Goal: Task Accomplishment & Management: Manage account settings

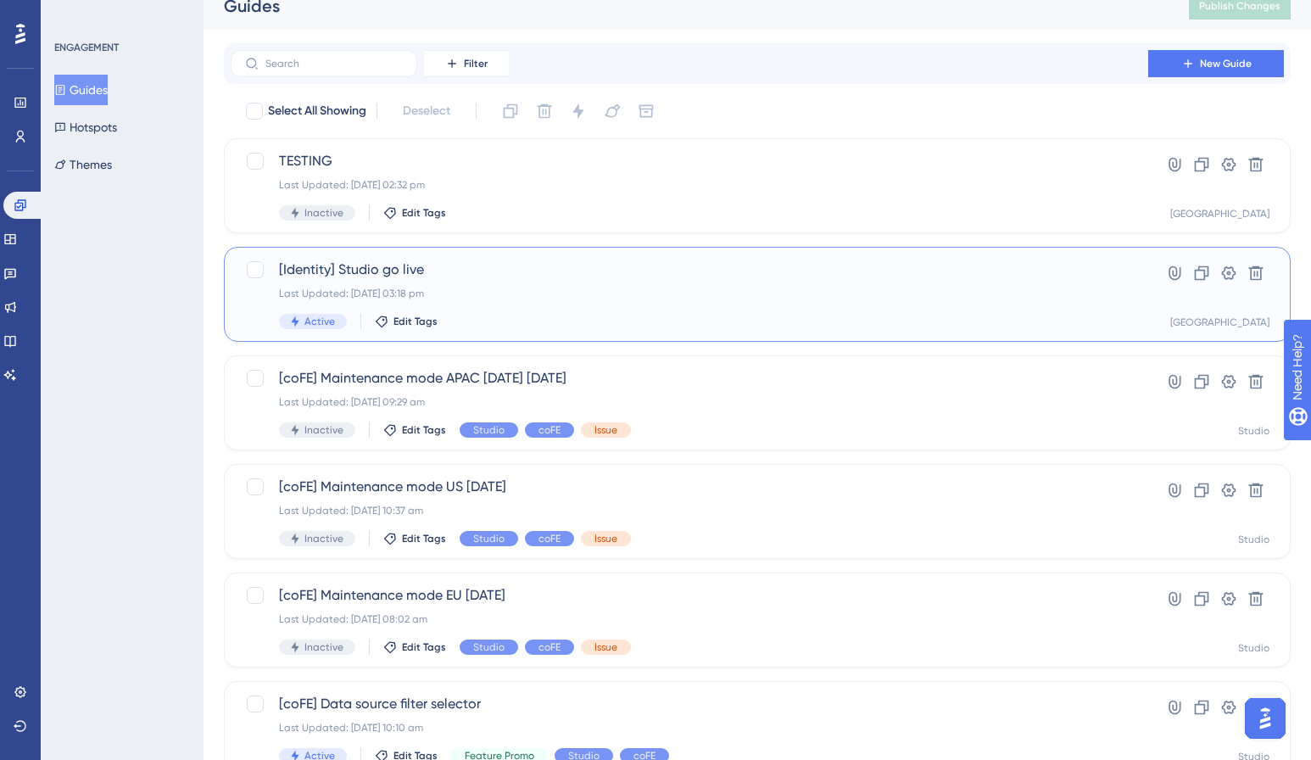
click at [395, 274] on span "[Identity] Studio go live" at bounding box center [689, 270] width 821 height 20
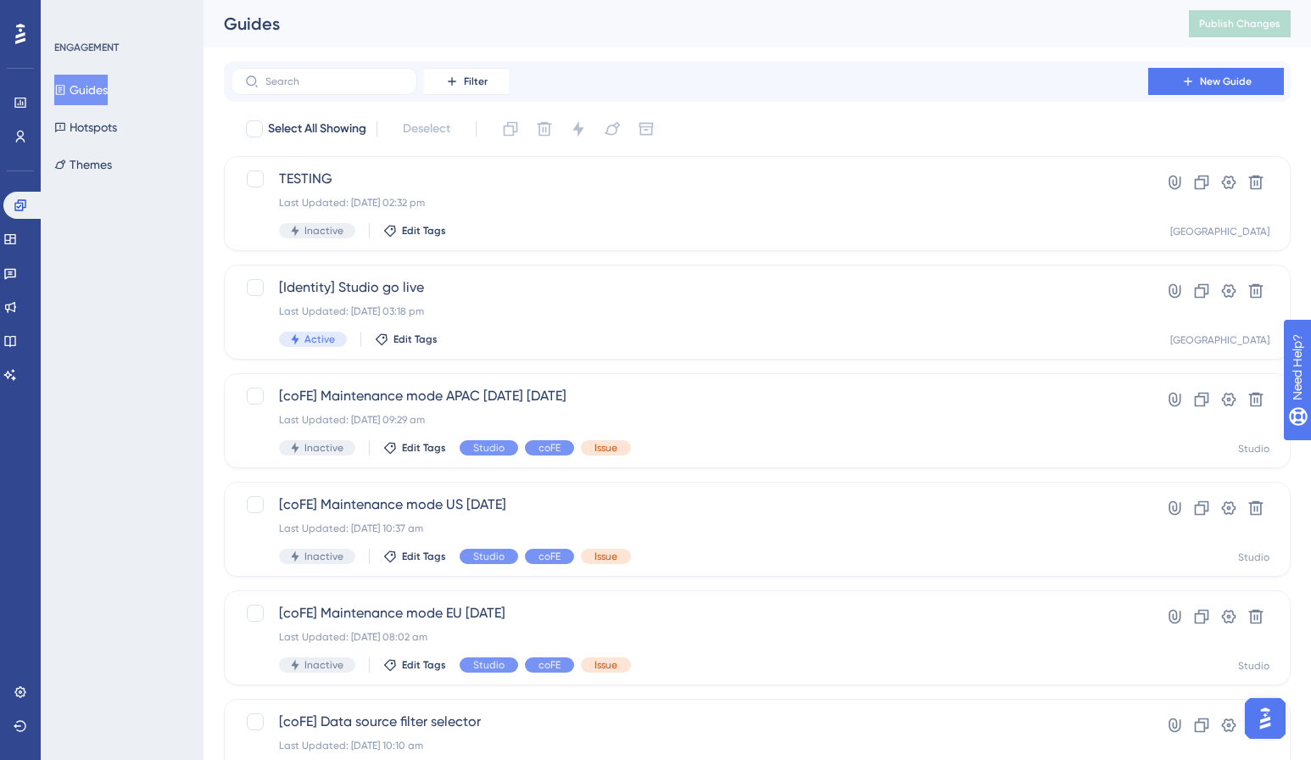
scroll to position [18, 0]
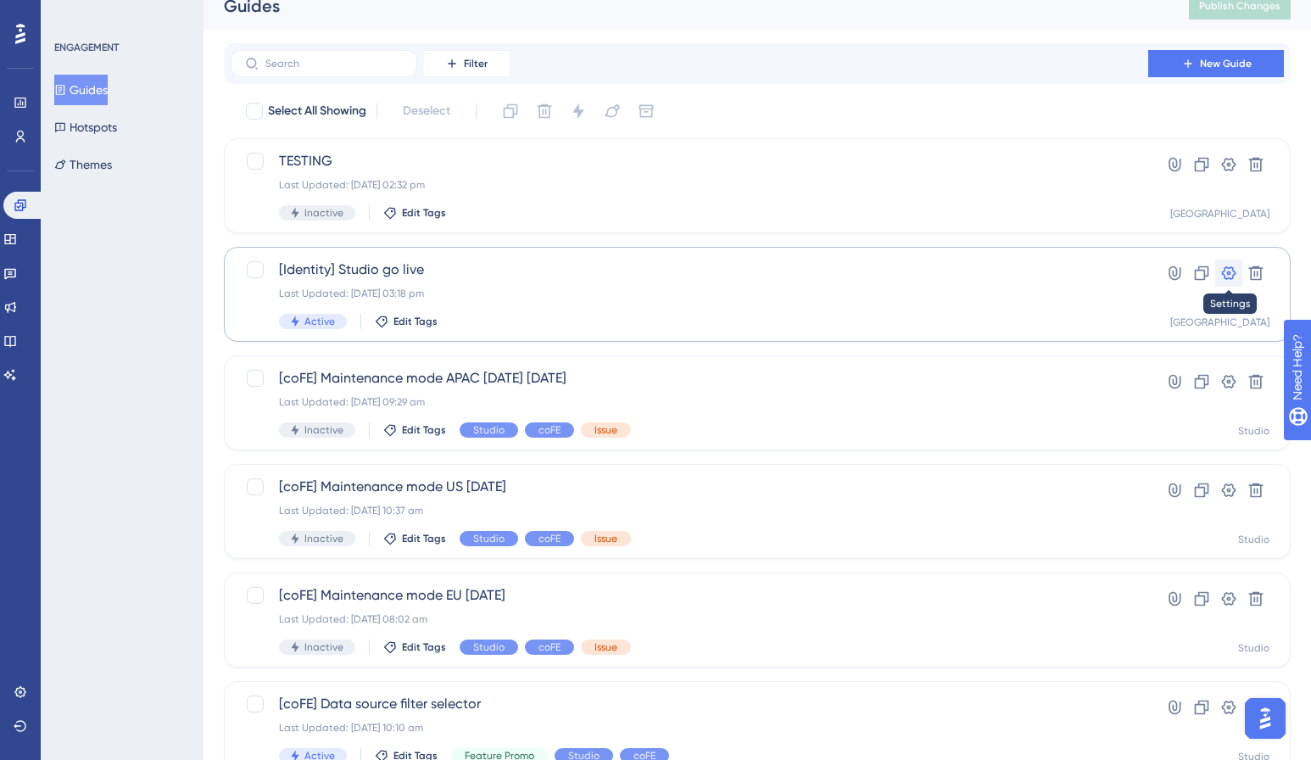
click at [1222, 266] on icon at bounding box center [1229, 273] width 17 height 17
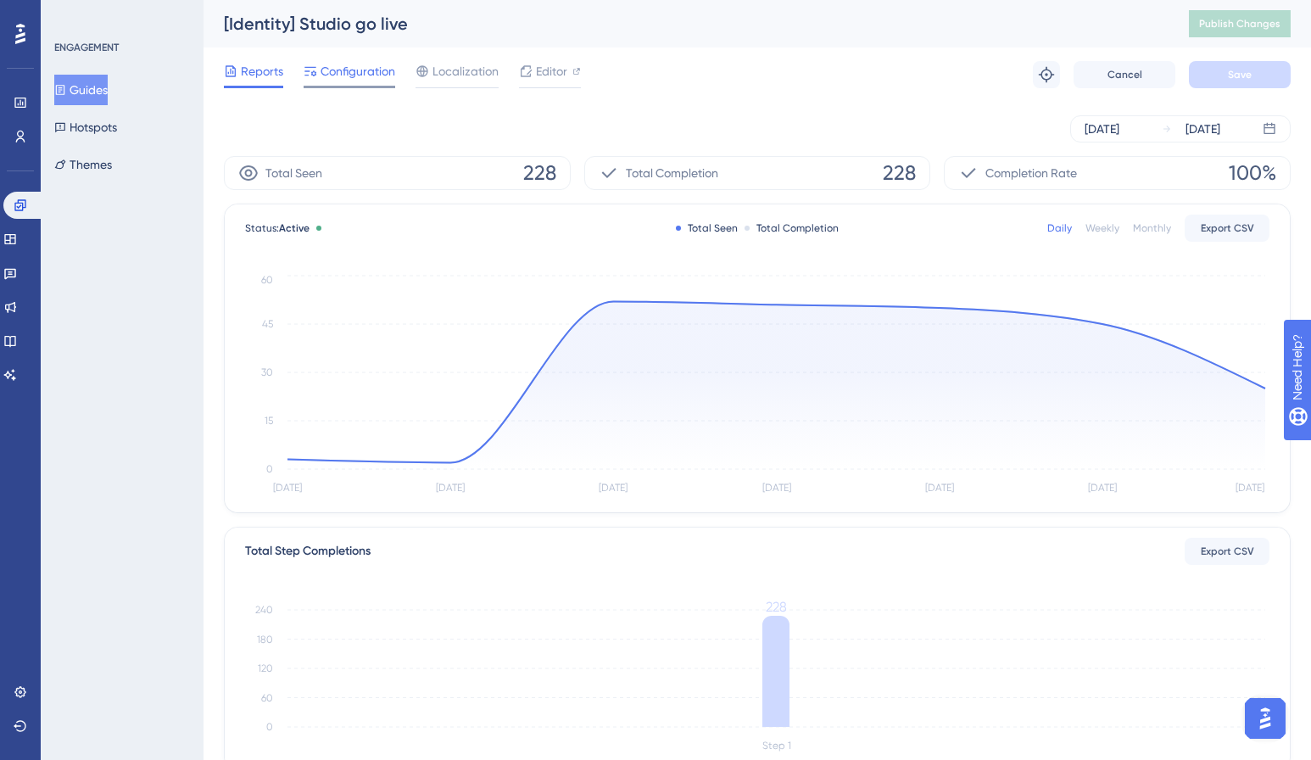
click at [327, 69] on span "Configuration" at bounding box center [358, 71] width 75 height 20
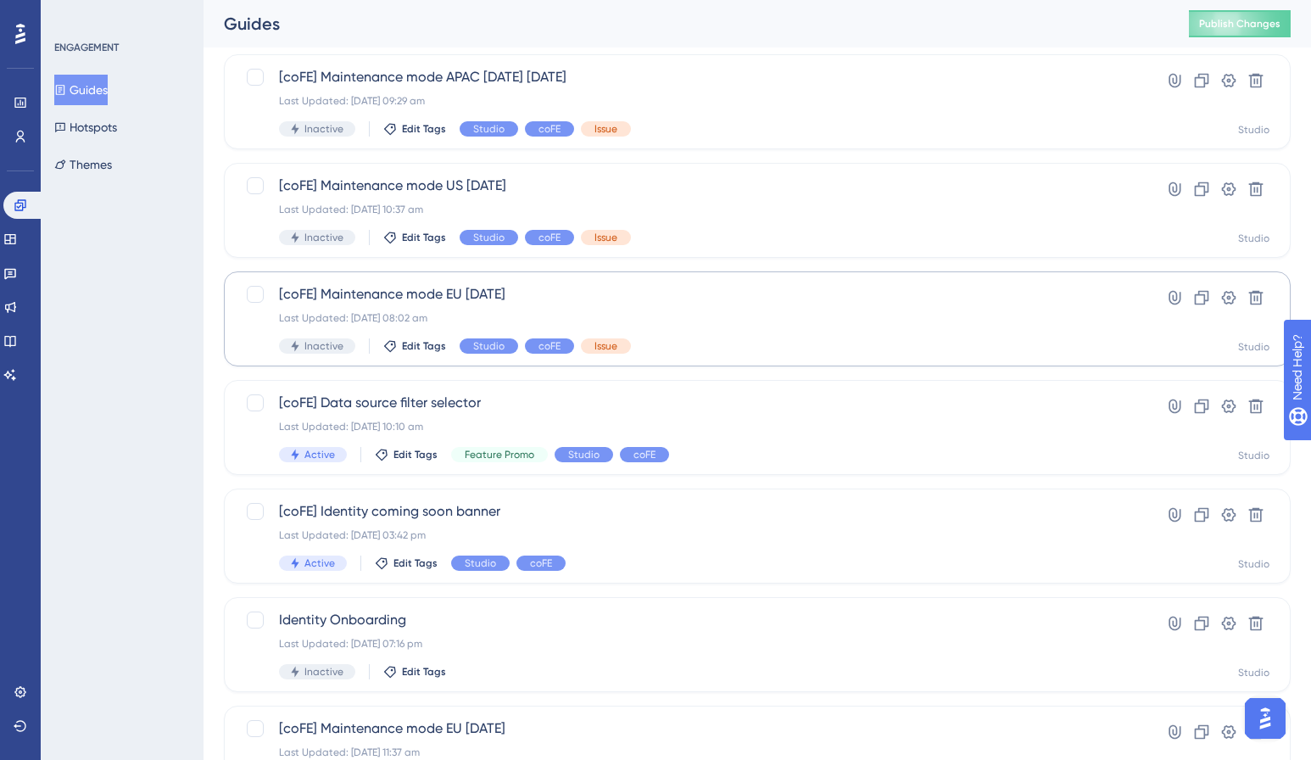
scroll to position [446, 0]
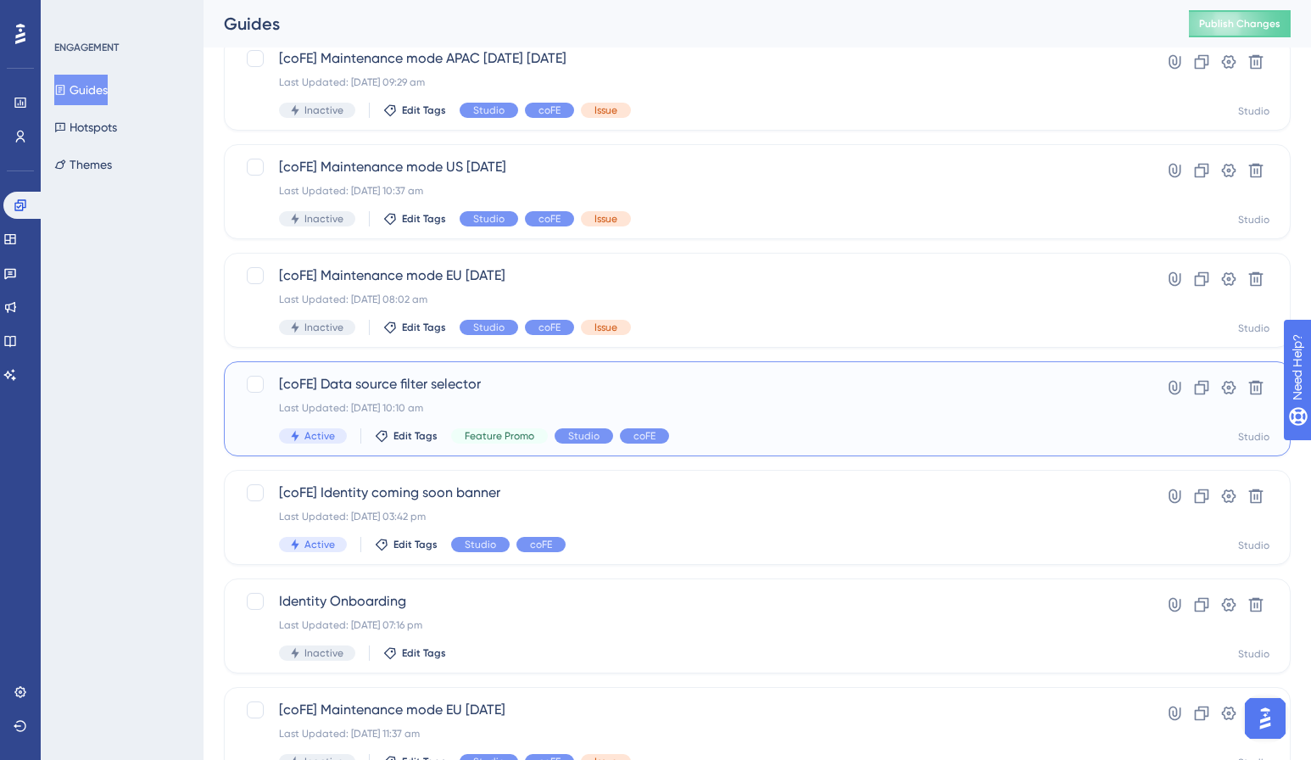
click at [429, 398] on div "[coFE] Data source filter selector Last Updated: 29 Jul 2025 10:10 am Active Ed…" at bounding box center [689, 409] width 821 height 70
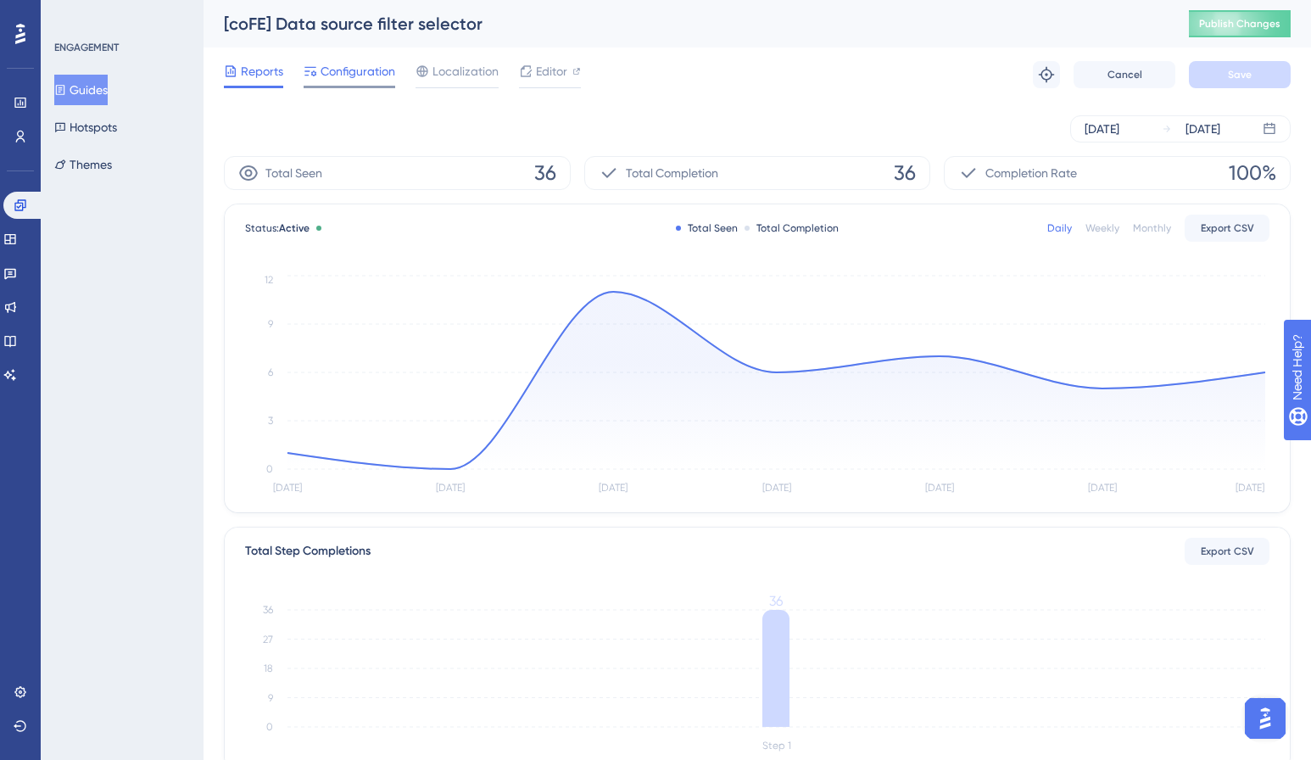
click at [355, 71] on span "Configuration" at bounding box center [358, 71] width 75 height 20
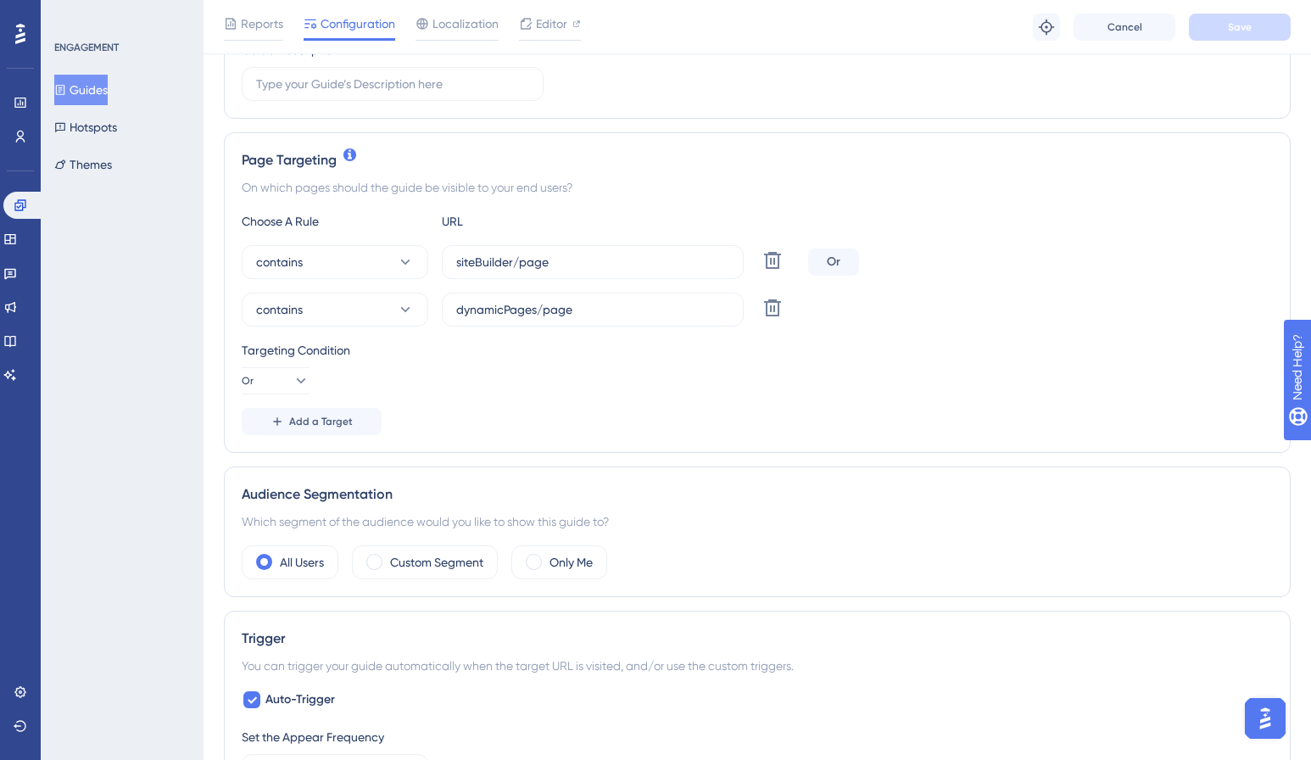
scroll to position [337, 0]
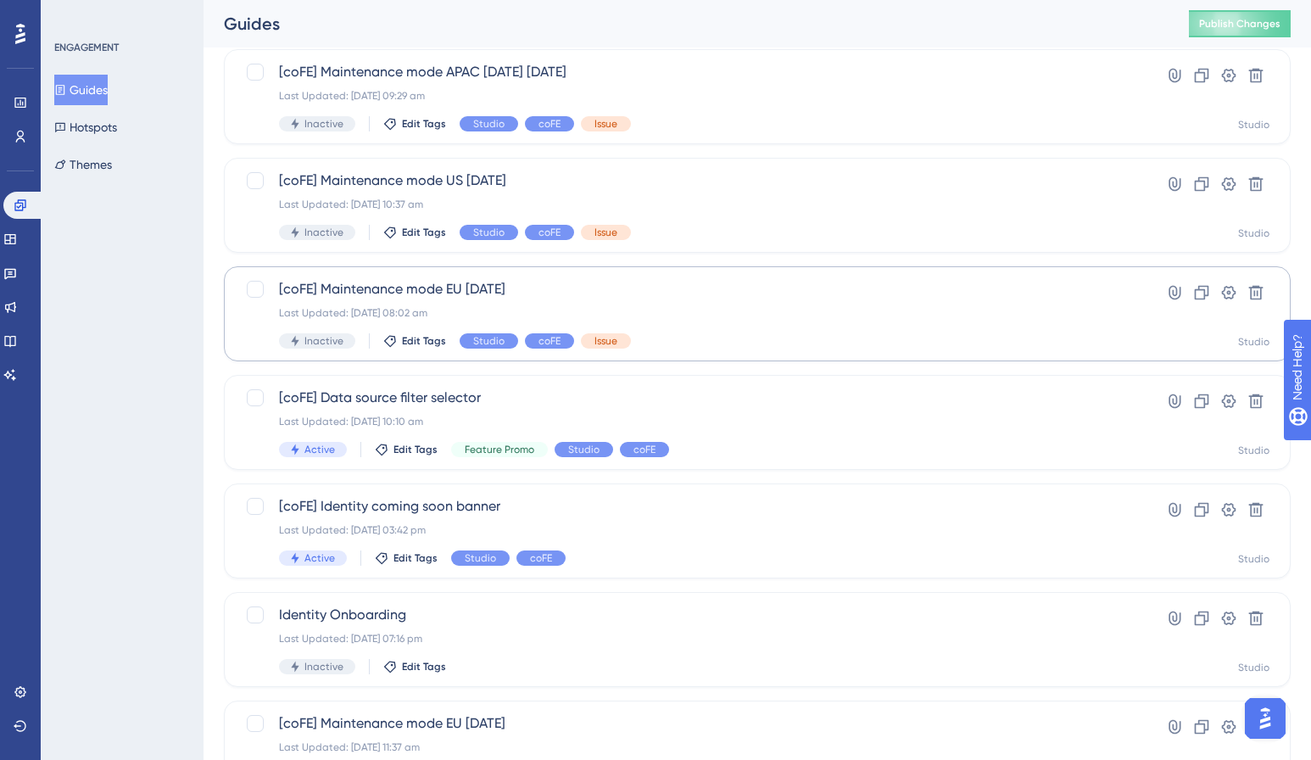
scroll to position [438, 0]
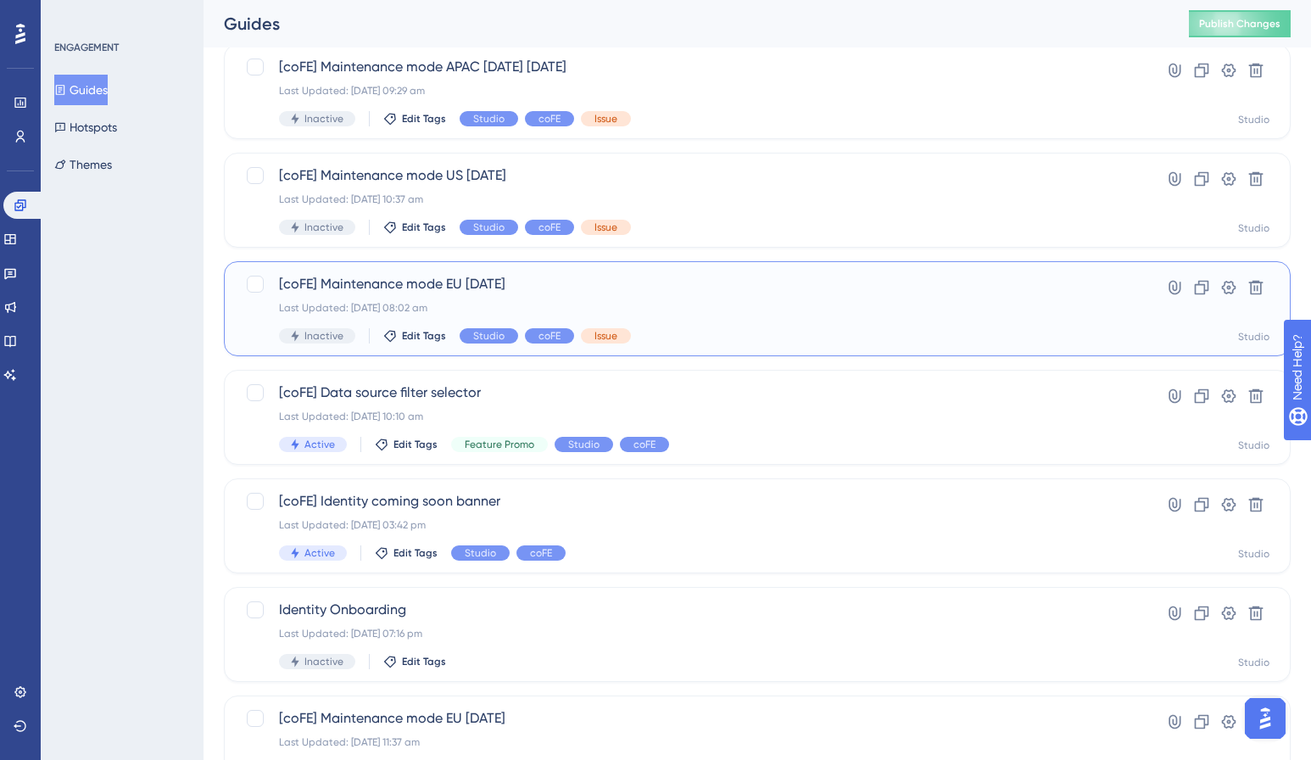
click at [341, 288] on span "[coFE] Maintenance mode EU 6 August" at bounding box center [689, 284] width 821 height 20
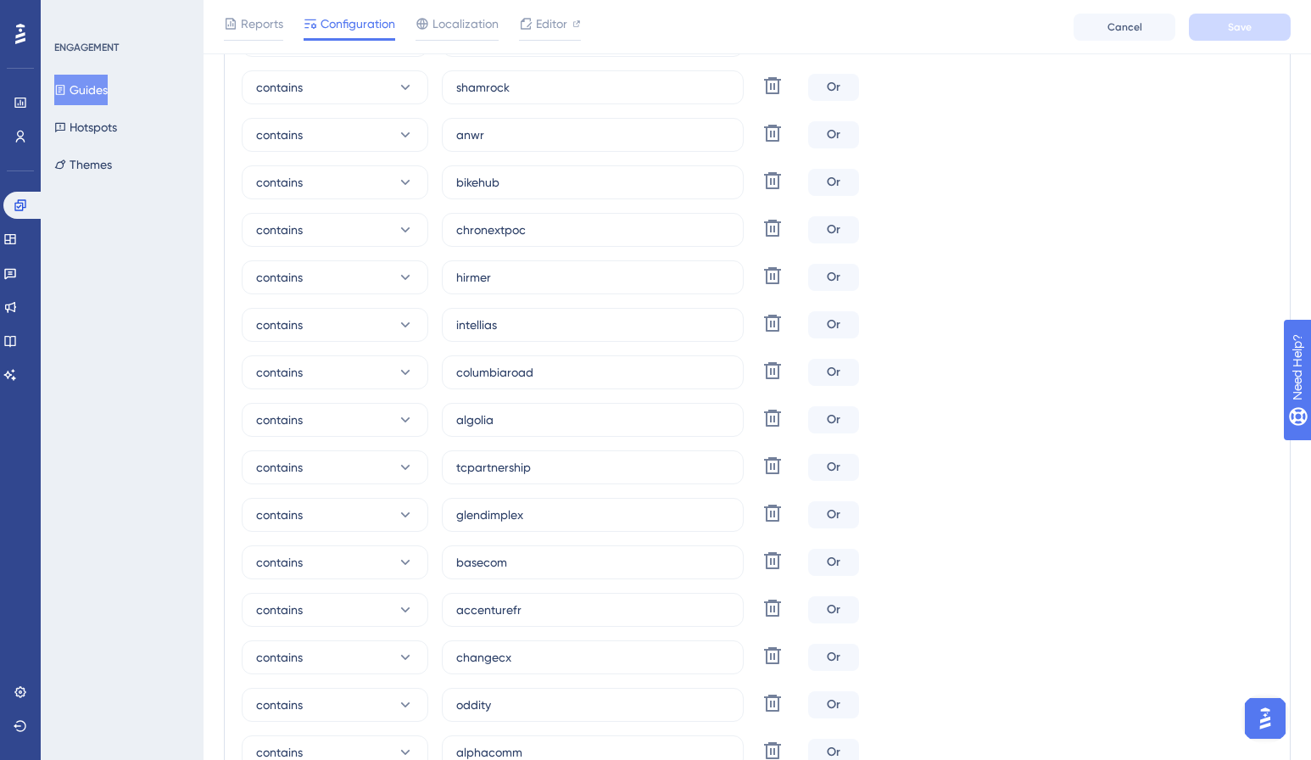
scroll to position [867, 0]
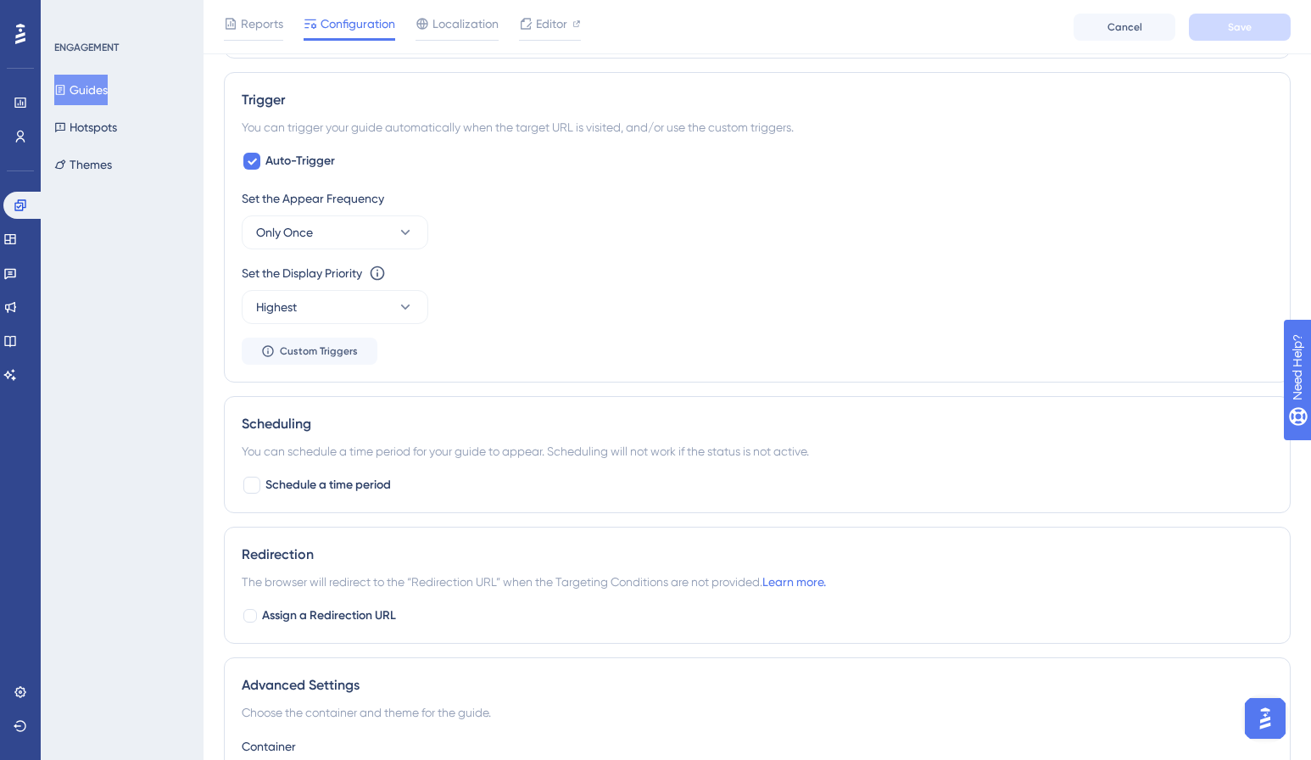
drag, startPoint x: 1304, startPoint y: 90, endPoint x: 27, endPoint y: 0, distance: 1279.7
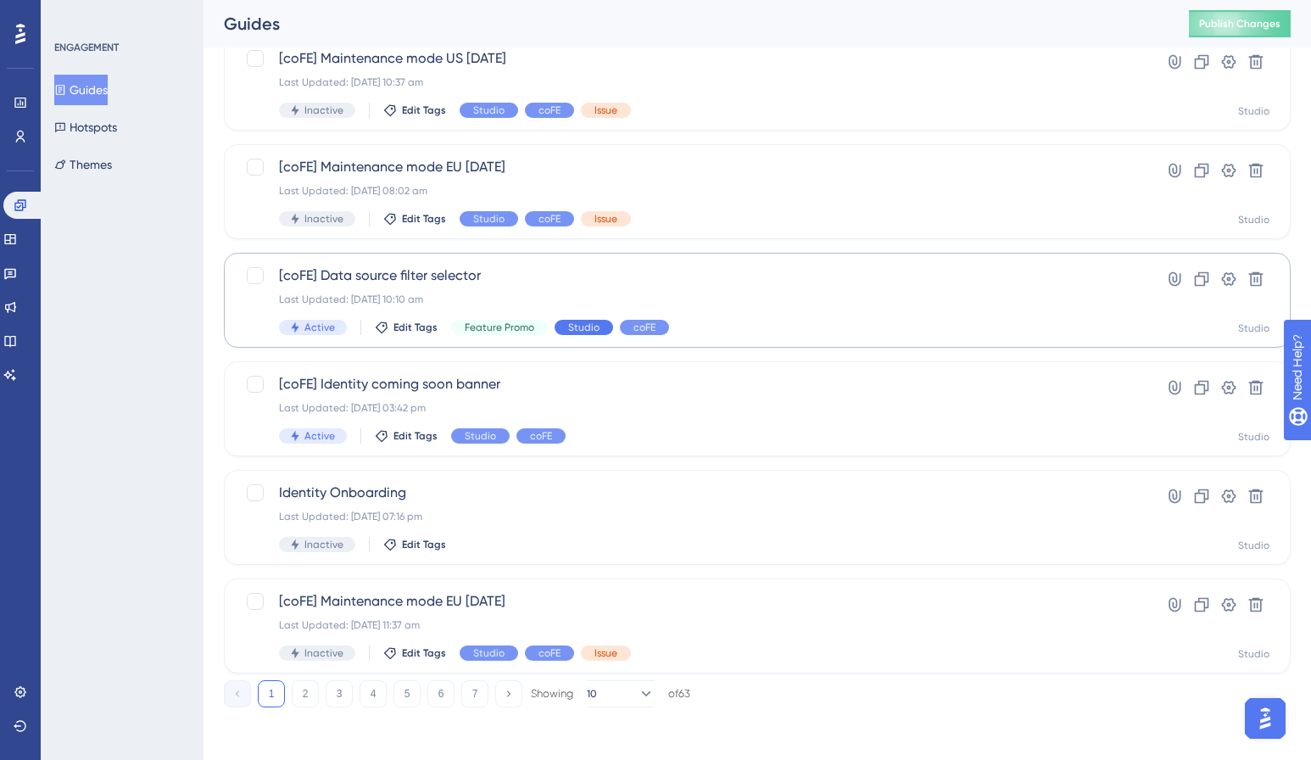
scroll to position [556, 0]
click at [422, 404] on div "Last Updated: 26 Aug 2025 03:42 pm" at bounding box center [689, 407] width 821 height 14
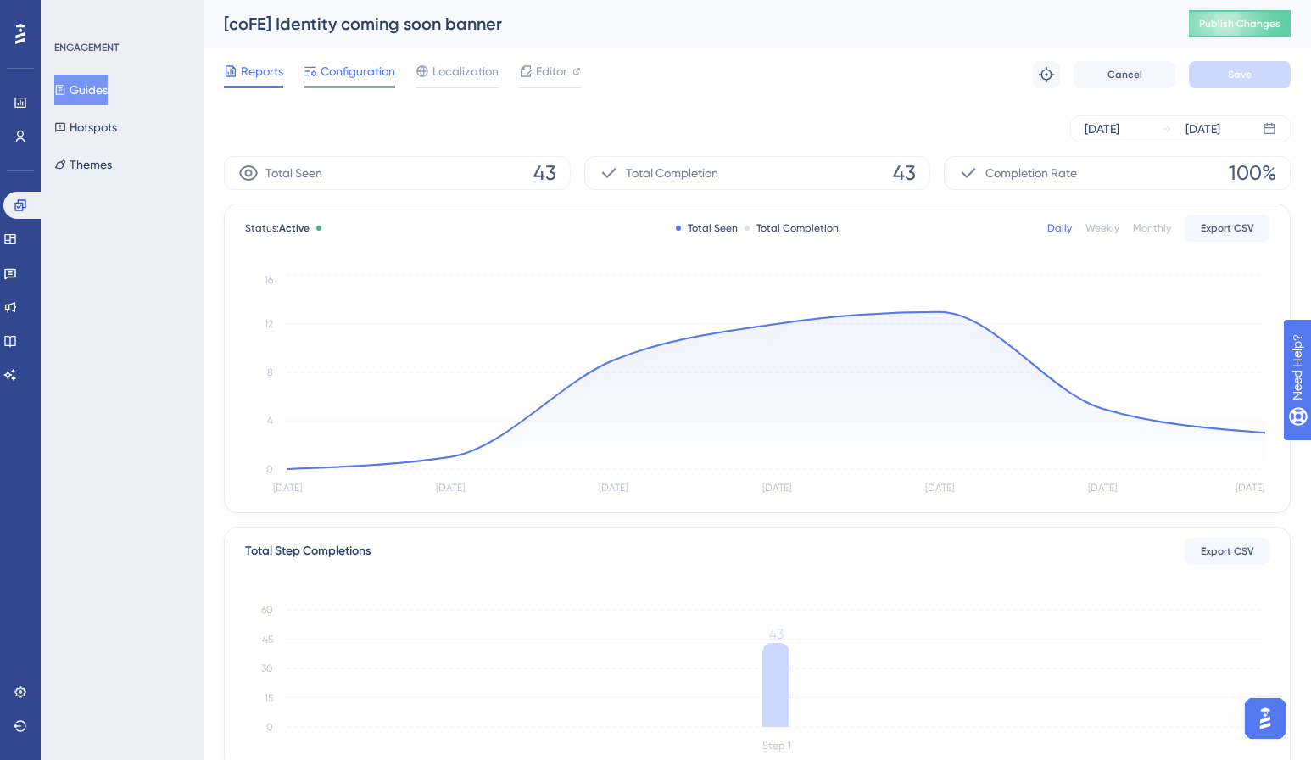
click at [346, 81] on span "Configuration" at bounding box center [358, 71] width 75 height 20
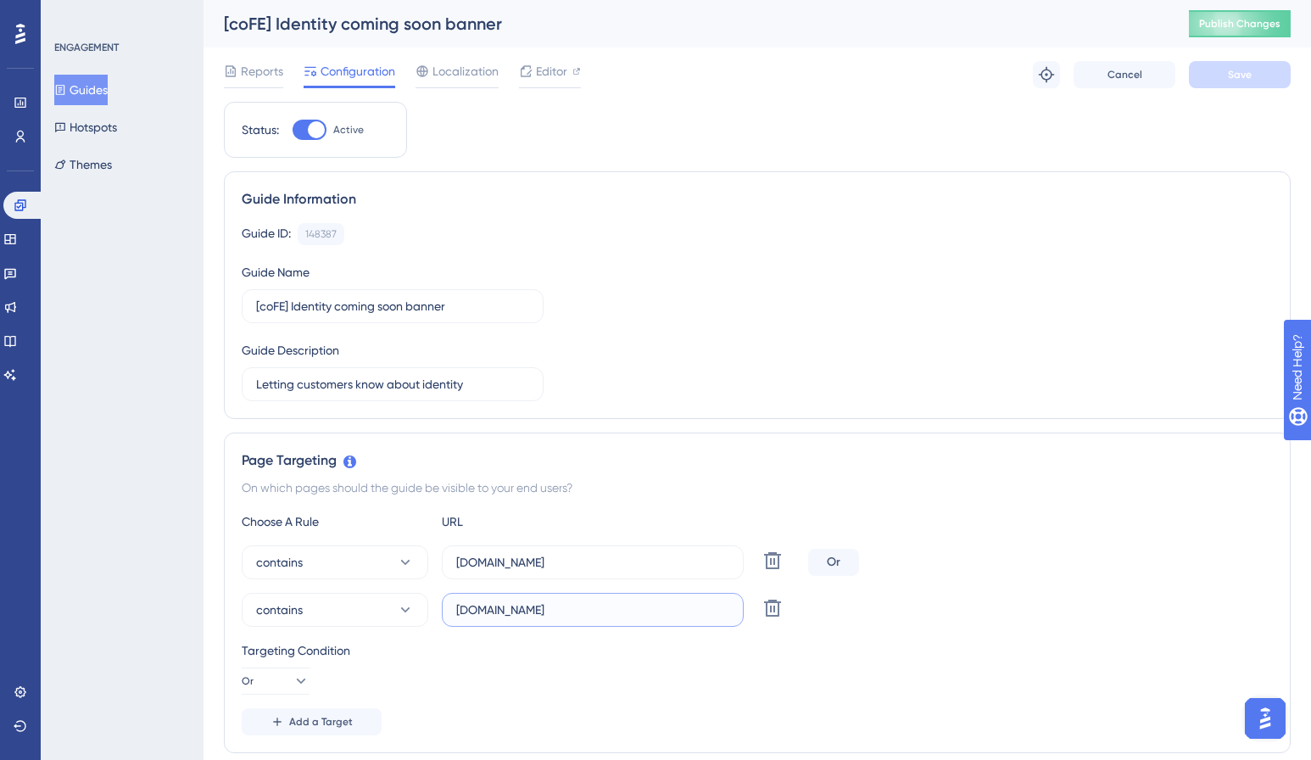
drag, startPoint x: 679, startPoint y: 612, endPoint x: 450, endPoint y: 601, distance: 229.3
click at [450, 601] on label "studio.frontend.commercetools.com" at bounding box center [593, 610] width 302 height 34
drag, startPoint x: 994, startPoint y: 504, endPoint x: 1030, endPoint y: 369, distance: 139.5
click at [994, 500] on div "Page Targeting On which pages should the guide be visible to your end users? Ch…" at bounding box center [757, 593] width 1067 height 321
click at [553, 78] on span "Editor" at bounding box center [551, 71] width 31 height 20
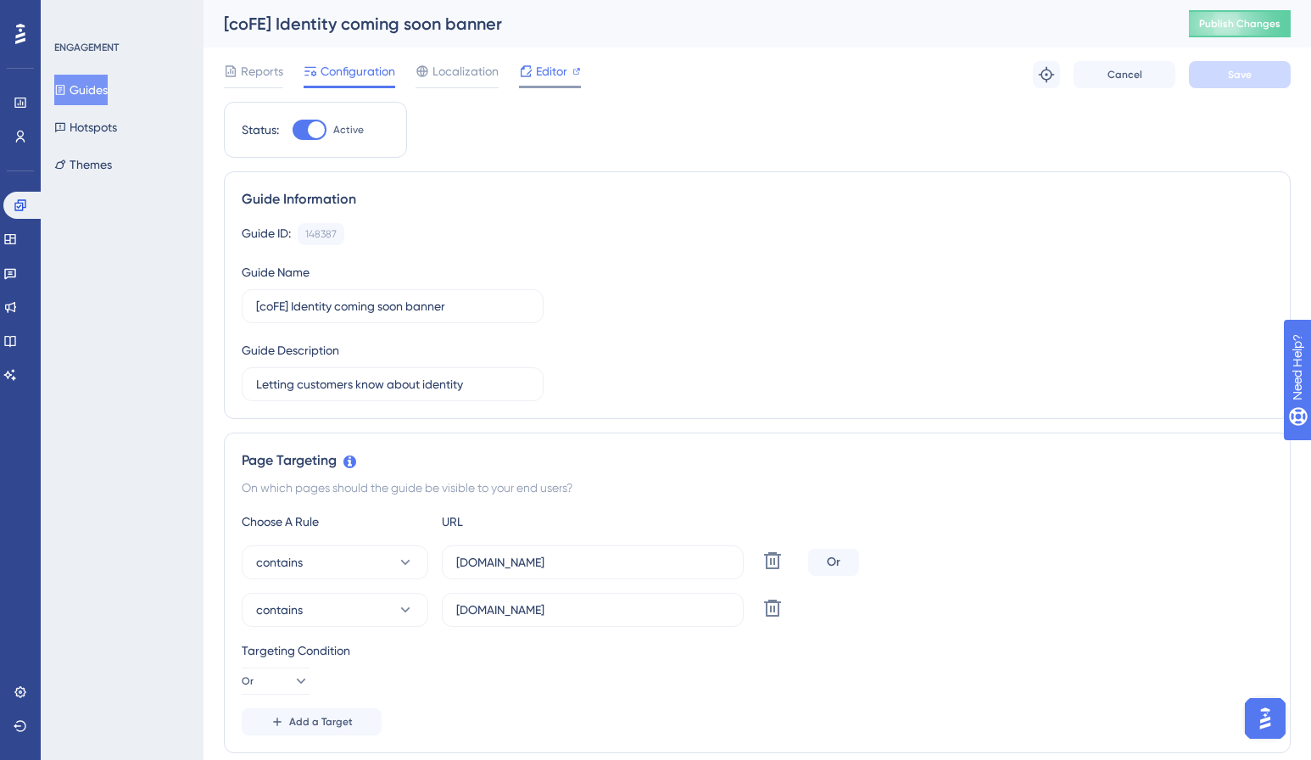
click at [554, 64] on span "Editor" at bounding box center [551, 71] width 31 height 20
click at [561, 70] on span "Editor" at bounding box center [551, 71] width 31 height 20
click at [555, 61] on span "Editor" at bounding box center [551, 71] width 31 height 20
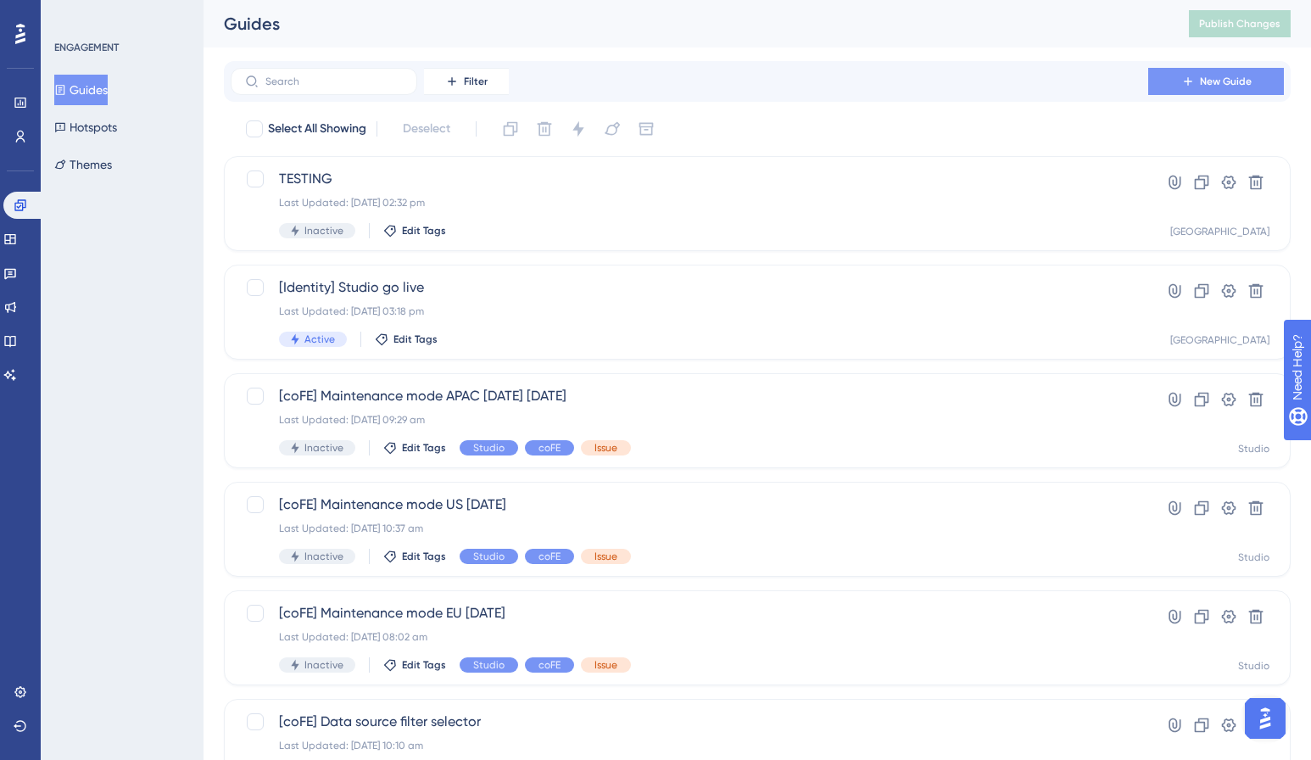
click at [1174, 85] on button "New Guide" at bounding box center [1217, 81] width 136 height 27
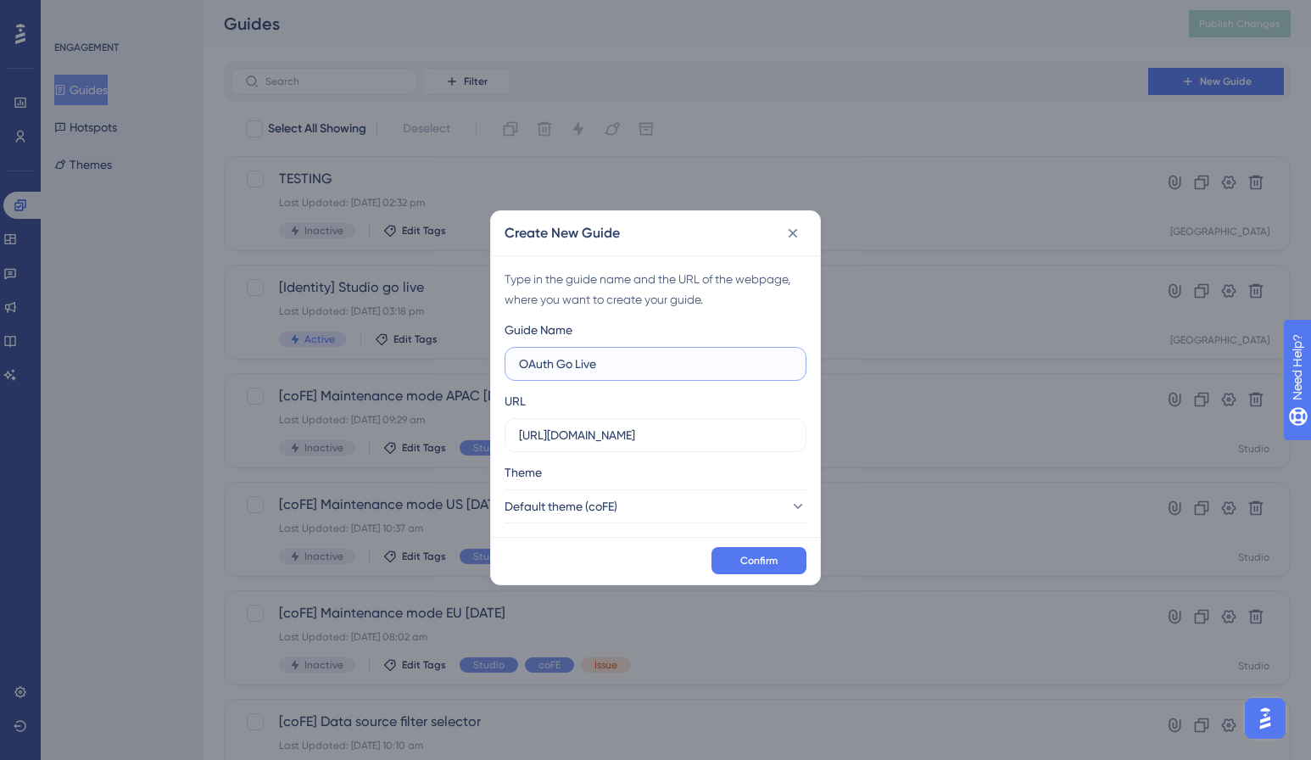
click at [522, 368] on input "OAuth Go Live" at bounding box center [655, 364] width 273 height 19
type input "Studio Deployments - OAuth Go Live"
click at [687, 517] on button "Default theme (coFE)" at bounding box center [656, 506] width 302 height 34
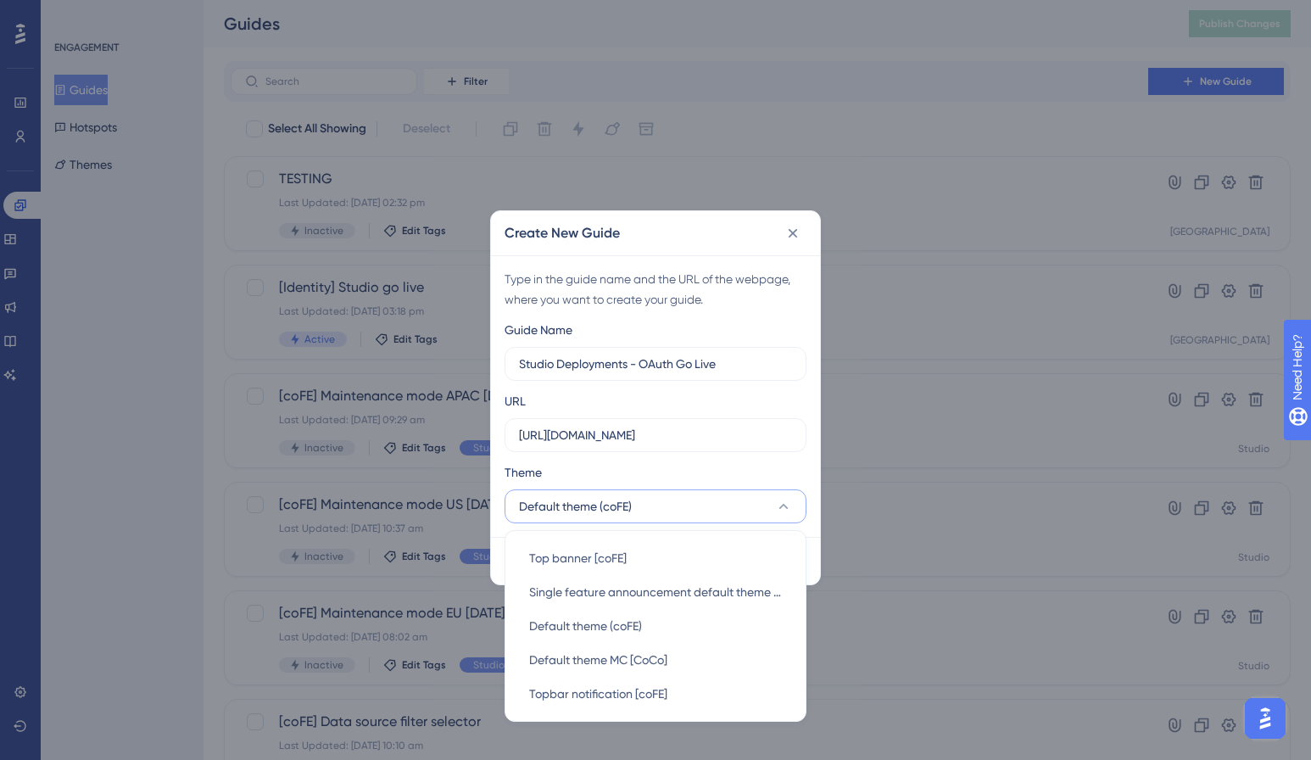
click at [718, 471] on div "Theme" at bounding box center [656, 475] width 302 height 27
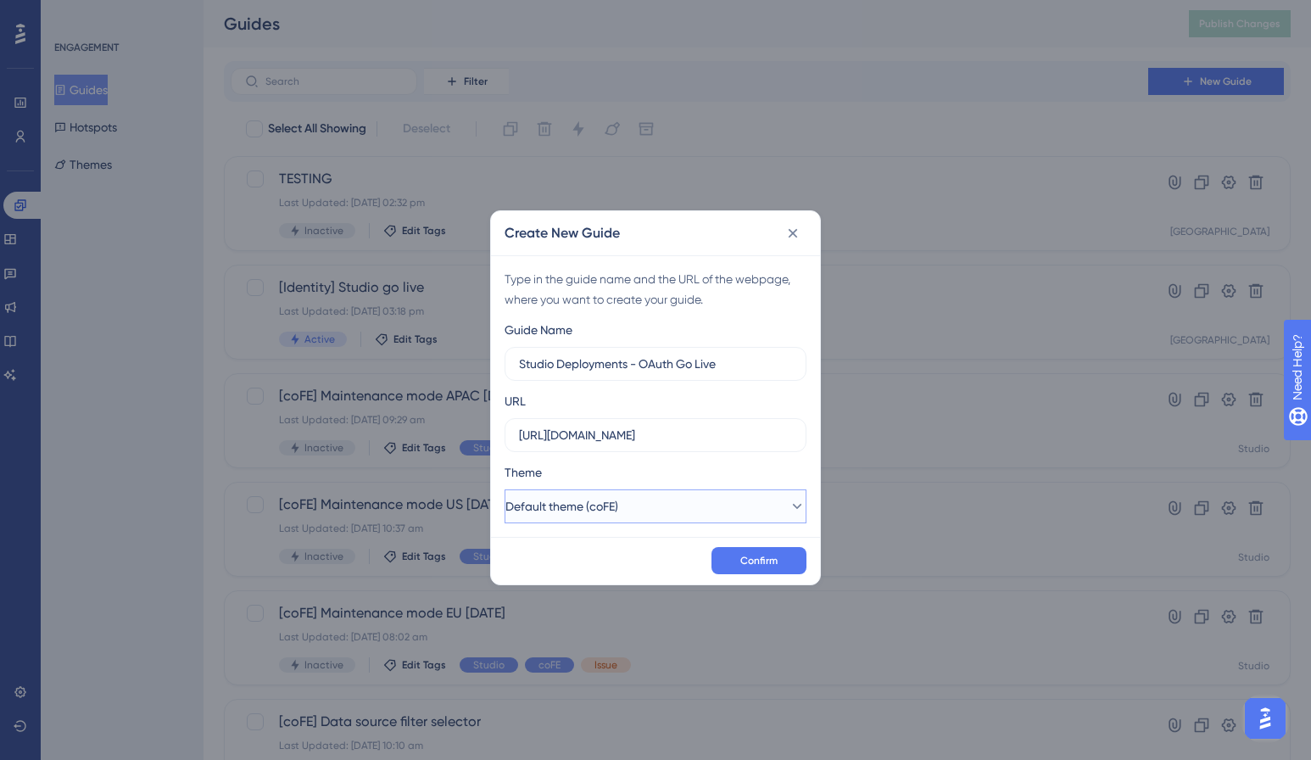
click at [654, 511] on button "Default theme (coFE)" at bounding box center [656, 506] width 302 height 34
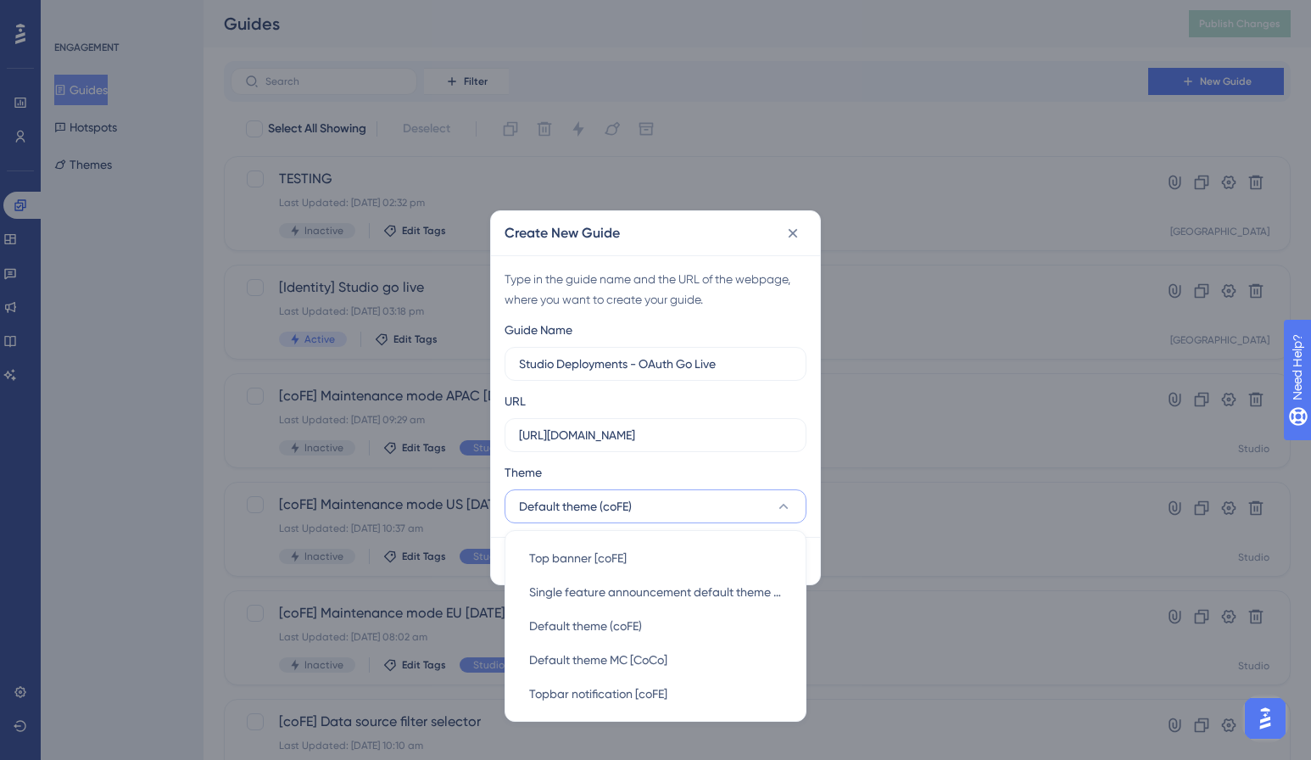
click at [963, 348] on div "Create New Guide Type in the guide name and the URL of the webpage, where you w…" at bounding box center [655, 380] width 1311 height 760
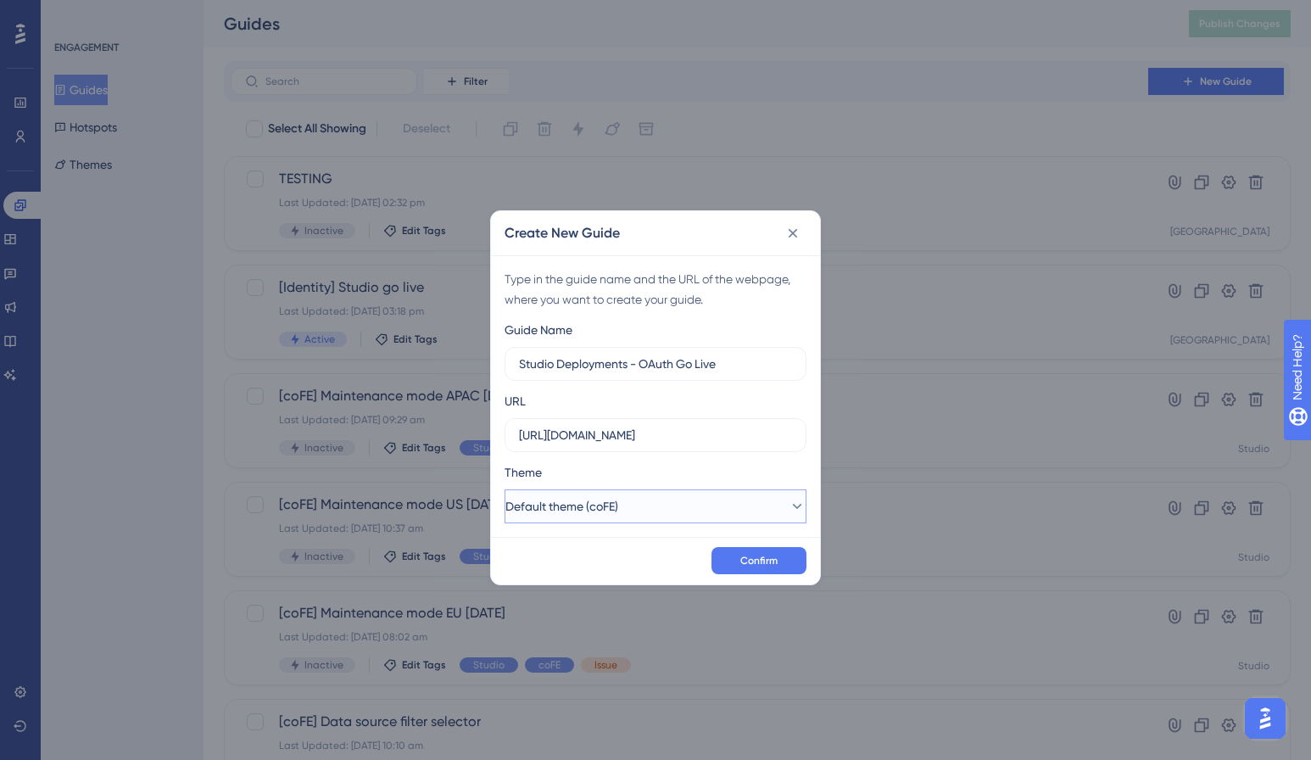
click at [618, 506] on span "Default theme (coFE)" at bounding box center [562, 506] width 113 height 20
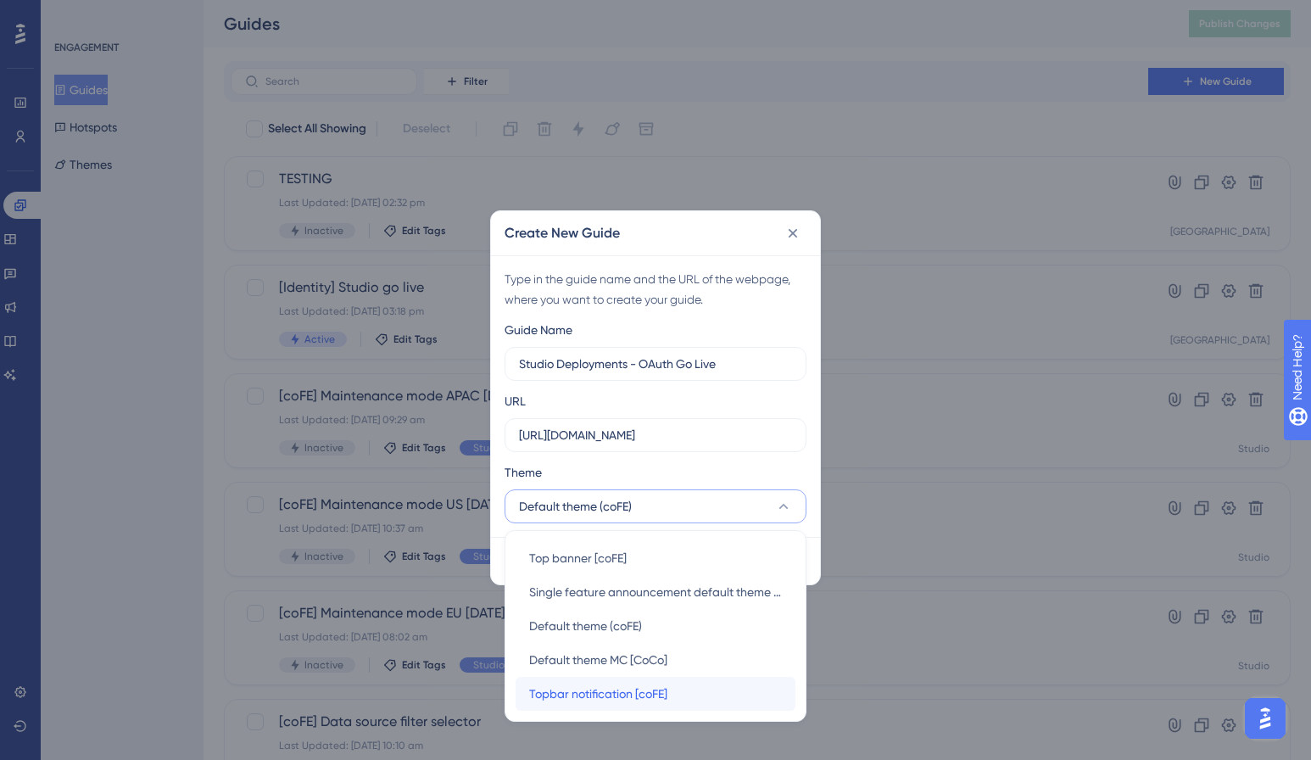
click at [630, 690] on span "Topbar notification [coFE]" at bounding box center [598, 694] width 138 height 20
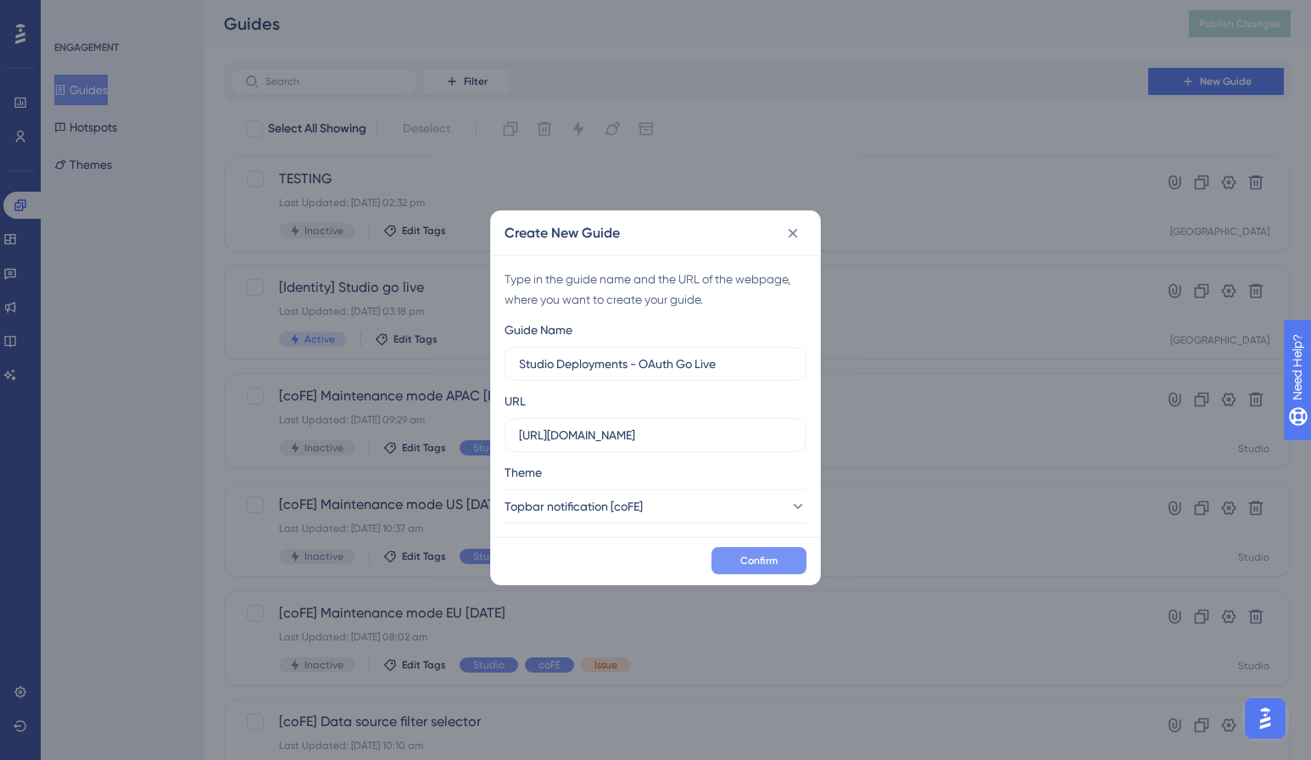
click at [756, 558] on span "Confirm" at bounding box center [759, 561] width 37 height 14
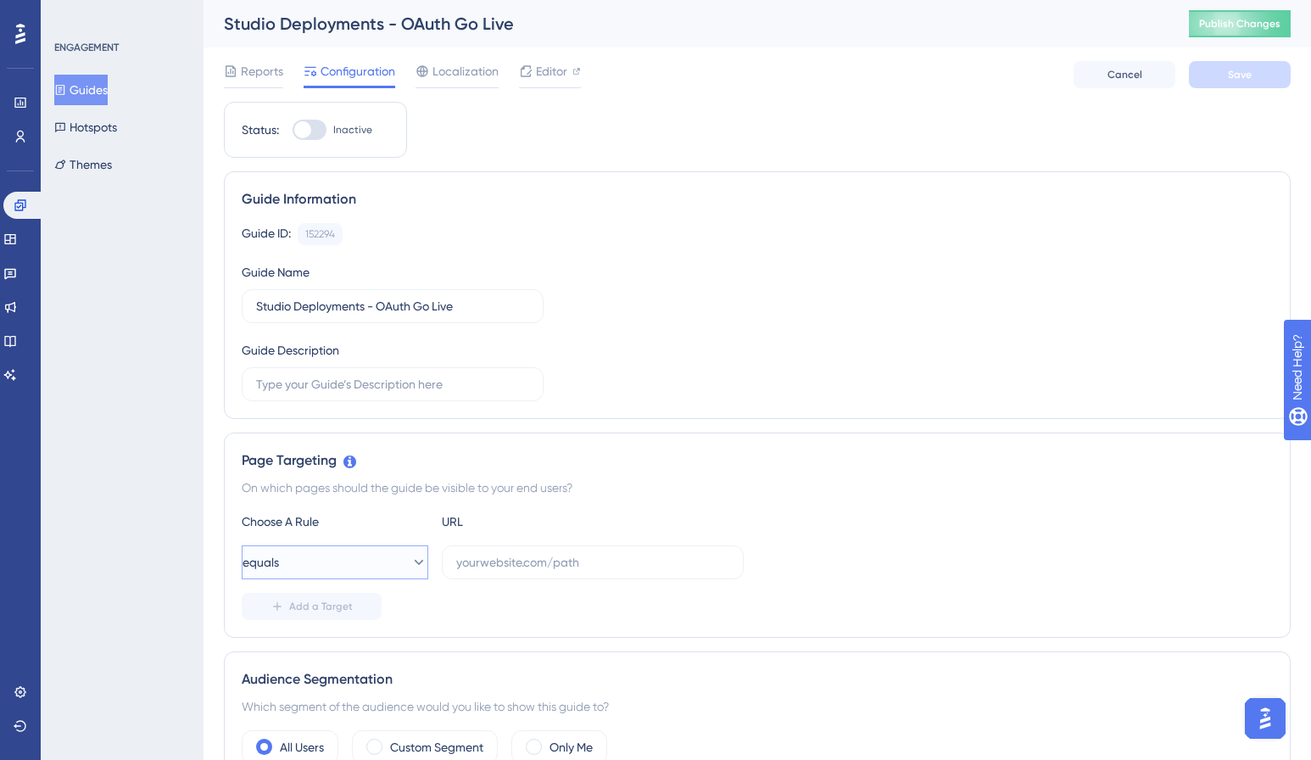
click at [387, 560] on button "equals" at bounding box center [335, 562] width 187 height 34
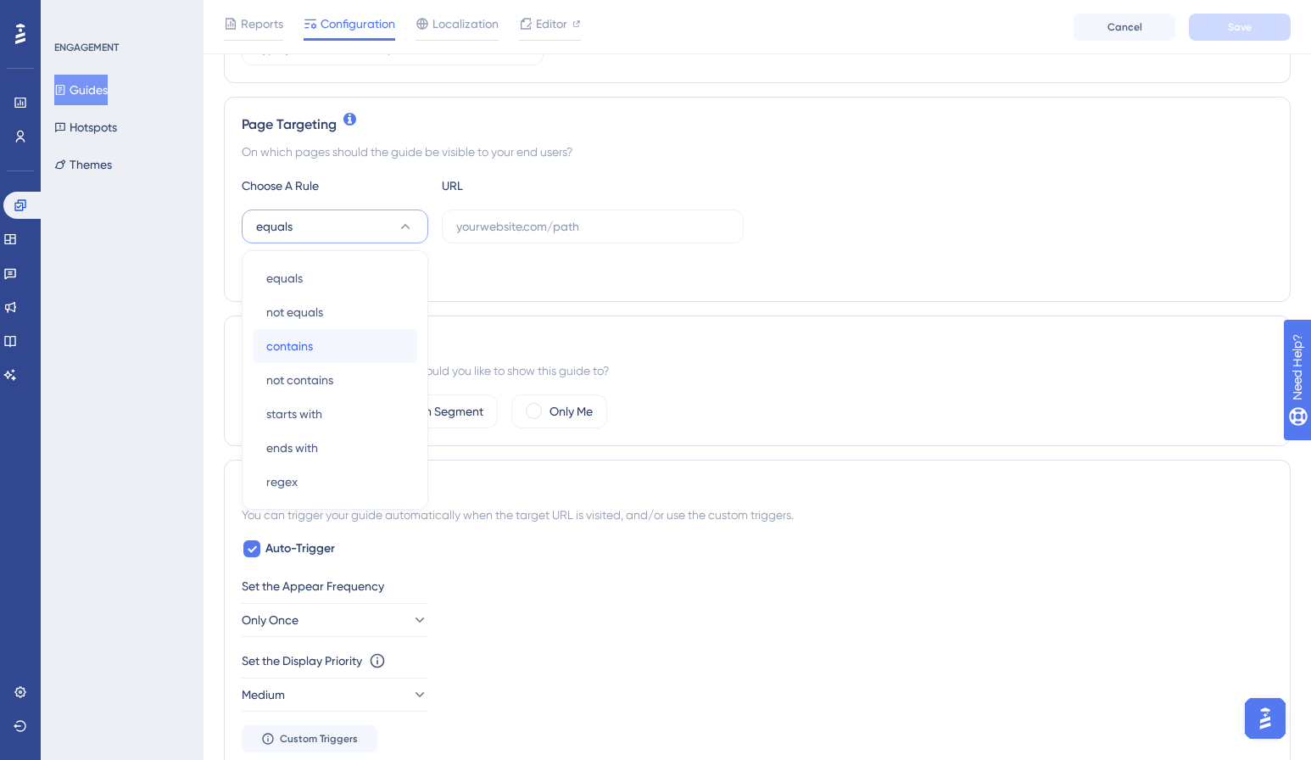
click at [344, 349] on div "contains contains" at bounding box center [334, 346] width 137 height 34
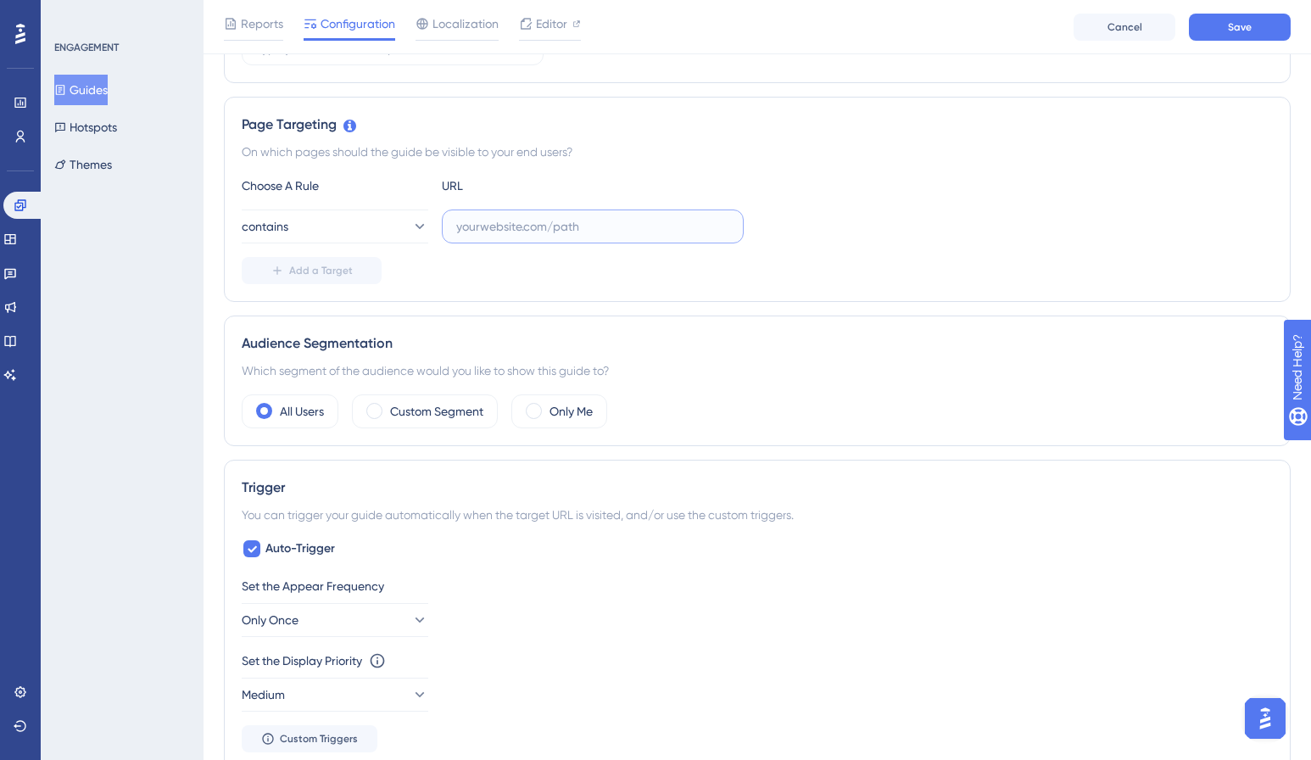
click at [502, 221] on input "text" at bounding box center [592, 226] width 273 height 19
paste input "/developer/deployment"
type input "/developer/deployment"
click at [333, 271] on span "Add a Target" at bounding box center [321, 271] width 64 height 14
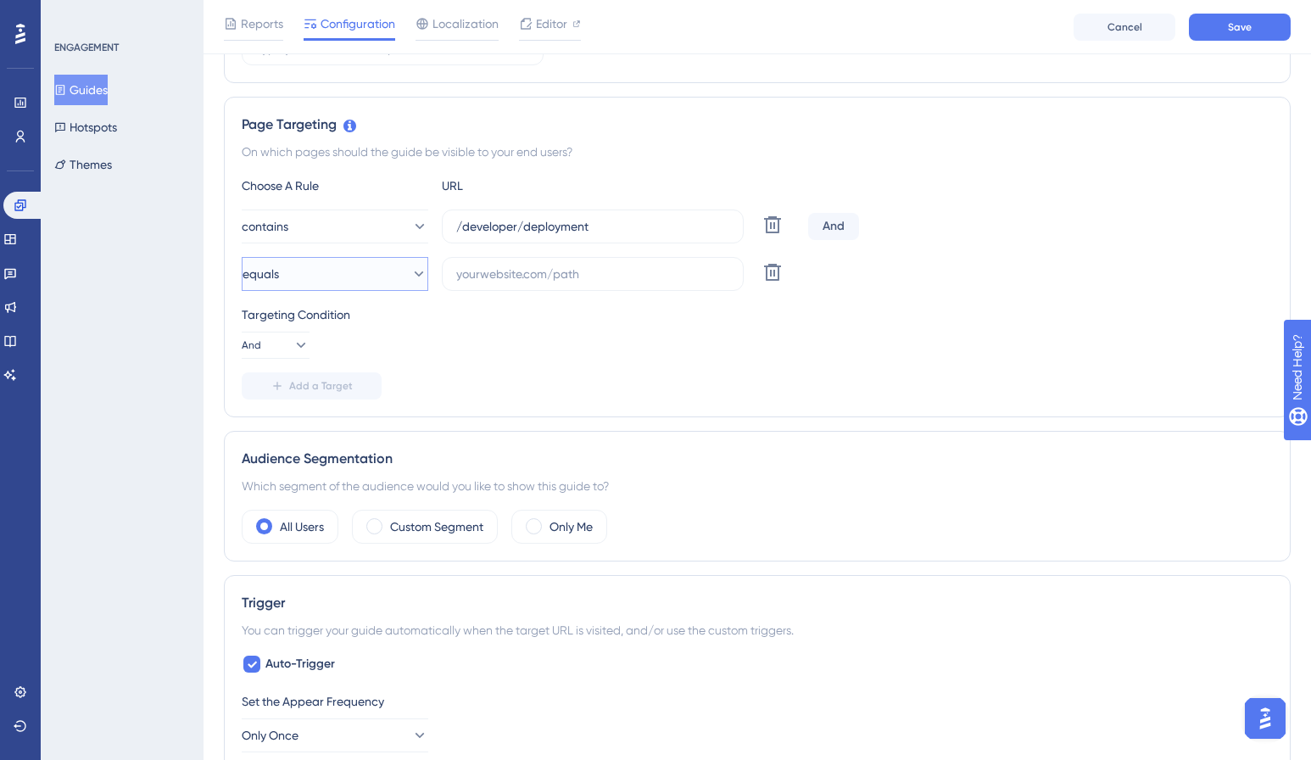
click at [382, 277] on button "equals" at bounding box center [335, 274] width 187 height 34
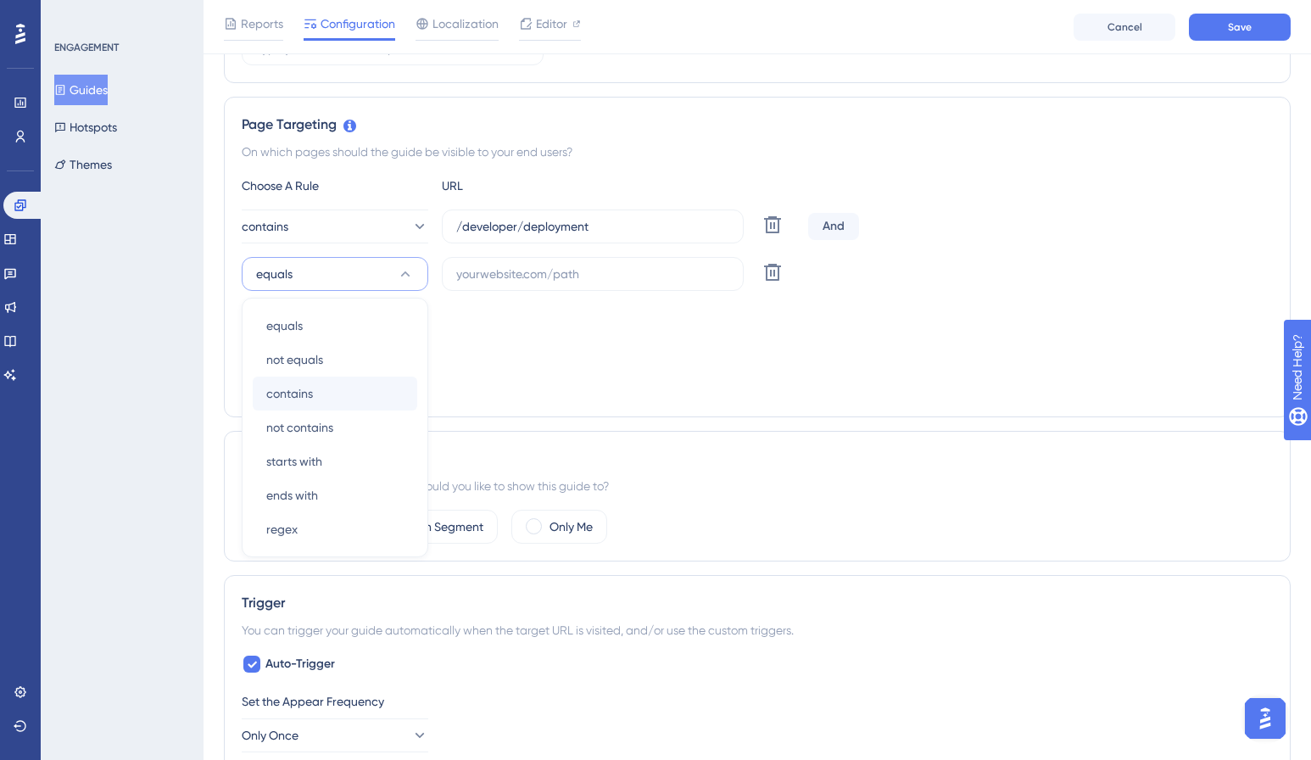
scroll to position [390, 0]
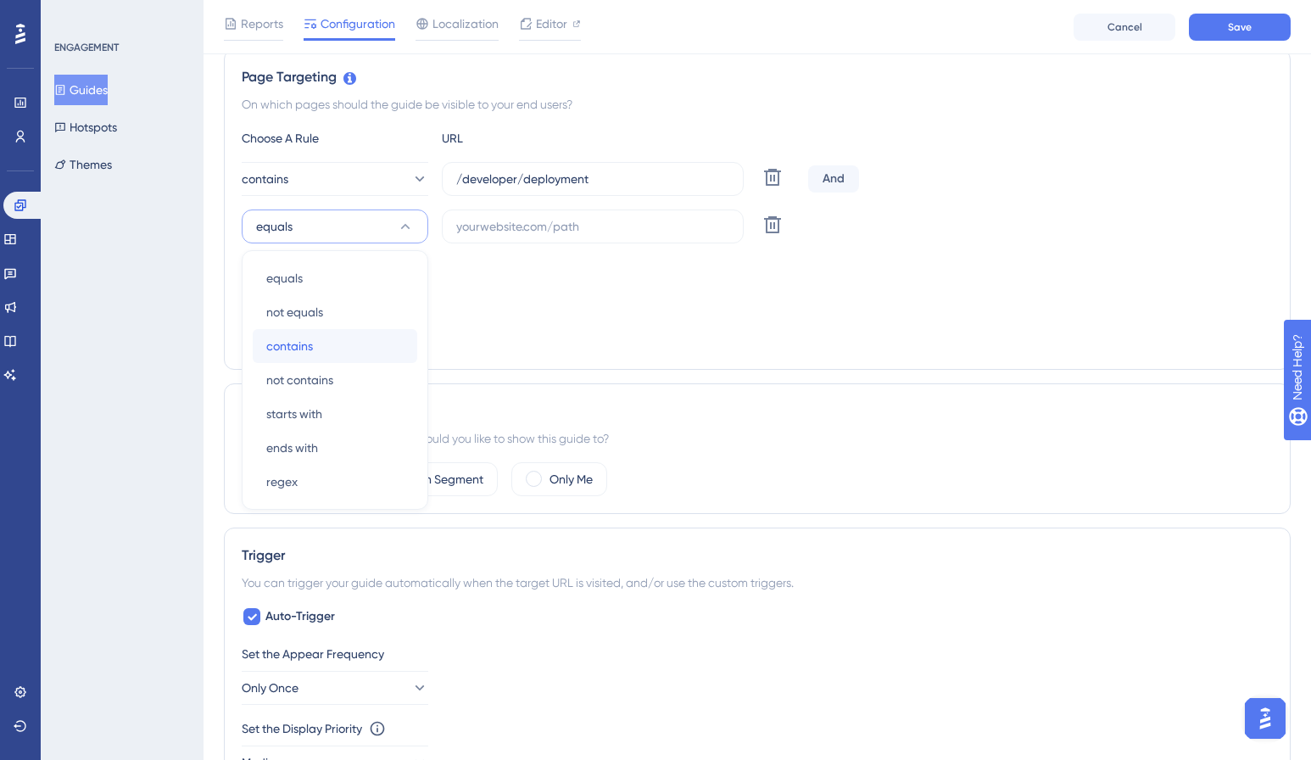
click at [349, 339] on div "contains contains" at bounding box center [334, 346] width 137 height 34
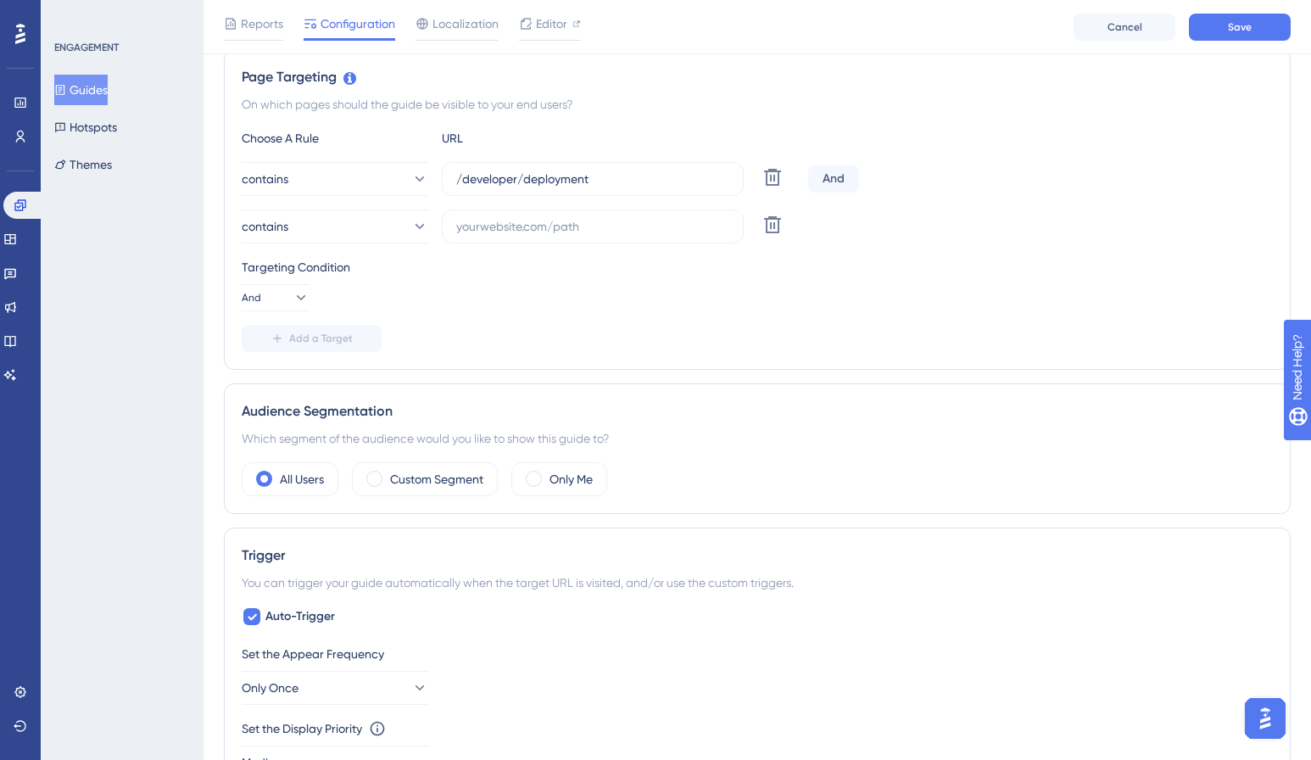
click at [579, 334] on div "Add a Target" at bounding box center [757, 338] width 1031 height 27
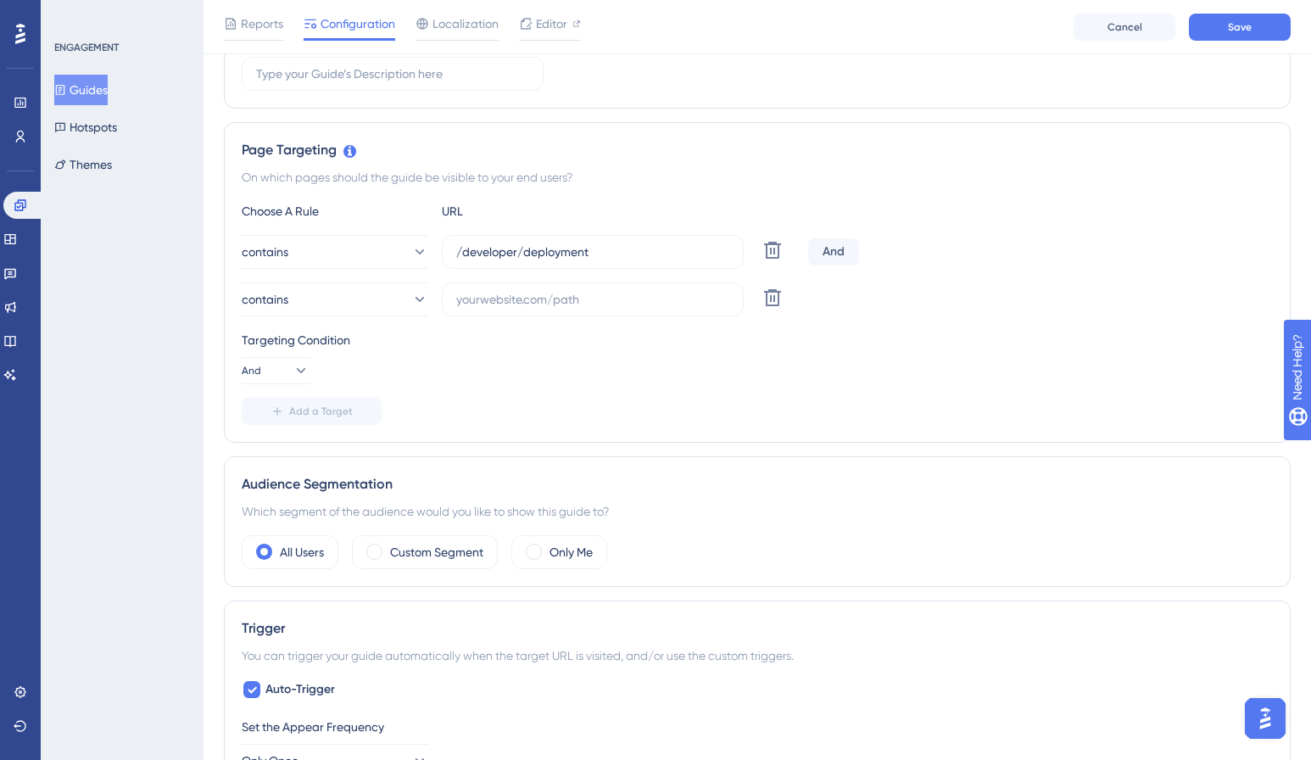
scroll to position [303, 0]
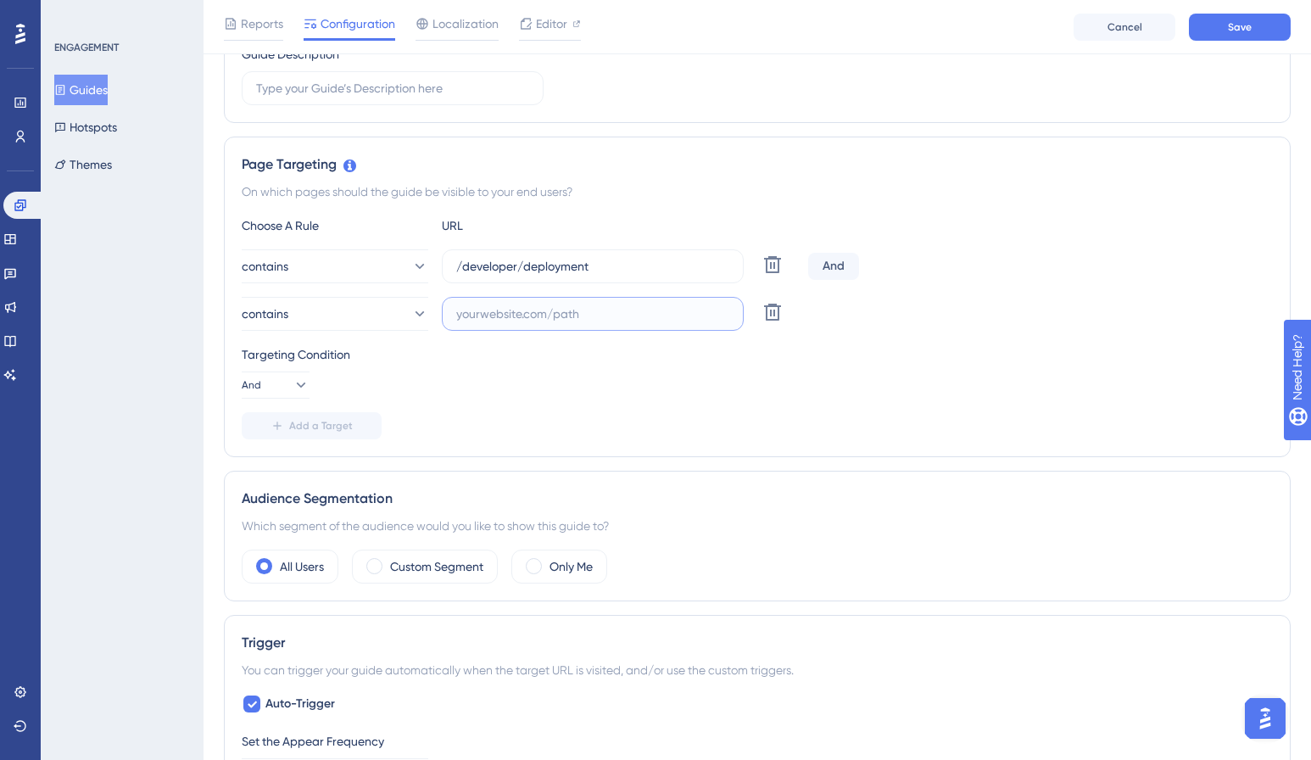
click at [512, 316] on input "text" at bounding box center [592, 314] width 273 height 19
paste input "/developer"
type input "/developer"
click at [584, 396] on div "Targeting Condition And" at bounding box center [757, 371] width 1031 height 54
drag, startPoint x: 526, startPoint y: 267, endPoint x: 584, endPoint y: 262, distance: 58.7
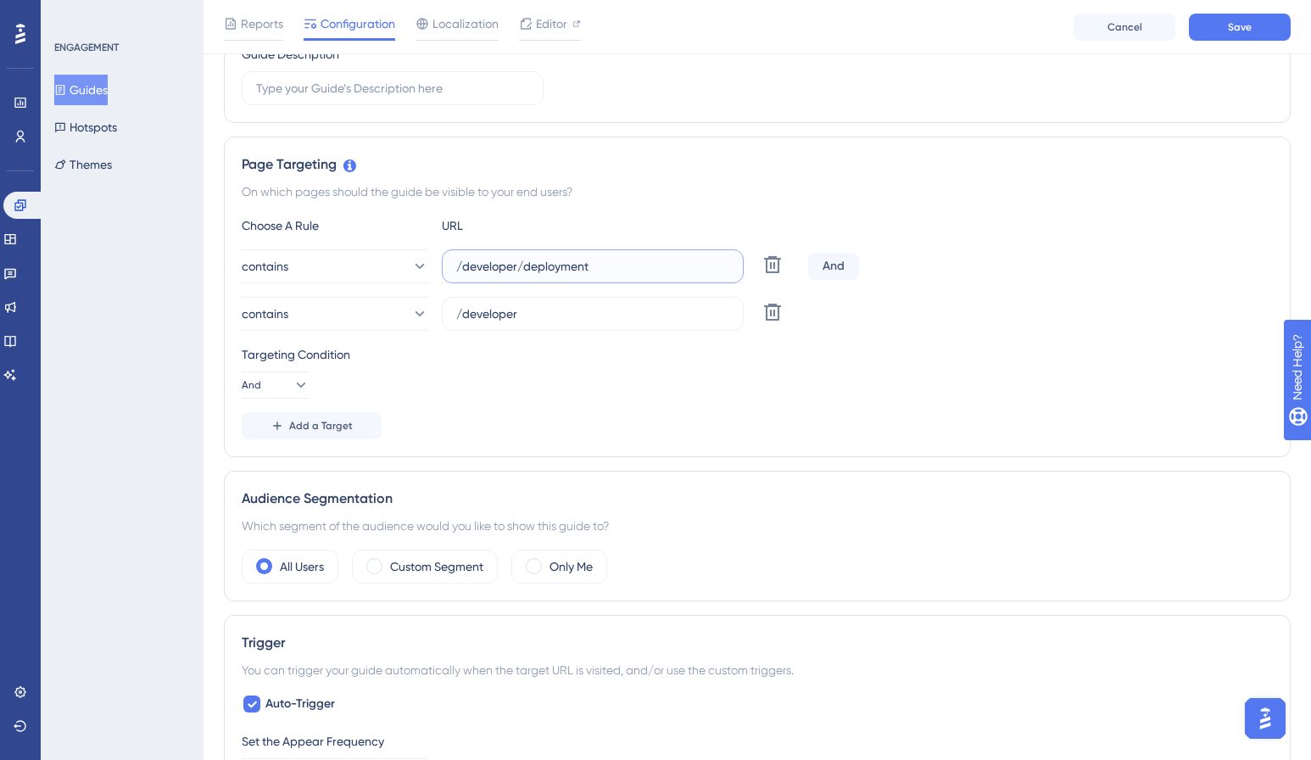
click at [526, 267] on input "/developer/deployment" at bounding box center [592, 266] width 273 height 19
click at [517, 391] on div "Targeting Condition And" at bounding box center [757, 371] width 1031 height 54
click at [312, 427] on span "Add a Target" at bounding box center [321, 426] width 64 height 14
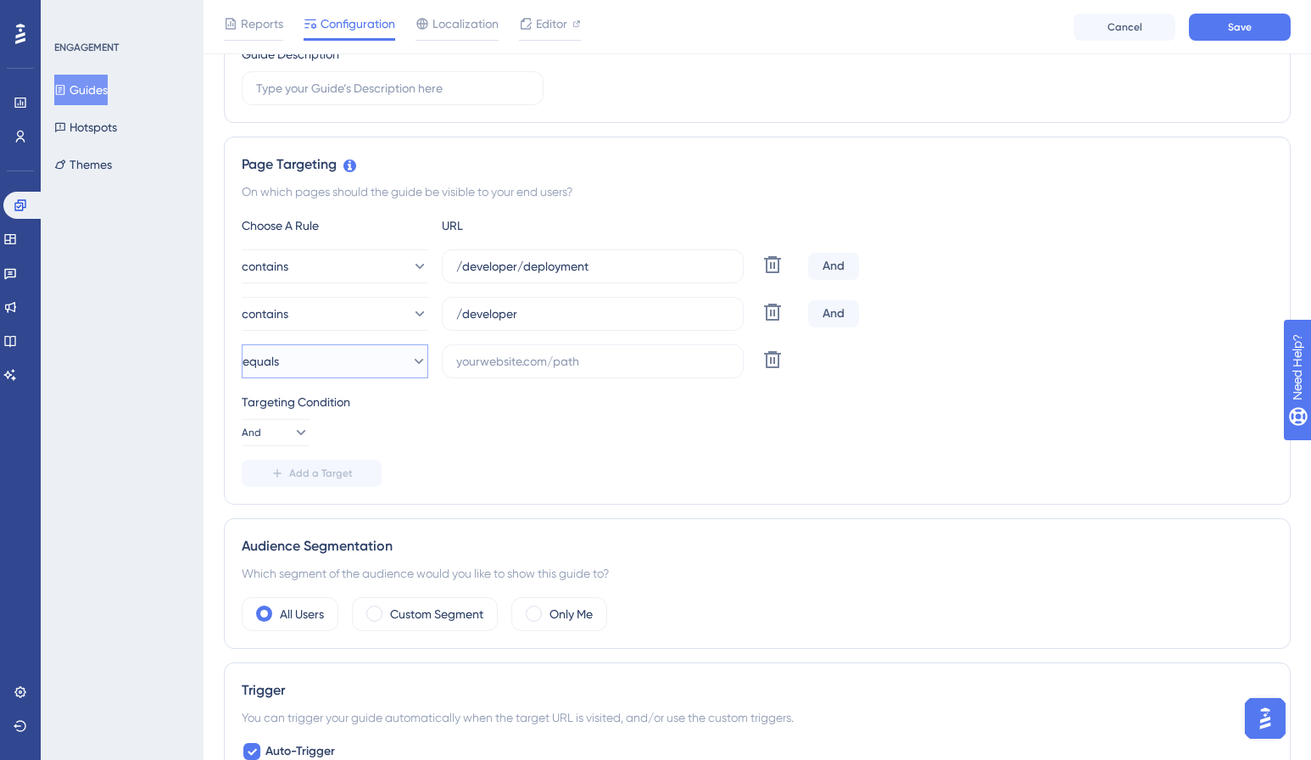
click at [323, 365] on button "equals" at bounding box center [335, 361] width 187 height 34
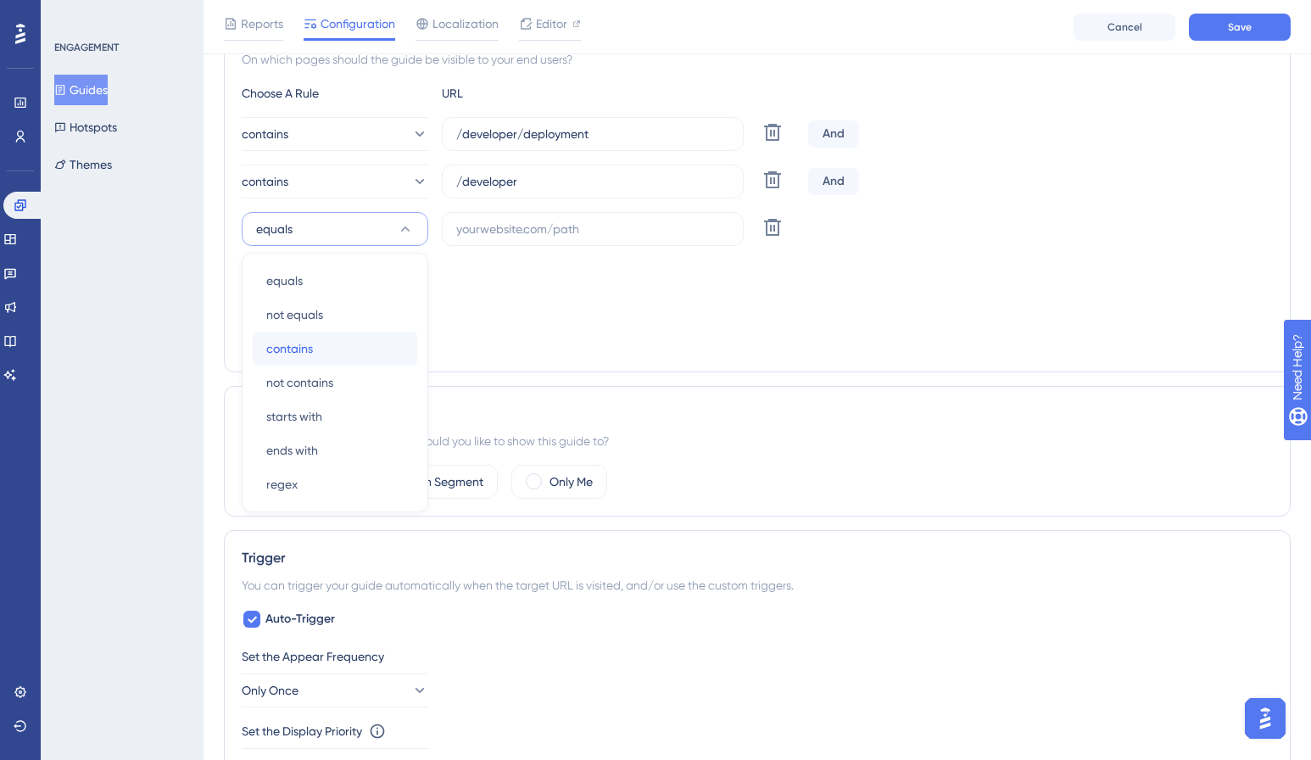
drag, startPoint x: 333, startPoint y: 344, endPoint x: 459, endPoint y: 316, distance: 128.6
click at [333, 344] on div "contains contains" at bounding box center [334, 349] width 137 height 34
drag, startPoint x: 455, startPoint y: 227, endPoint x: 473, endPoint y: 226, distance: 18.7
click at [455, 227] on label at bounding box center [593, 229] width 302 height 34
click at [456, 227] on input "text" at bounding box center [592, 229] width 273 height 19
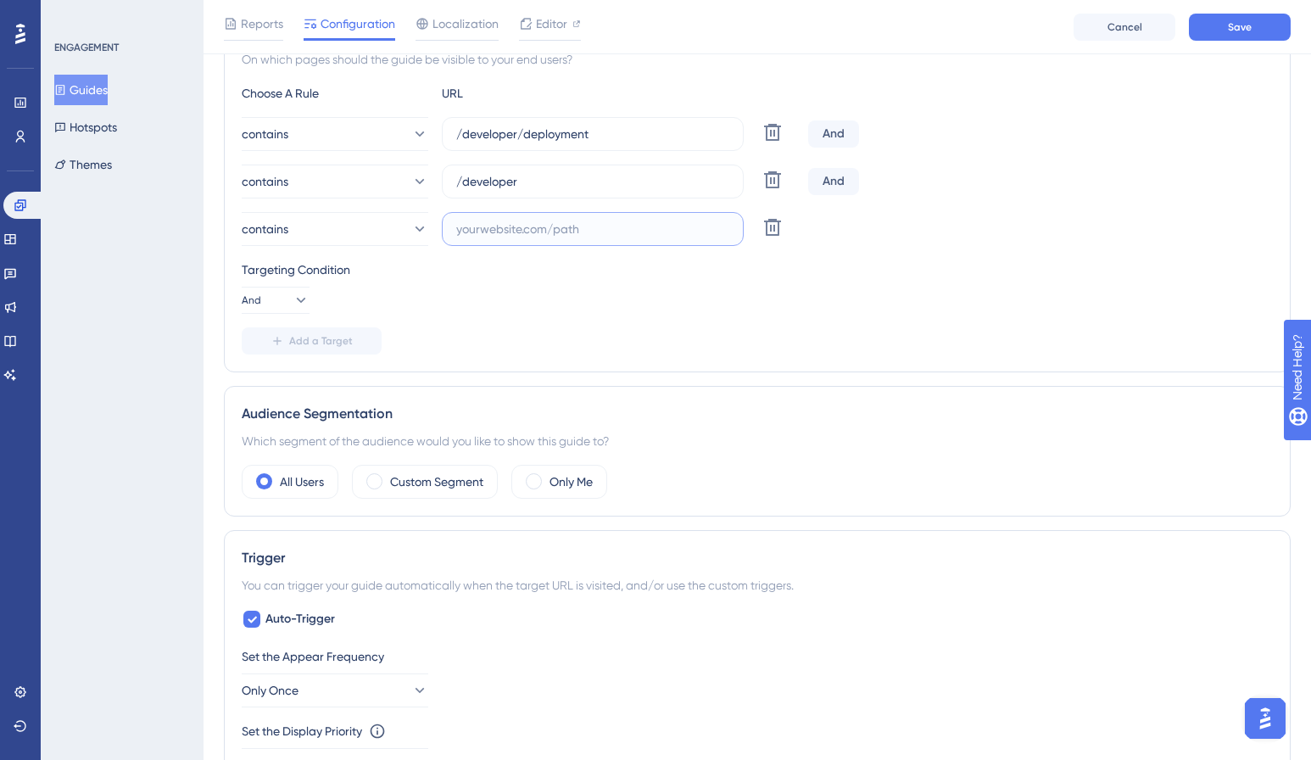
paste input "studio.frontend.commercetools.com"
type input "studio.frontend.commercetools.com"
click at [453, 226] on label "studio.frontend.commercetools.com" at bounding box center [593, 229] width 302 height 34
click at [456, 226] on input "studio.frontend.commercetools.com" at bounding box center [592, 229] width 273 height 19
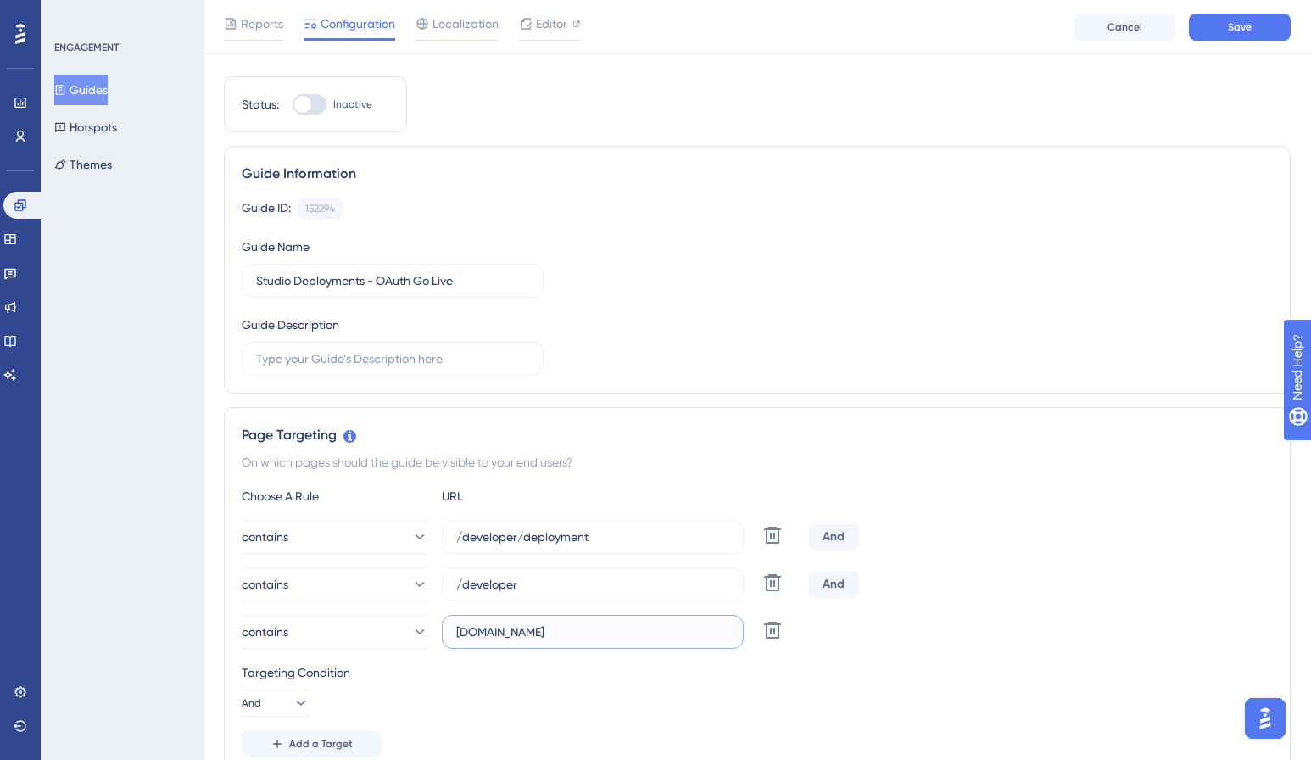
scroll to position [0, 0]
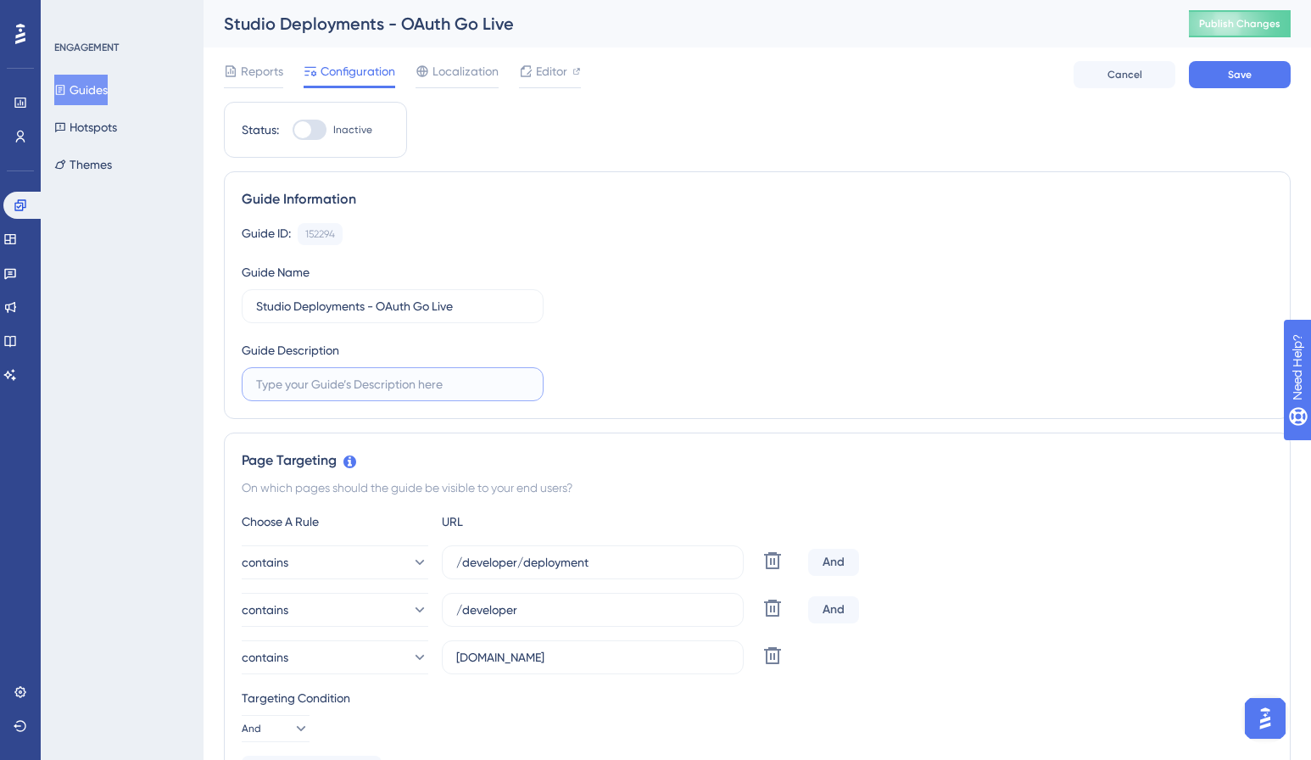
click at [387, 388] on input "text" at bounding box center [392, 384] width 273 height 19
type input "Go live for token based deployments via API"
click at [652, 410] on div "Guide Information Guide ID: 152294 Copy Guide Name Studio Deployments - OAuth G…" at bounding box center [757, 295] width 1067 height 248
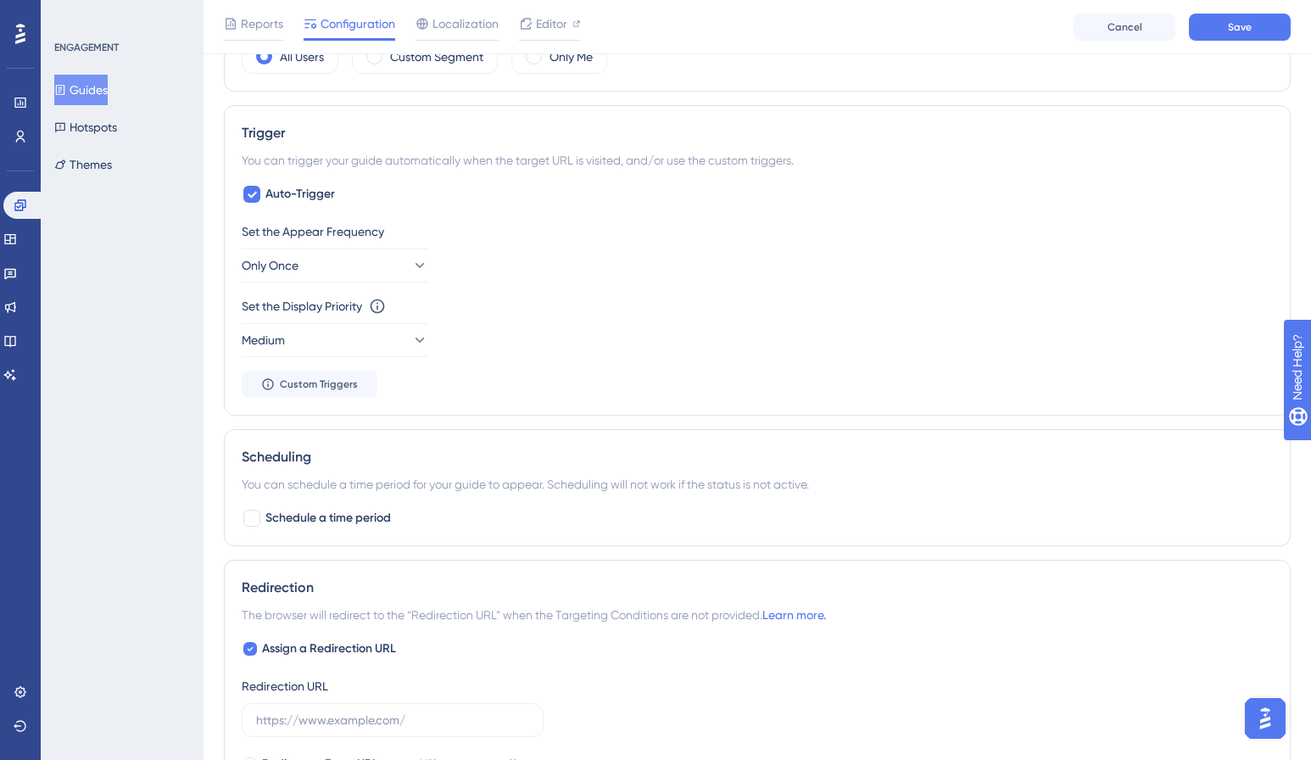
scroll to position [863, 0]
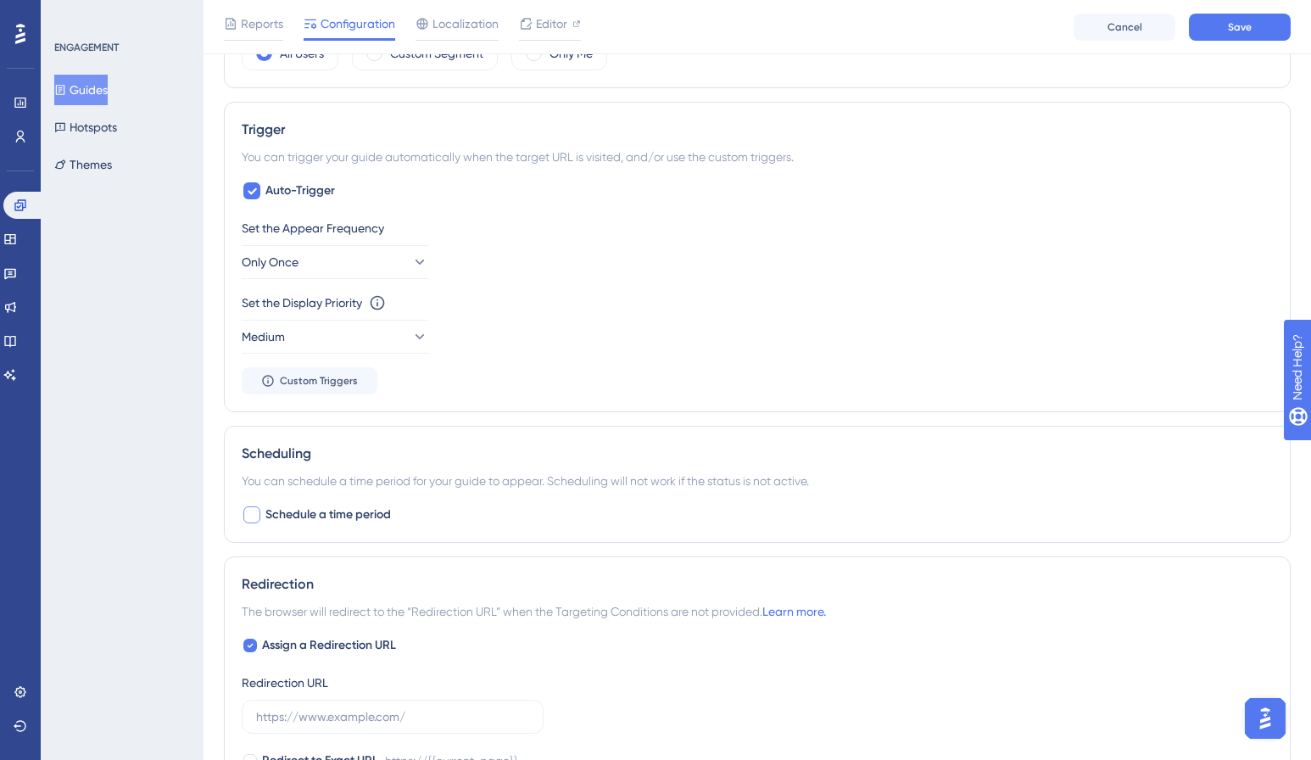
click at [256, 522] on div at bounding box center [251, 514] width 17 height 17
checkbox input "true"
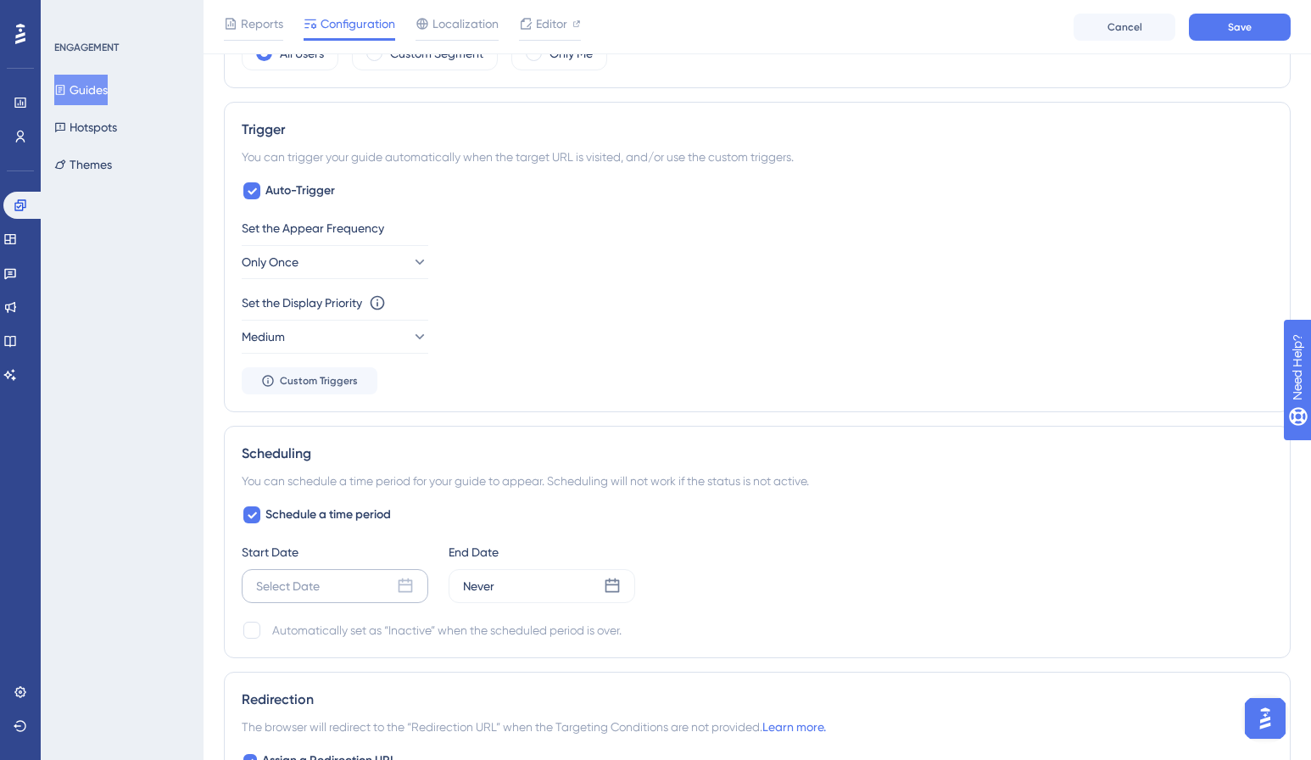
click at [375, 590] on div "Select Date" at bounding box center [335, 586] width 187 height 34
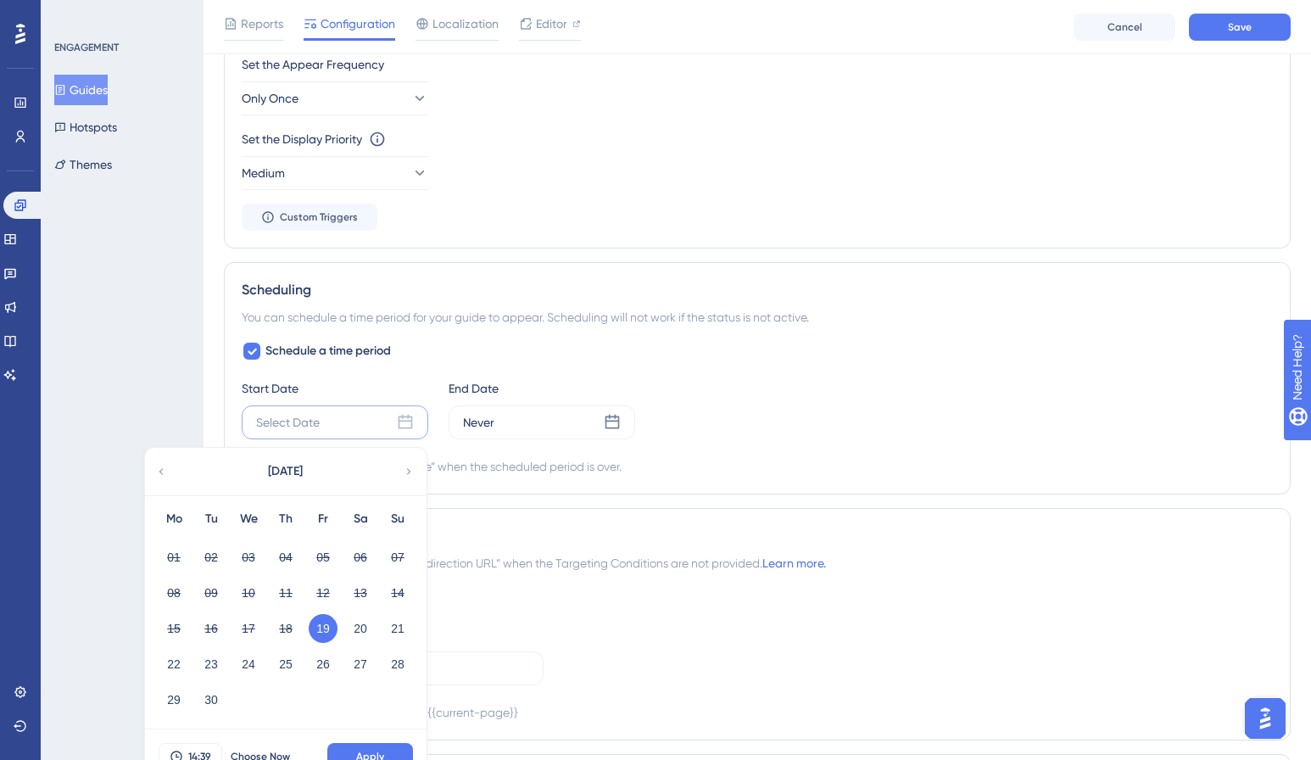
scroll to position [1032, 0]
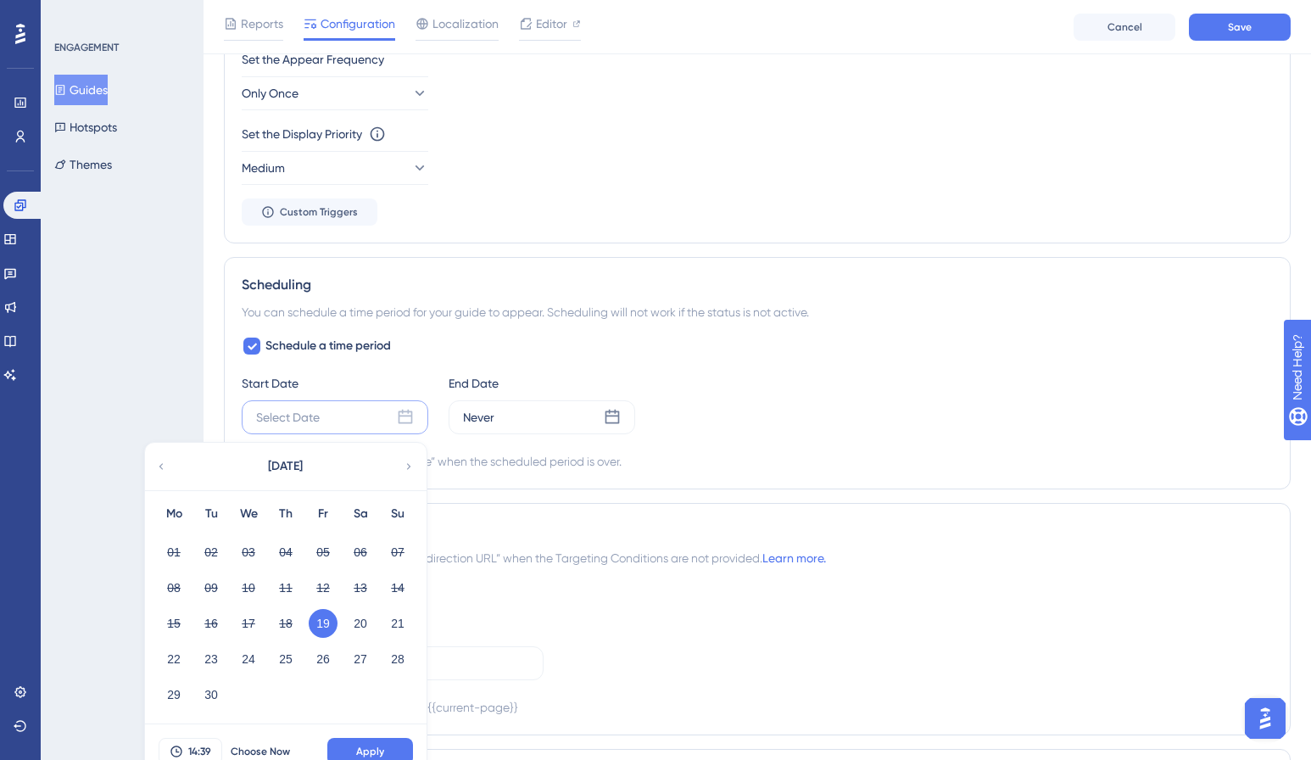
click at [319, 617] on button "19" at bounding box center [323, 623] width 29 height 29
click at [326, 630] on button "19" at bounding box center [323, 623] width 29 height 29
click at [388, 750] on button "Apply" at bounding box center [370, 751] width 86 height 27
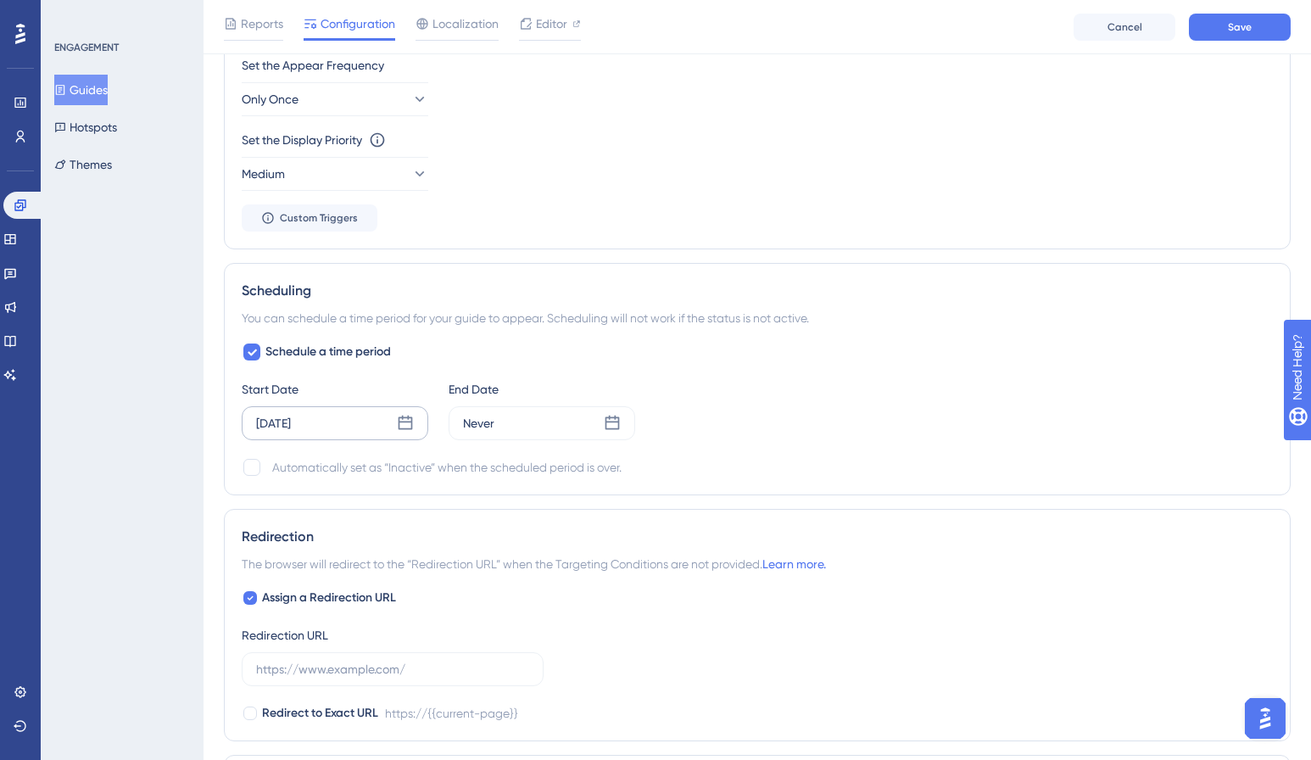
scroll to position [1023, 0]
click at [254, 603] on div at bounding box center [250, 602] width 14 height 14
checkbox input "false"
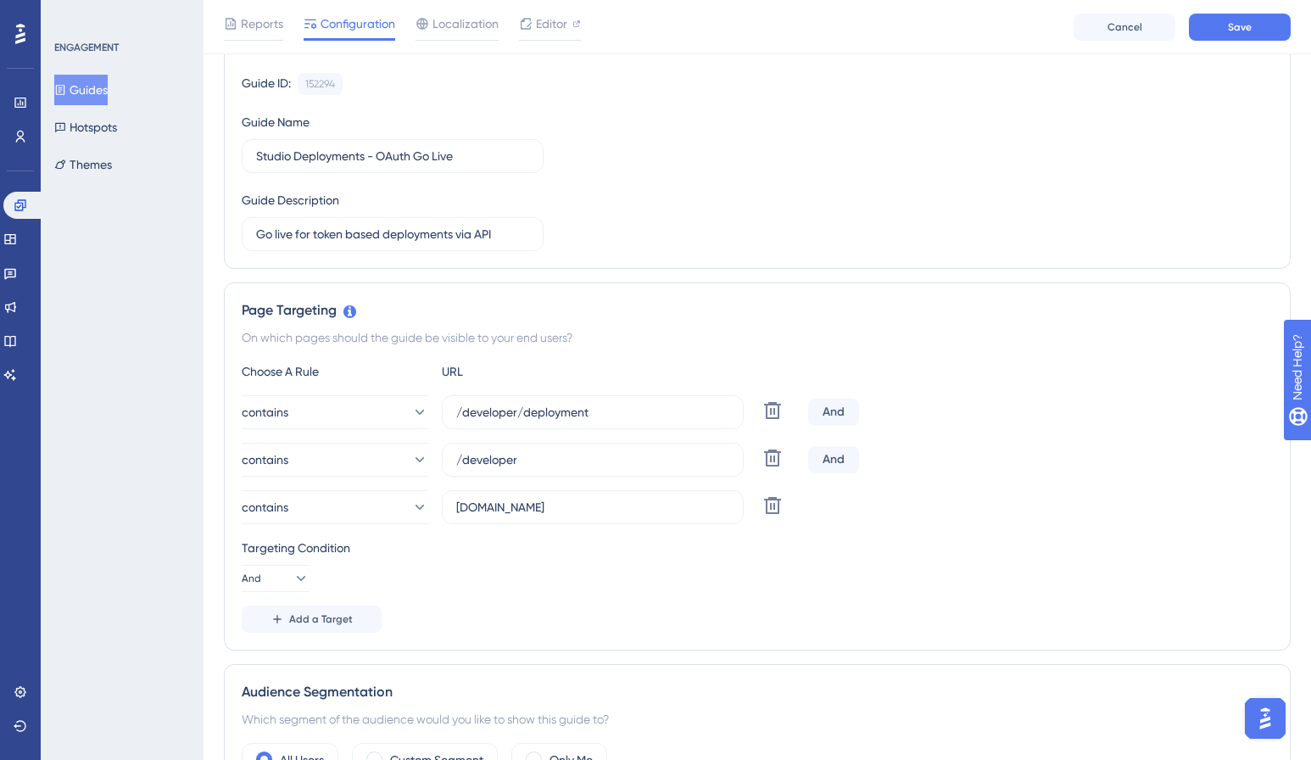
scroll to position [0, 0]
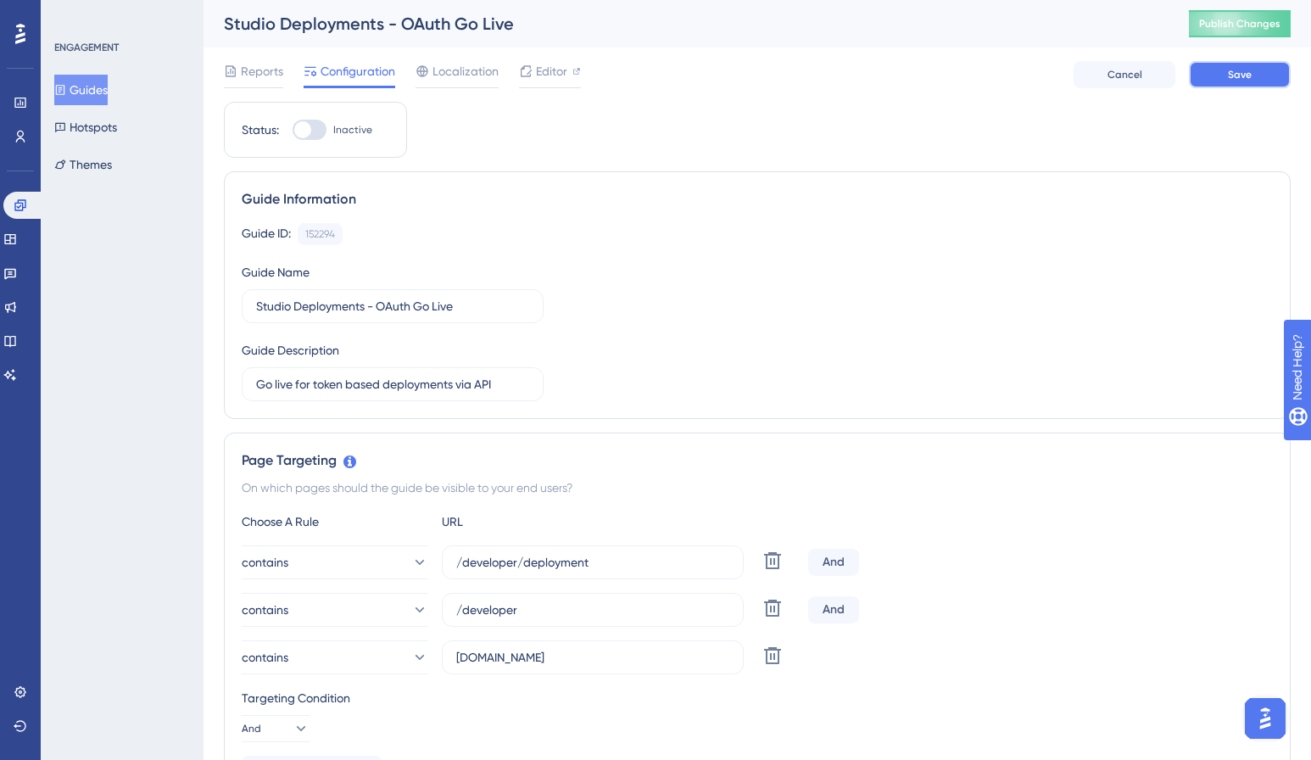
click at [1265, 75] on button "Save" at bounding box center [1240, 74] width 102 height 27
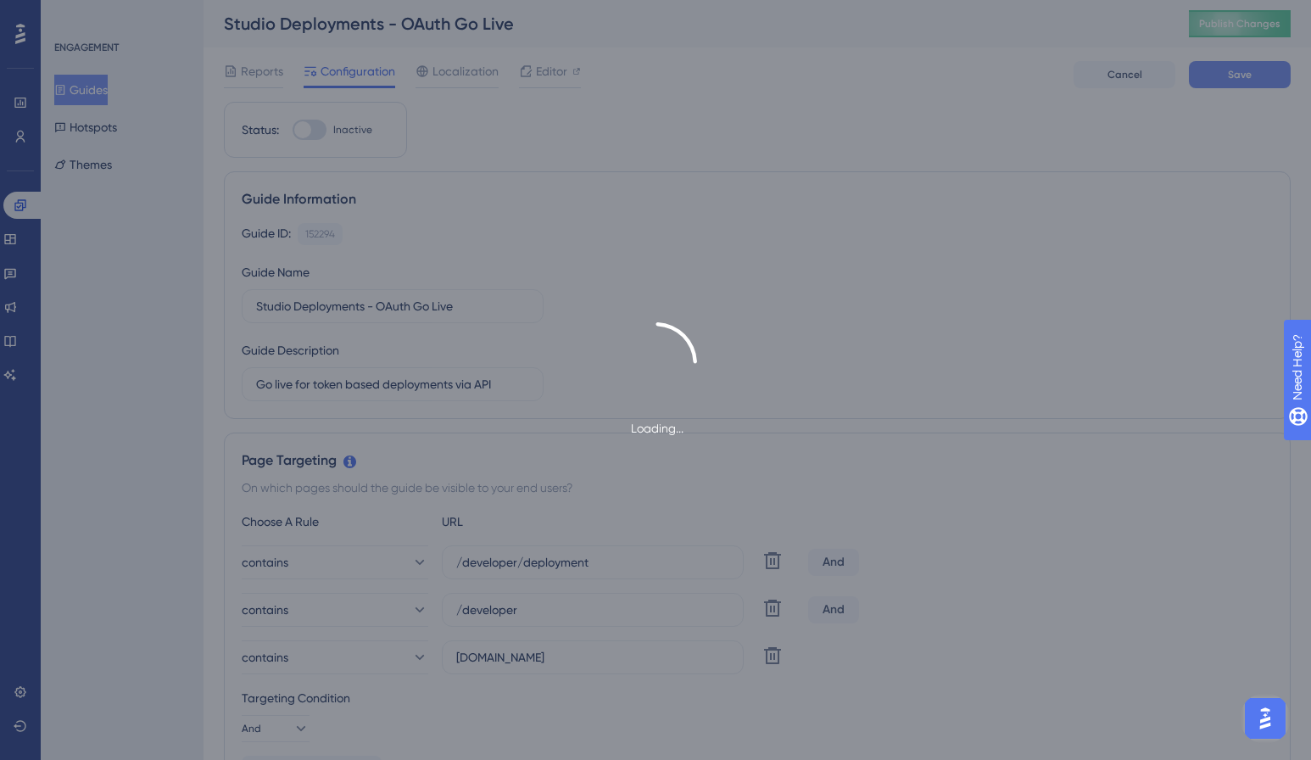
type input "Go live for token based deployments via API"
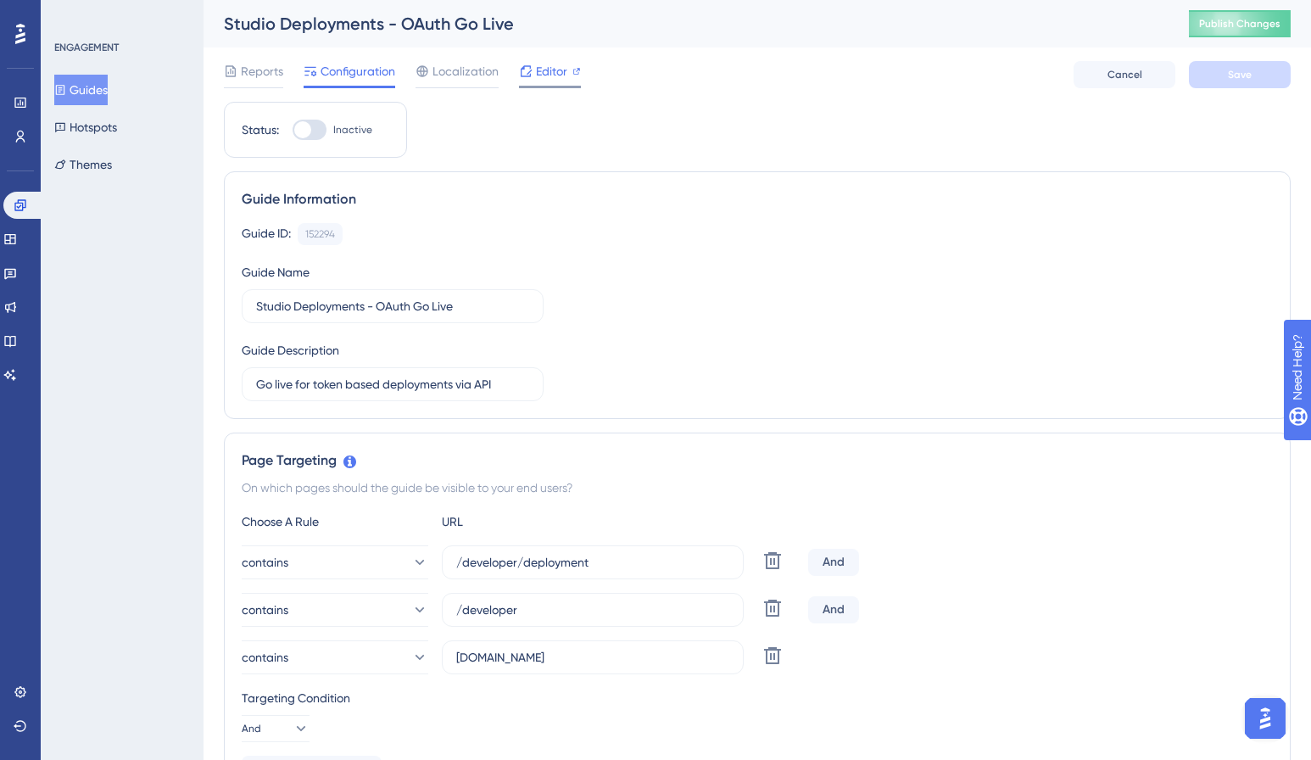
click at [541, 70] on span "Editor" at bounding box center [551, 71] width 31 height 20
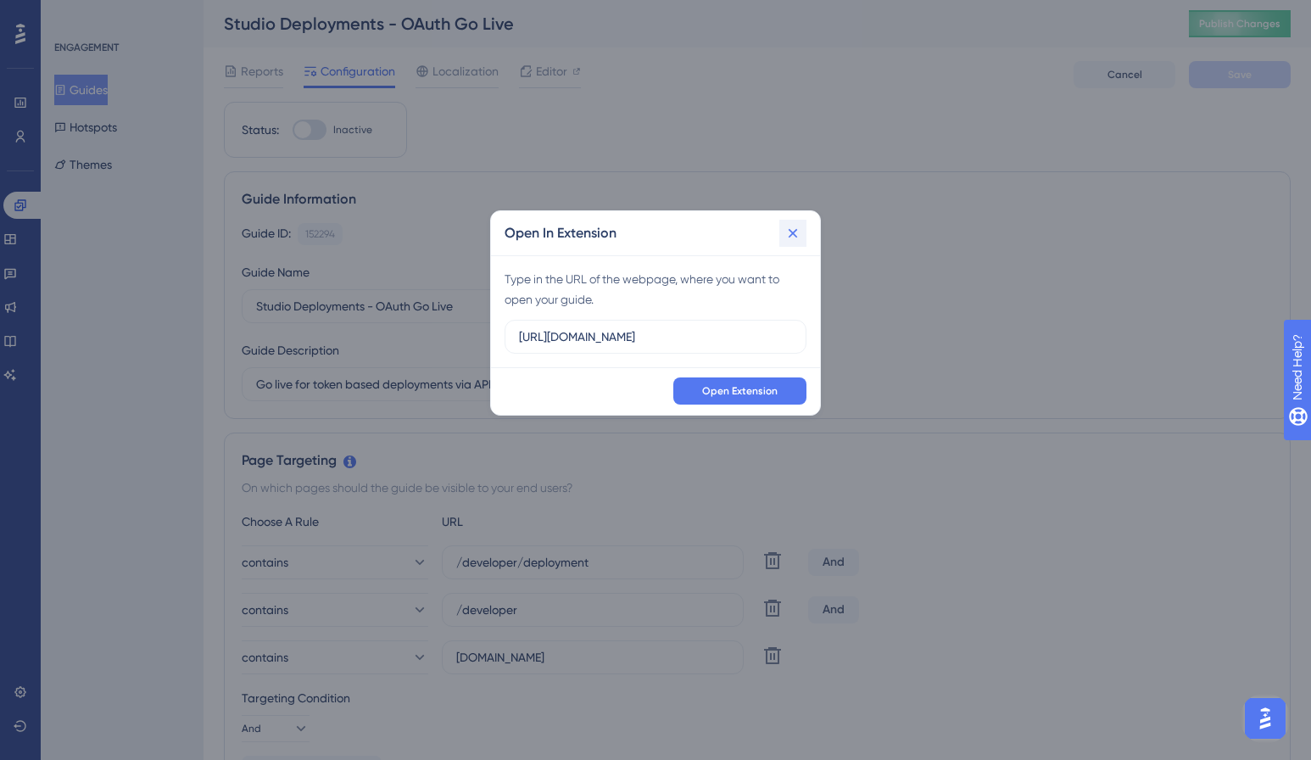
click at [795, 234] on icon at bounding box center [793, 233] width 9 height 9
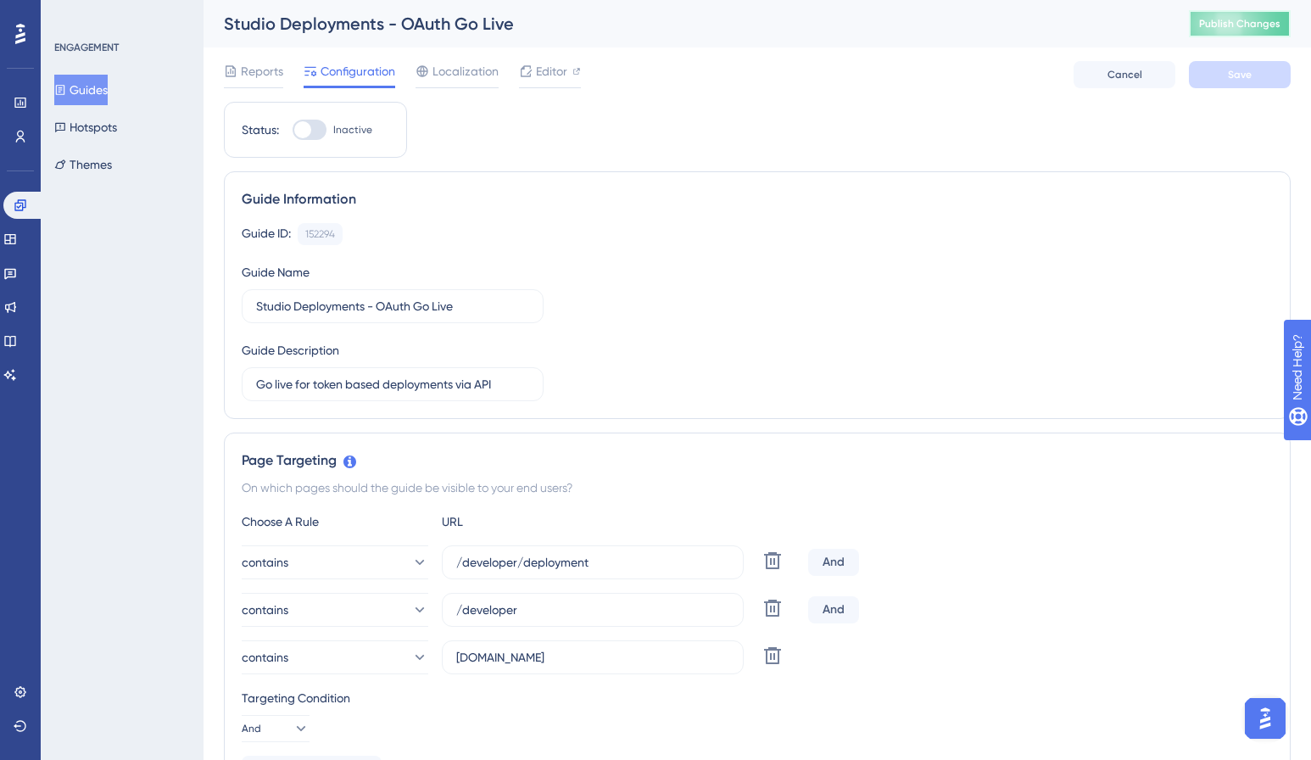
click at [1225, 31] on button "Publish Changes" at bounding box center [1240, 23] width 102 height 27
click at [25, 210] on icon at bounding box center [21, 205] width 14 height 14
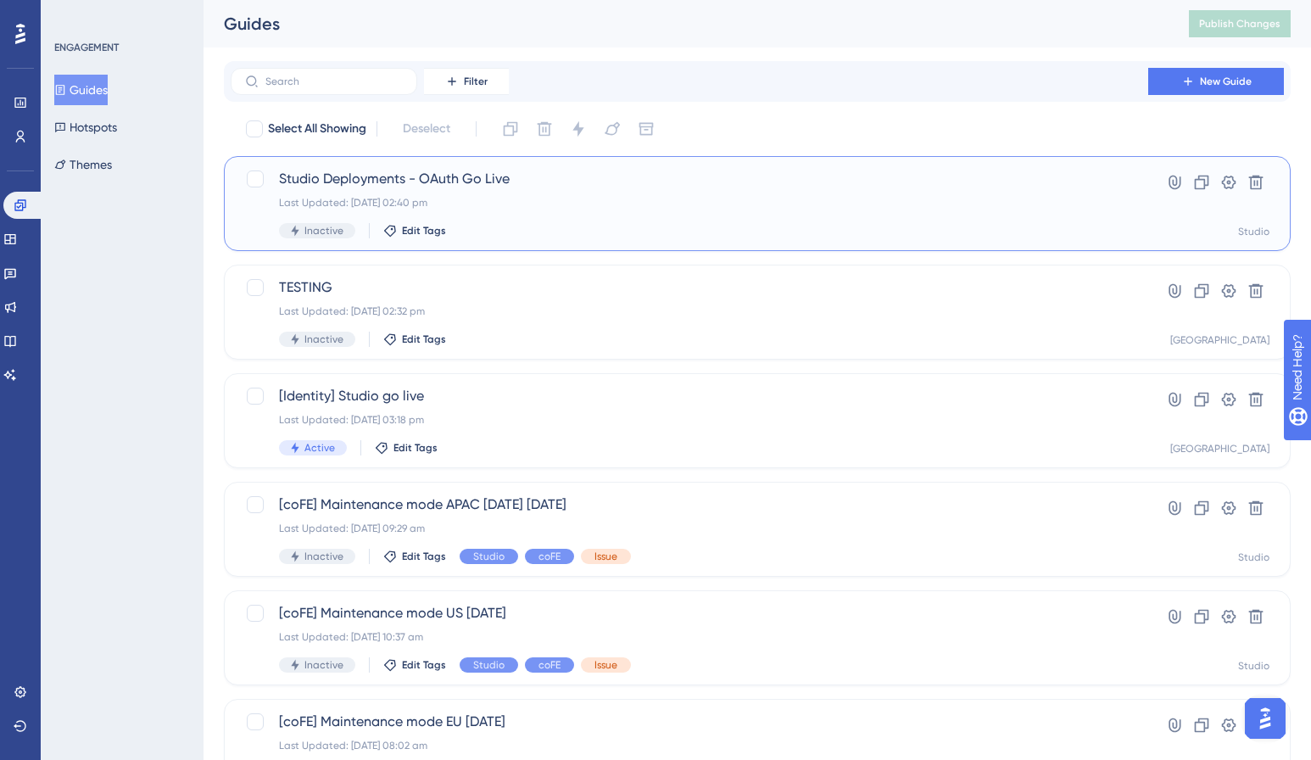
click at [336, 180] on span "Studio Deployments - OAuth Go Live" at bounding box center [689, 179] width 821 height 20
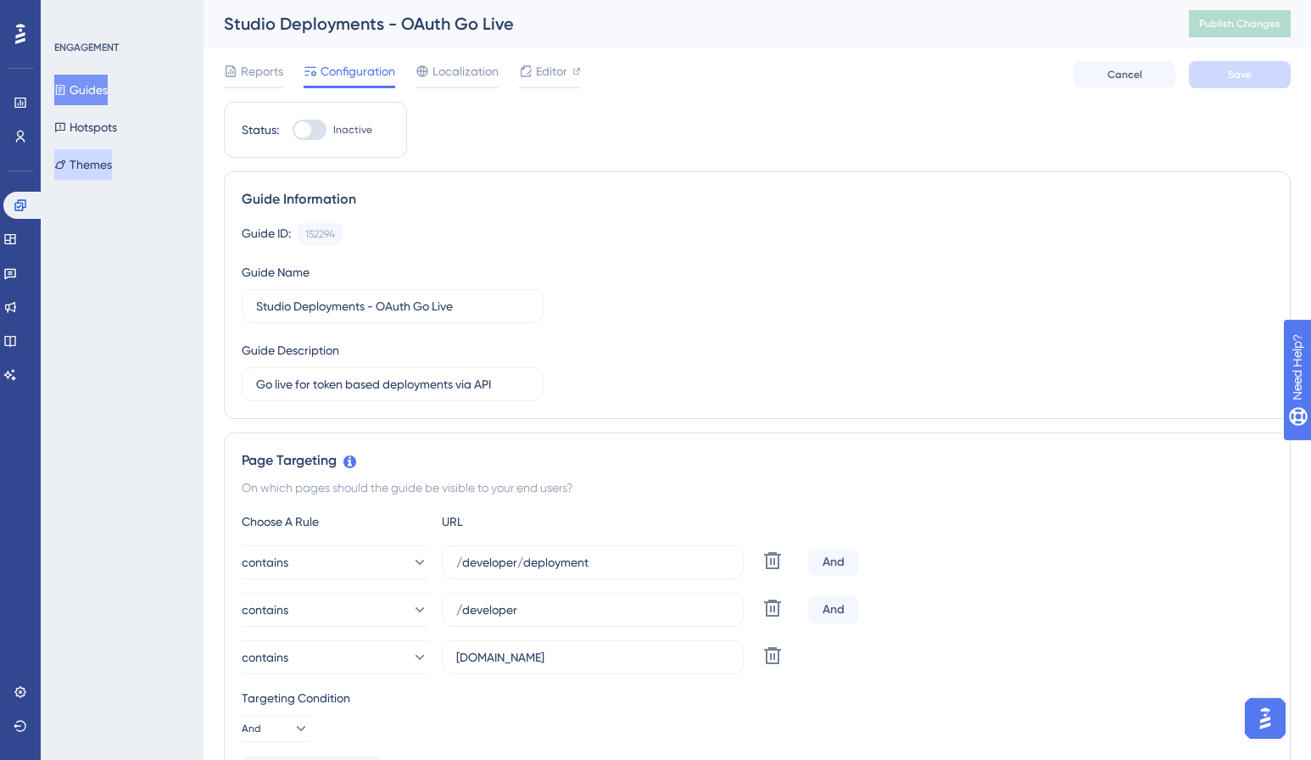
click at [105, 163] on button "Themes" at bounding box center [83, 164] width 58 height 31
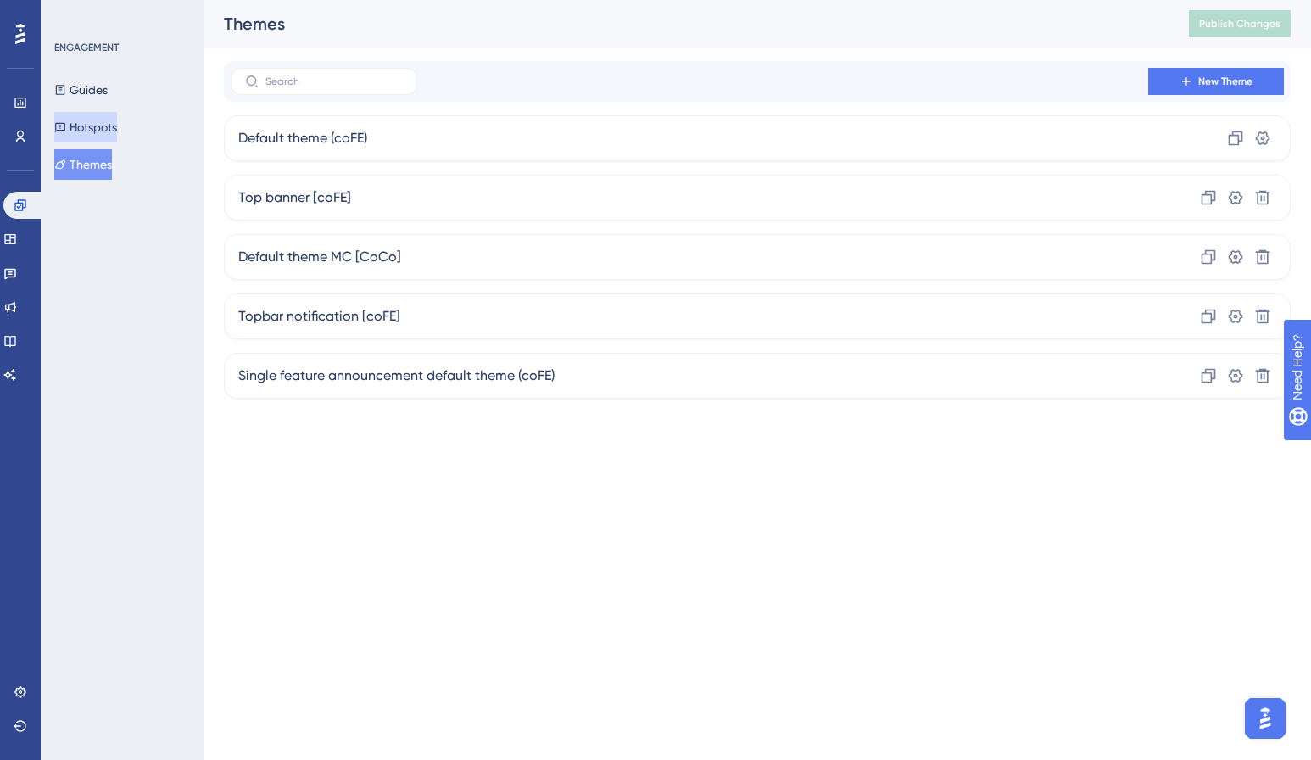
click at [98, 126] on button "Hotspots" at bounding box center [85, 127] width 63 height 31
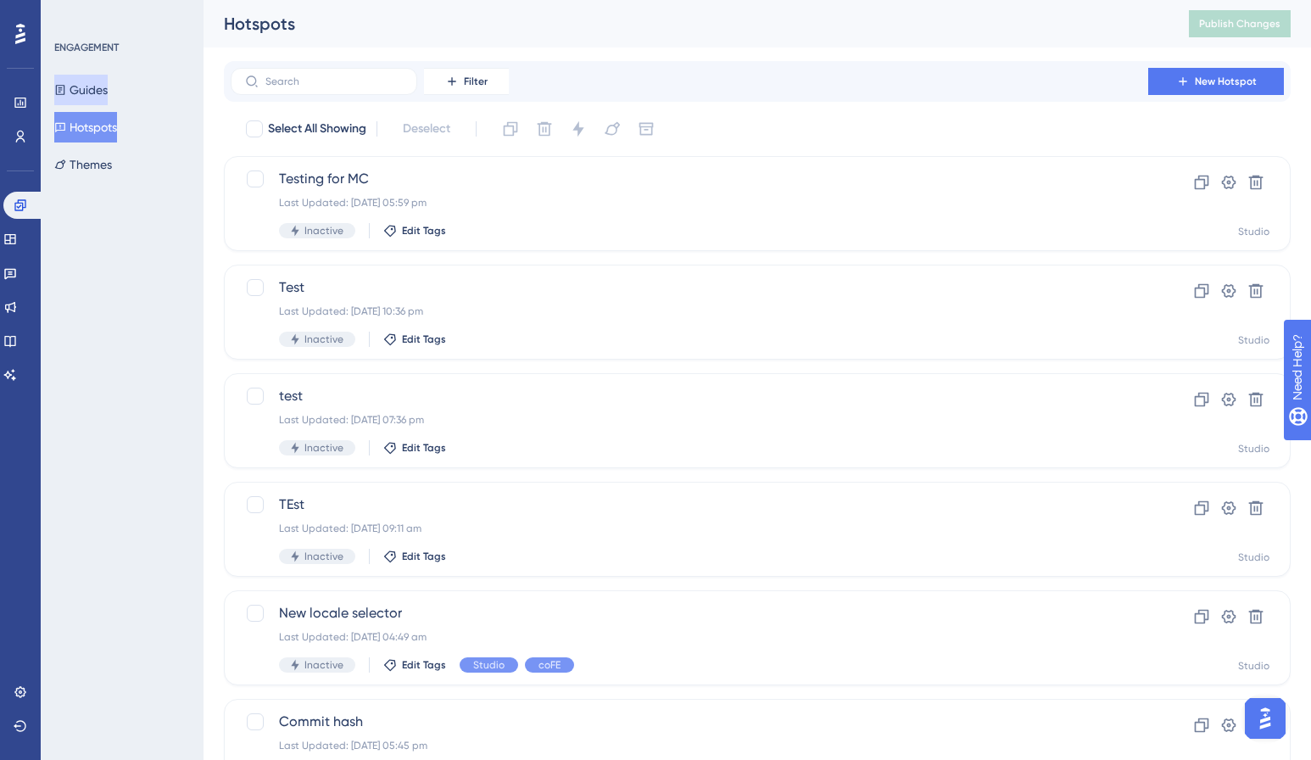
click at [98, 91] on button "Guides" at bounding box center [80, 90] width 53 height 31
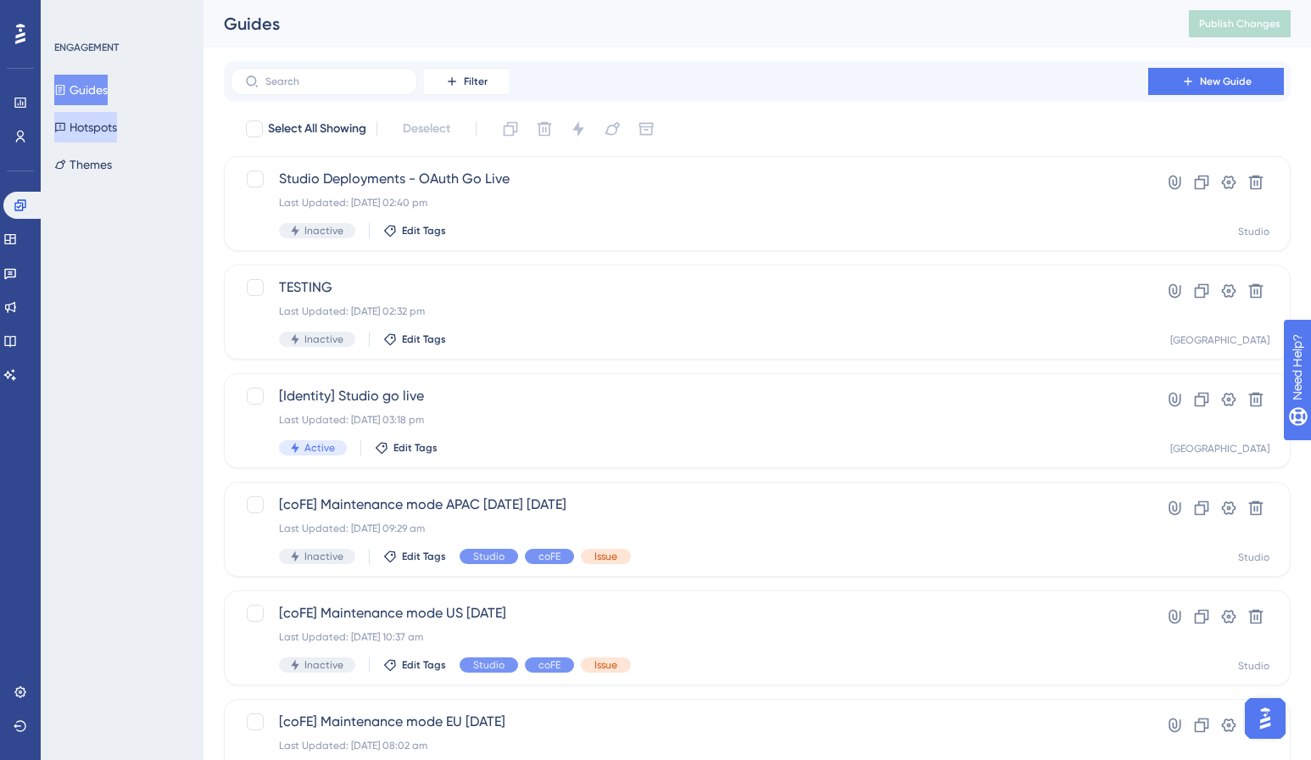
click at [92, 112] on button "Hotspots" at bounding box center [85, 127] width 63 height 31
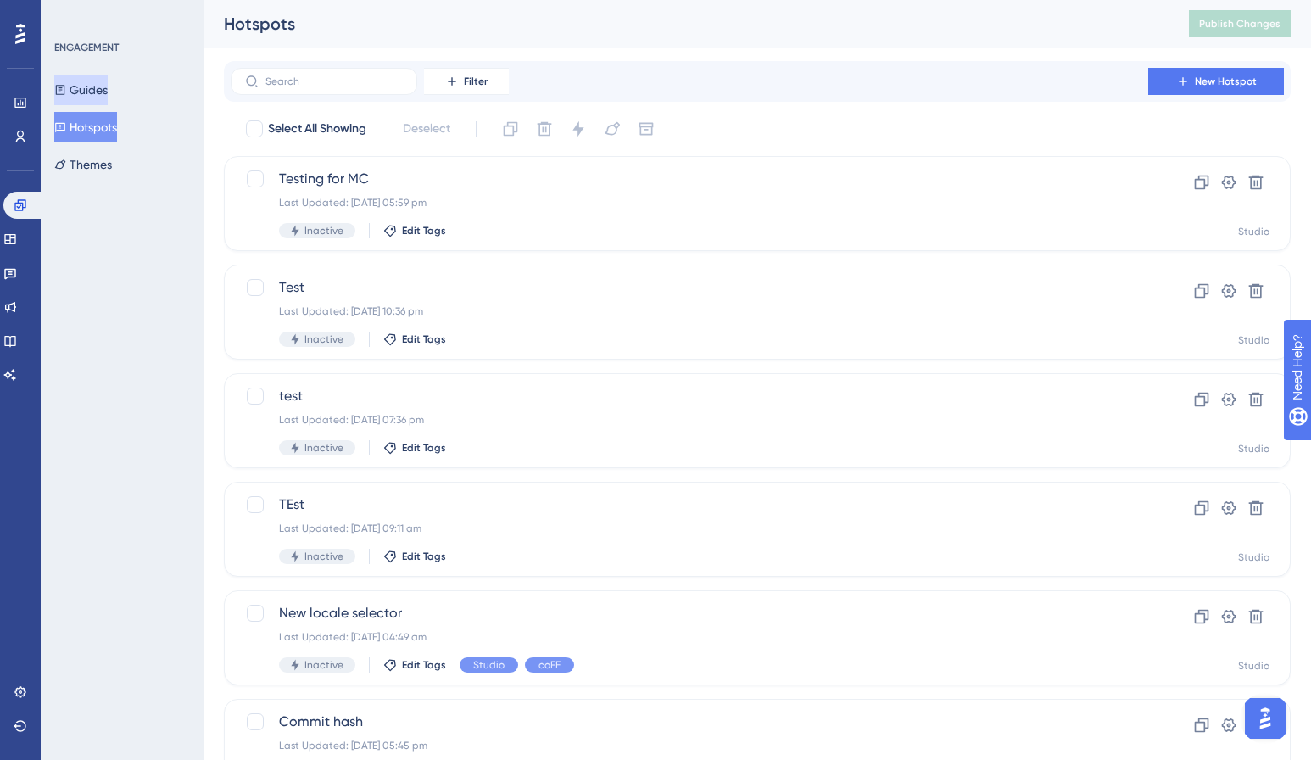
click at [105, 94] on button "Guides" at bounding box center [80, 90] width 53 height 31
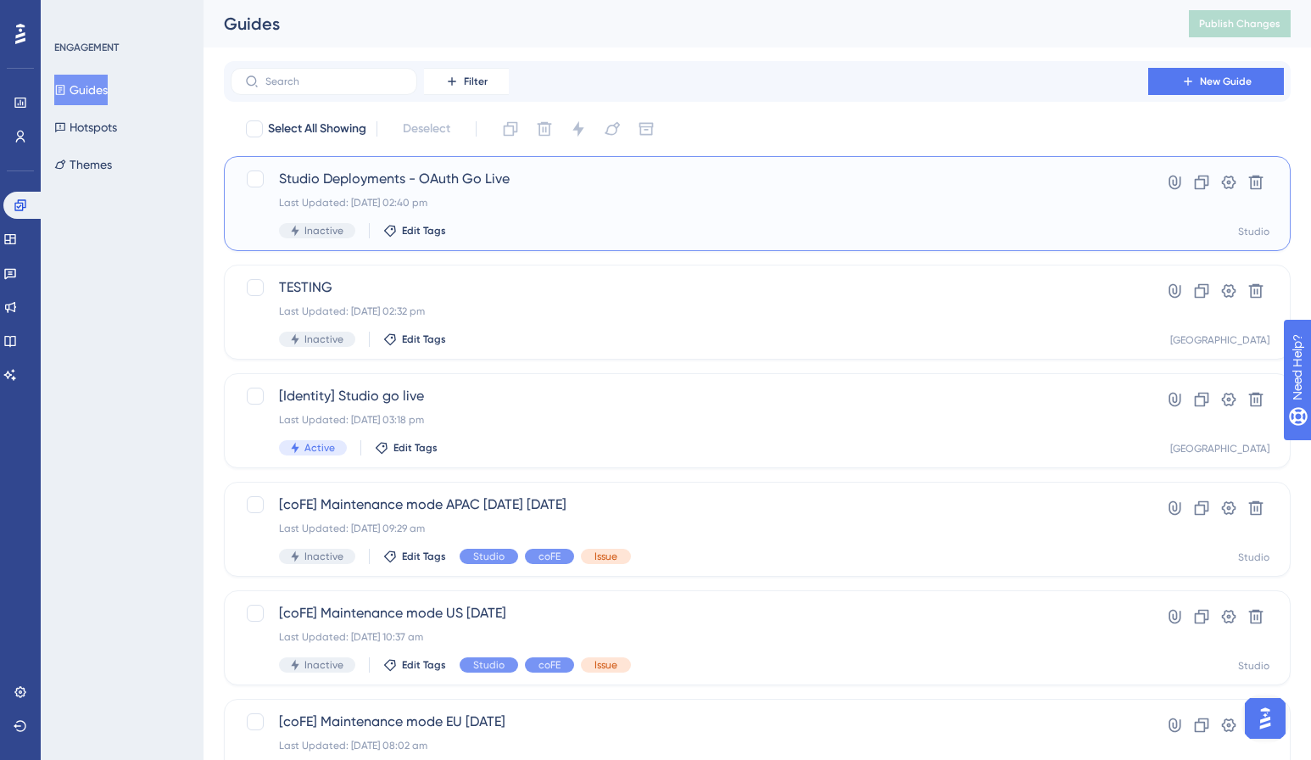
click at [532, 176] on span "Studio Deployments - OAuth Go Live" at bounding box center [689, 179] width 821 height 20
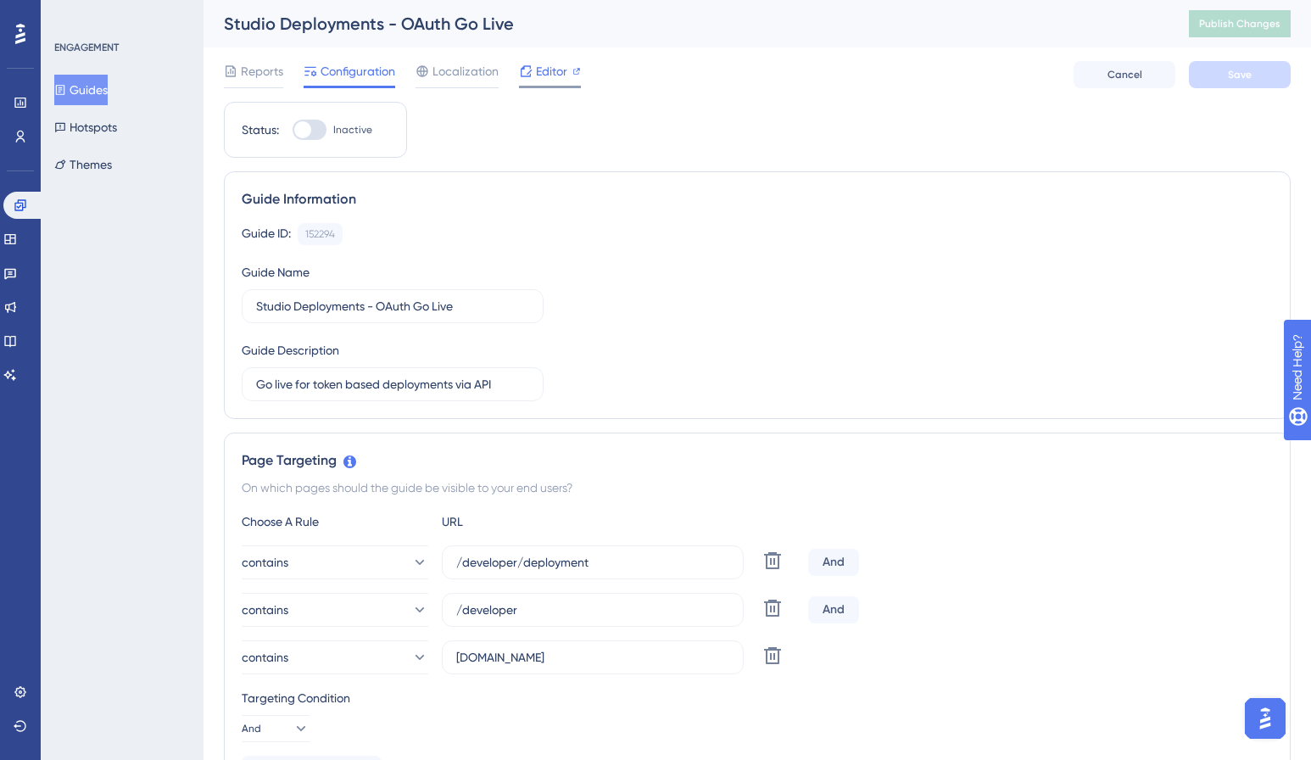
click at [566, 74] on span "Editor" at bounding box center [551, 71] width 31 height 20
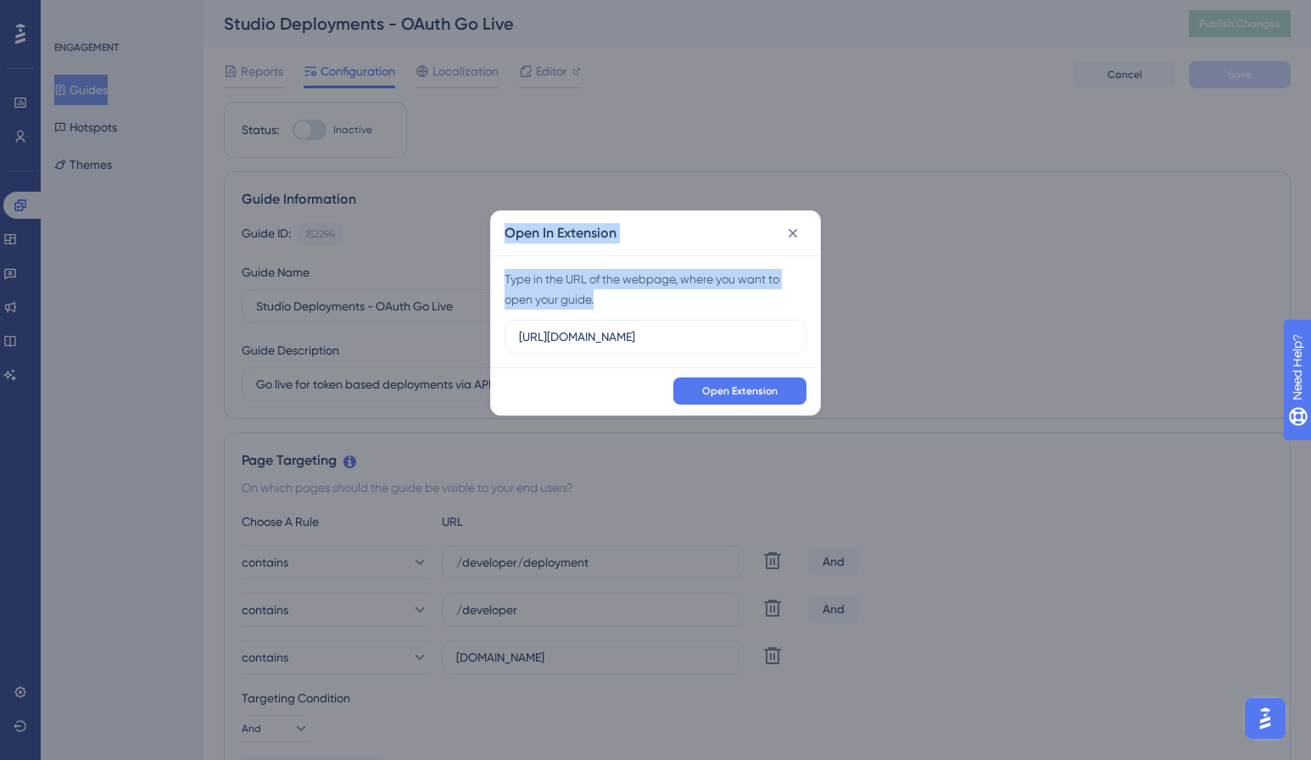
drag, startPoint x: 720, startPoint y: 347, endPoint x: 426, endPoint y: 337, distance: 294.5
click at [426, 337] on div "Open In Extension Type in the URL of the webpage, where you want to open your g…" at bounding box center [655, 380] width 1311 height 760
click at [687, 346] on label "https://frontastictest.frontastic.io" at bounding box center [656, 337] width 302 height 34
click at [687, 346] on input "https://frontastictest.frontastic.io" at bounding box center [655, 336] width 273 height 19
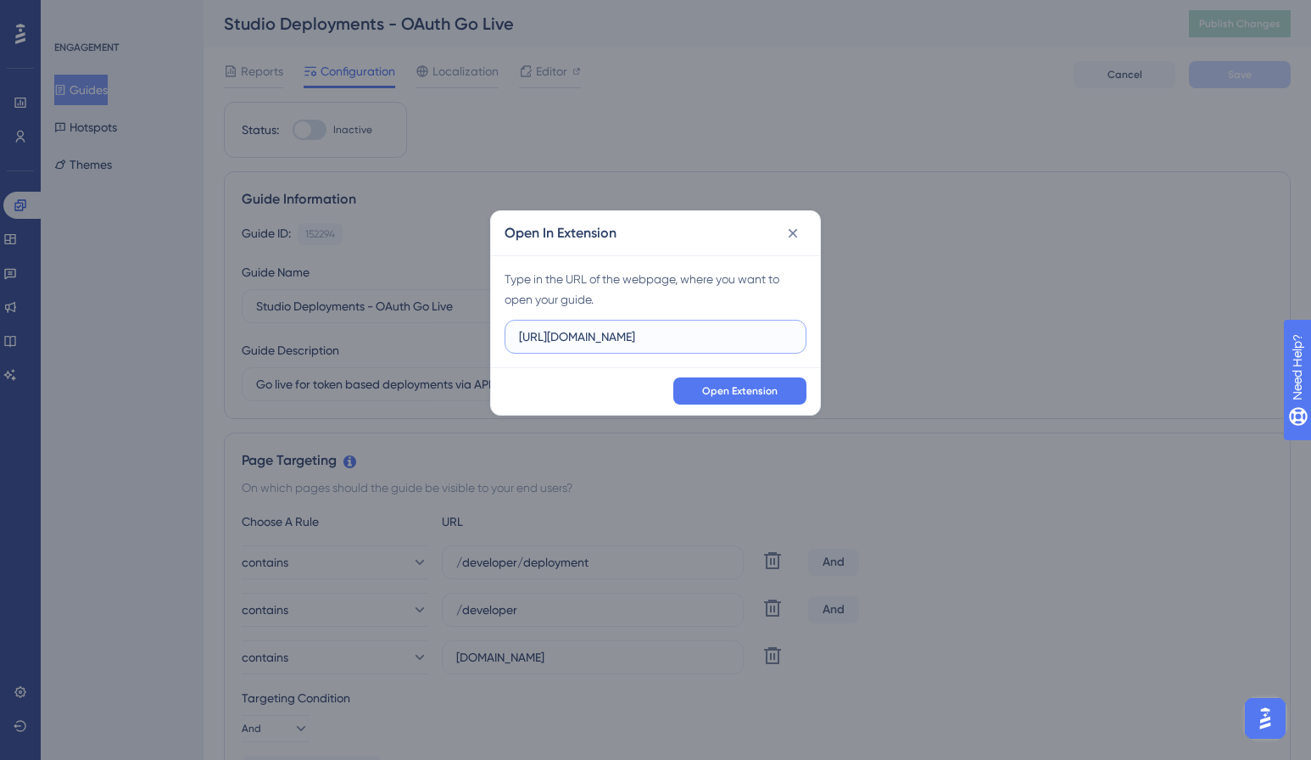
drag, startPoint x: 733, startPoint y: 335, endPoint x: 629, endPoint y: 376, distance: 111.2
click at [478, 329] on div "Open In Extension Type in the URL of the webpage, where you want to open your g…" at bounding box center [655, 380] width 1311 height 760
paste input "teststudio4.studio.frontend.commercetools.com/"
type input "https://teststudio4.studio.frontend.commercetools.com/"
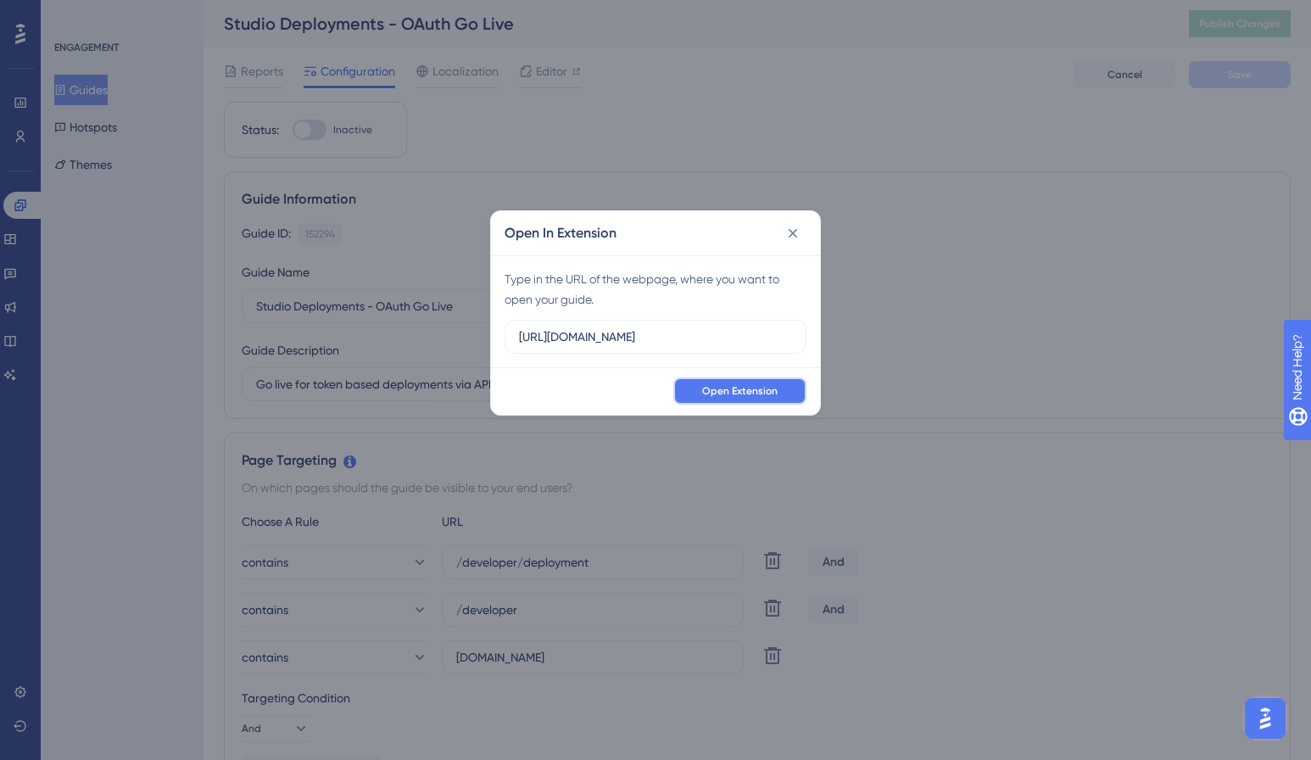
scroll to position [0, 0]
click at [701, 388] on button "Open Extension" at bounding box center [739, 390] width 133 height 27
click at [795, 242] on button at bounding box center [793, 233] width 27 height 27
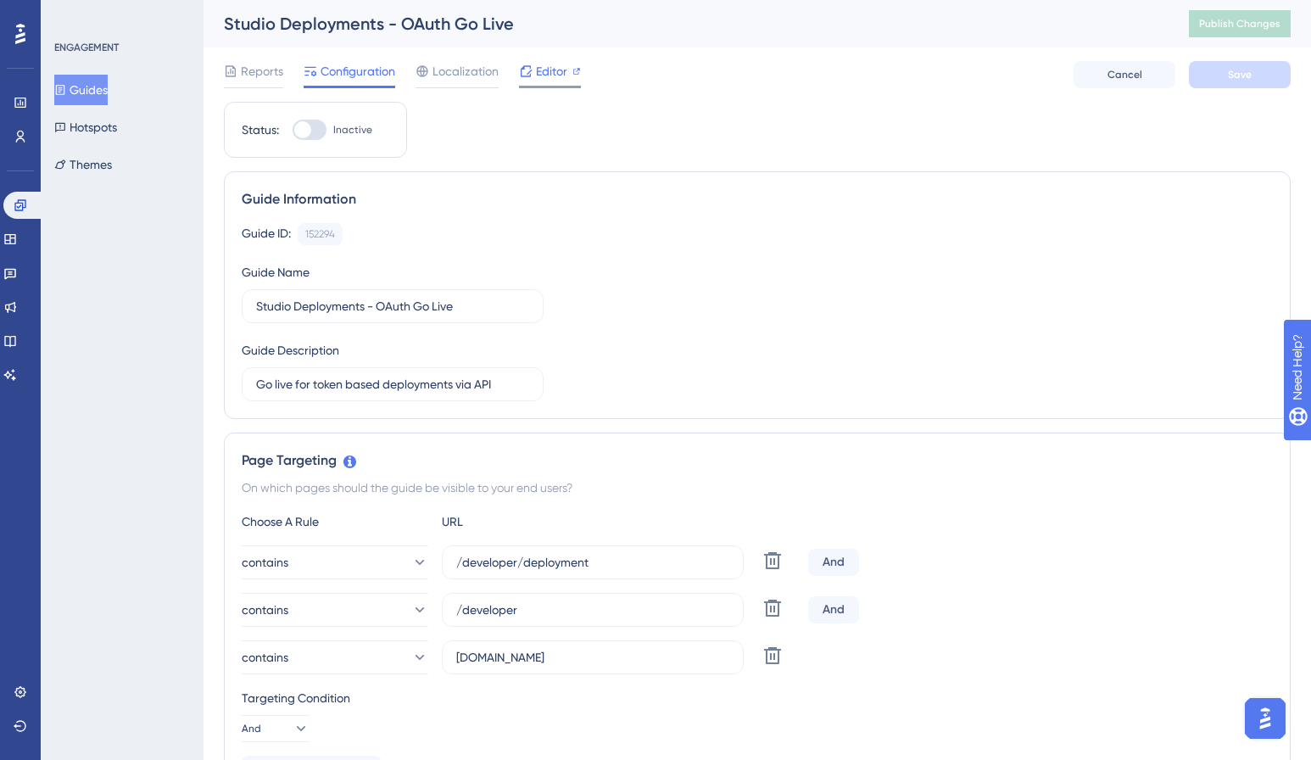
click at [543, 71] on span "Editor" at bounding box center [551, 71] width 31 height 20
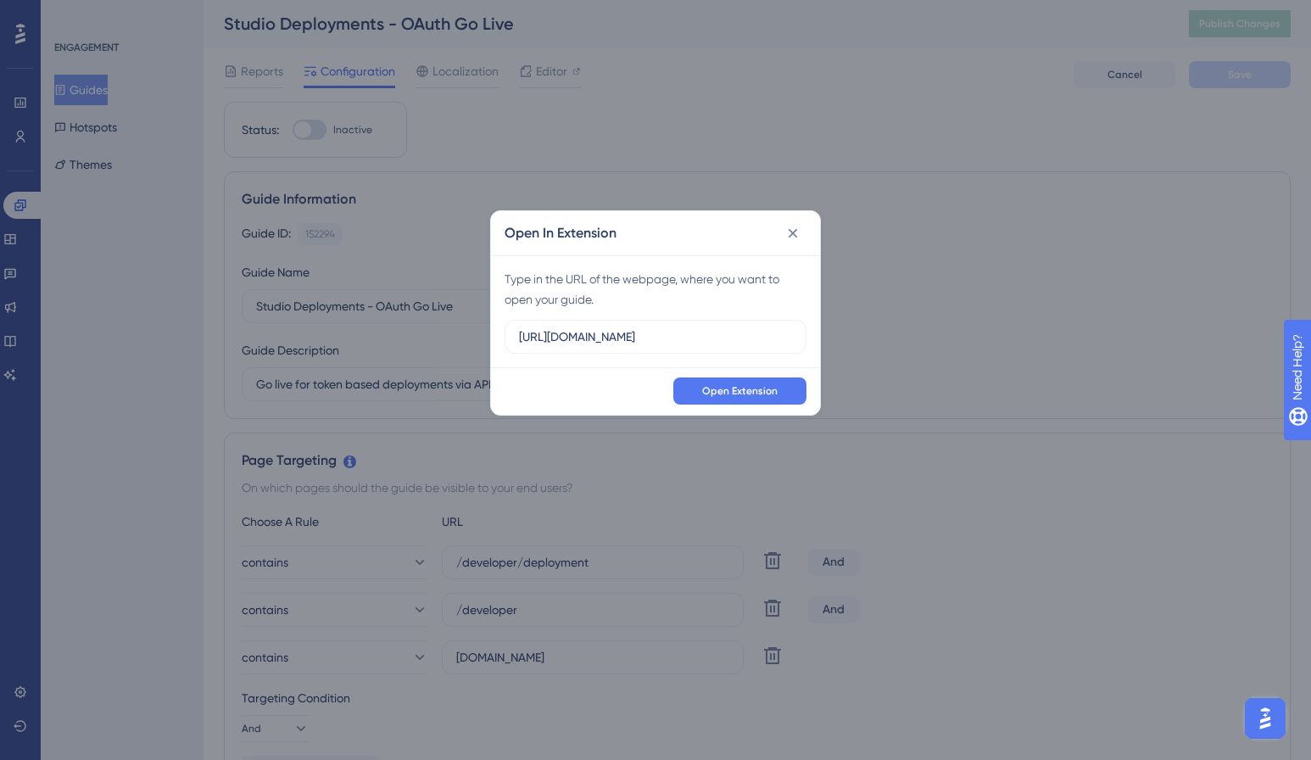
drag, startPoint x: 714, startPoint y: 336, endPoint x: 465, endPoint y: 318, distance: 250.0
click at [465, 318] on div "Open In Extension Type in the URL of the webpage, where you want to open your g…" at bounding box center [655, 380] width 1311 height 760
type input "https://teststudio4.studio.frontend.commercetools.com/"
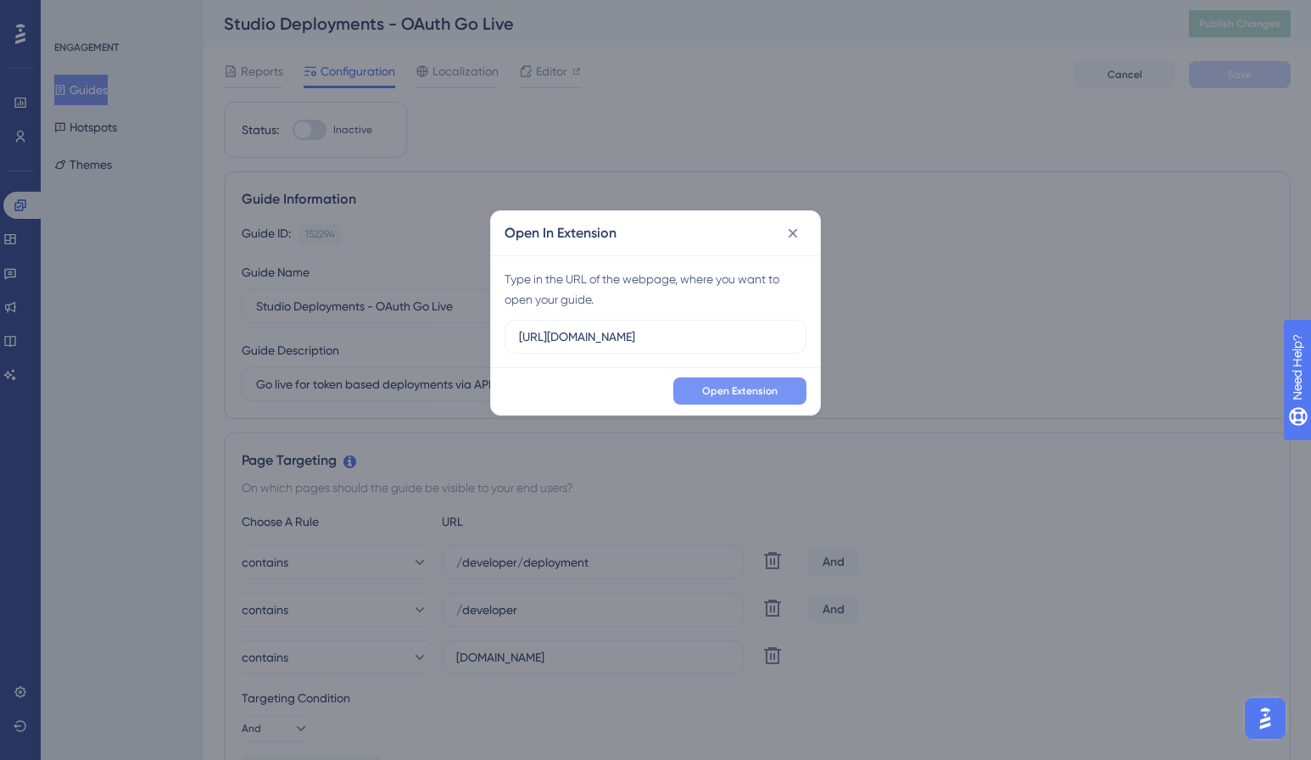
click at [769, 394] on span "Open Extension" at bounding box center [739, 391] width 75 height 14
click at [554, 78] on div "Open In Extension Type in the URL of the webpage, where you want to open your g…" at bounding box center [655, 380] width 1311 height 760
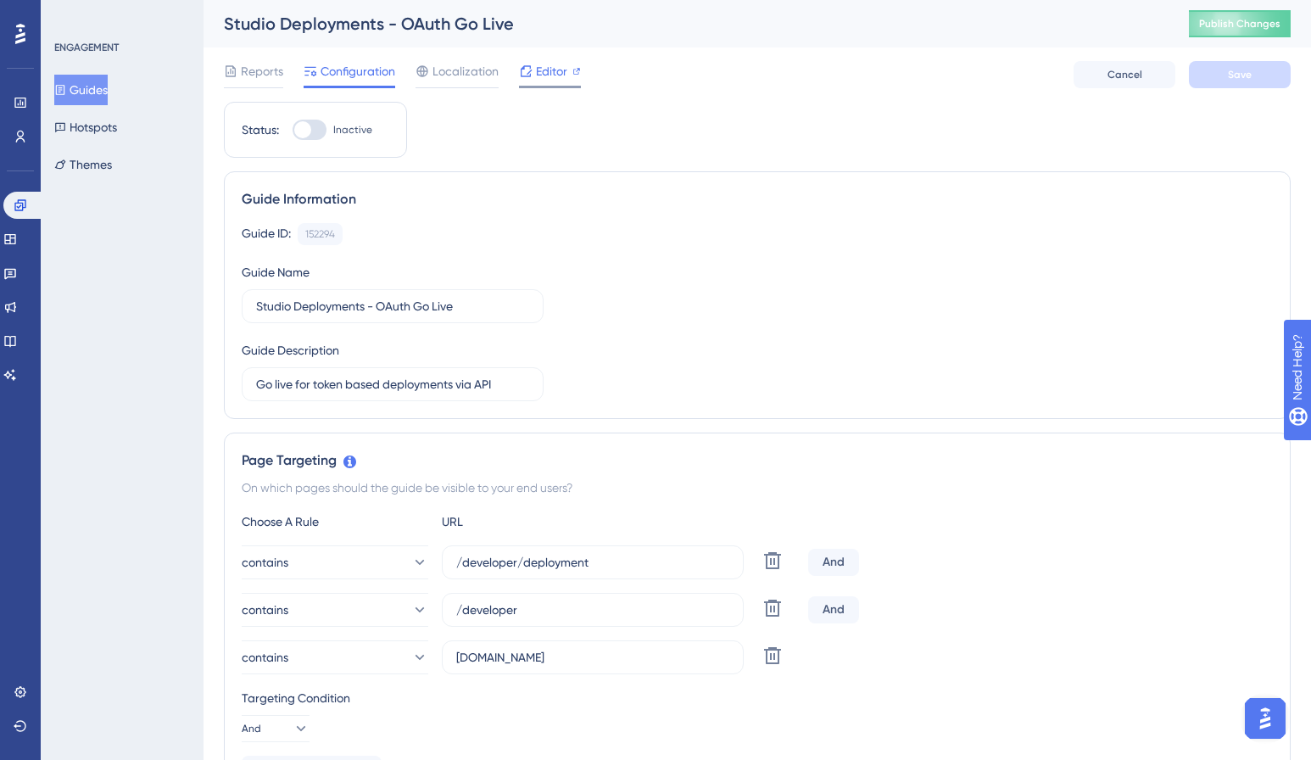
click at [559, 73] on span "Editor" at bounding box center [551, 71] width 31 height 20
click at [581, 76] on div "Reports Configuration Localization Editor Cancel Save" at bounding box center [757, 75] width 1067 height 54
click at [552, 75] on span "Editor" at bounding box center [551, 71] width 31 height 20
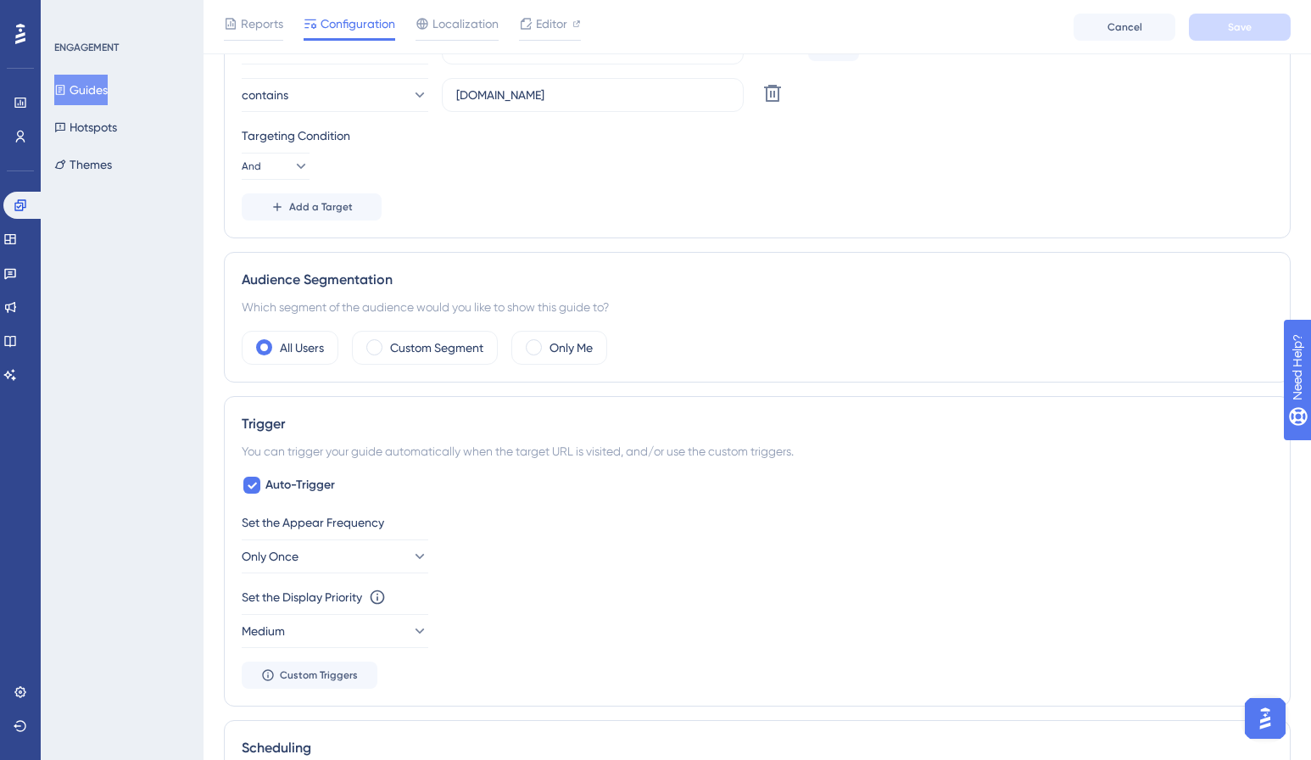
scroll to position [589, 0]
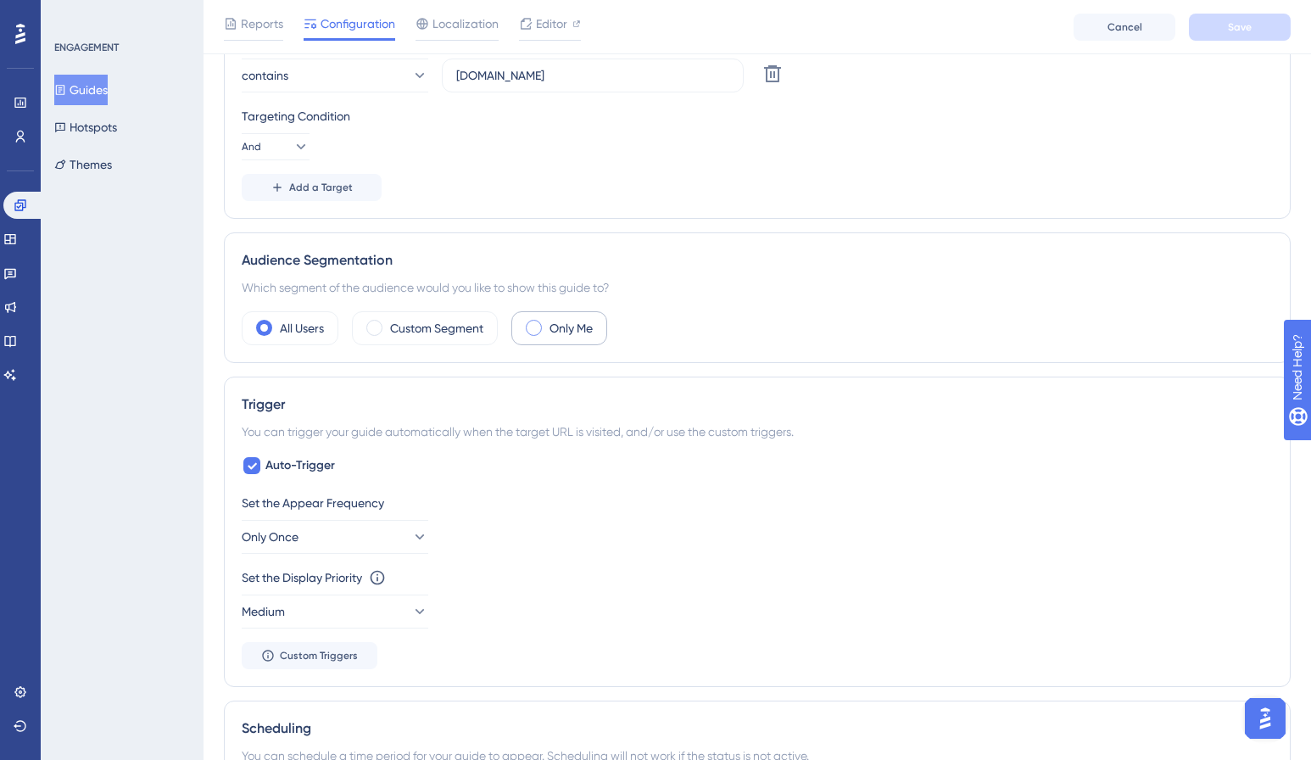
click at [528, 333] on div "Only Me" at bounding box center [559, 328] width 96 height 34
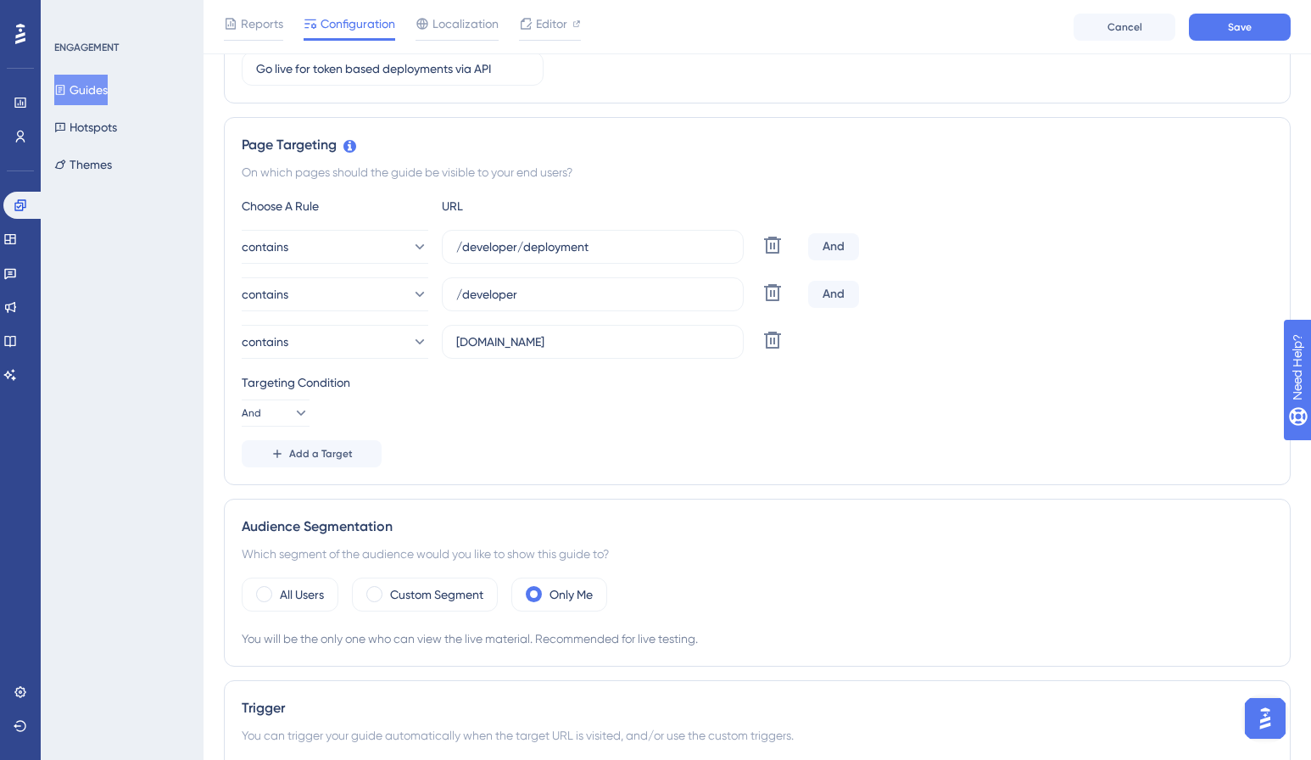
scroll to position [0, 0]
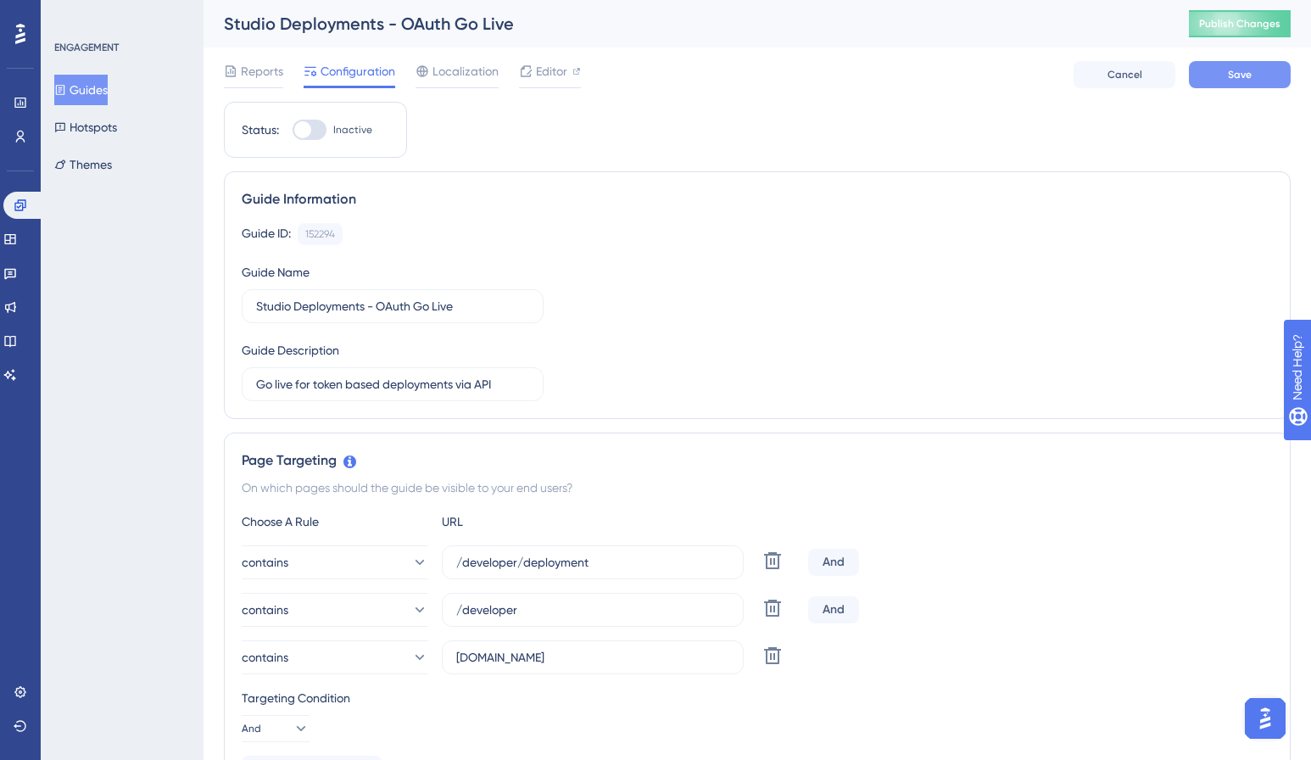
click at [1221, 73] on button "Save" at bounding box center [1240, 74] width 102 height 27
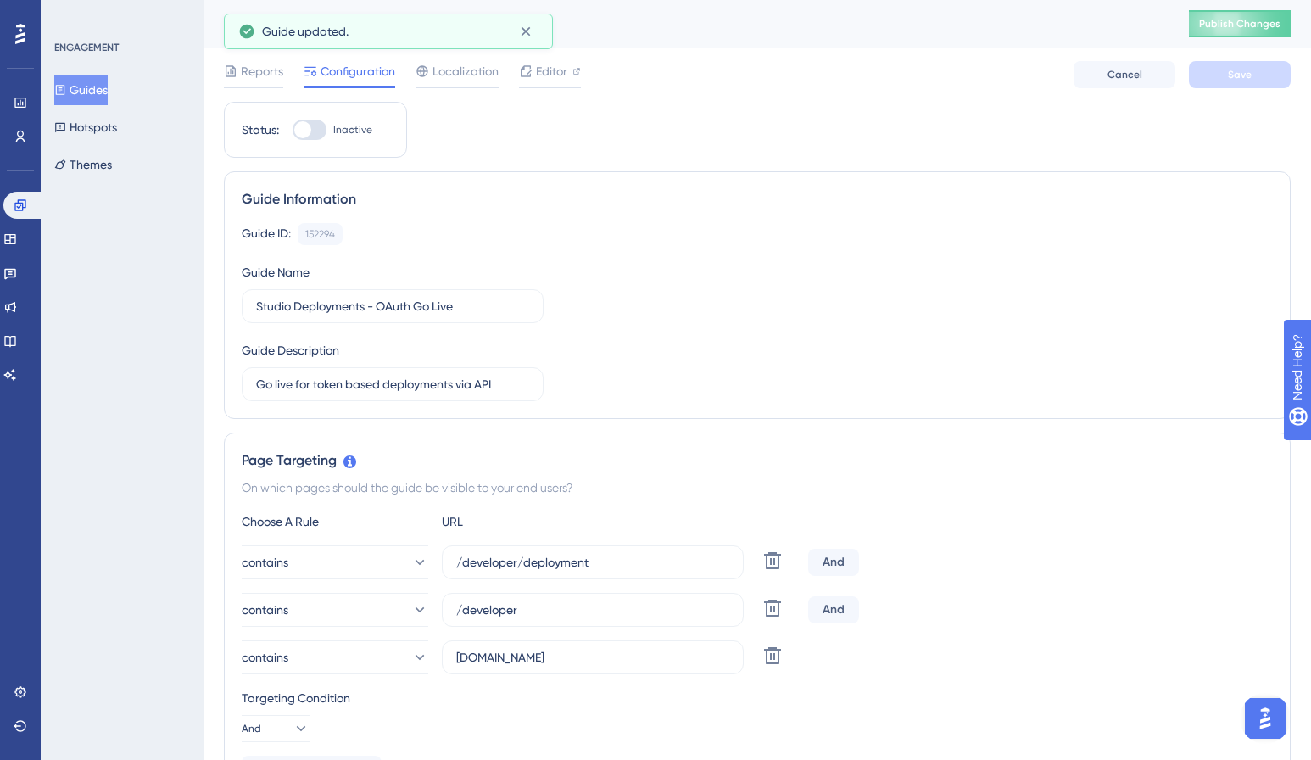
click at [306, 126] on div at bounding box center [302, 129] width 17 height 17
click at [293, 130] on input "Inactive" at bounding box center [292, 130] width 1 height 1
checkbox input "true"
click at [1233, 27] on span "Publish Changes" at bounding box center [1239, 24] width 81 height 14
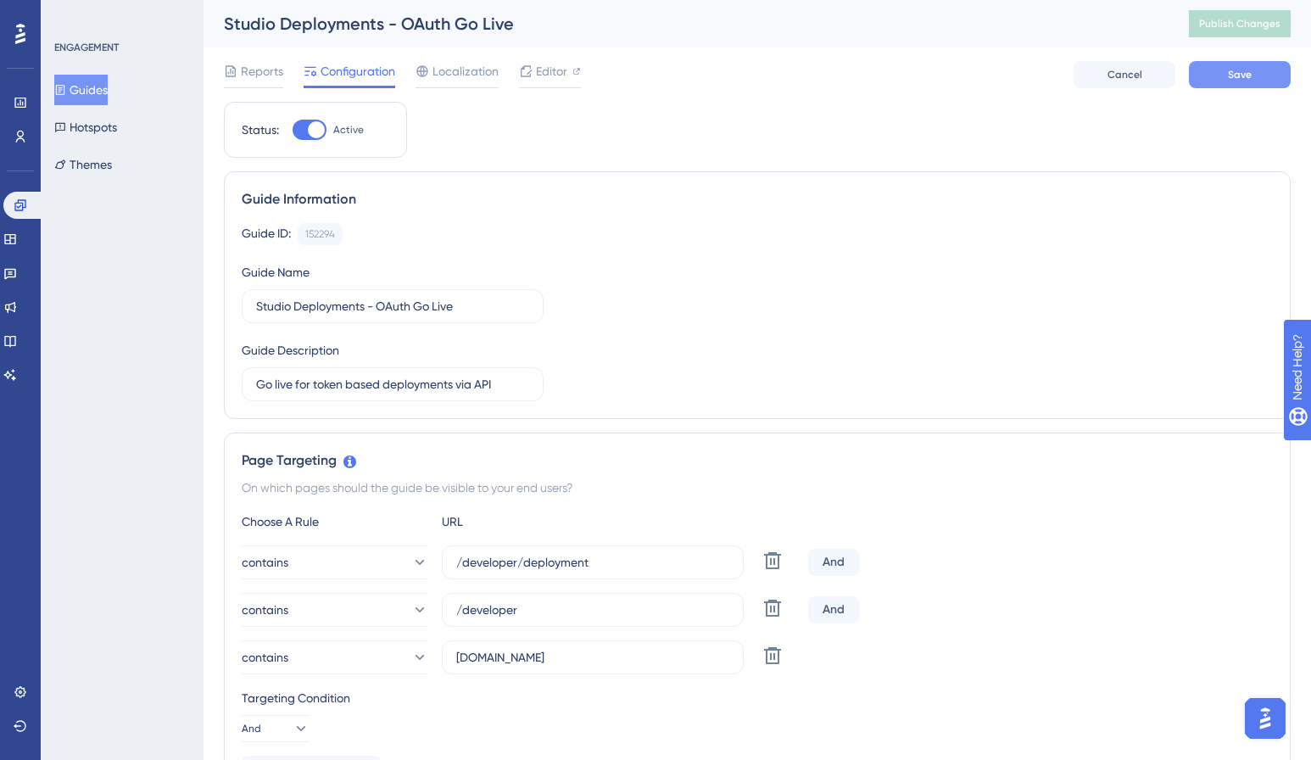
click at [1223, 73] on button "Save" at bounding box center [1240, 74] width 102 height 27
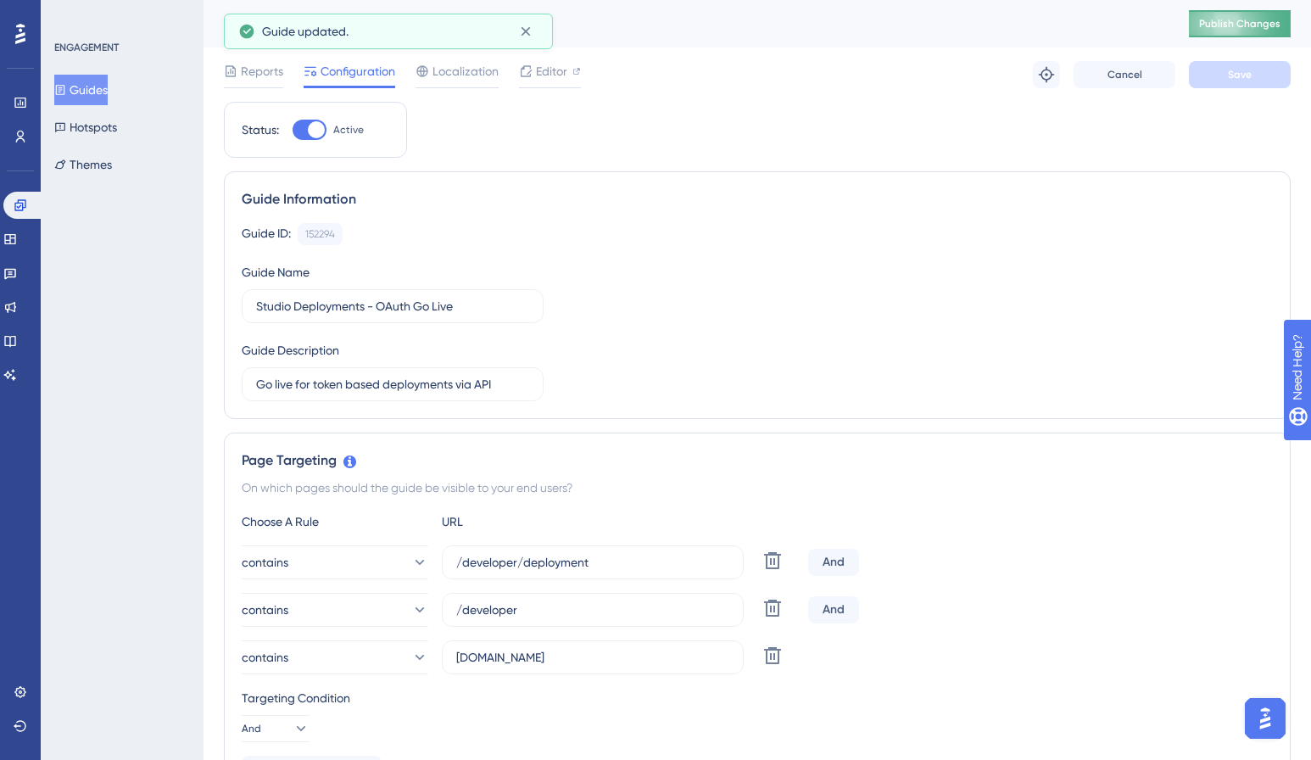
click at [1210, 29] on button "Publish Changes" at bounding box center [1240, 23] width 102 height 27
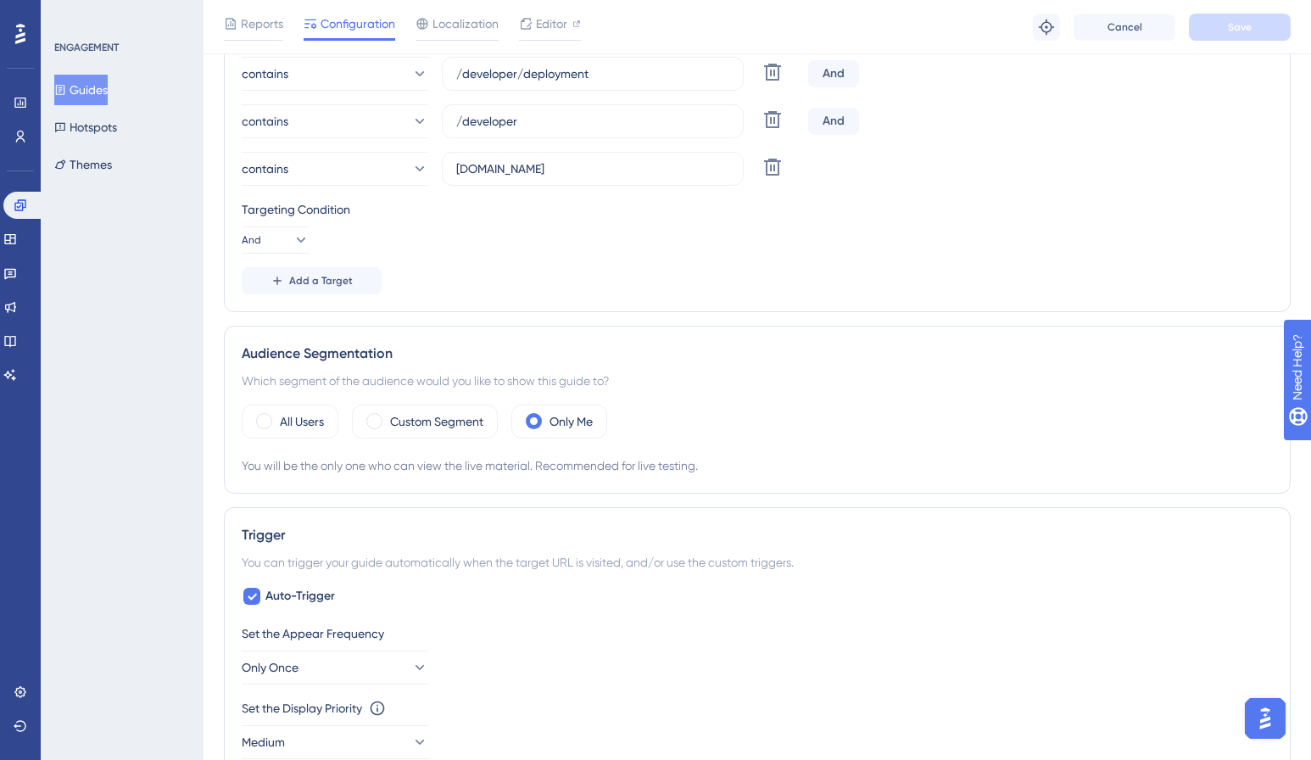
scroll to position [492, 0]
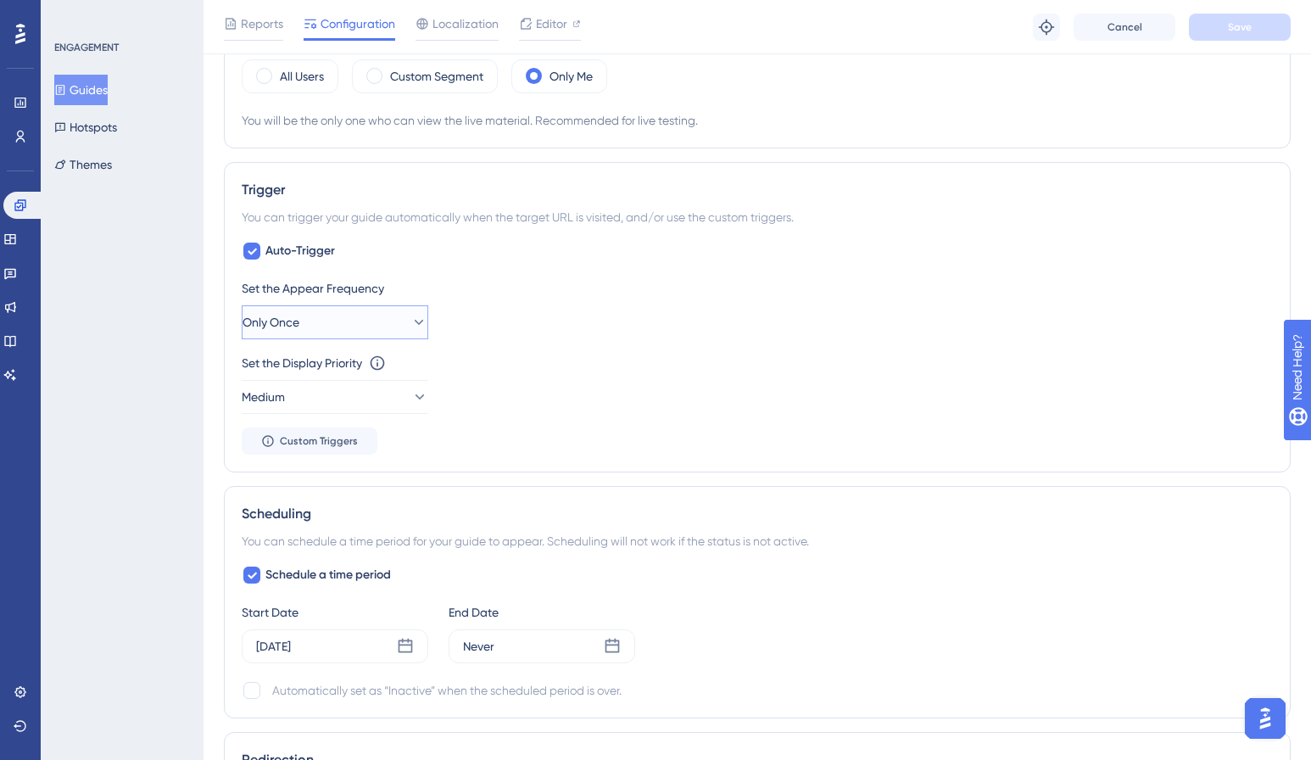
click at [387, 323] on button "Only Once" at bounding box center [335, 322] width 187 height 34
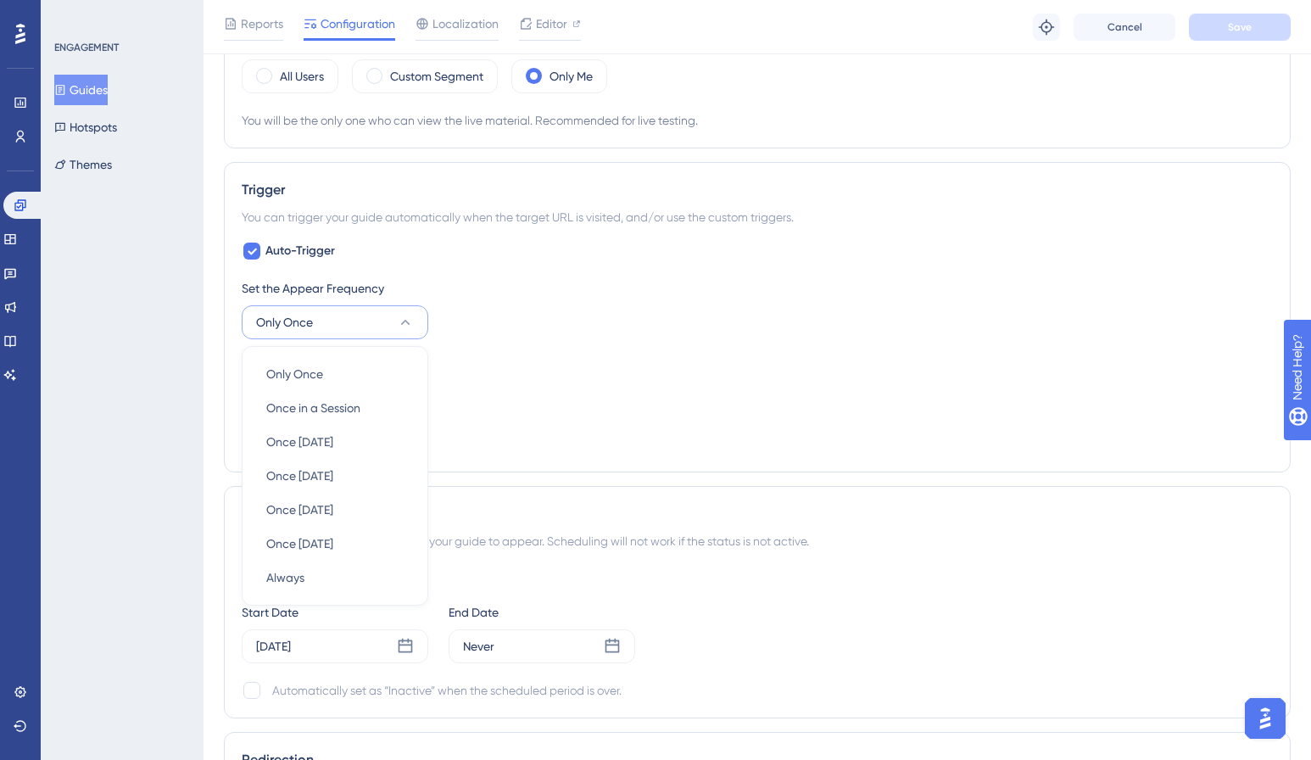
scroll to position [936, 0]
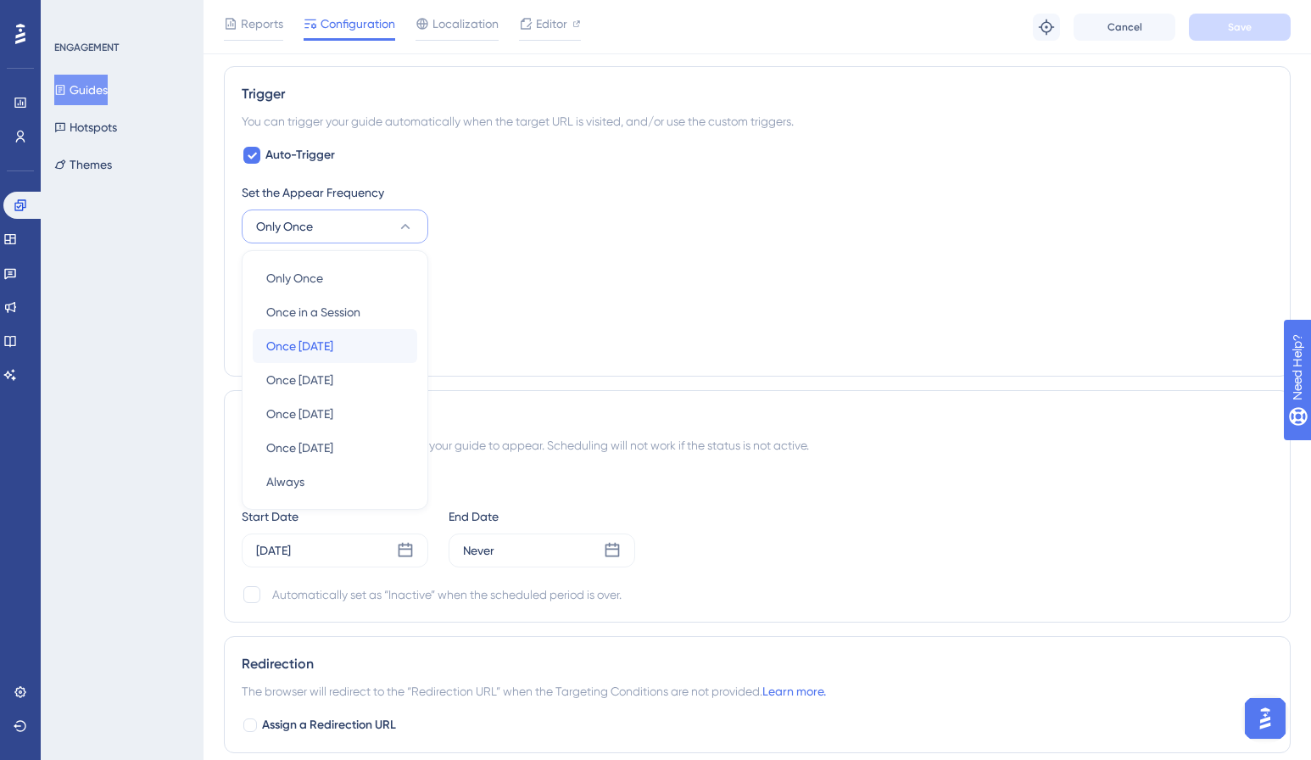
click at [360, 334] on div "Once in 1 day Once in 1 day" at bounding box center [334, 346] width 137 height 34
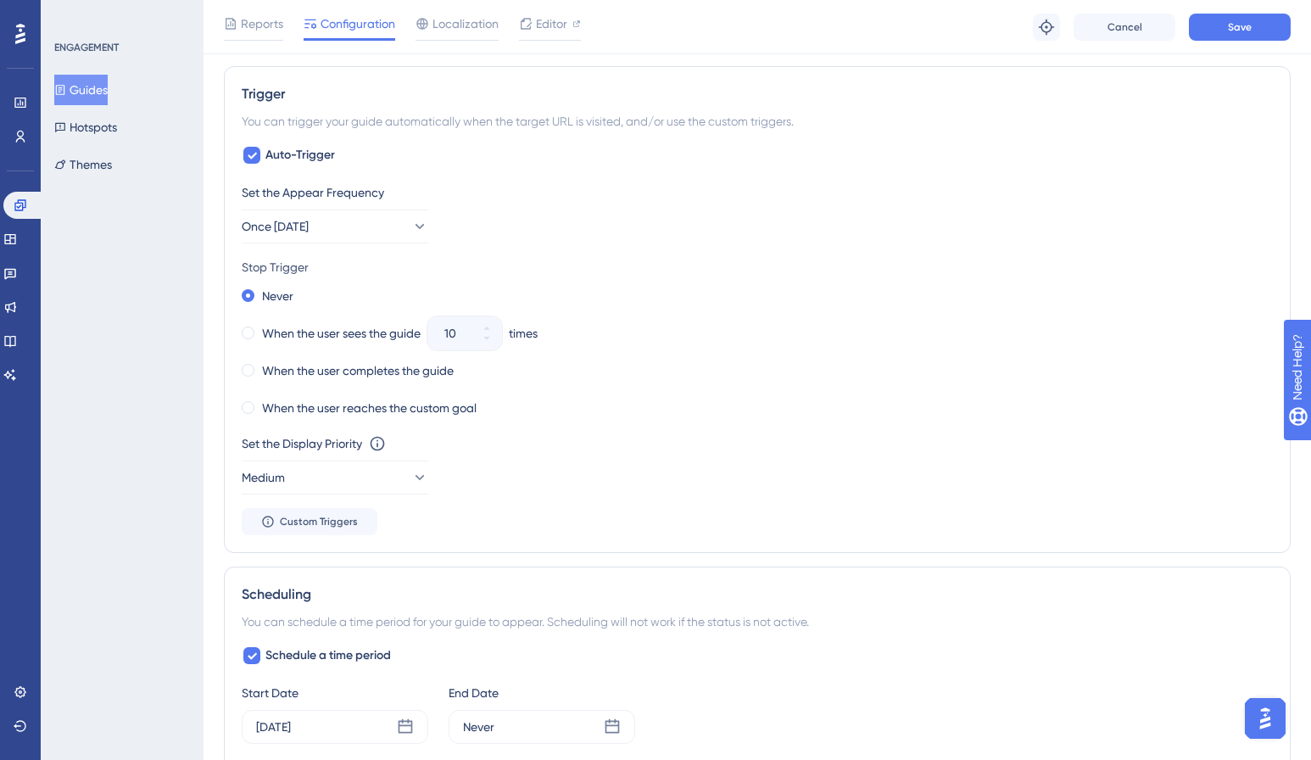
click at [648, 293] on div "Never" at bounding box center [757, 296] width 1031 height 24
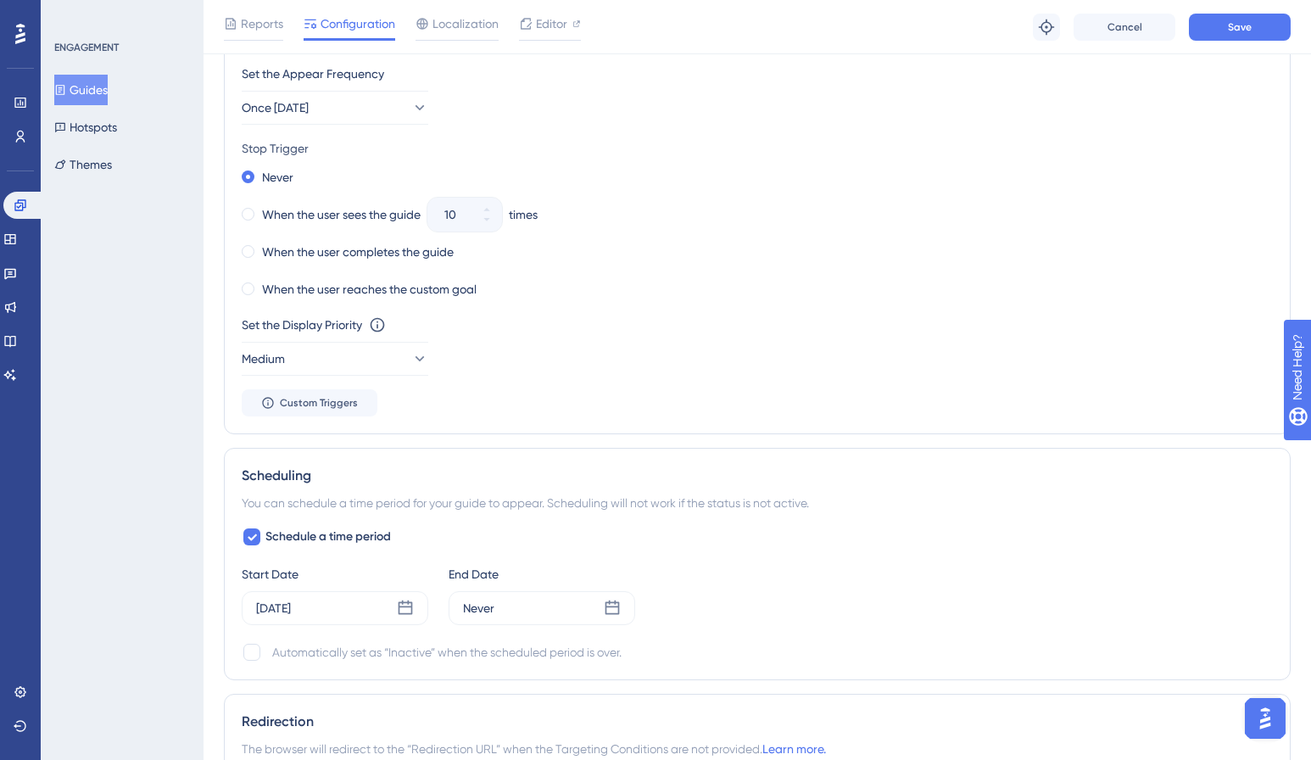
scroll to position [1072, 0]
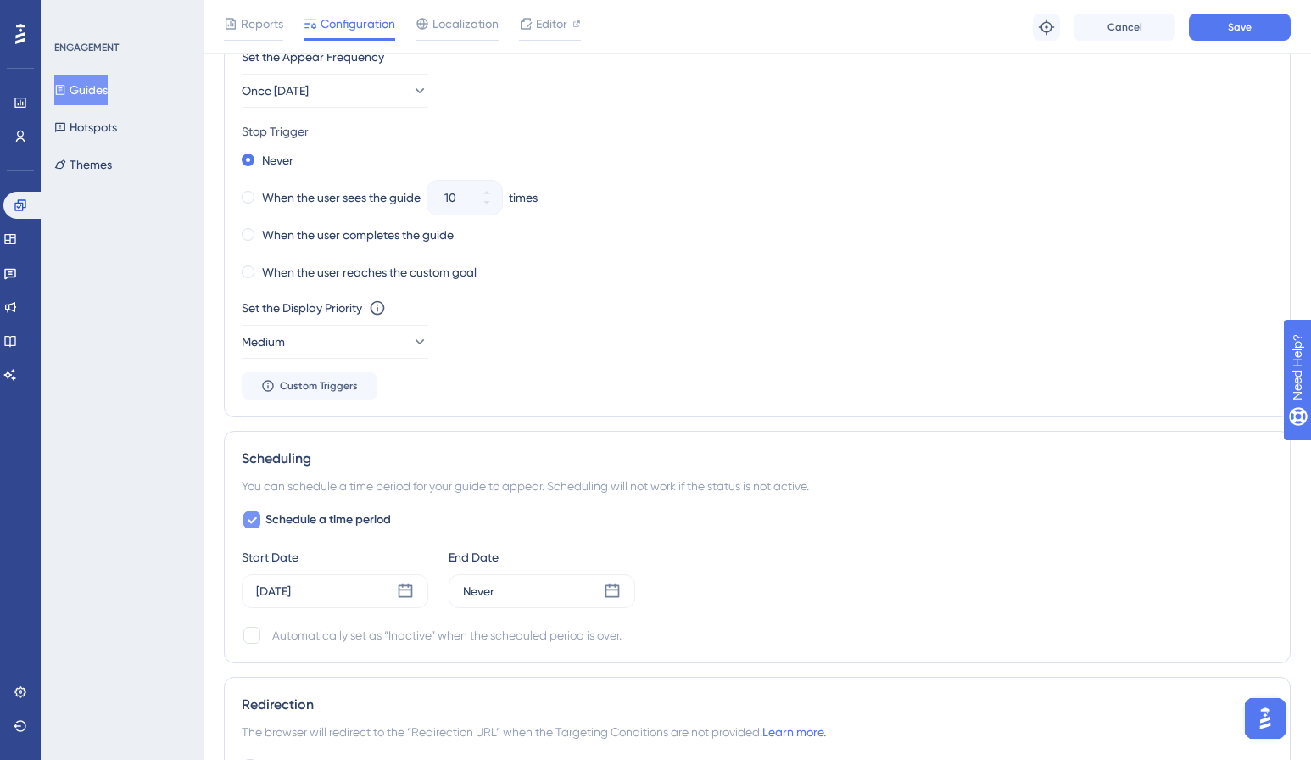
click at [249, 519] on icon at bounding box center [252, 520] width 10 height 14
checkbox input "false"
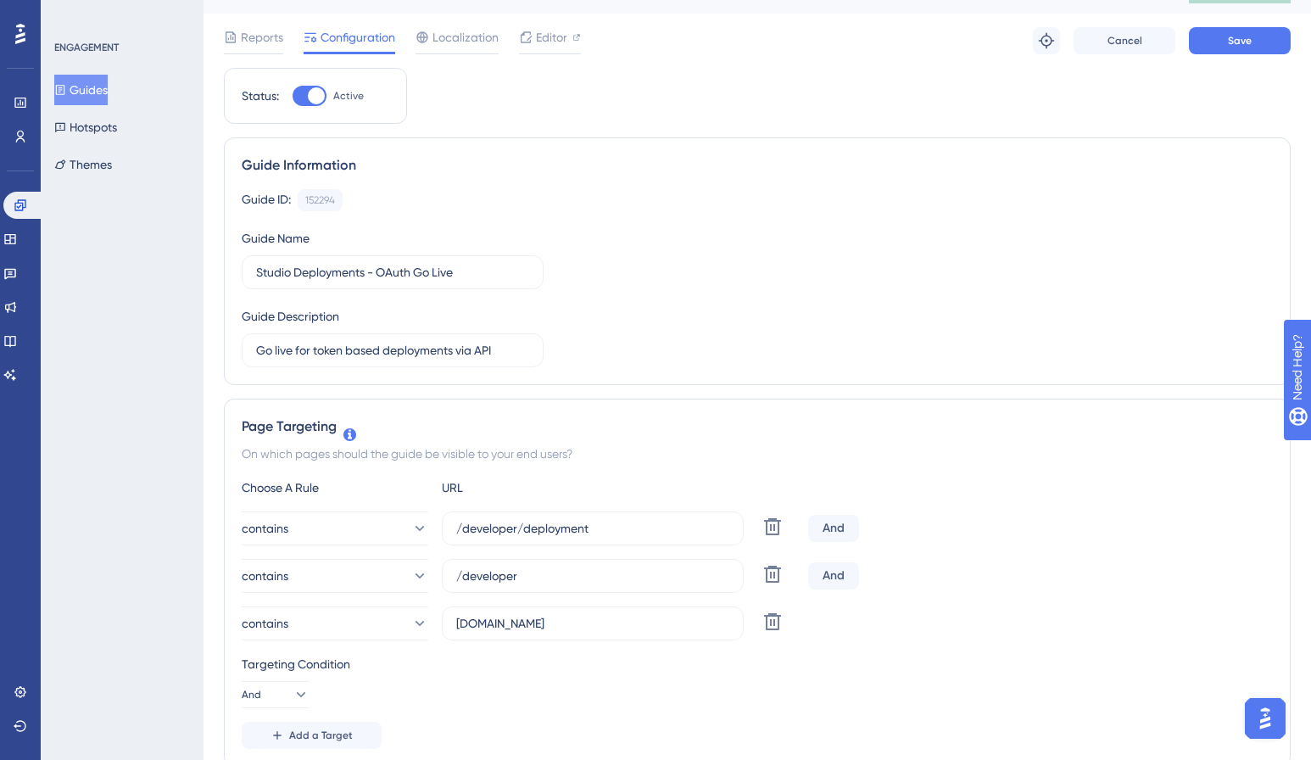
scroll to position [0, 0]
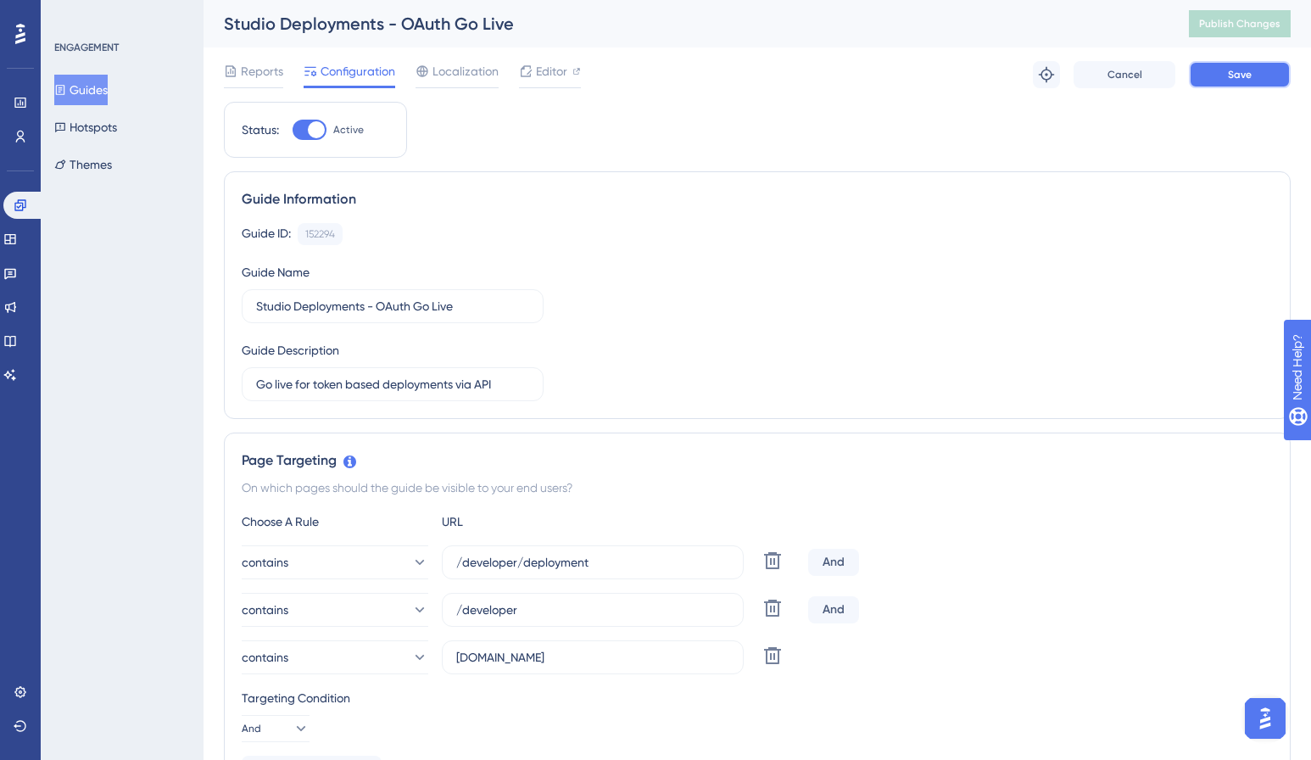
click at [1252, 64] on button "Save" at bounding box center [1240, 74] width 102 height 27
click at [1264, 23] on span "Publish Changes" at bounding box center [1239, 24] width 81 height 14
click at [526, 69] on icon at bounding box center [526, 71] width 14 height 14
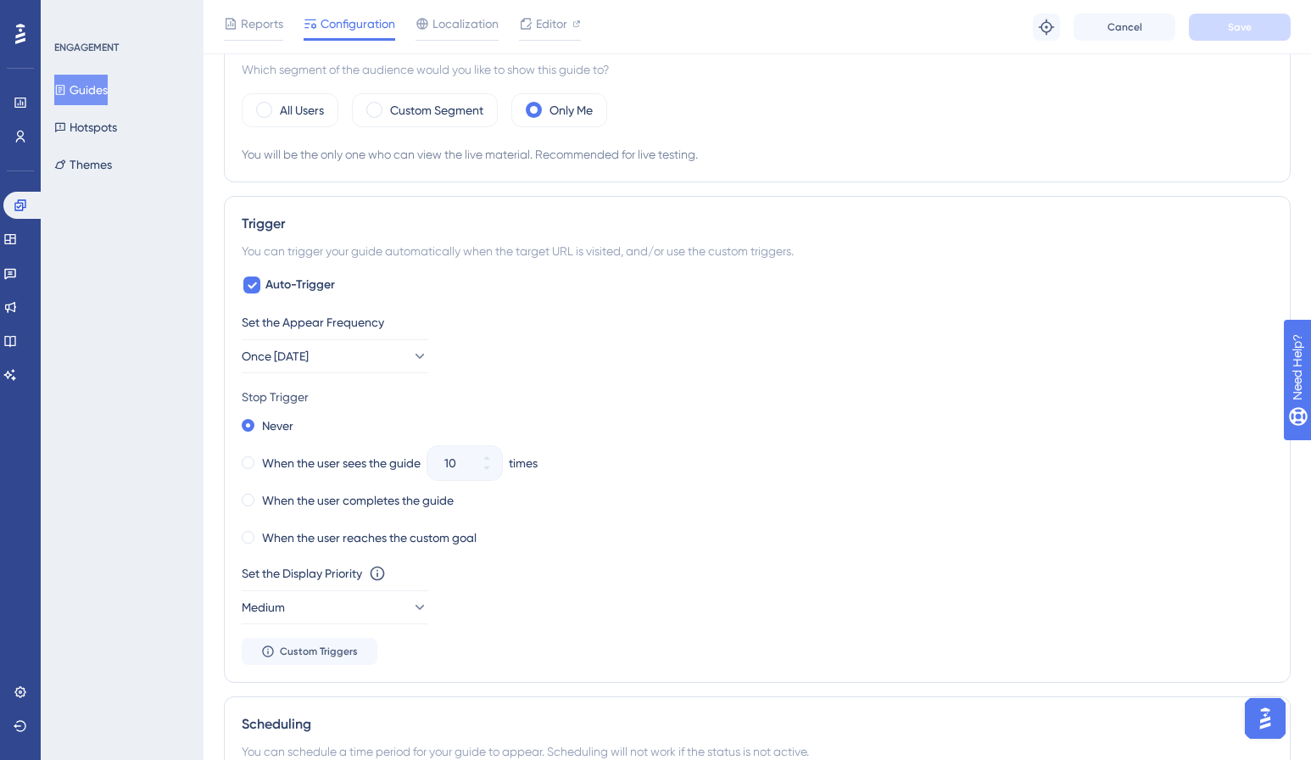
scroll to position [844, 0]
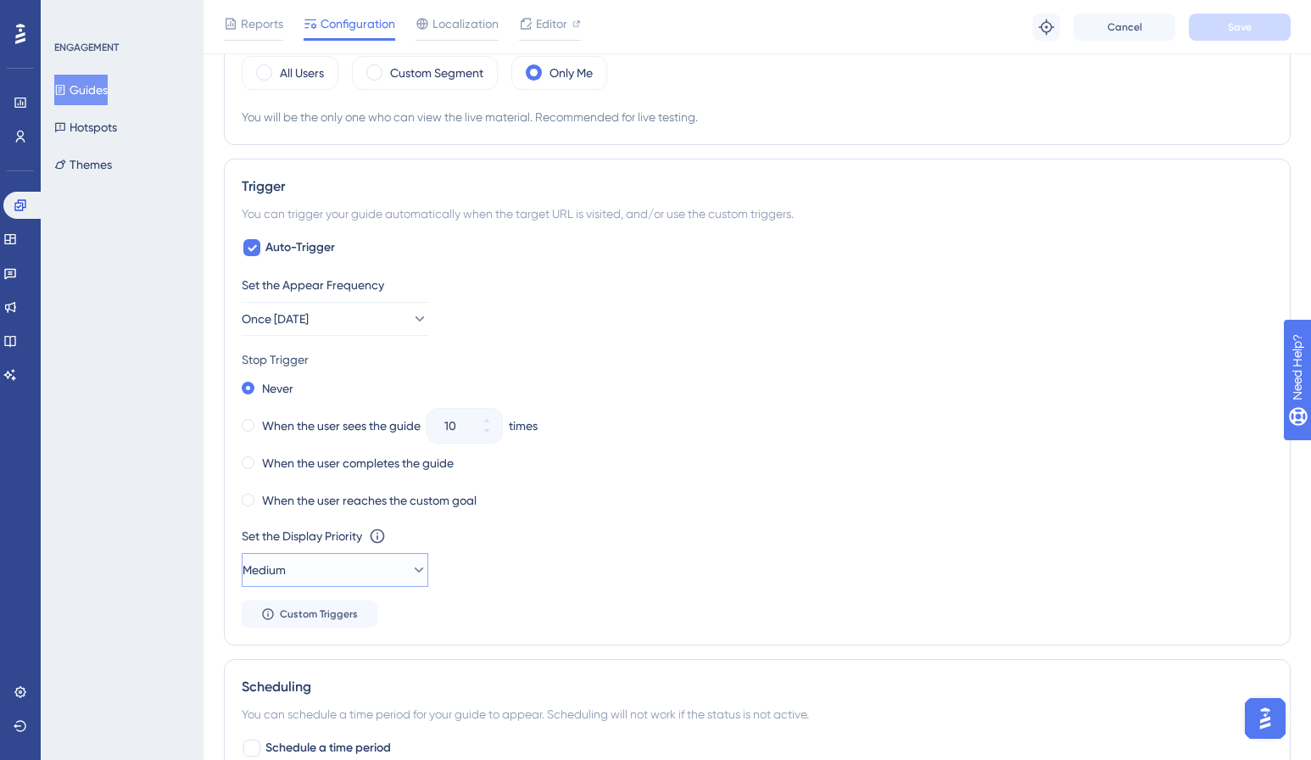
click at [411, 562] on icon at bounding box center [419, 570] width 17 height 17
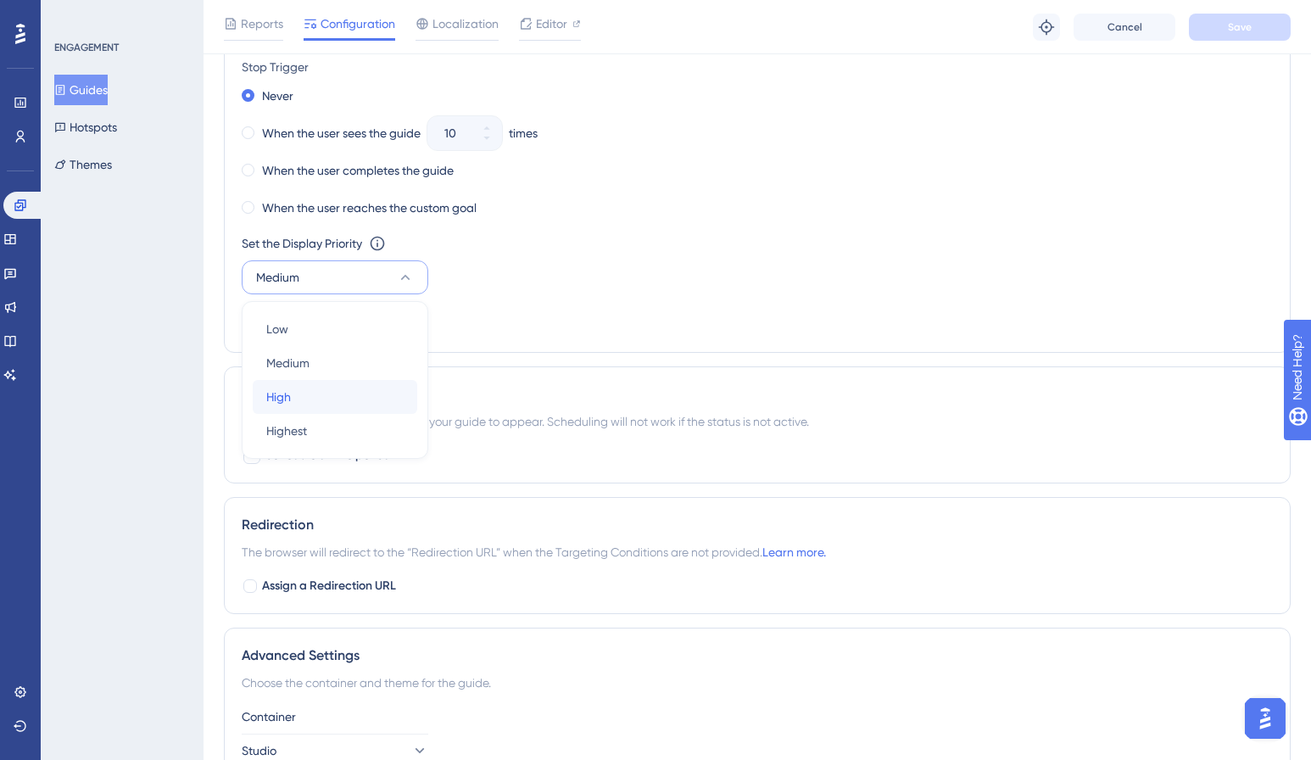
click at [390, 399] on div "High High" at bounding box center [334, 397] width 137 height 34
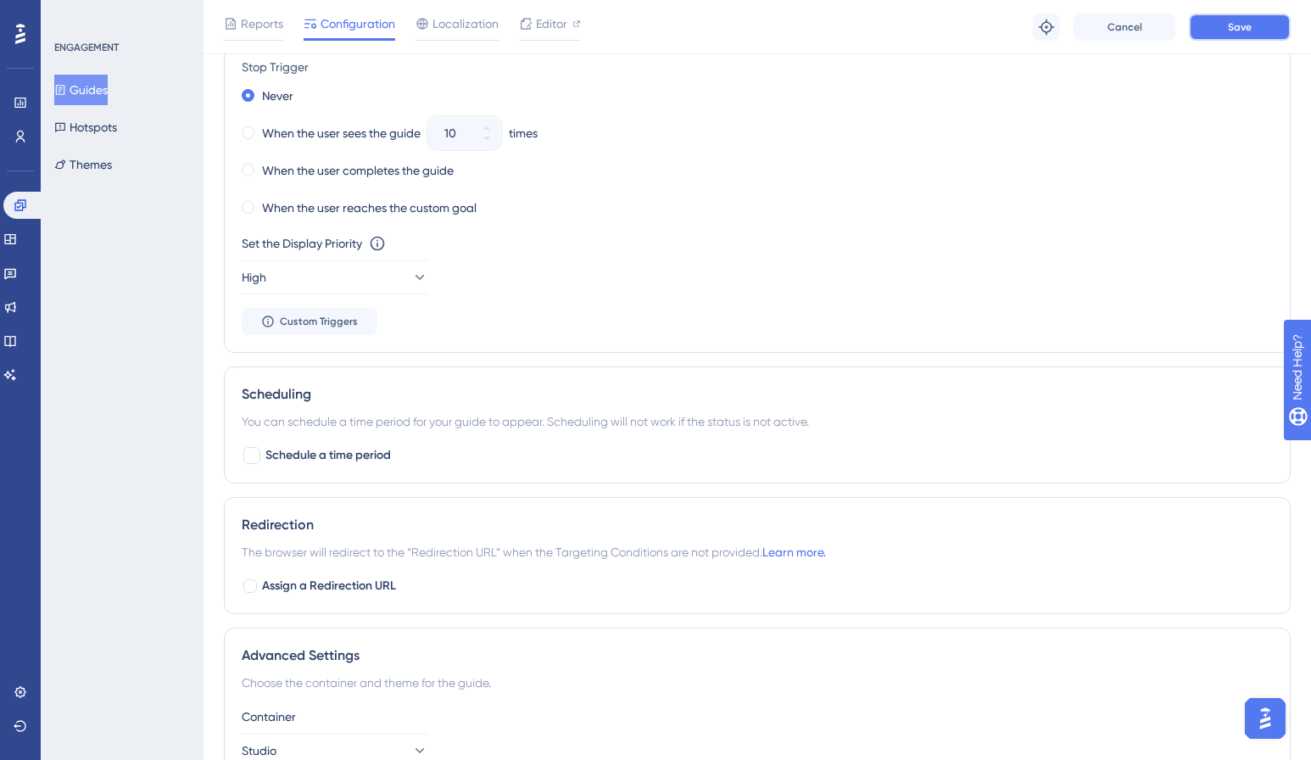
click at [1238, 20] on span "Save" at bounding box center [1240, 27] width 24 height 14
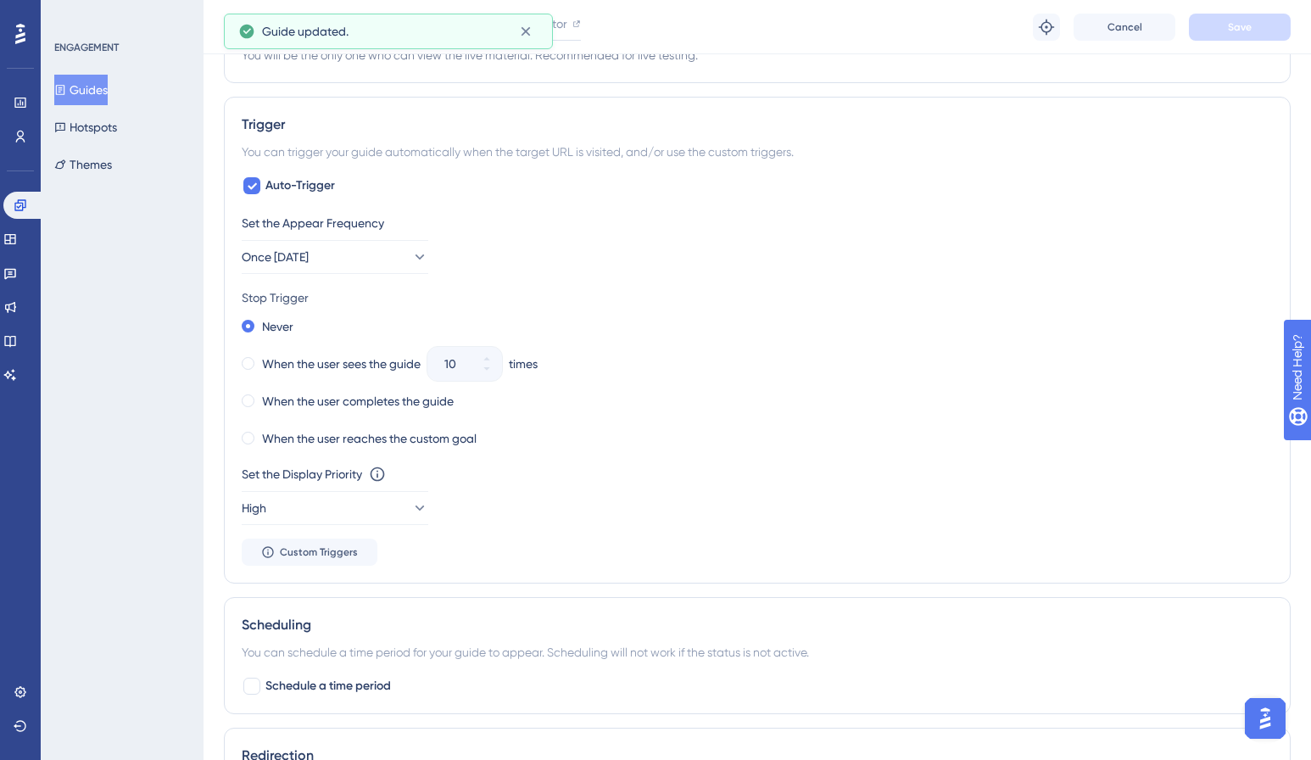
scroll to position [903, 0]
click at [390, 269] on button "Once in 1 day" at bounding box center [335, 260] width 187 height 34
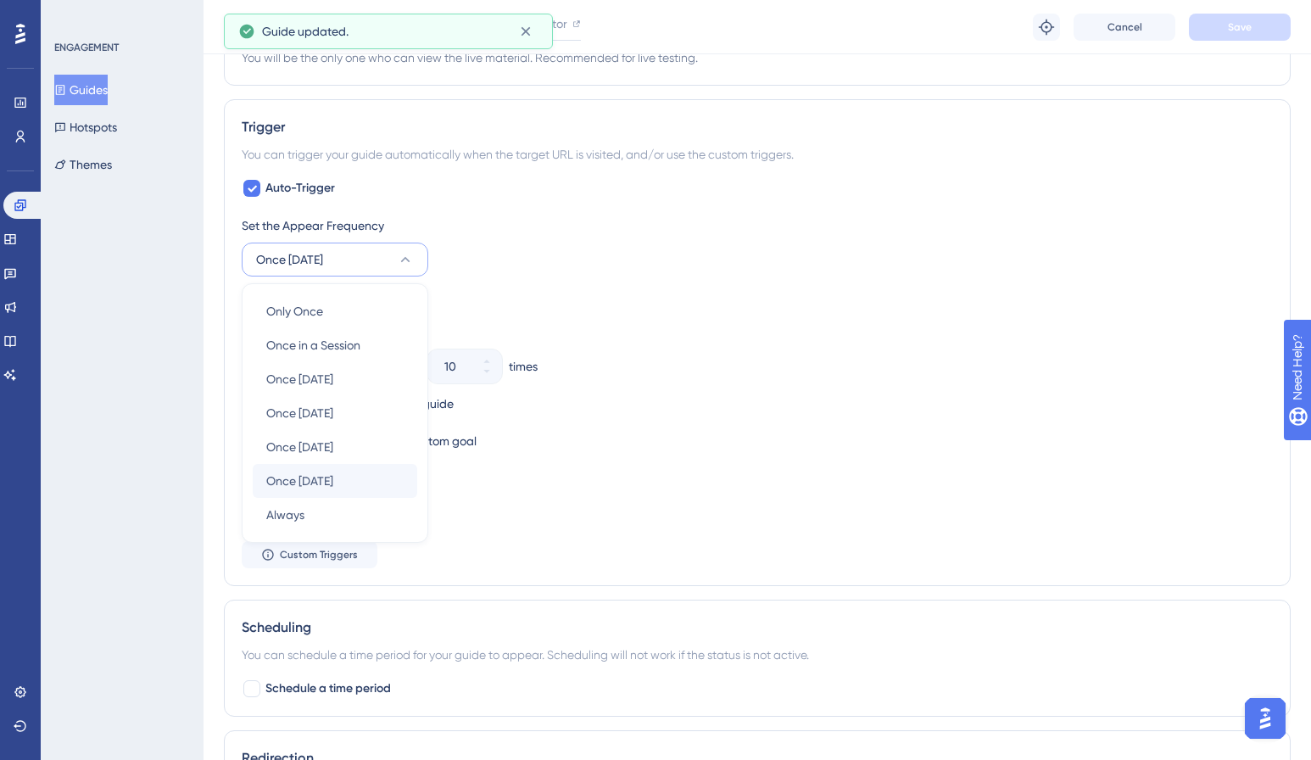
scroll to position [936, 0]
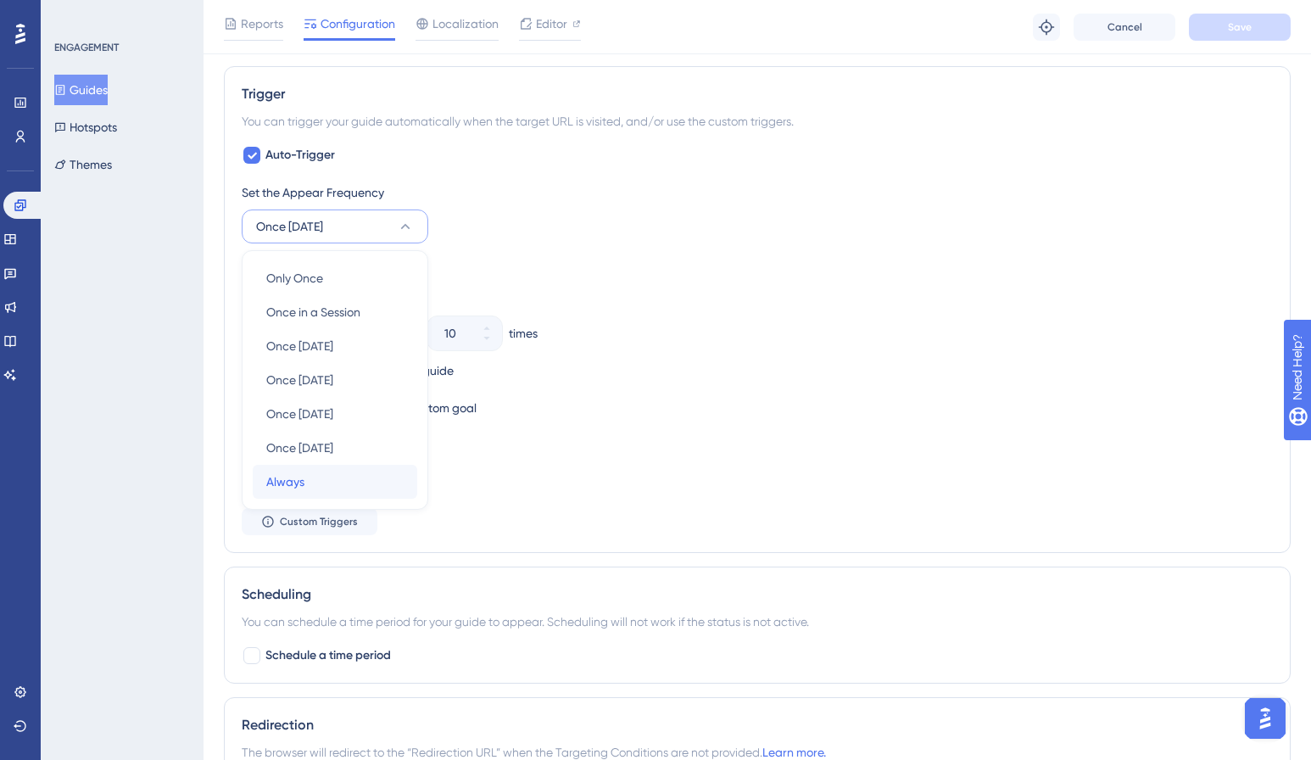
click at [372, 488] on div "Always Always" at bounding box center [334, 482] width 137 height 34
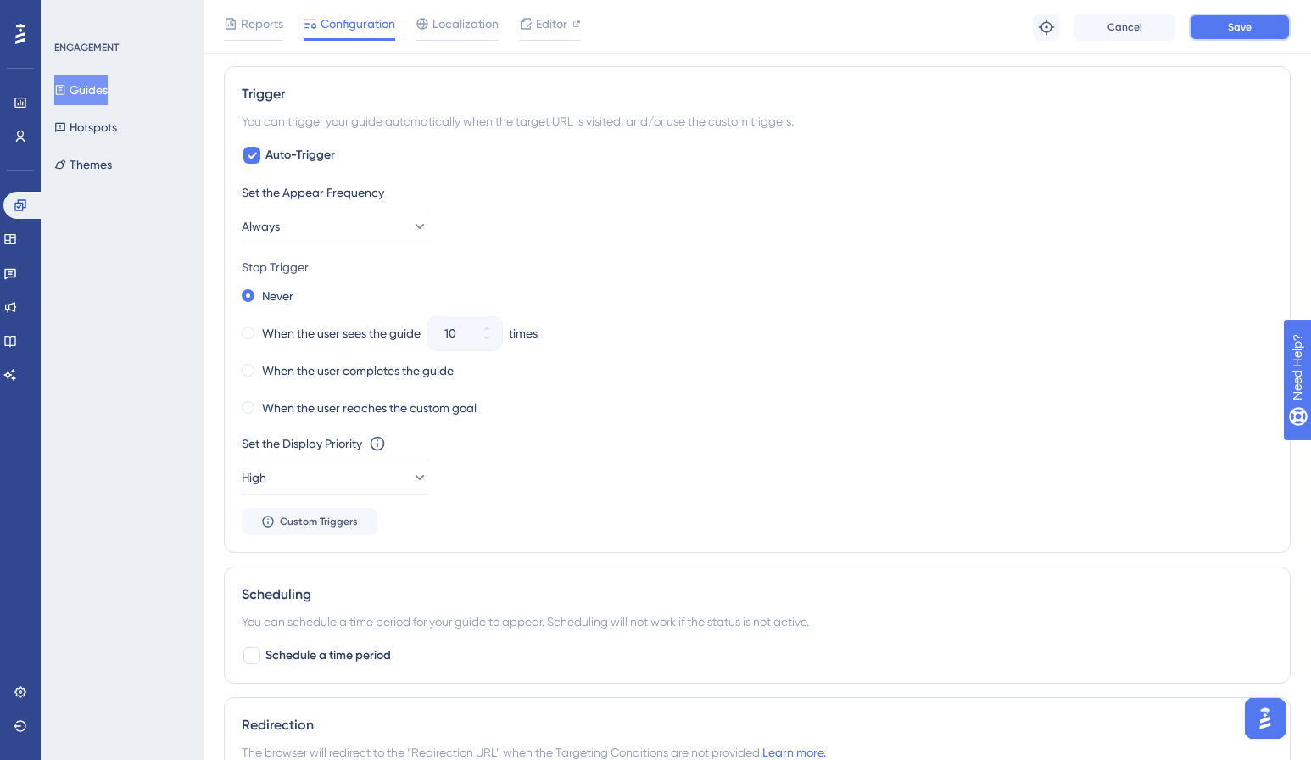
click at [1238, 31] on span "Save" at bounding box center [1240, 27] width 24 height 14
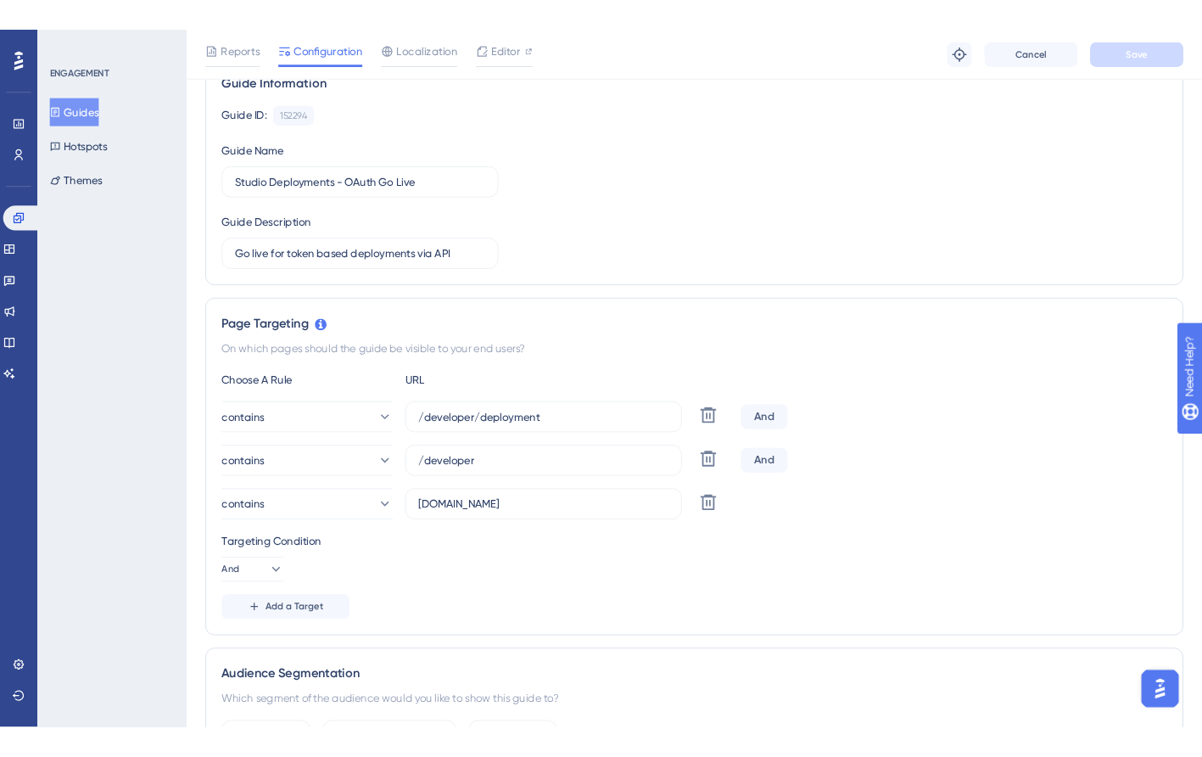
scroll to position [0, 0]
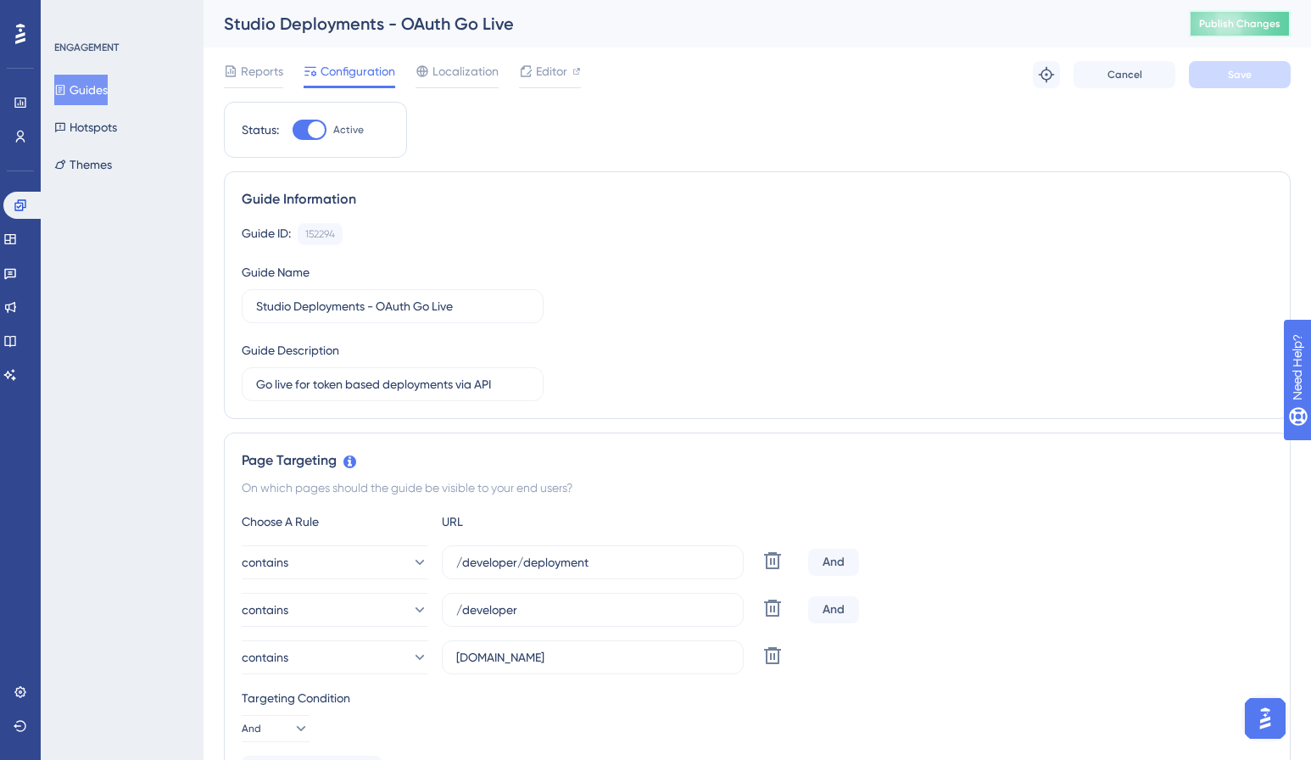
click at [1232, 25] on span "Publish Changes" at bounding box center [1239, 24] width 81 height 14
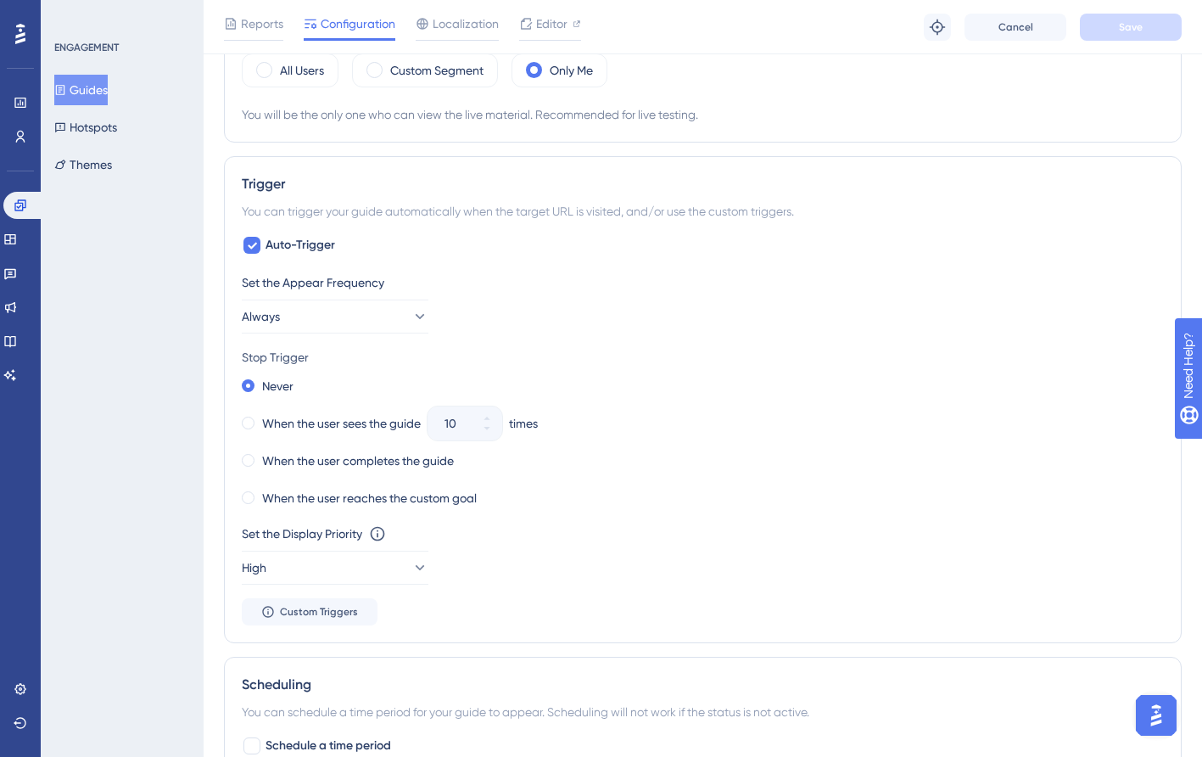
scroll to position [864, 0]
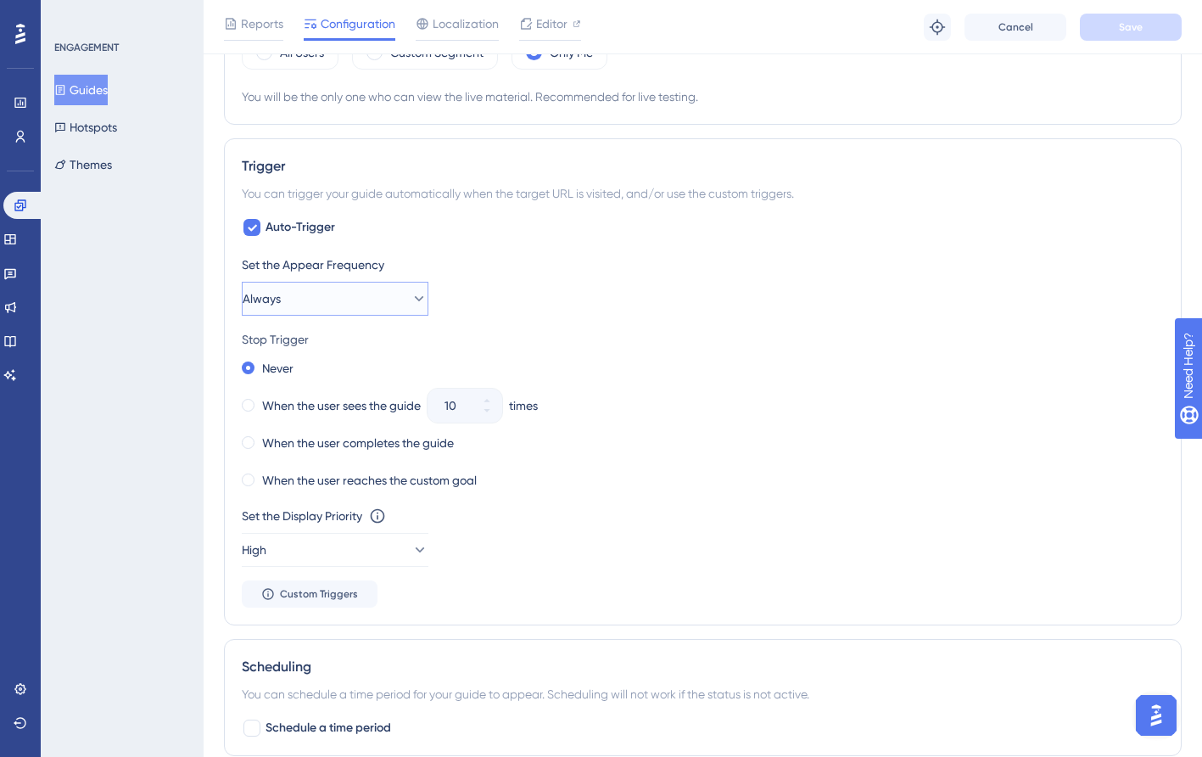
click at [298, 298] on button "Always" at bounding box center [335, 299] width 187 height 34
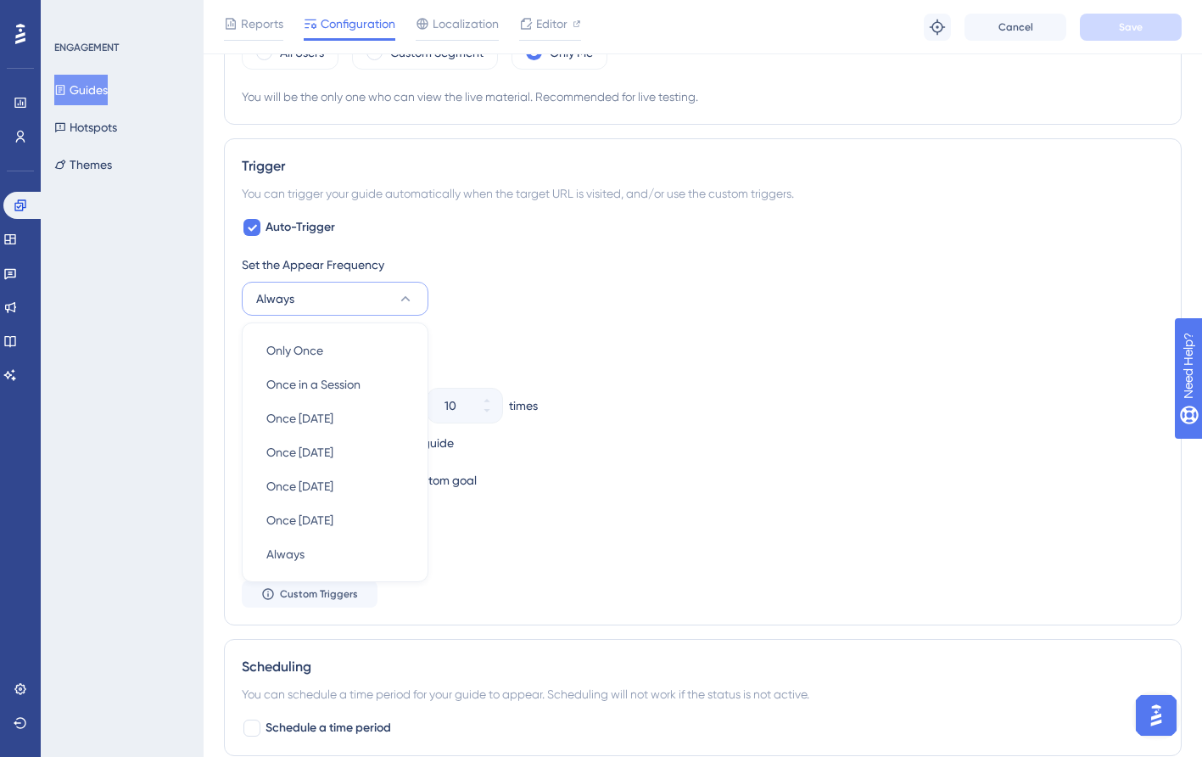
scroll to position [938, 0]
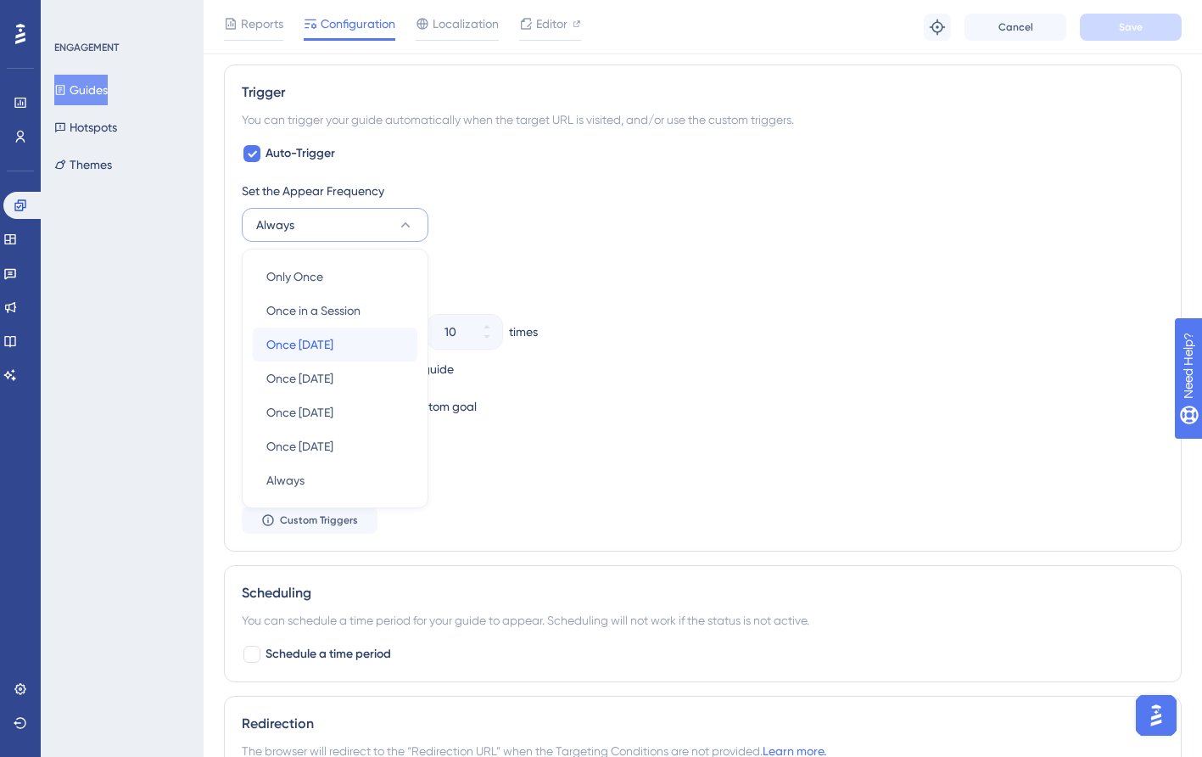
click at [333, 352] on span "Once in 1 day" at bounding box center [299, 344] width 67 height 20
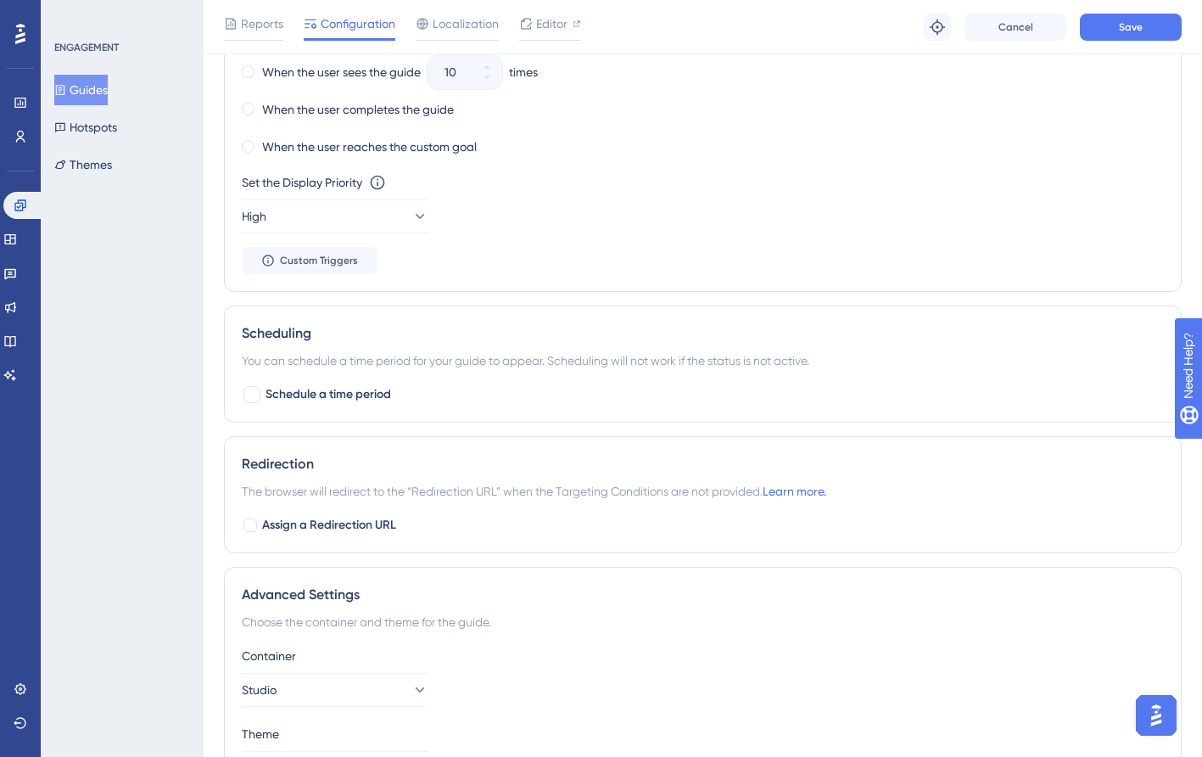
scroll to position [1311, 0]
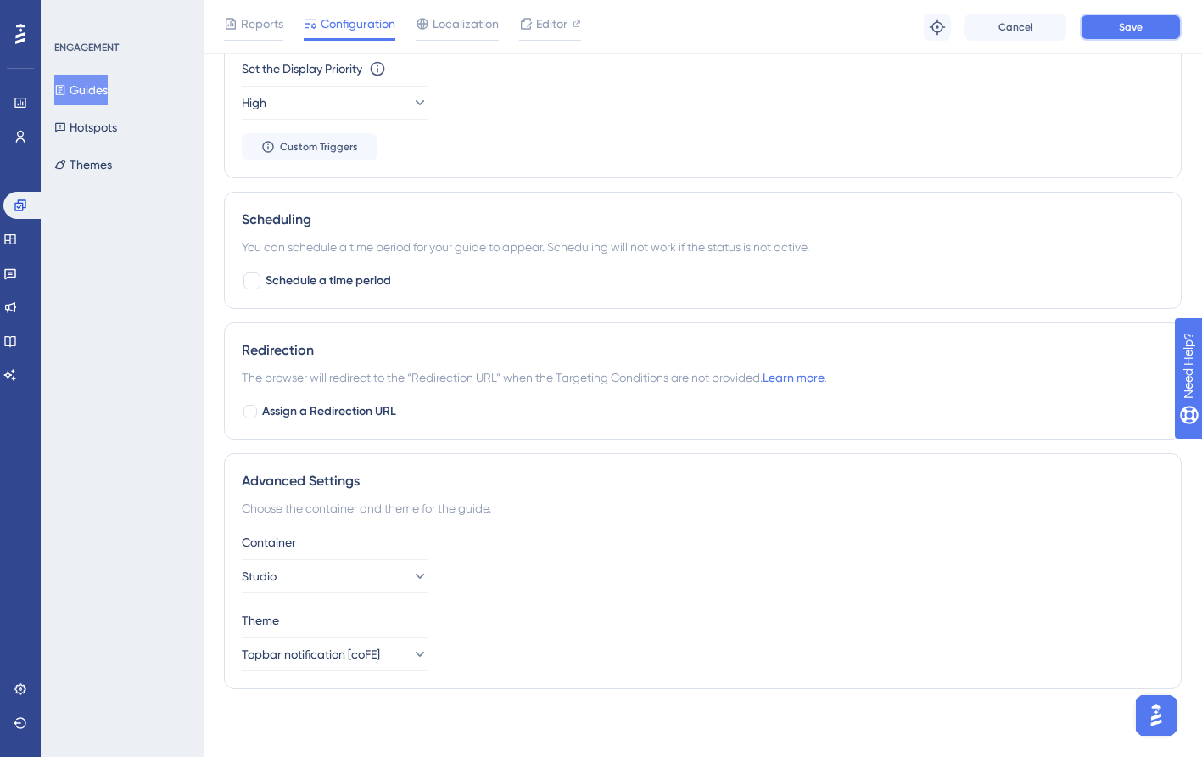
click at [1137, 14] on button "Save" at bounding box center [1131, 27] width 102 height 27
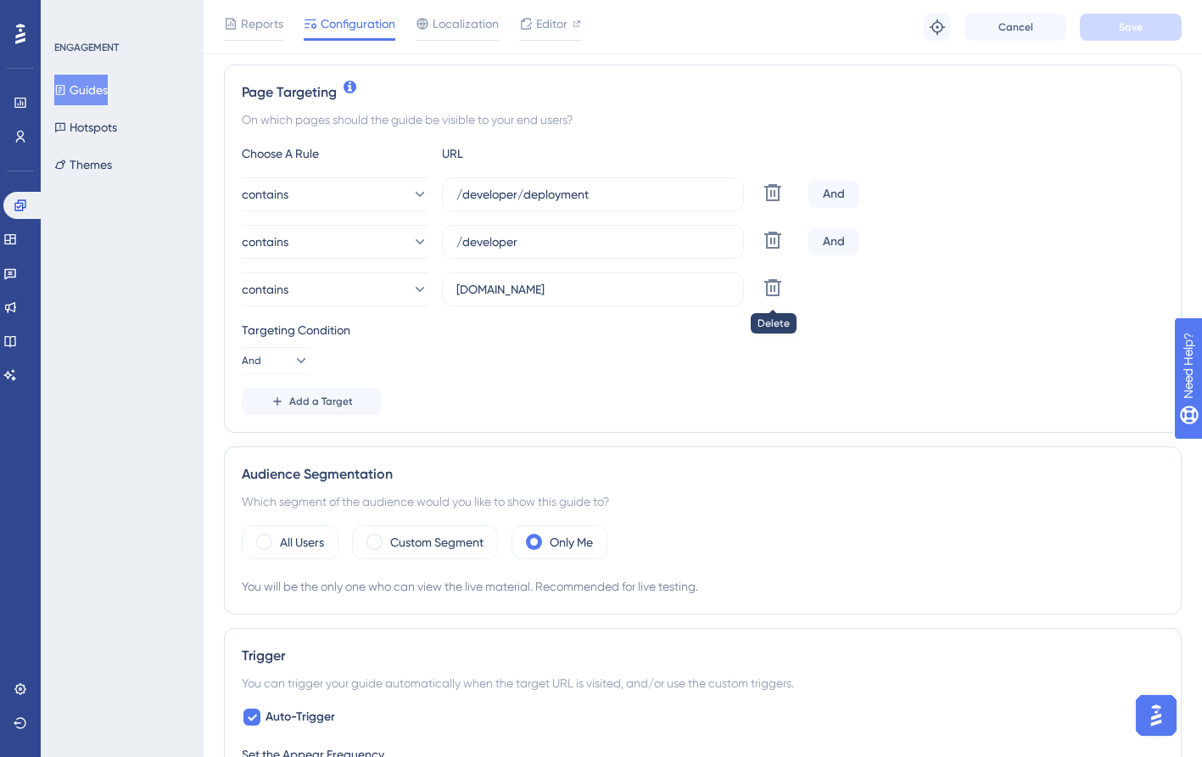
scroll to position [506, 0]
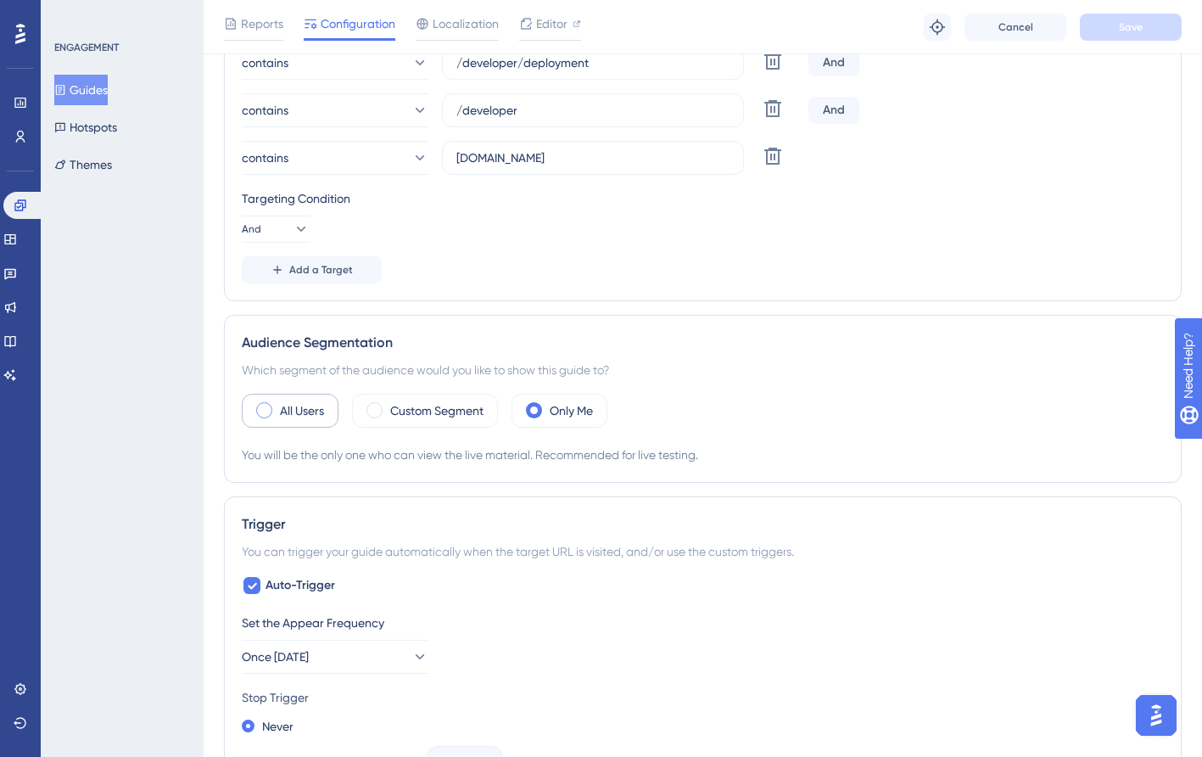
click at [260, 411] on span at bounding box center [264, 410] width 16 height 16
click at [277, 405] on input "radio" at bounding box center [277, 405] width 0 height 0
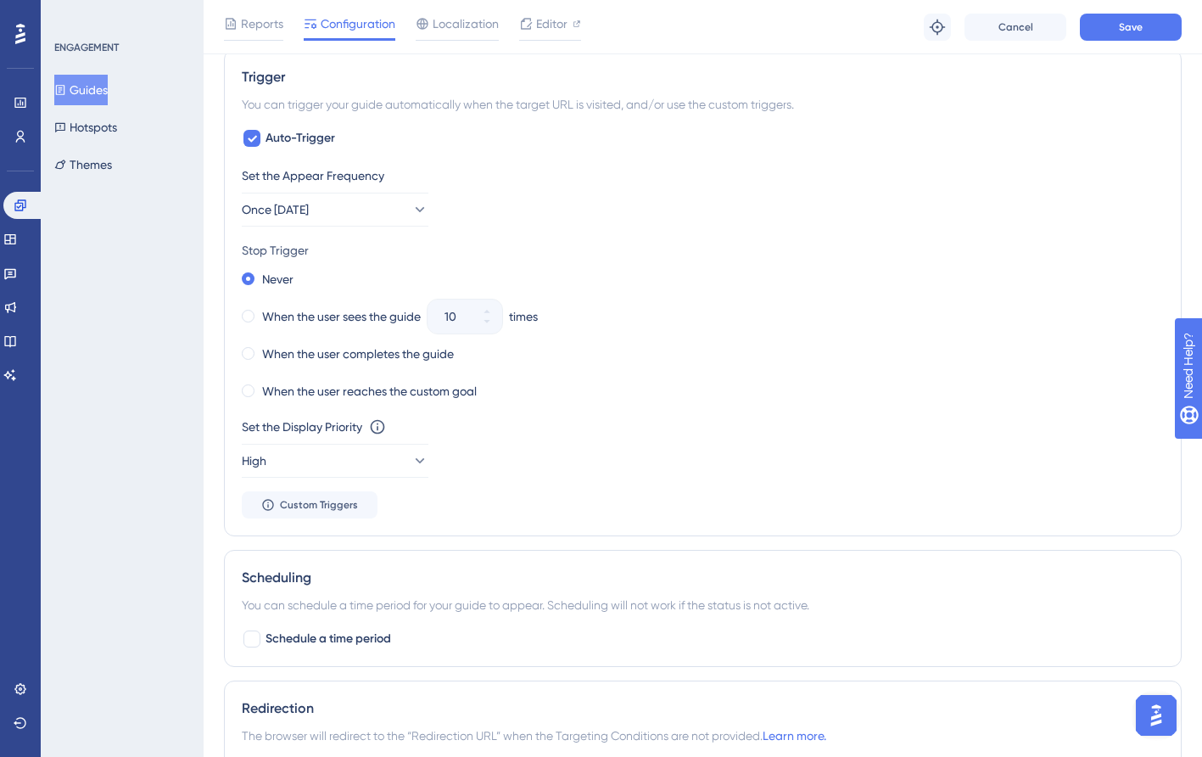
scroll to position [947, 0]
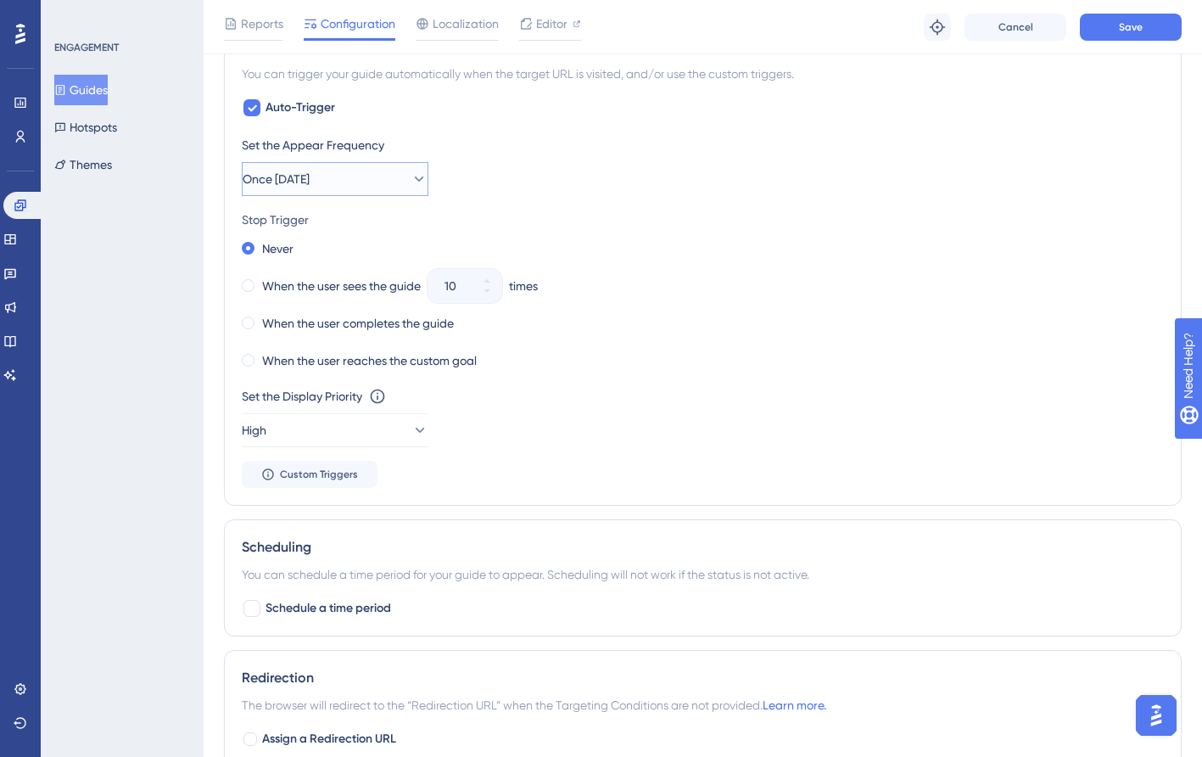
click at [355, 181] on button "Once in 1 day" at bounding box center [335, 179] width 187 height 34
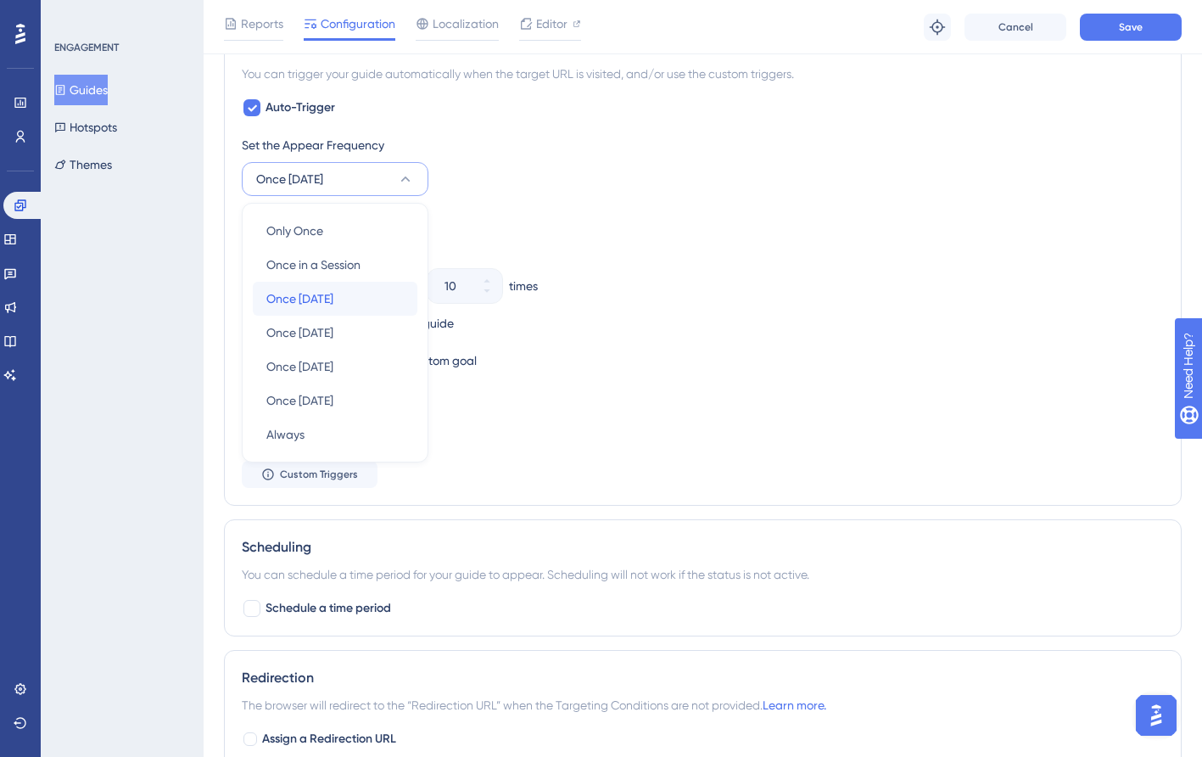
click at [347, 297] on div "Once in 1 day Once in 1 day" at bounding box center [334, 299] width 137 height 34
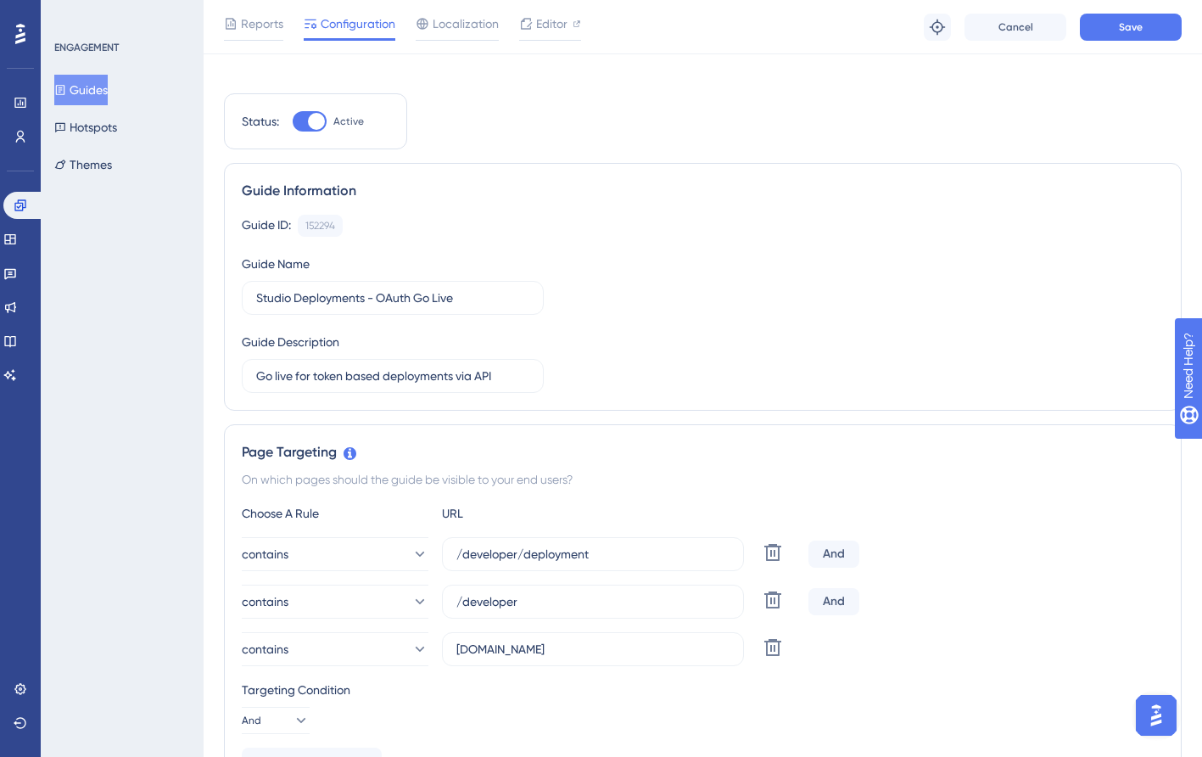
scroll to position [0, 0]
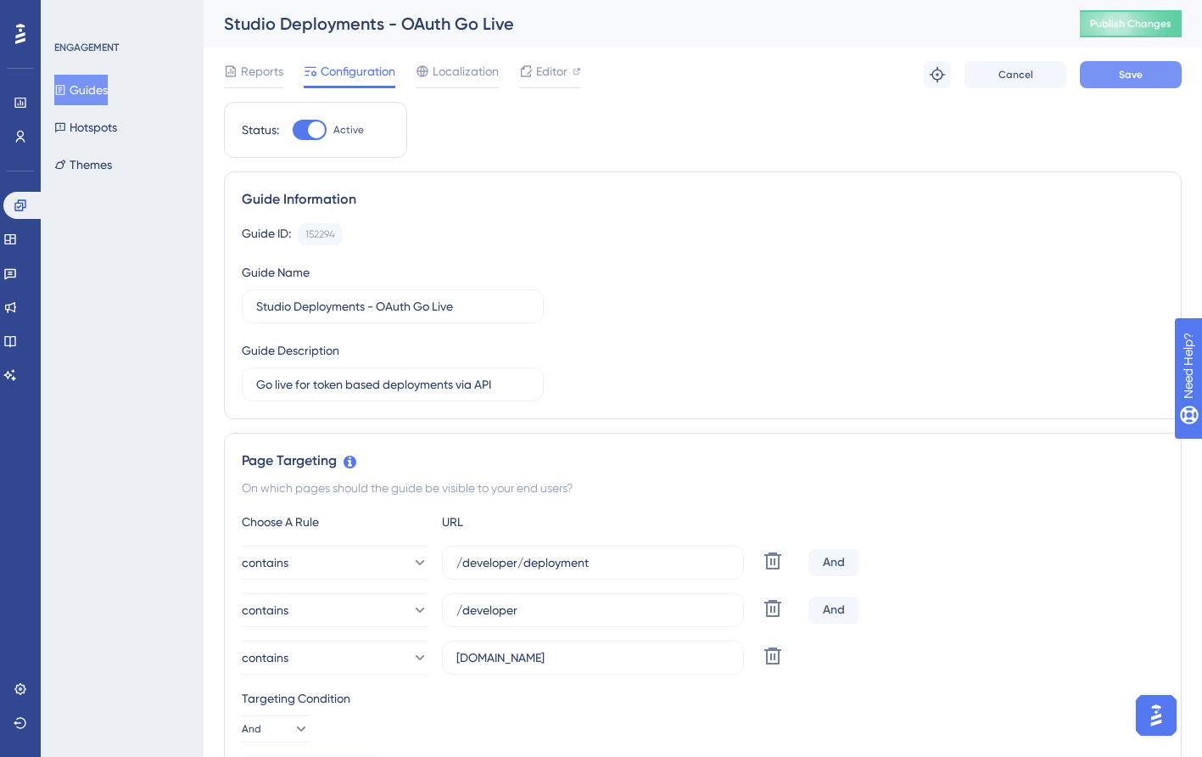
click at [1147, 78] on button "Save" at bounding box center [1131, 74] width 102 height 27
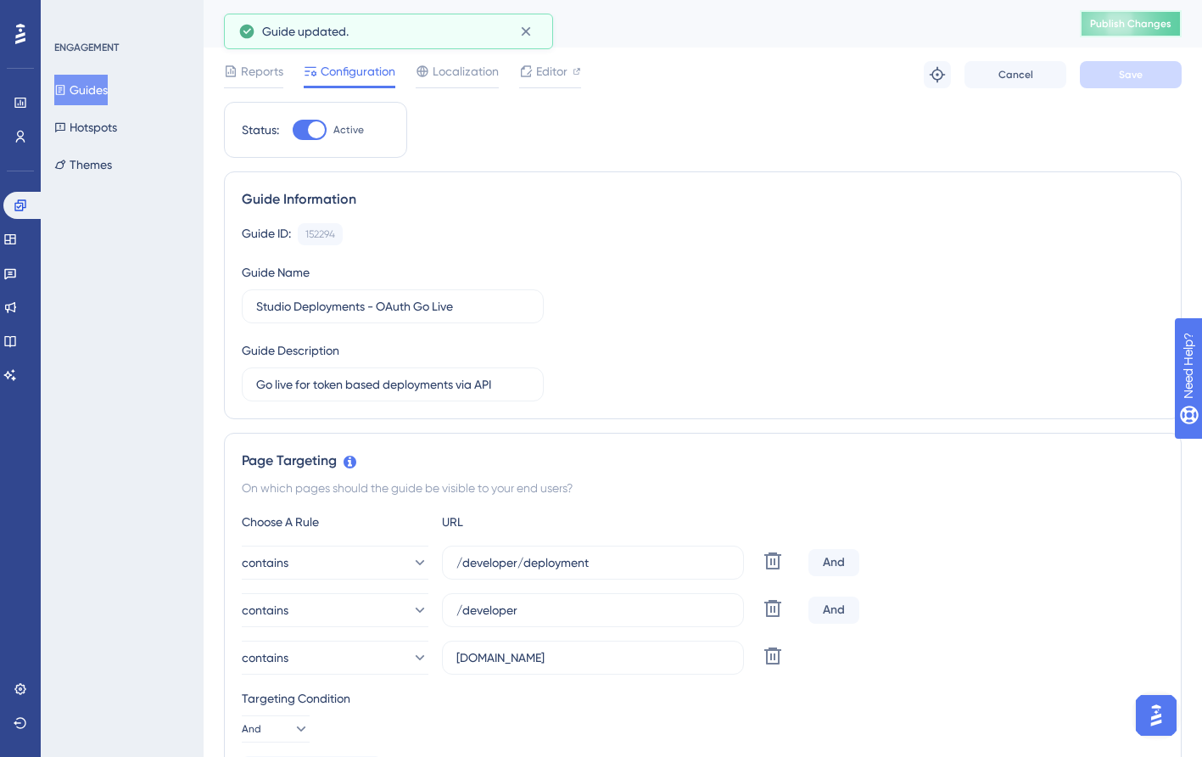
click at [1137, 21] on span "Publish Changes" at bounding box center [1130, 24] width 81 height 14
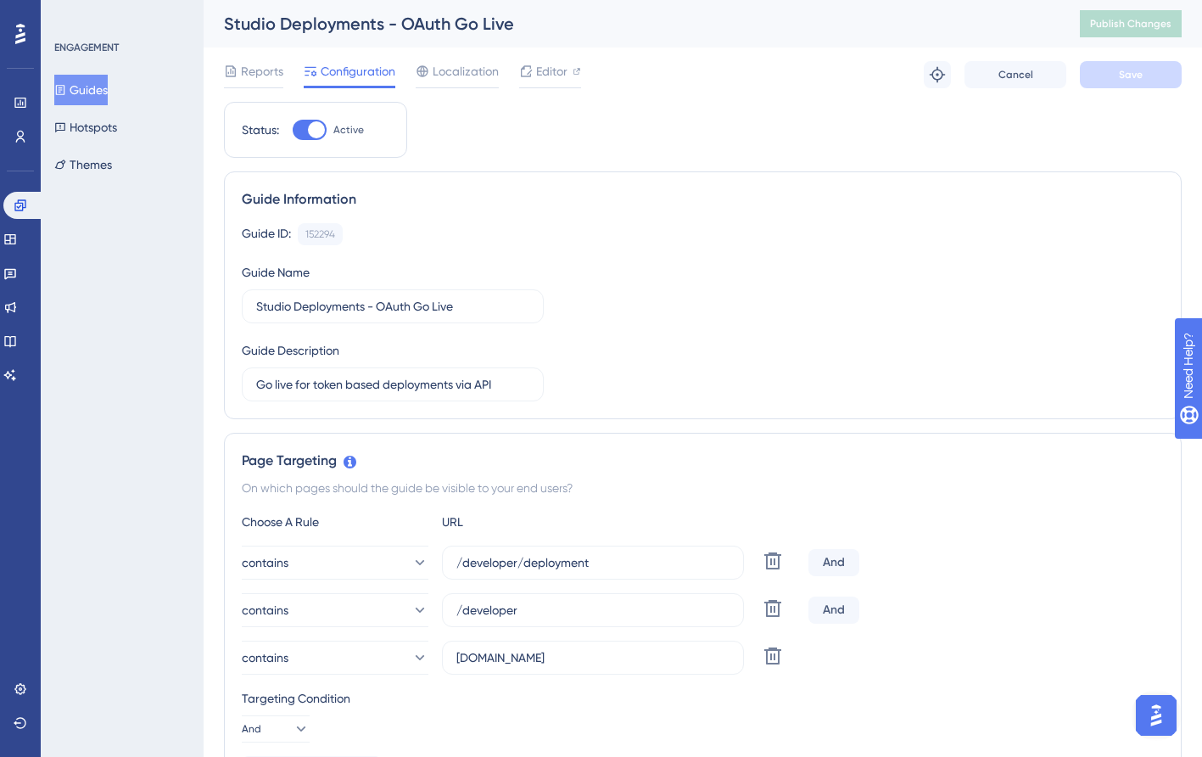
click at [318, 126] on div at bounding box center [316, 129] width 17 height 17
click at [293, 130] on input "Active" at bounding box center [292, 130] width 1 height 1
checkbox input "false"
click at [1143, 66] on button "Save" at bounding box center [1131, 74] width 102 height 27
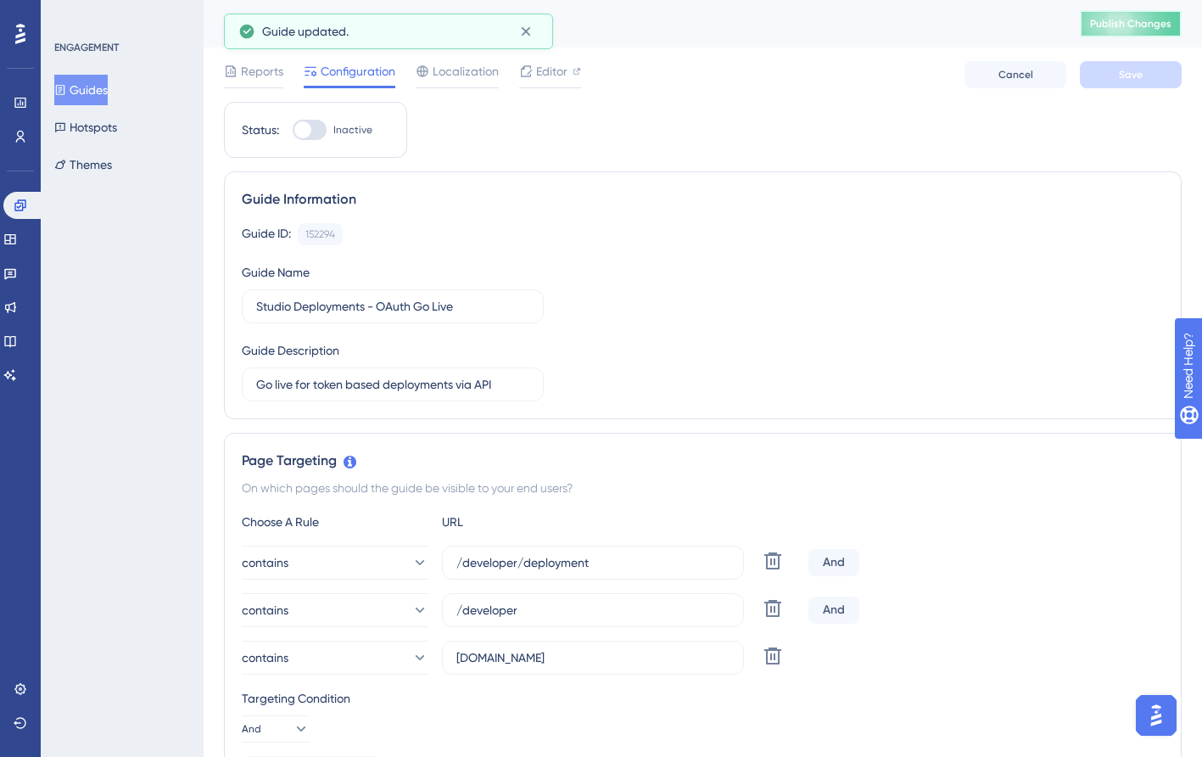
click at [1109, 23] on span "Publish Changes" at bounding box center [1130, 24] width 81 height 14
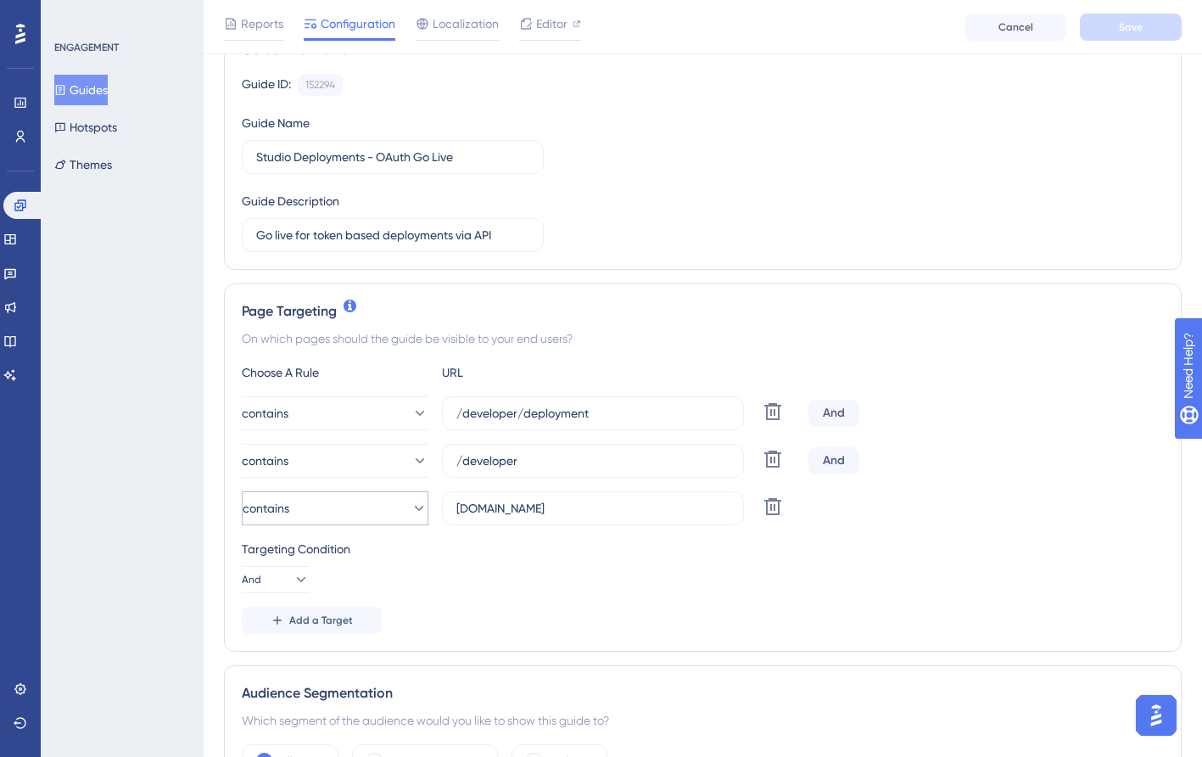
scroll to position [218, 0]
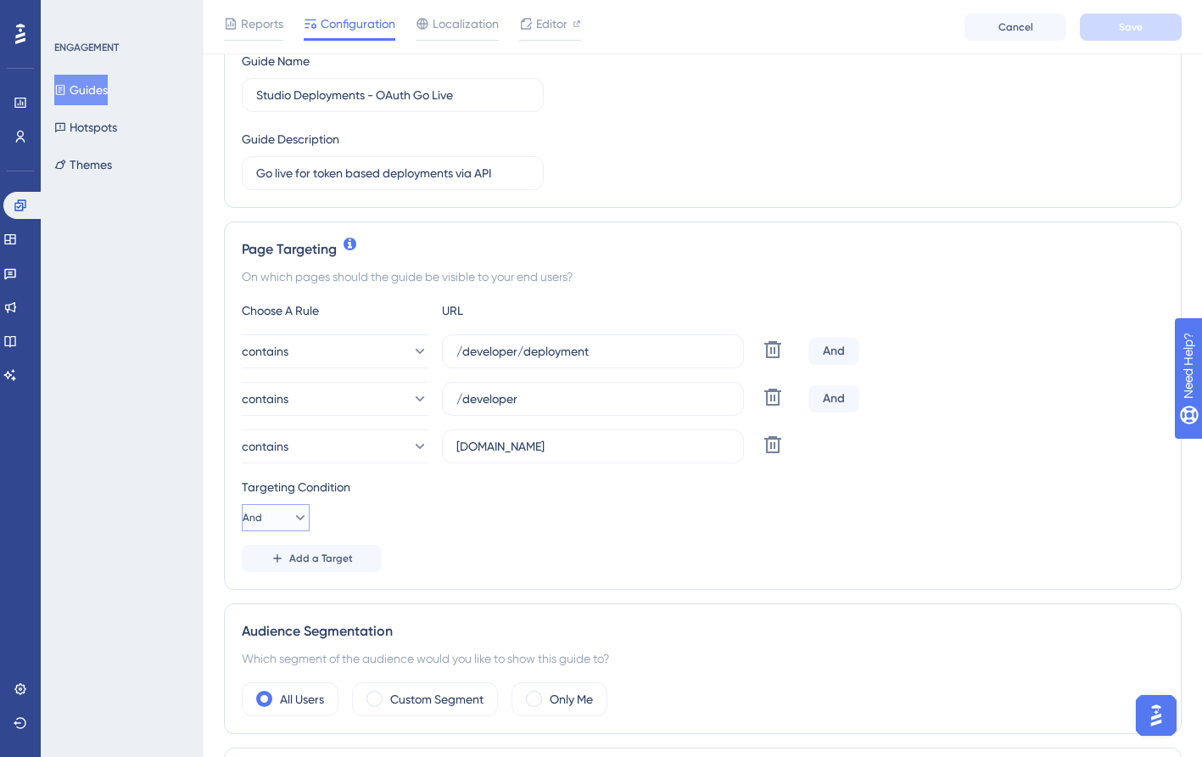
click at [274, 517] on button "And" at bounding box center [276, 517] width 68 height 27
click at [372, 518] on div "Targeting Condition And And And Or Or" at bounding box center [703, 504] width 922 height 54
click at [279, 517] on button "And" at bounding box center [276, 517] width 68 height 27
click at [288, 560] on div "And And" at bounding box center [276, 566] width 32 height 34
click at [305, 553] on span "Add a Target" at bounding box center [321, 558] width 64 height 14
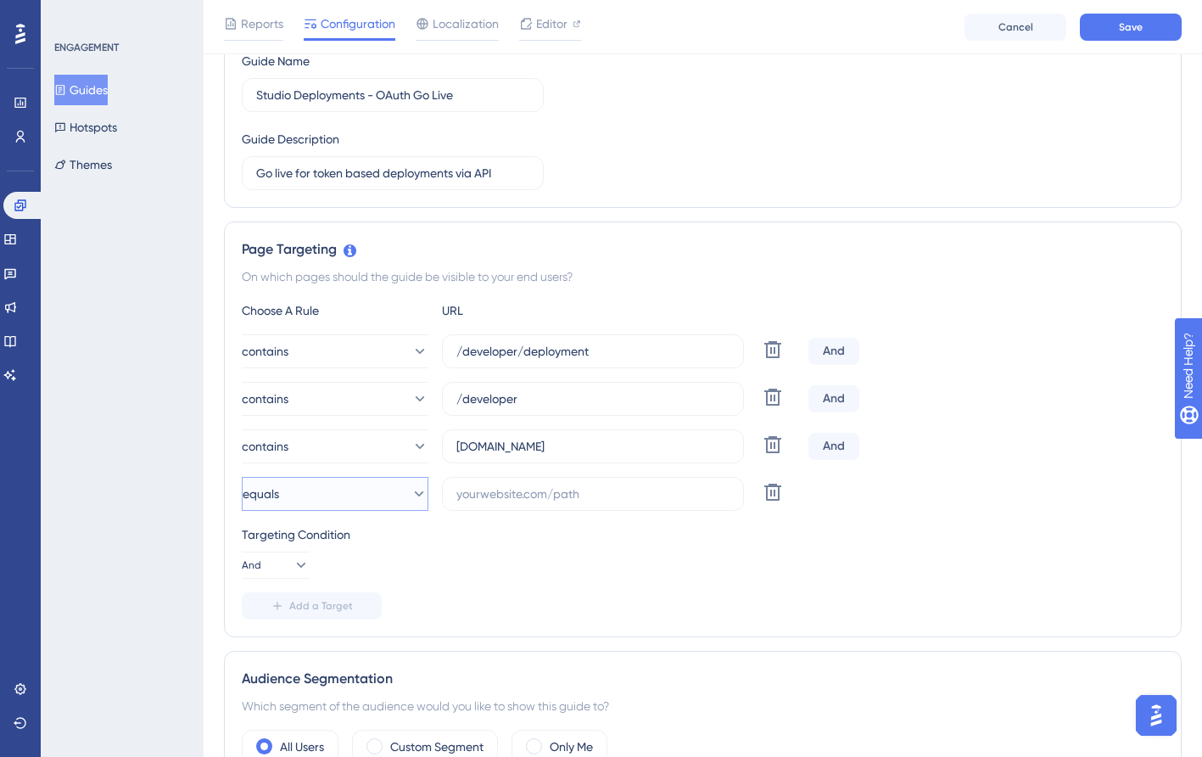
click at [316, 497] on button "equals" at bounding box center [335, 494] width 187 height 34
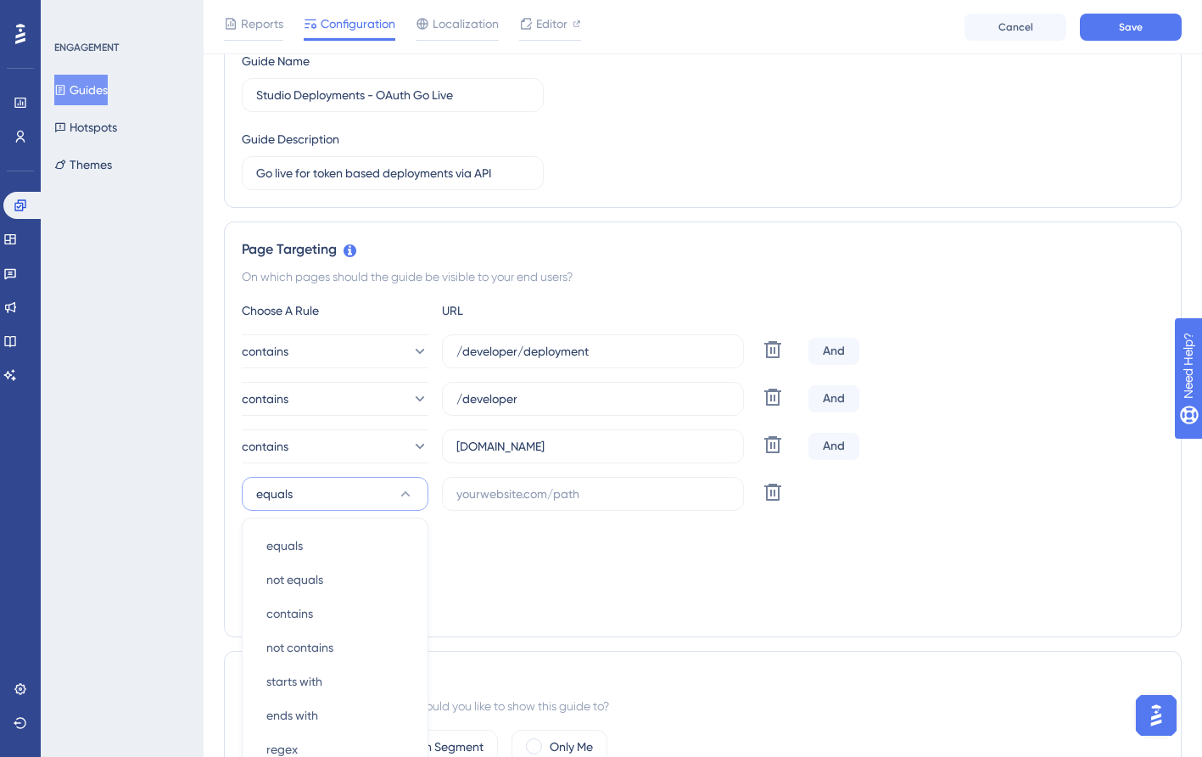
scroll to position [487, 0]
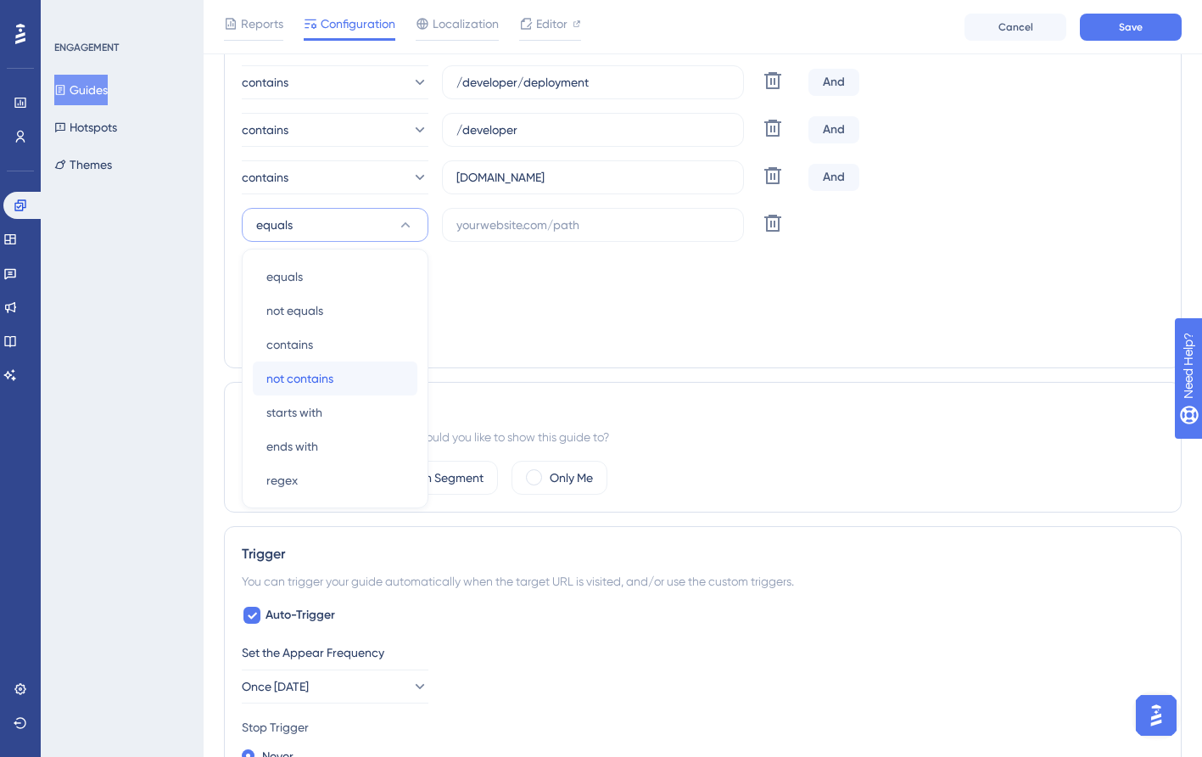
click at [310, 380] on span "not contains" at bounding box center [299, 378] width 67 height 20
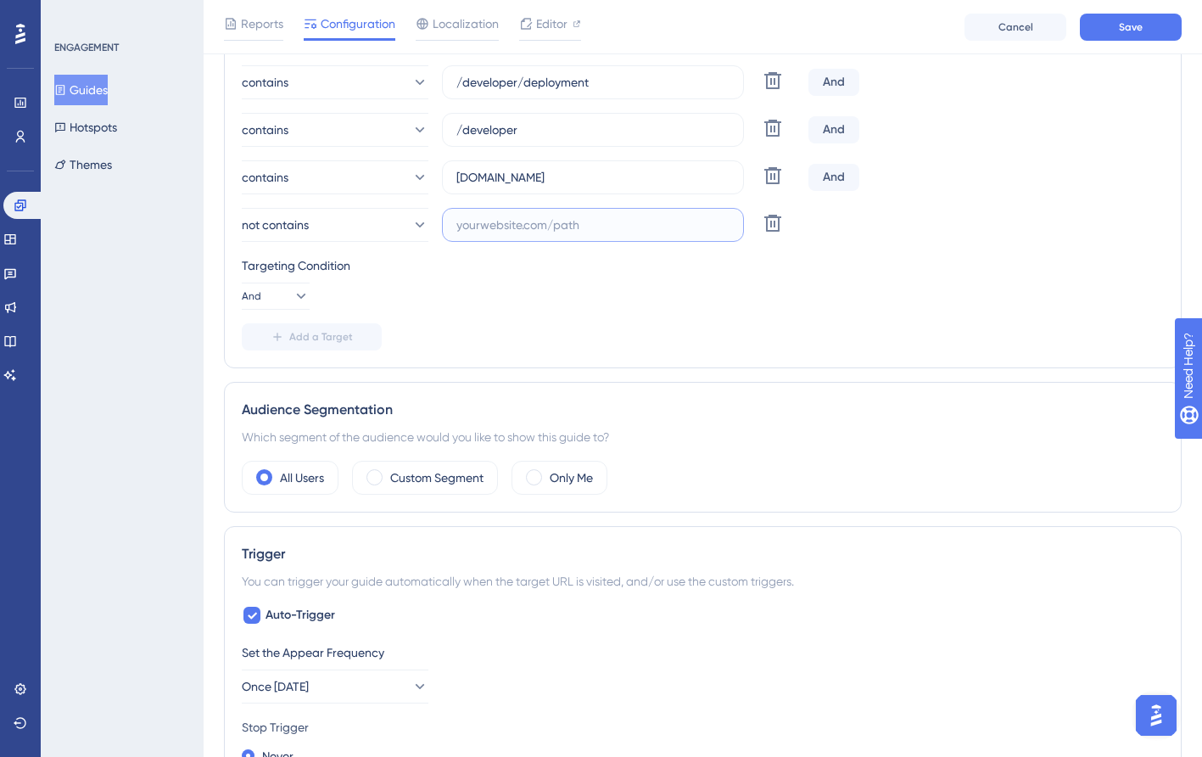
click at [507, 226] on input "text" at bounding box center [592, 224] width 273 height 19
type input "apg"
drag, startPoint x: 696, startPoint y: 391, endPoint x: 647, endPoint y: 318, distance: 87.5
click at [695, 389] on div "Audience Segmentation Which segment of the audience would you like to show this…" at bounding box center [703, 447] width 958 height 131
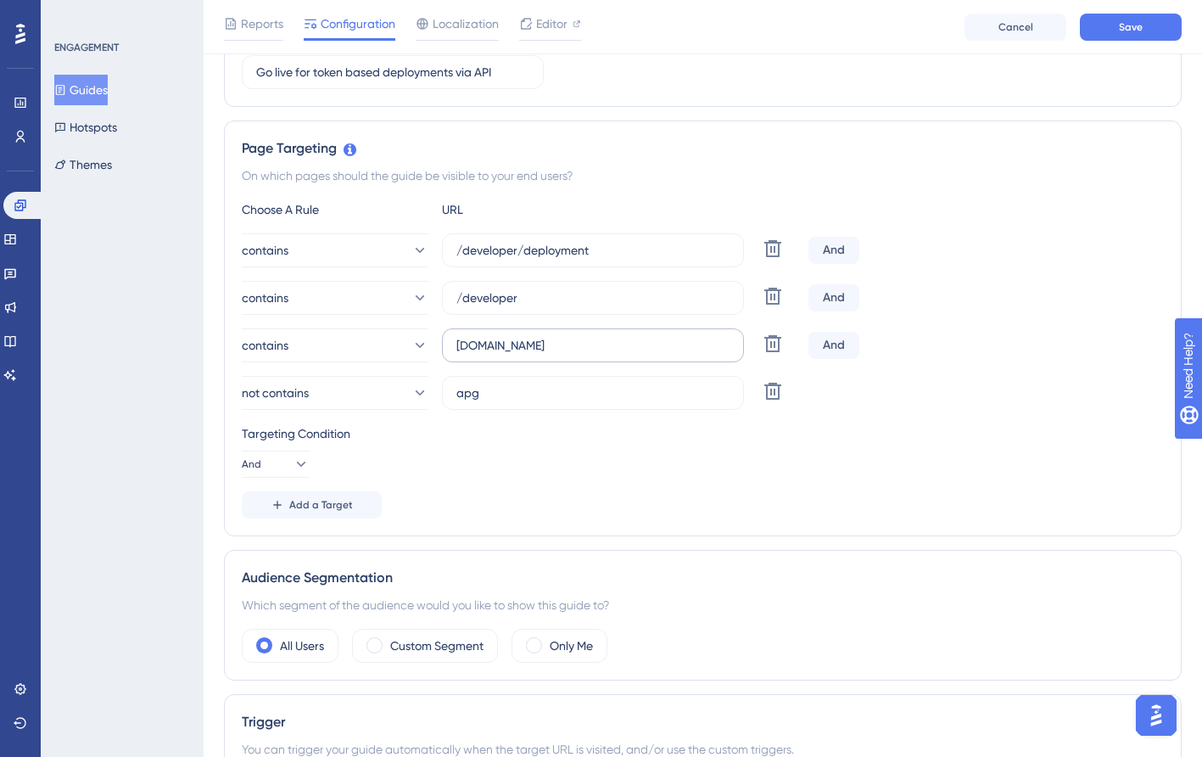
scroll to position [291, 0]
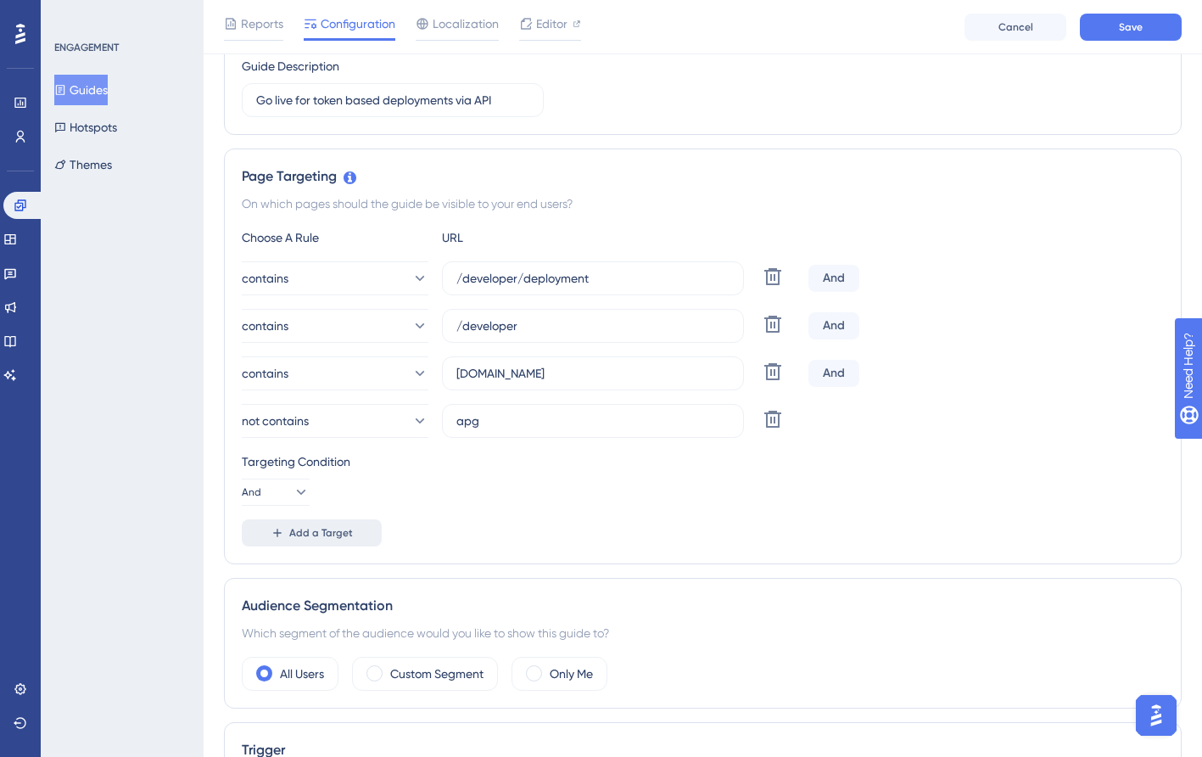
click at [296, 532] on span "Add a Target" at bounding box center [321, 533] width 64 height 14
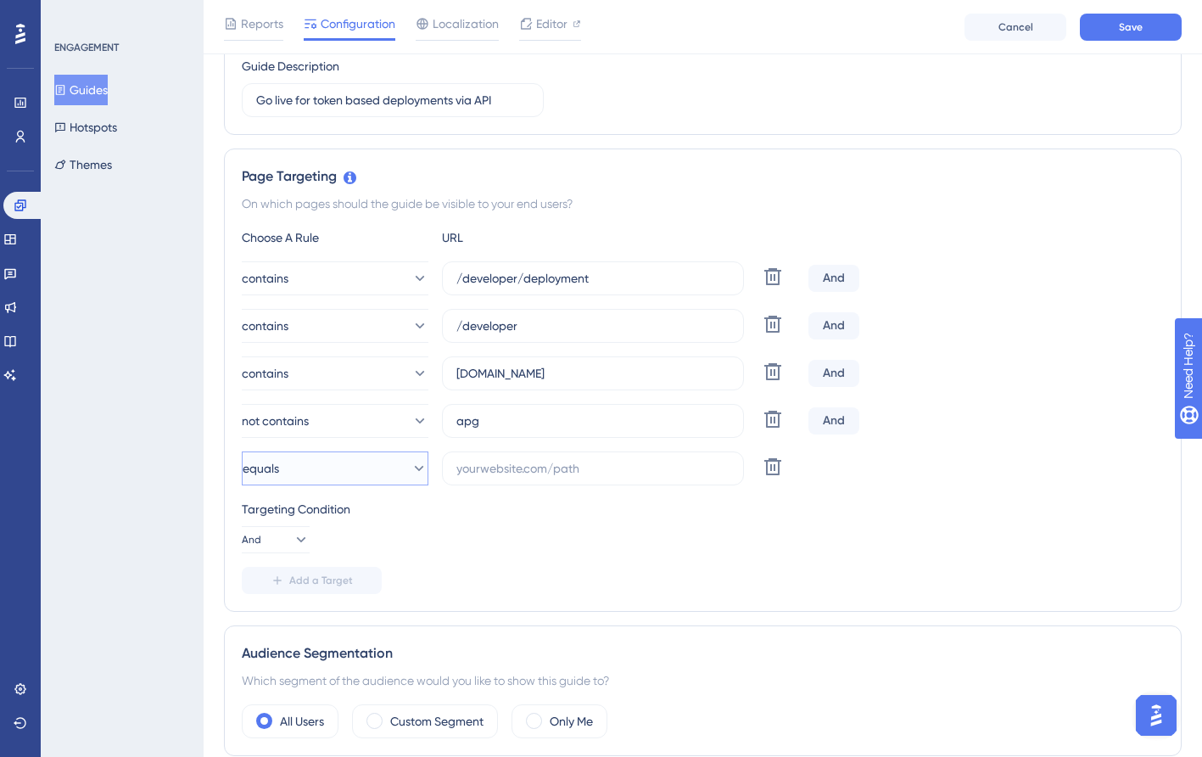
click at [331, 467] on button "equals" at bounding box center [335, 468] width 187 height 34
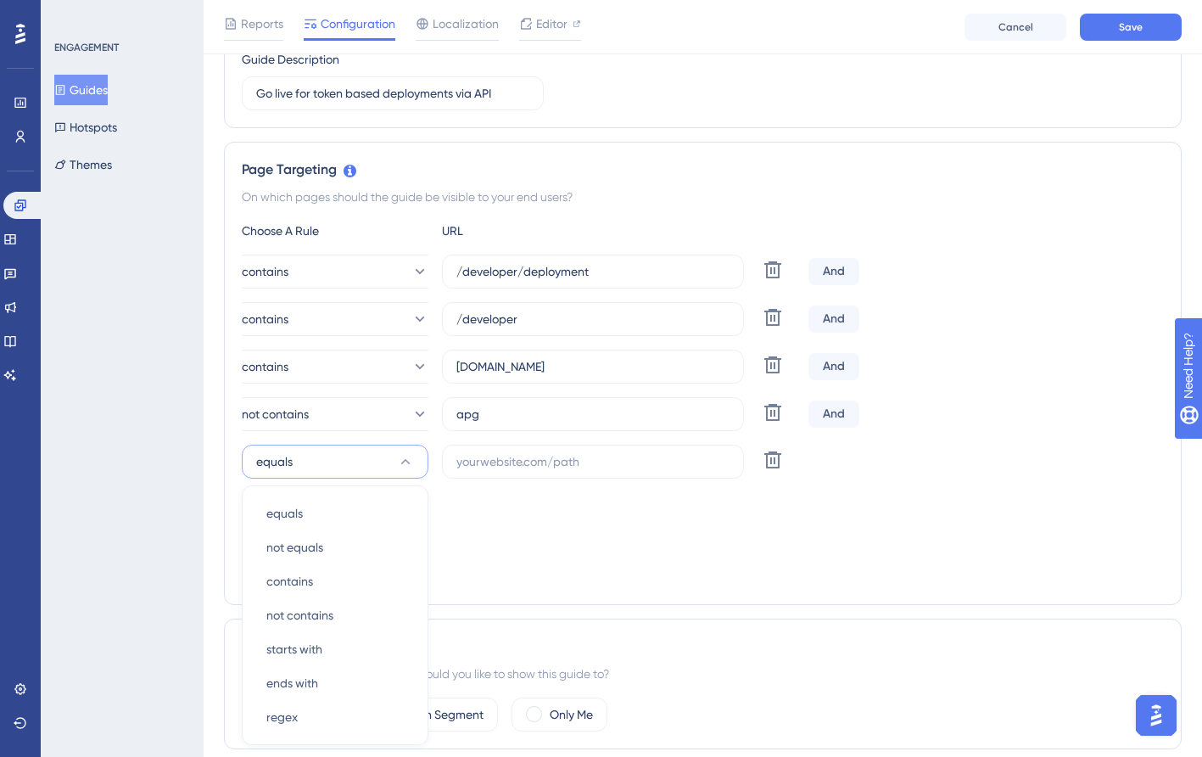
scroll to position [534, 0]
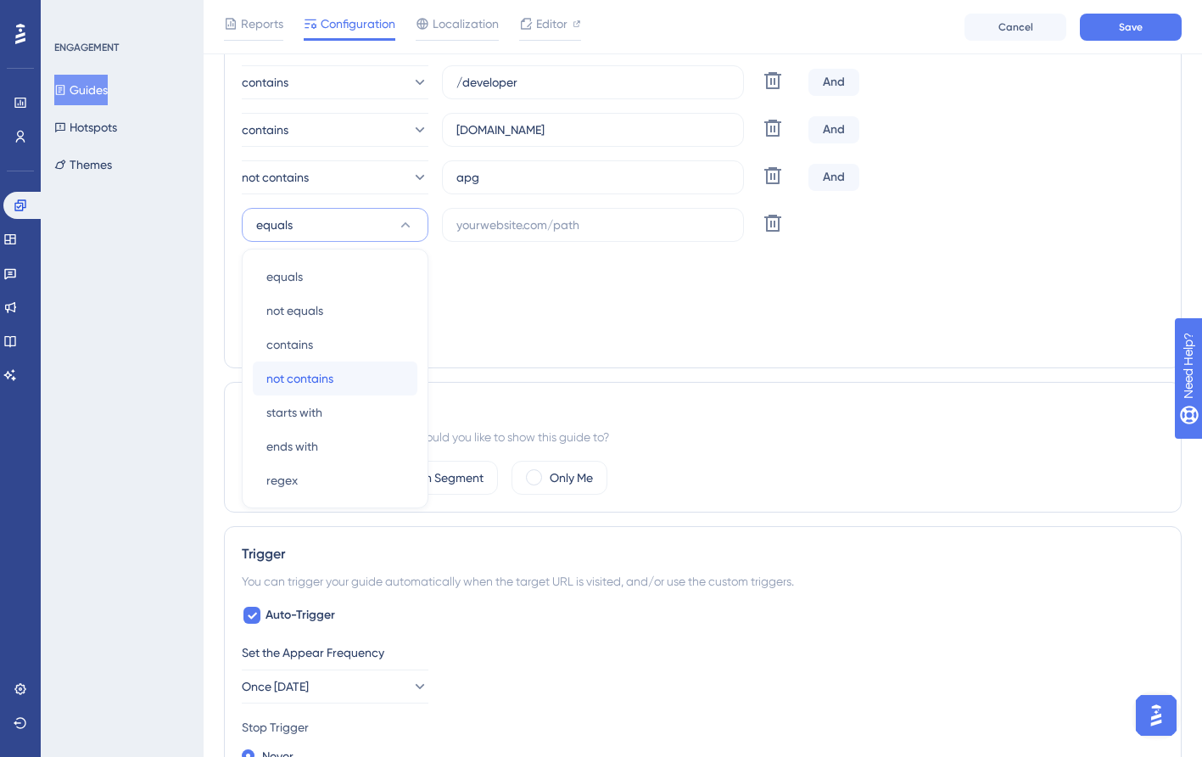
click at [325, 373] on span "not contains" at bounding box center [299, 378] width 67 height 20
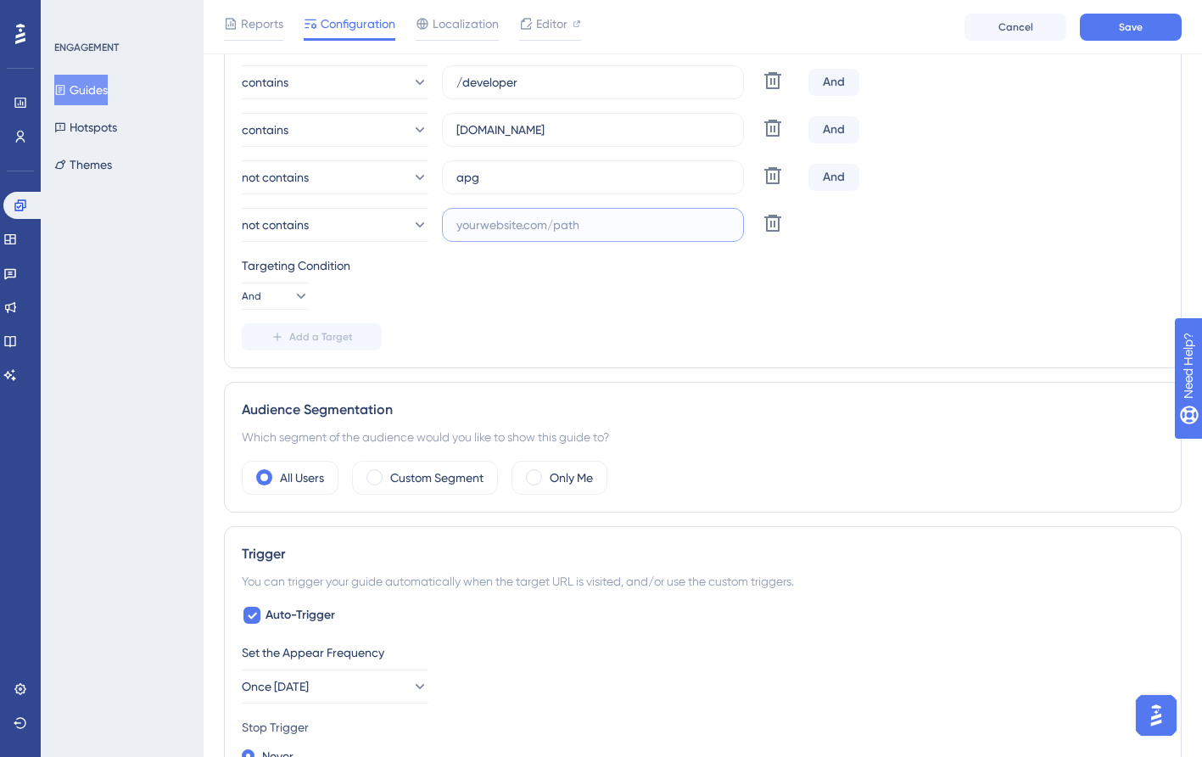
click at [512, 232] on input "text" at bounding box center [592, 224] width 273 height 19
type input "g"
type input "flaconi"
click at [763, 298] on div "Targeting Condition And" at bounding box center [703, 282] width 922 height 54
click at [323, 337] on span "Add a Target" at bounding box center [321, 337] width 64 height 14
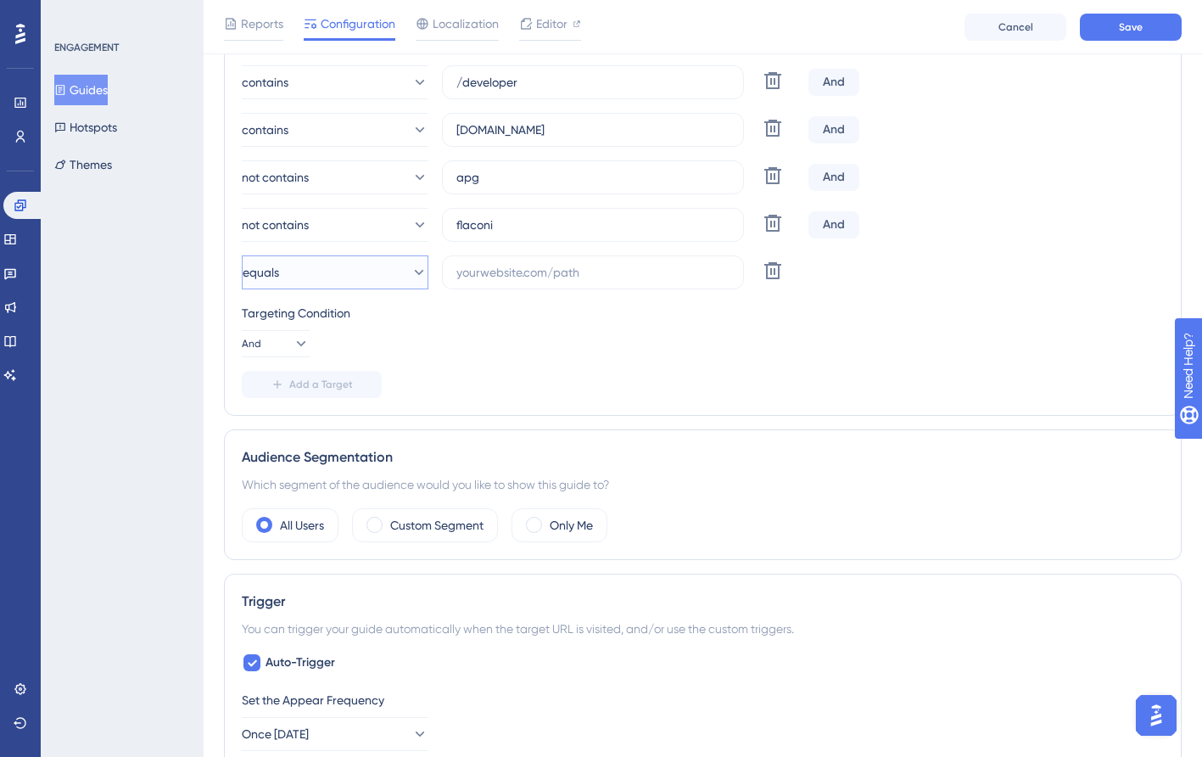
click at [341, 285] on button "equals" at bounding box center [335, 272] width 187 height 34
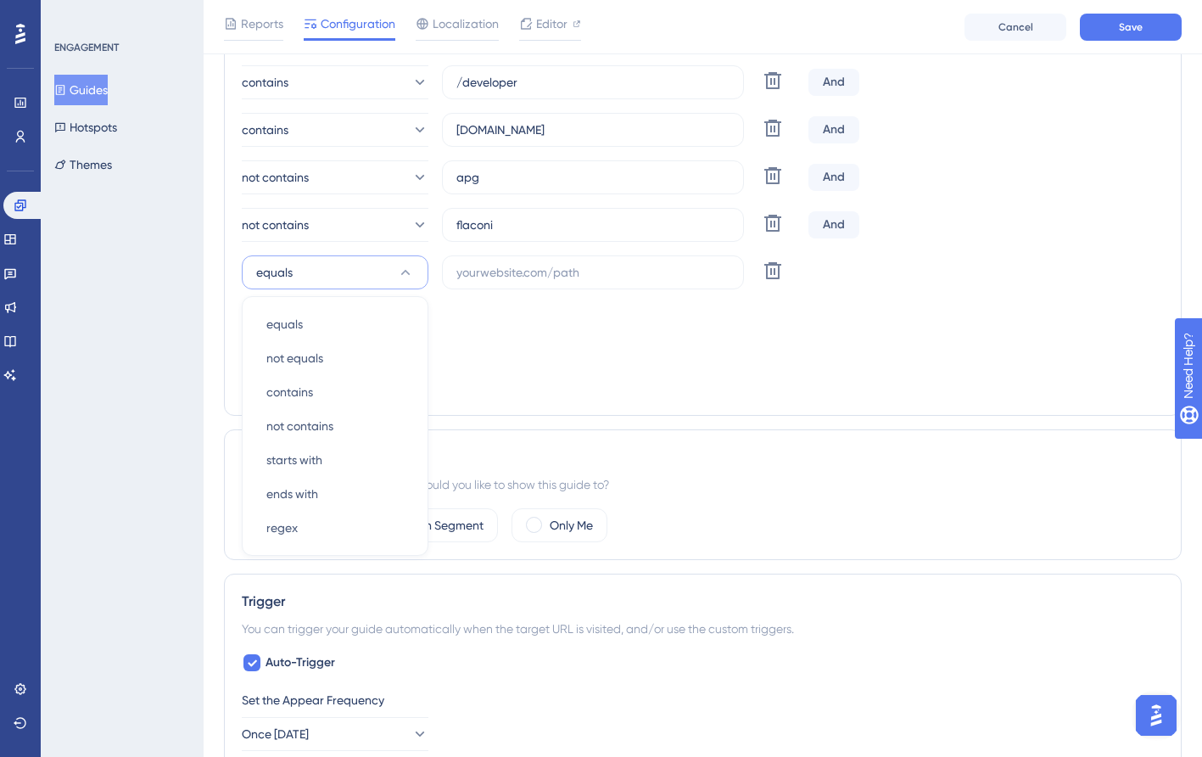
scroll to position [582, 0]
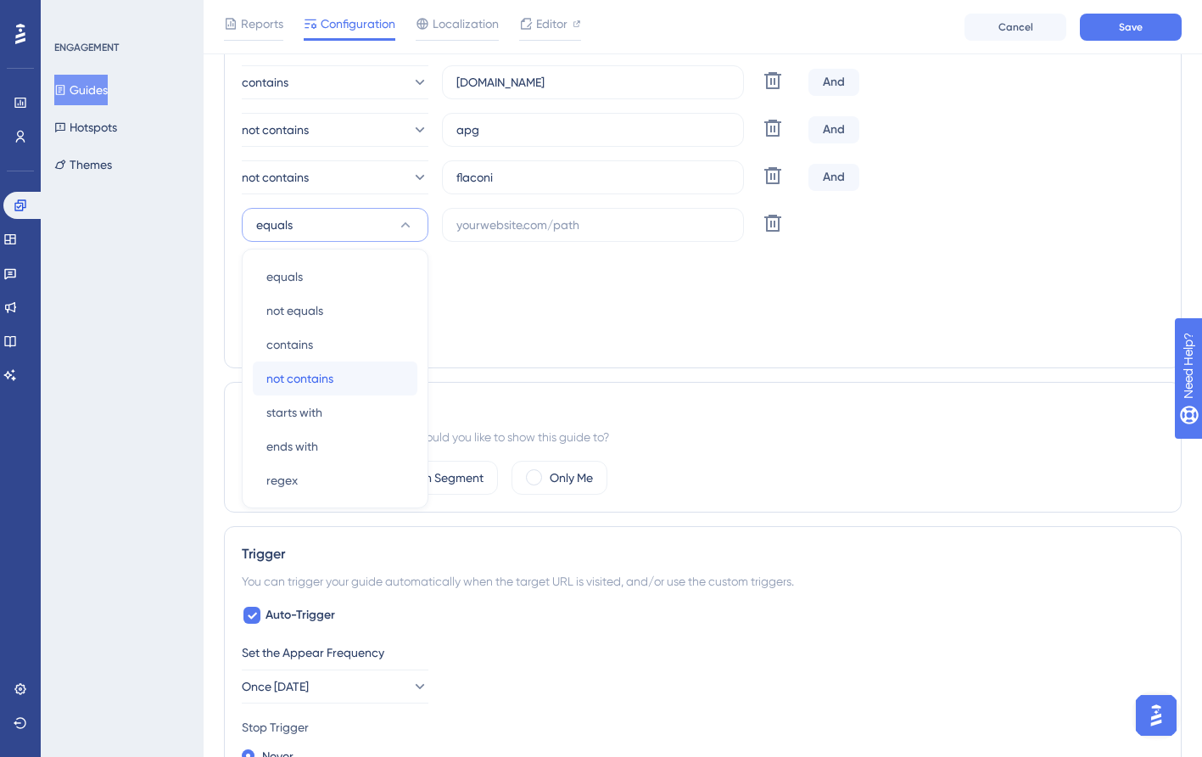
click at [380, 370] on div "not contains not contains" at bounding box center [334, 378] width 137 height 34
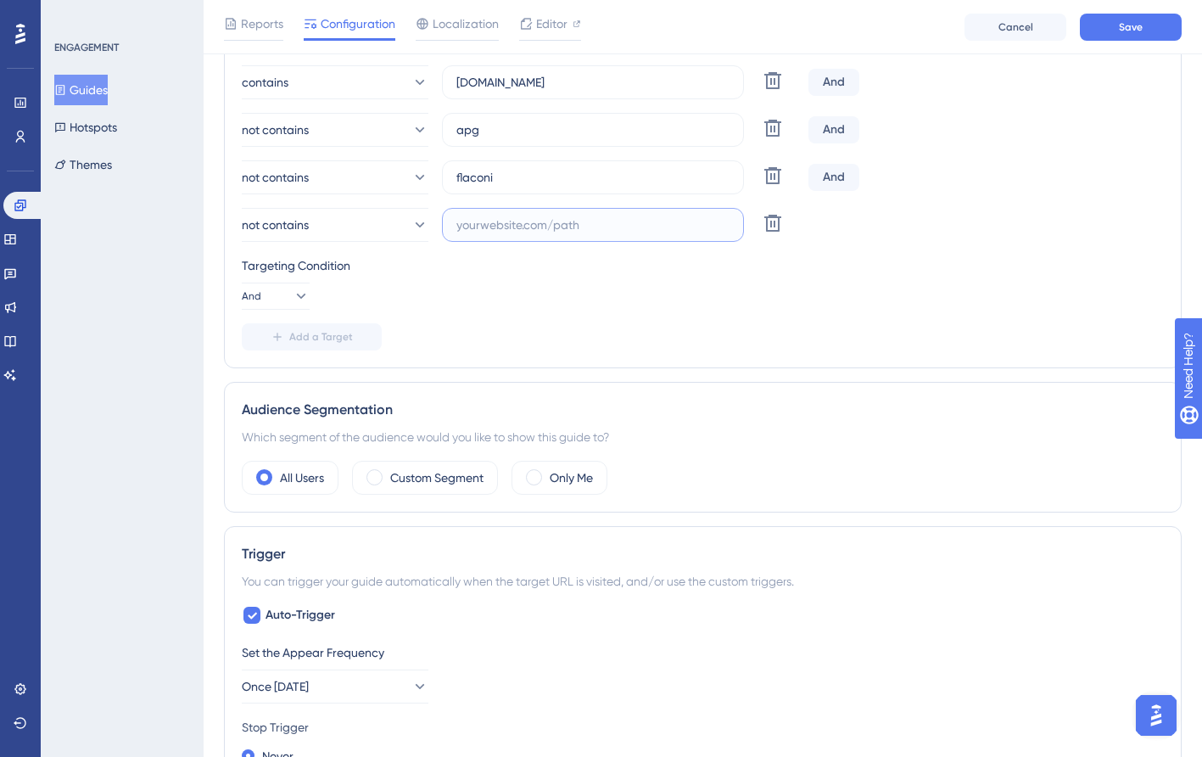
click at [587, 225] on input "text" at bounding box center [592, 224] width 273 height 19
type input "deindesign"
click at [805, 282] on div "Targeting Condition And" at bounding box center [703, 282] width 922 height 54
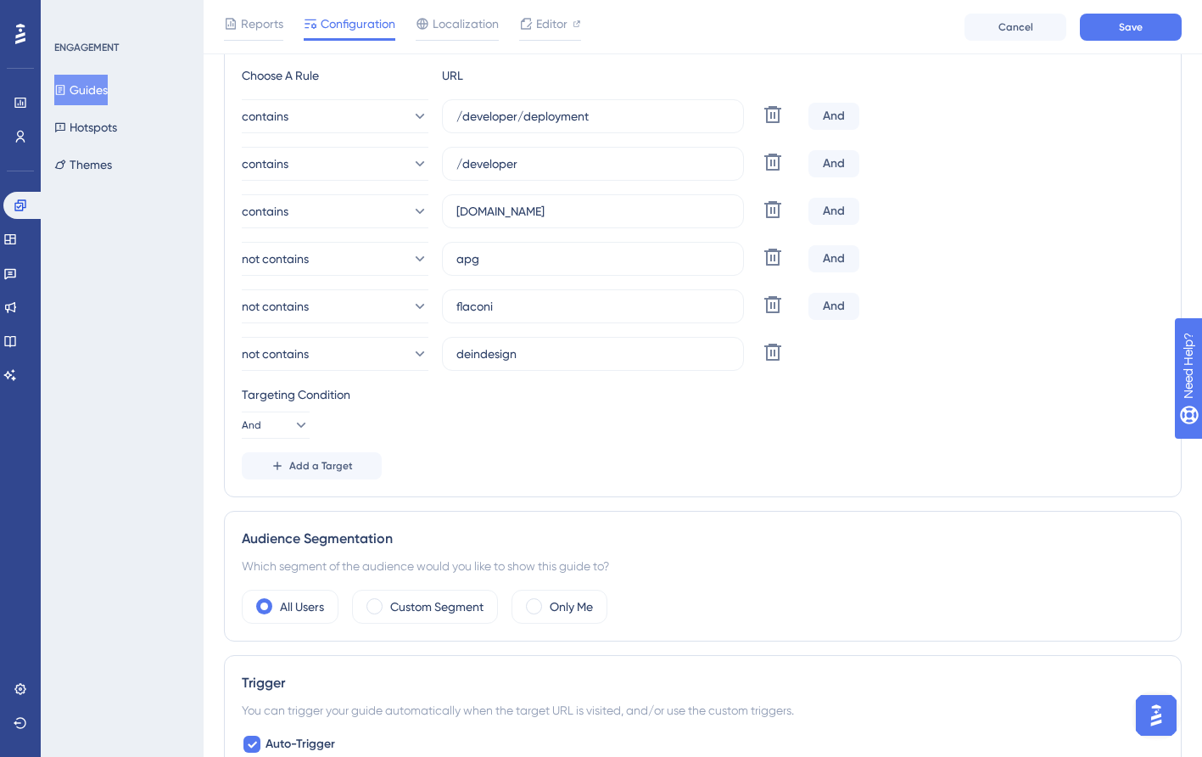
scroll to position [395, 0]
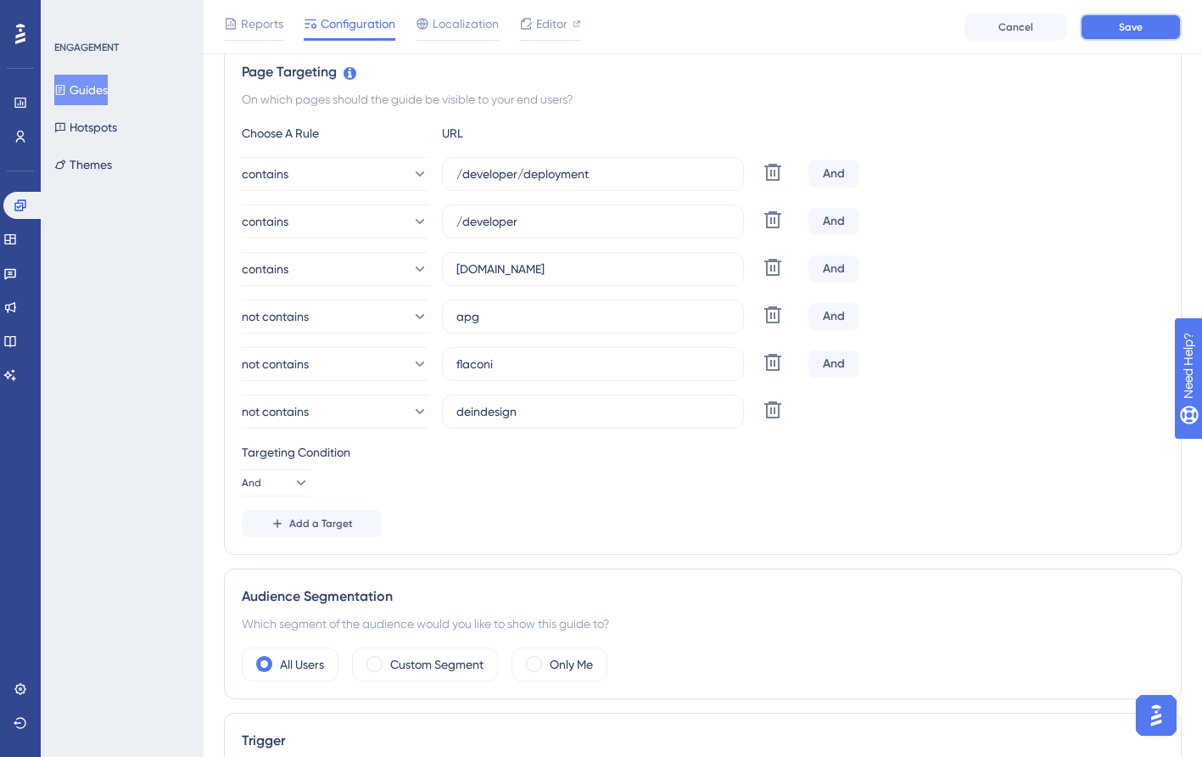
click at [1130, 31] on span "Save" at bounding box center [1131, 27] width 24 height 14
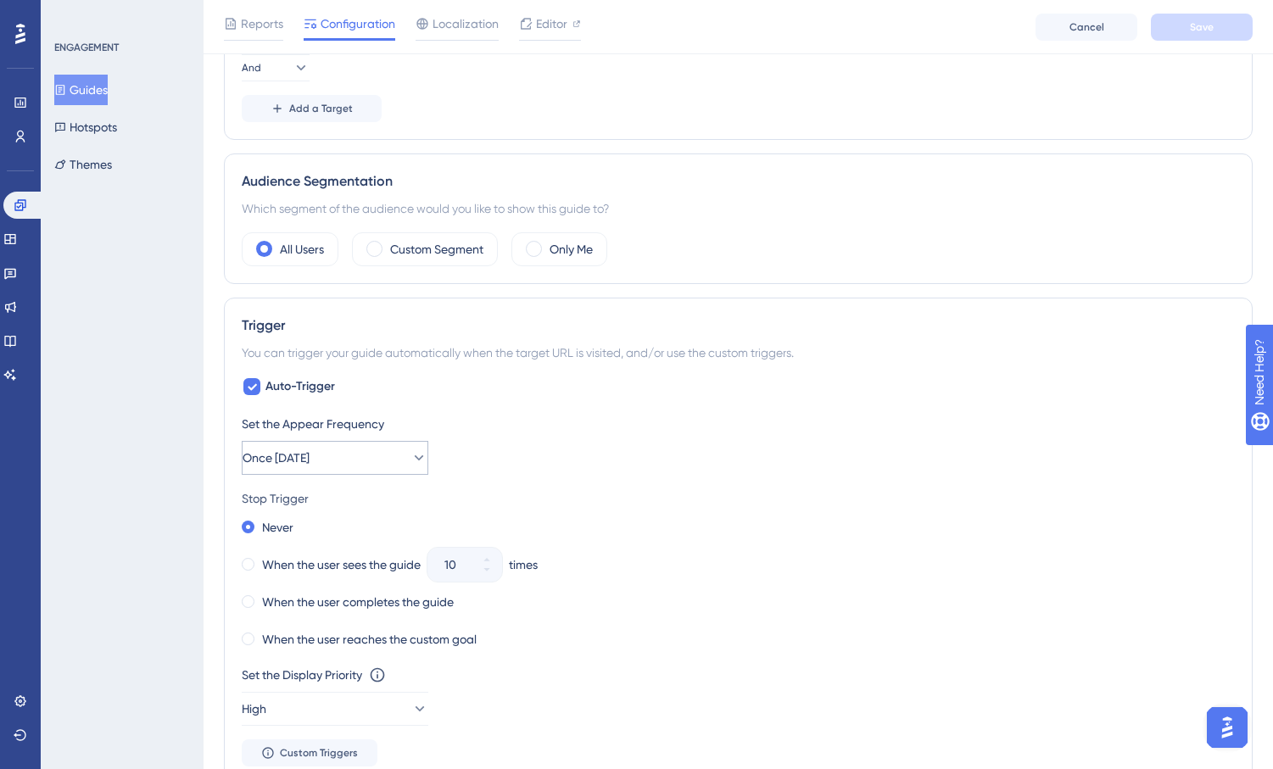
scroll to position [881, 0]
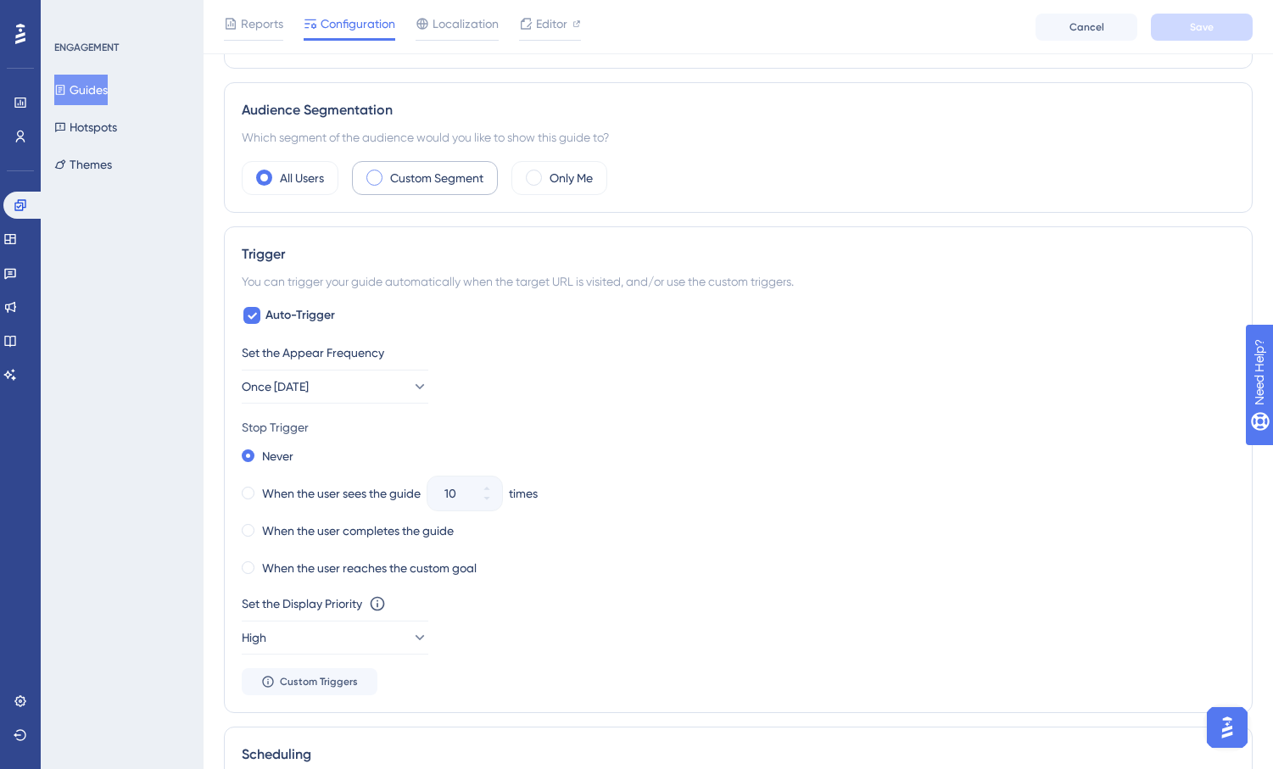
click at [416, 162] on div "Custom Segment" at bounding box center [425, 178] width 146 height 34
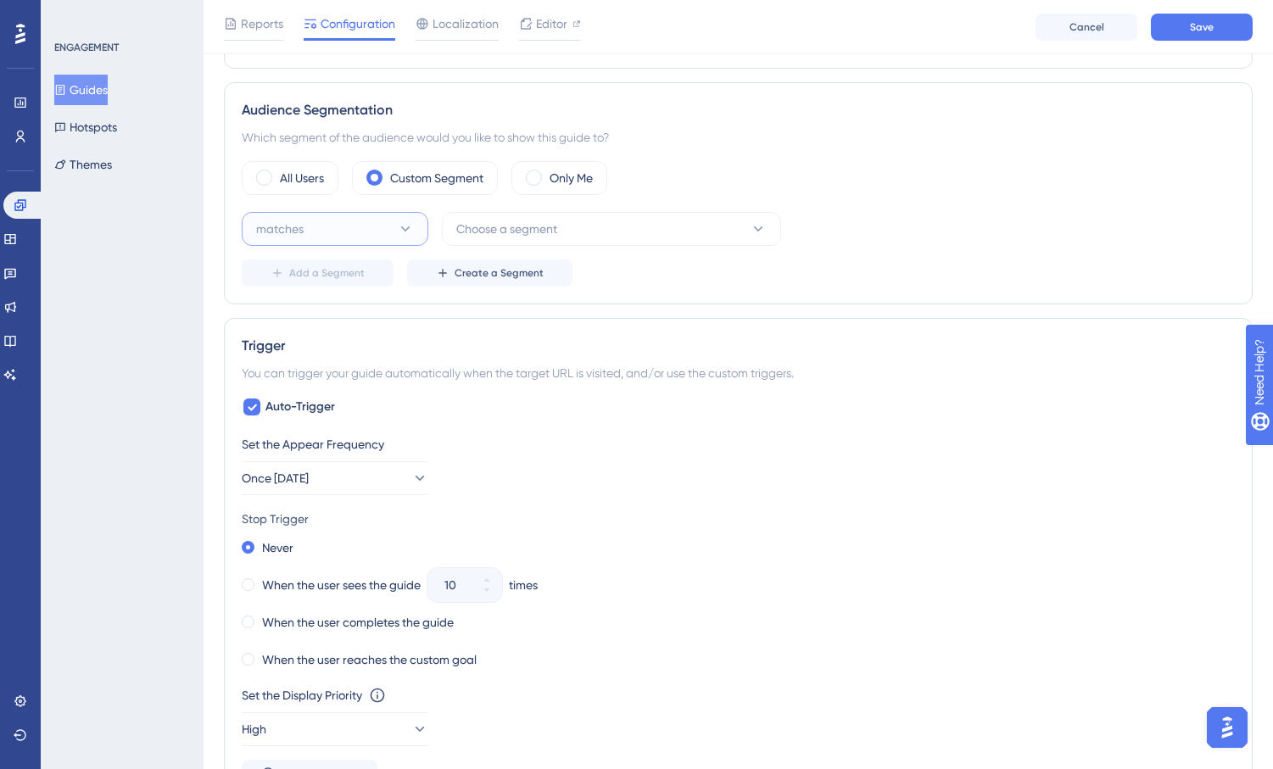
click at [405, 233] on icon at bounding box center [405, 229] width 17 height 17
click at [333, 305] on span "doesn't match" at bounding box center [304, 315] width 77 height 20
click at [496, 232] on span "Choose a segment" at bounding box center [506, 229] width 101 height 20
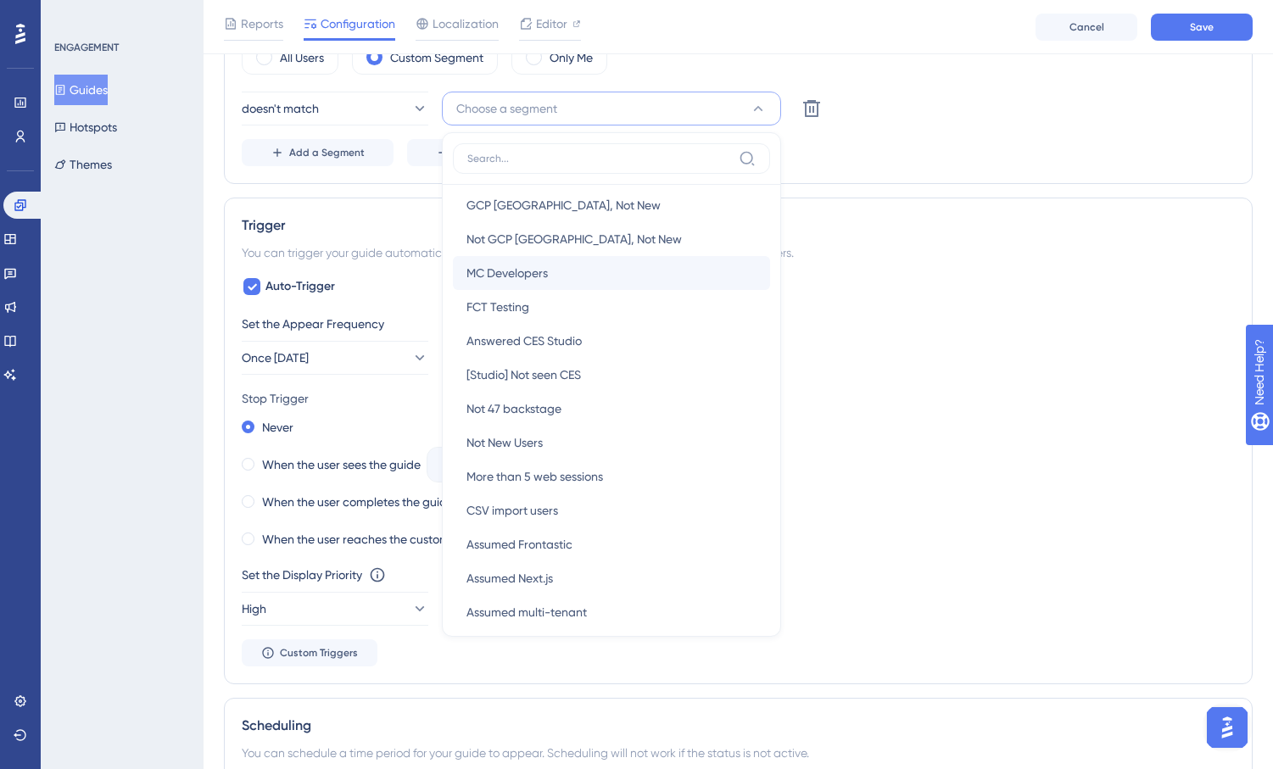
scroll to position [326, 0]
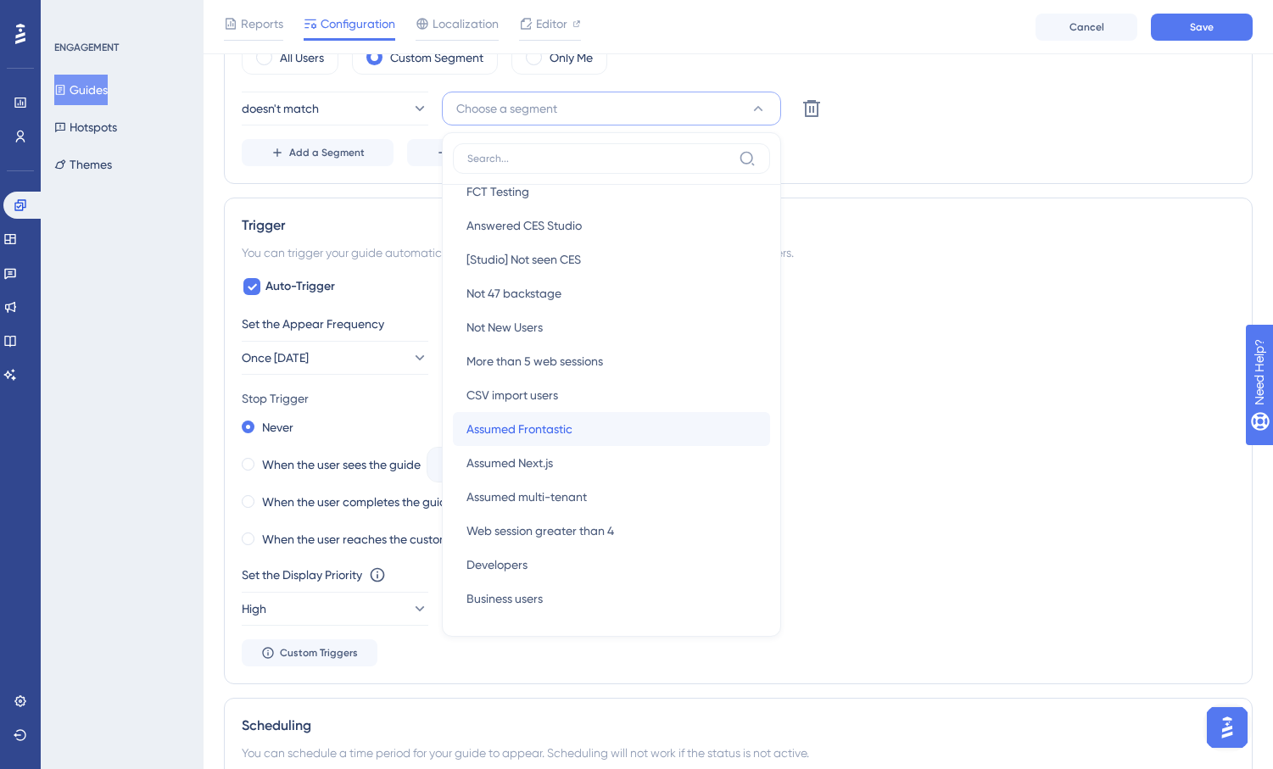
click at [564, 429] on span "Assumed Frontastic" at bounding box center [520, 429] width 106 height 20
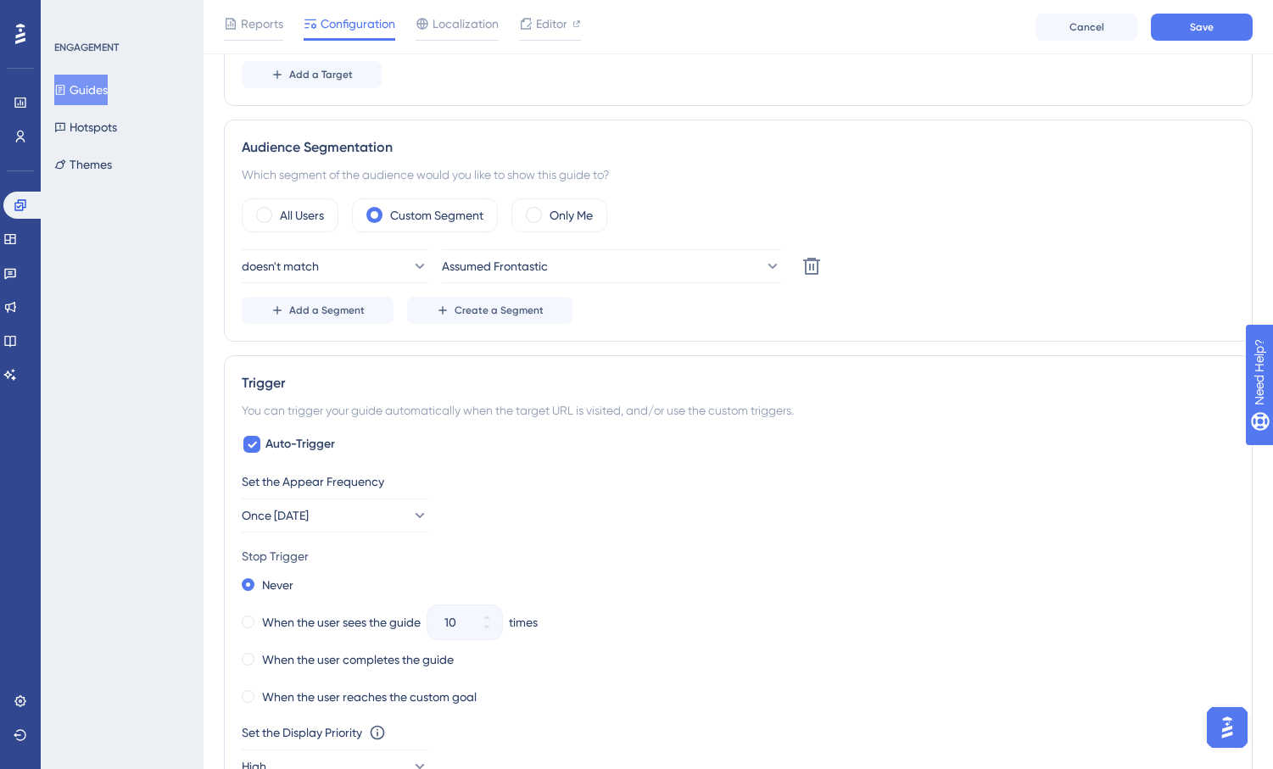
scroll to position [849, 0]
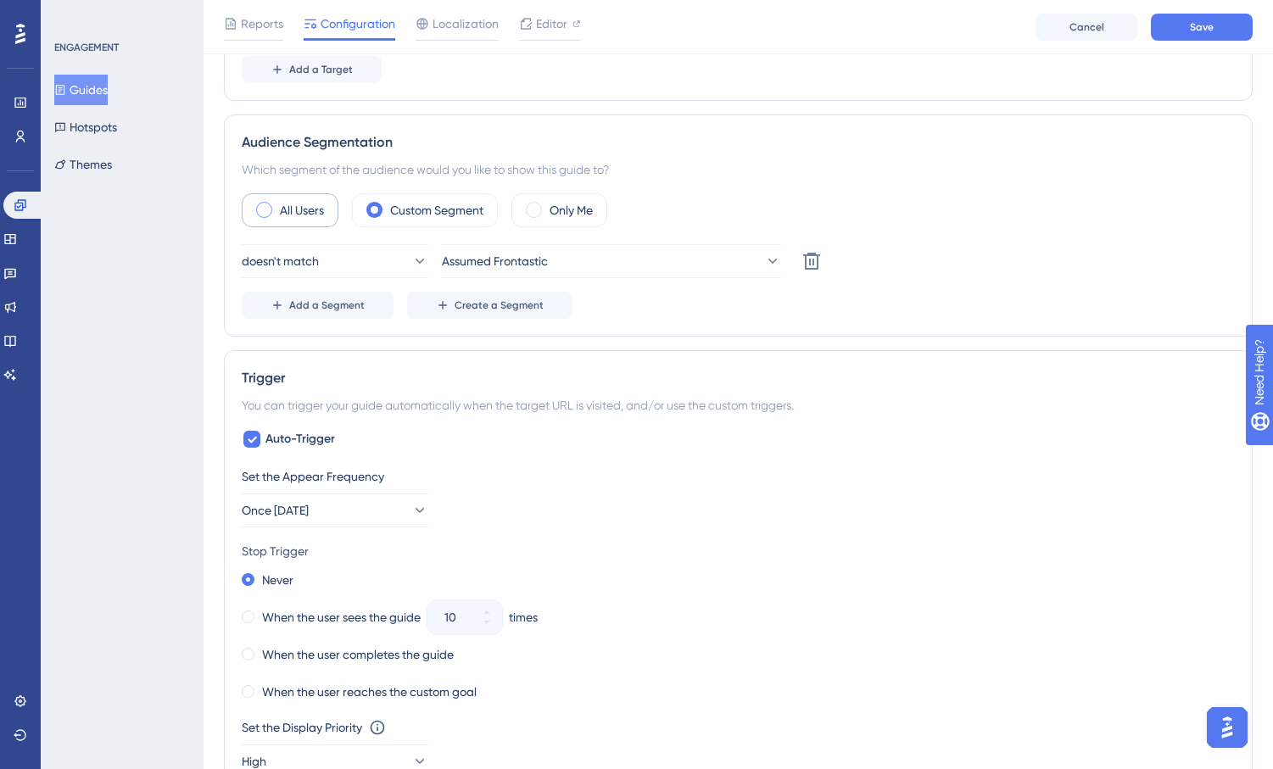
click at [294, 202] on label "All Users" at bounding box center [302, 210] width 44 height 20
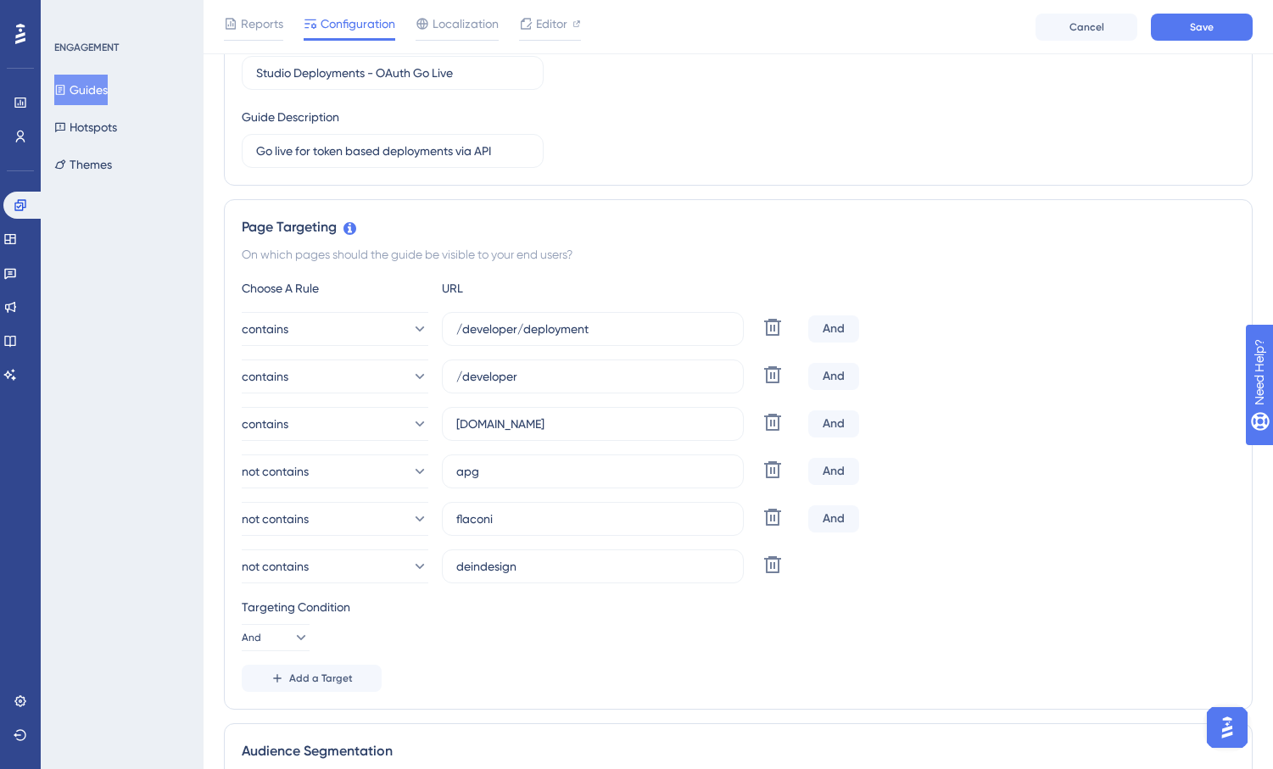
scroll to position [243, 0]
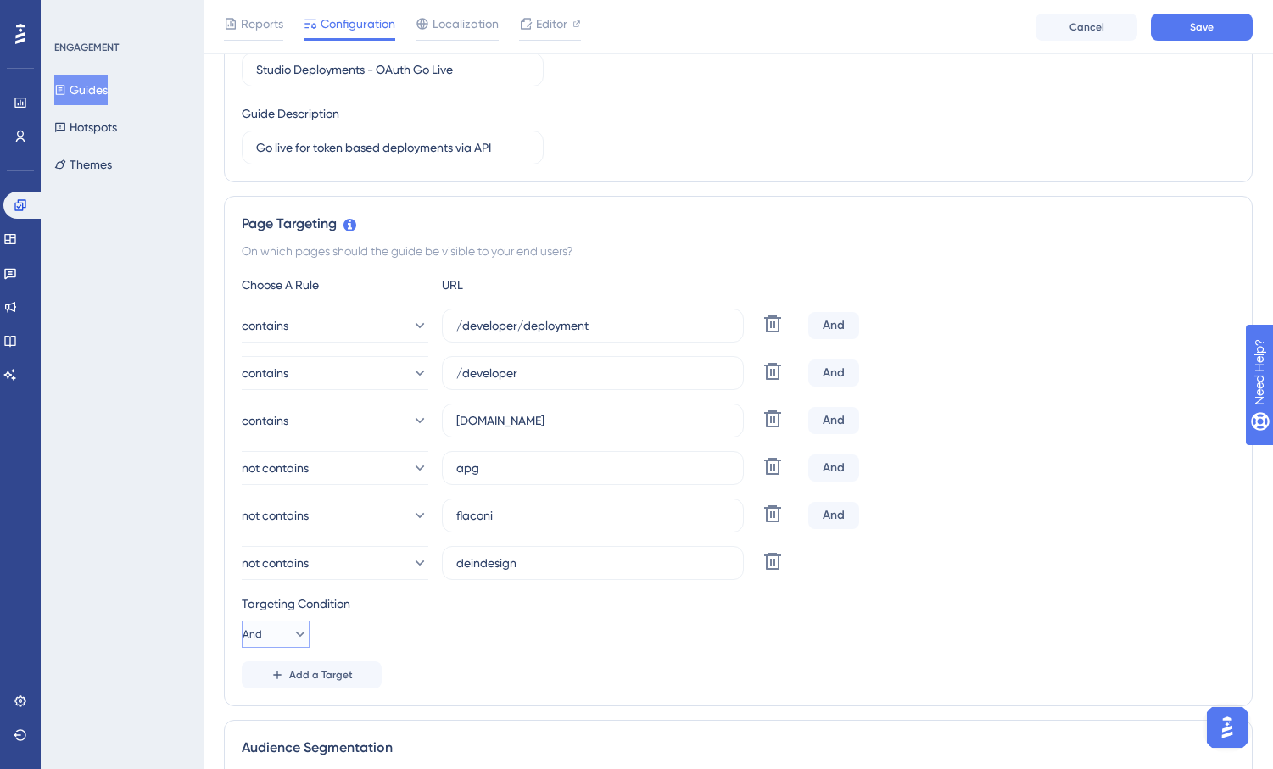
click at [292, 641] on icon at bounding box center [300, 634] width 17 height 17
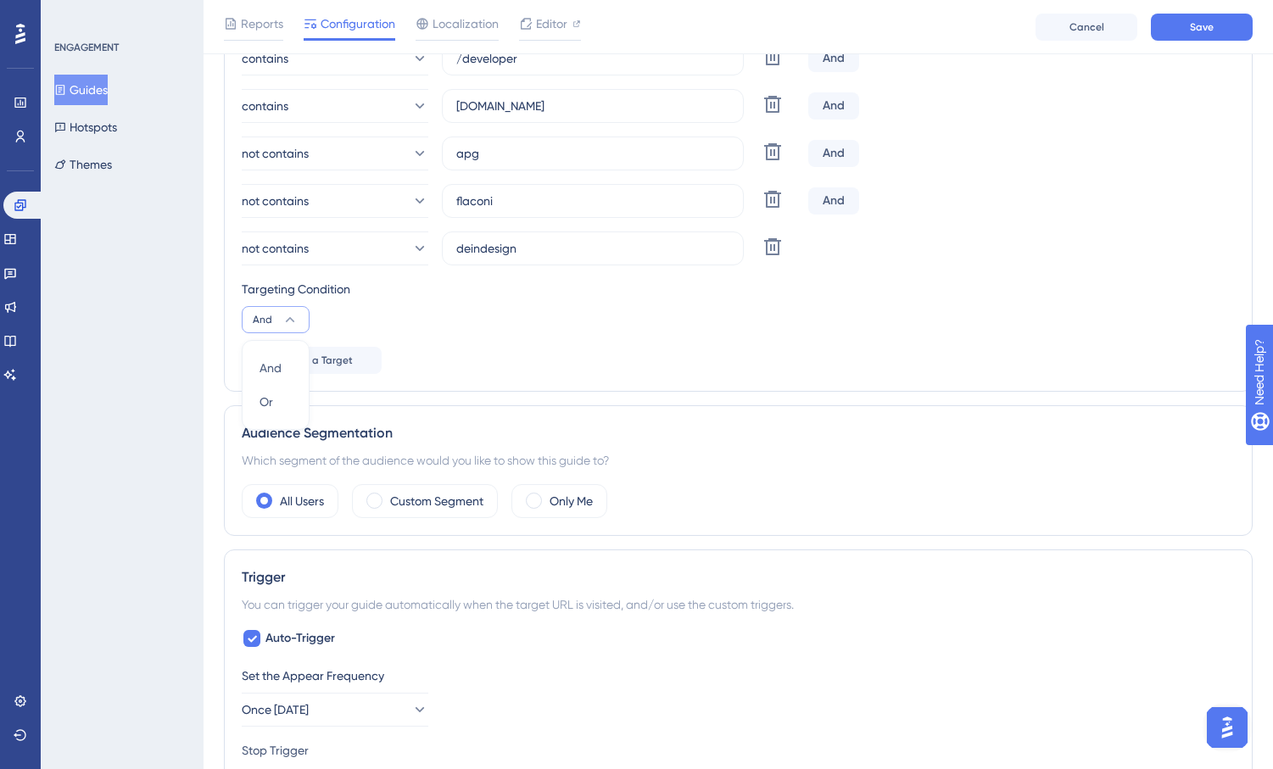
click at [399, 320] on div "Targeting Condition And And And Or Or" at bounding box center [738, 306] width 993 height 54
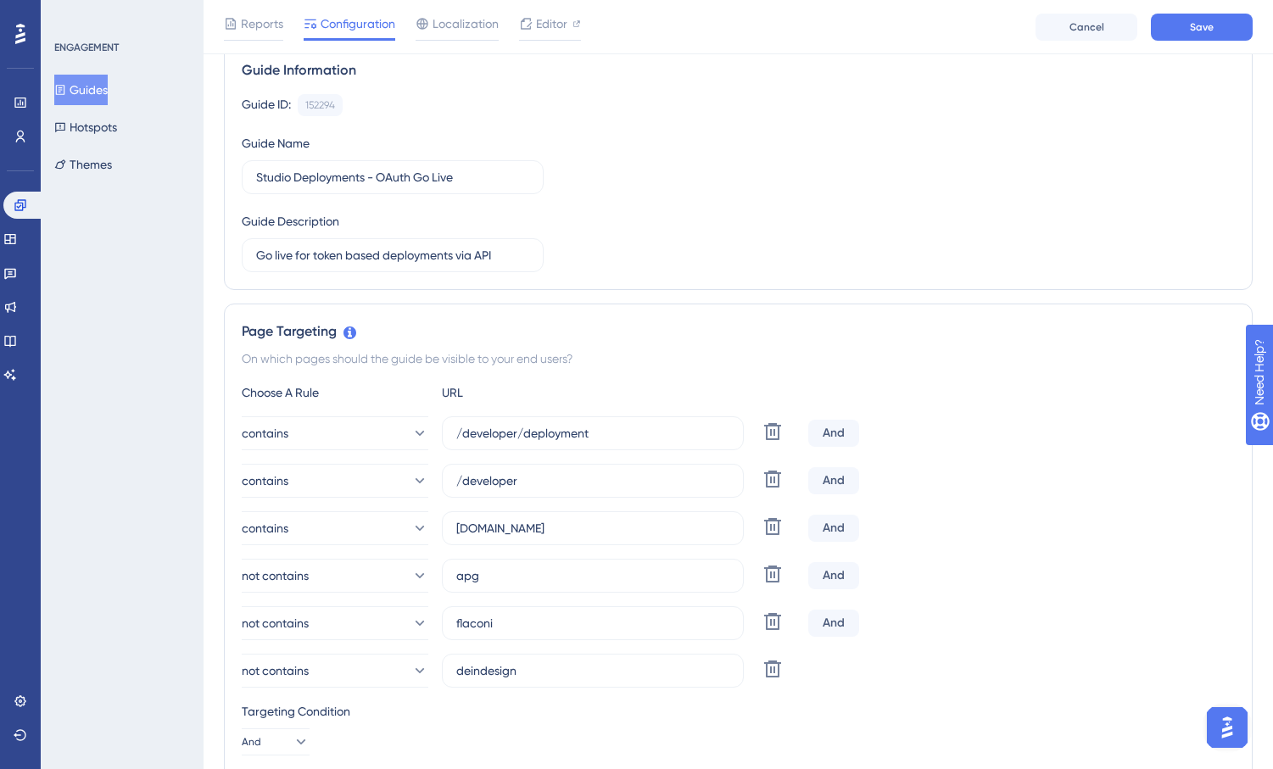
scroll to position [18, 0]
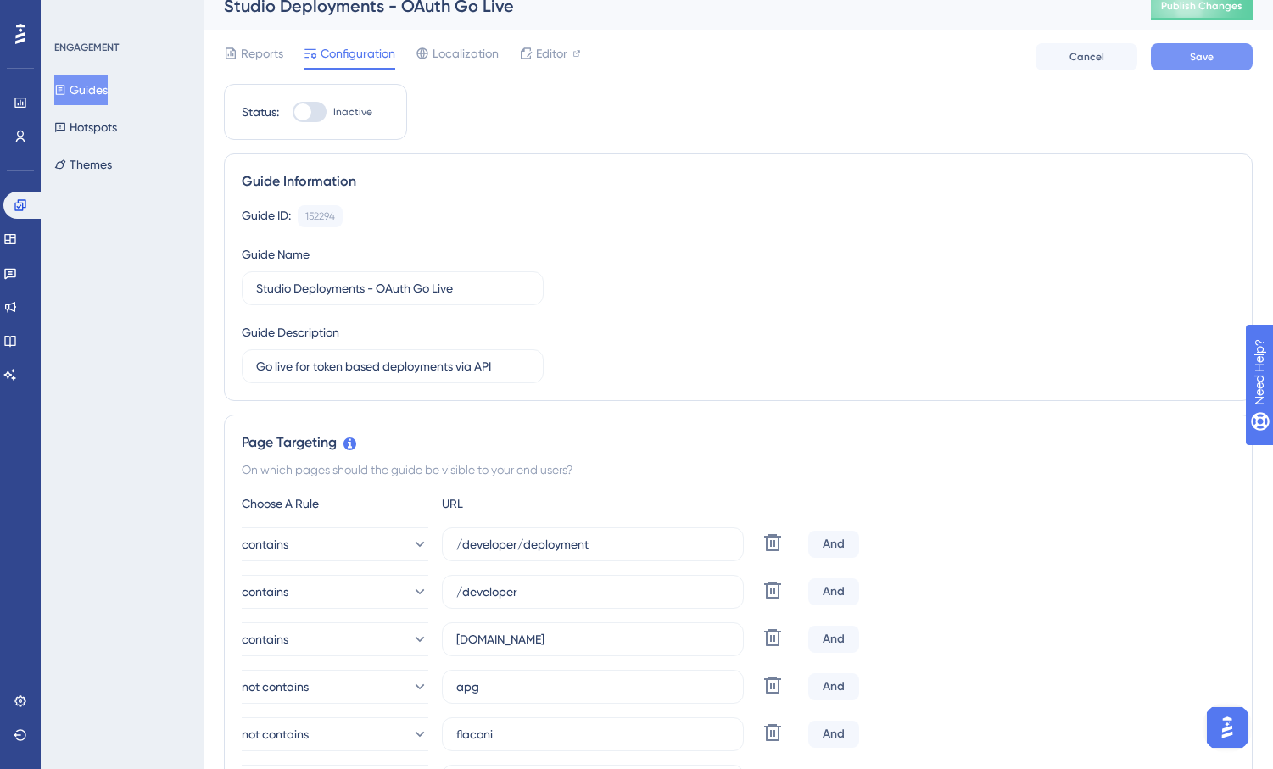
click at [1226, 53] on button "Save" at bounding box center [1202, 56] width 102 height 27
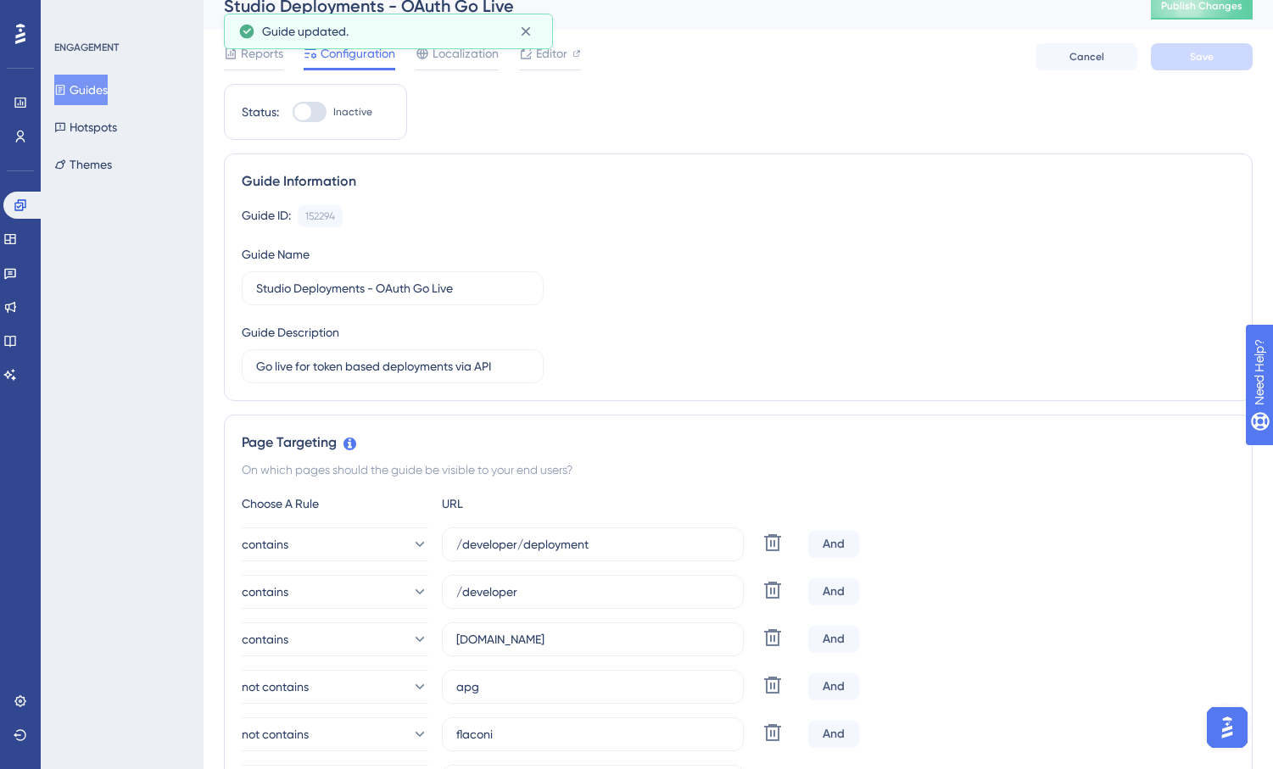
scroll to position [0, 0]
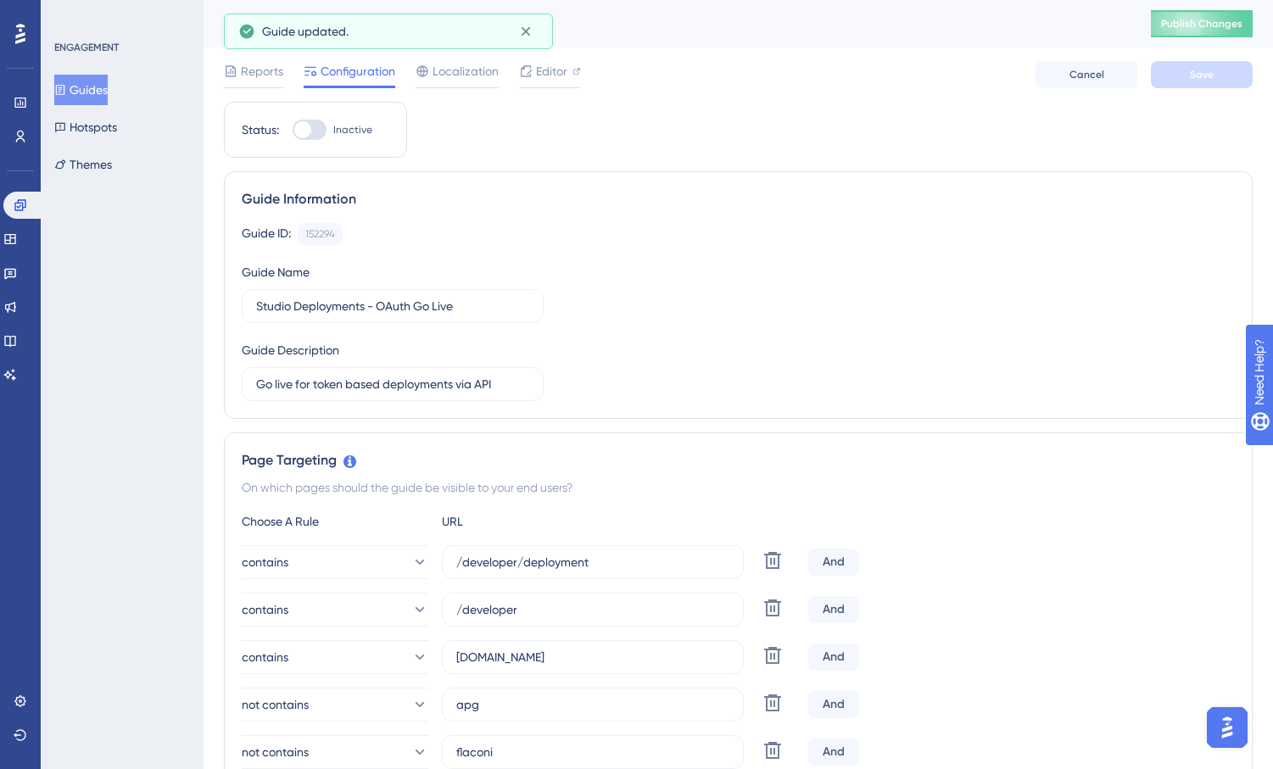
click at [315, 131] on div at bounding box center [310, 130] width 34 height 20
click at [293, 131] on input "Inactive" at bounding box center [292, 130] width 1 height 1
checkbox input "true"
click at [1174, 25] on button "Publish Changes" at bounding box center [1202, 23] width 102 height 27
click at [1182, 81] on button "Save" at bounding box center [1202, 74] width 102 height 27
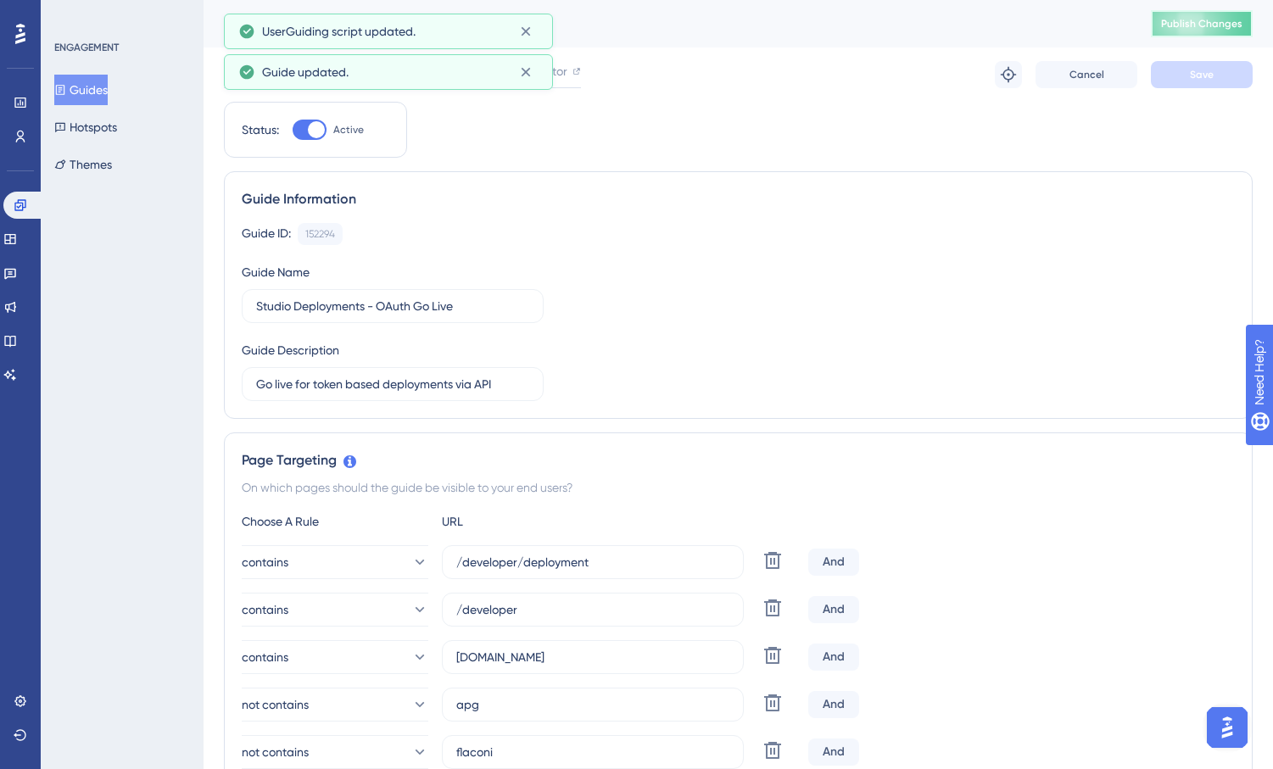
click at [1197, 24] on span "Publish Changes" at bounding box center [1201, 24] width 81 height 14
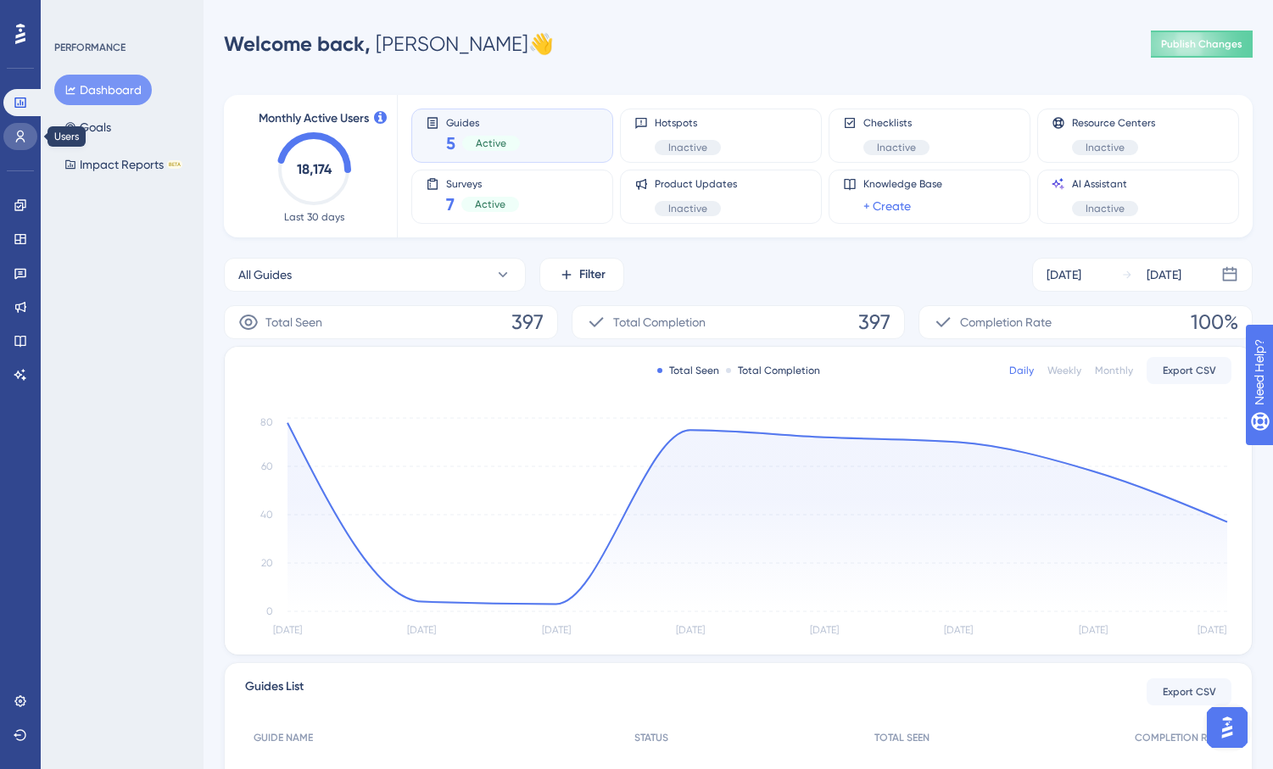
click at [25, 137] on icon at bounding box center [21, 137] width 14 height 14
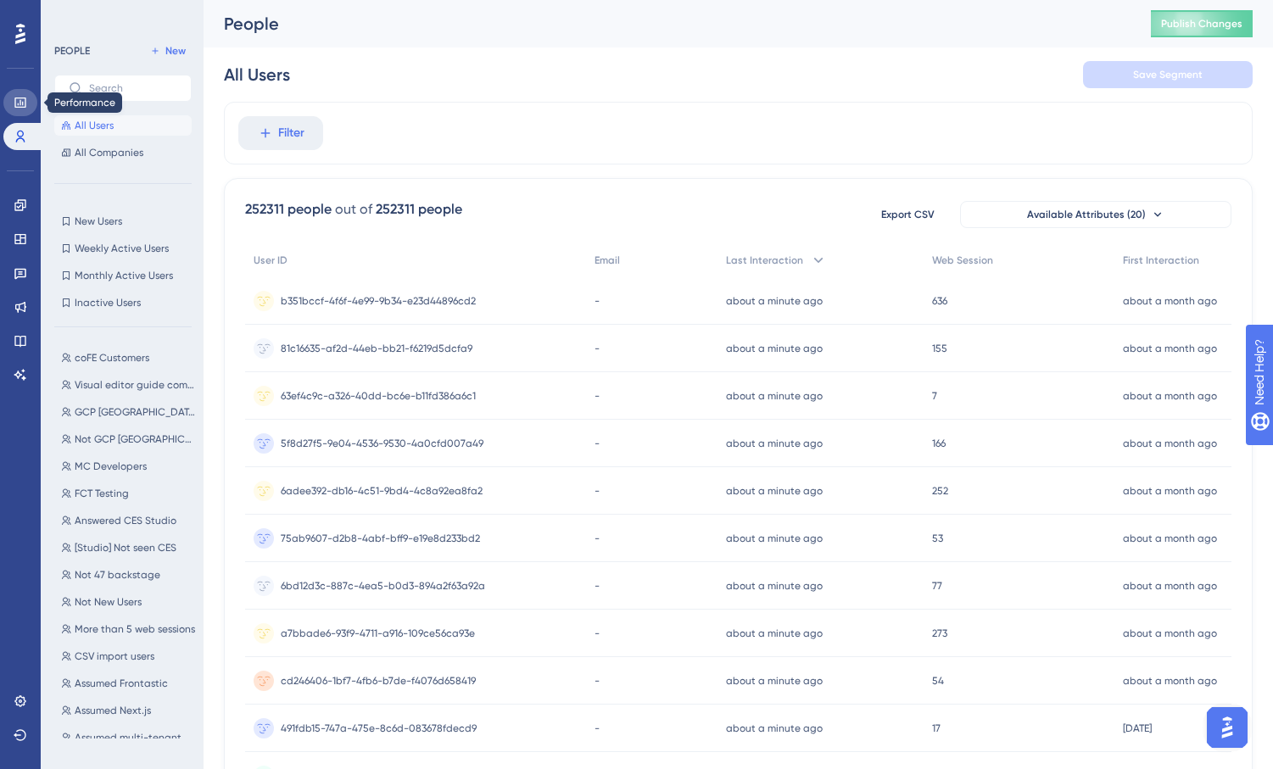
click at [22, 103] on icon at bounding box center [19, 103] width 11 height 10
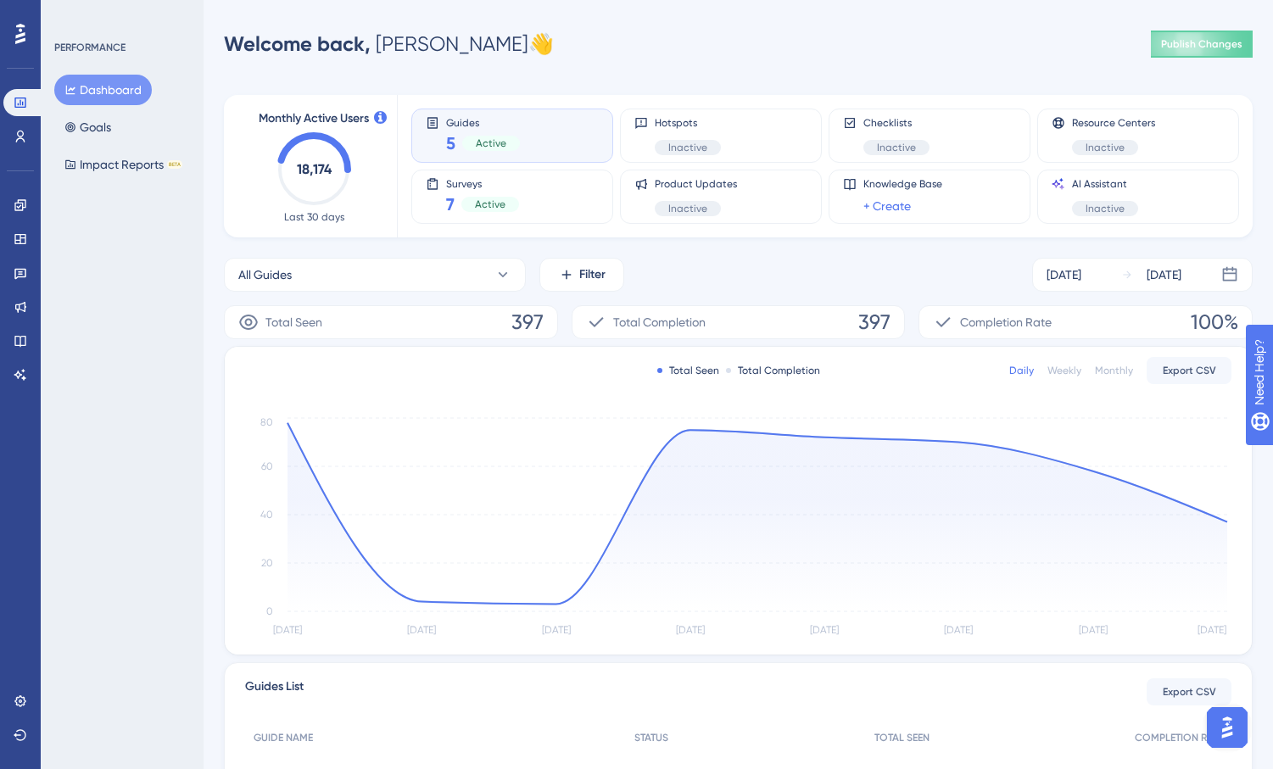
click at [107, 94] on button "Dashboard" at bounding box center [103, 90] width 98 height 31
click at [24, 204] on icon at bounding box center [21, 205] width 14 height 14
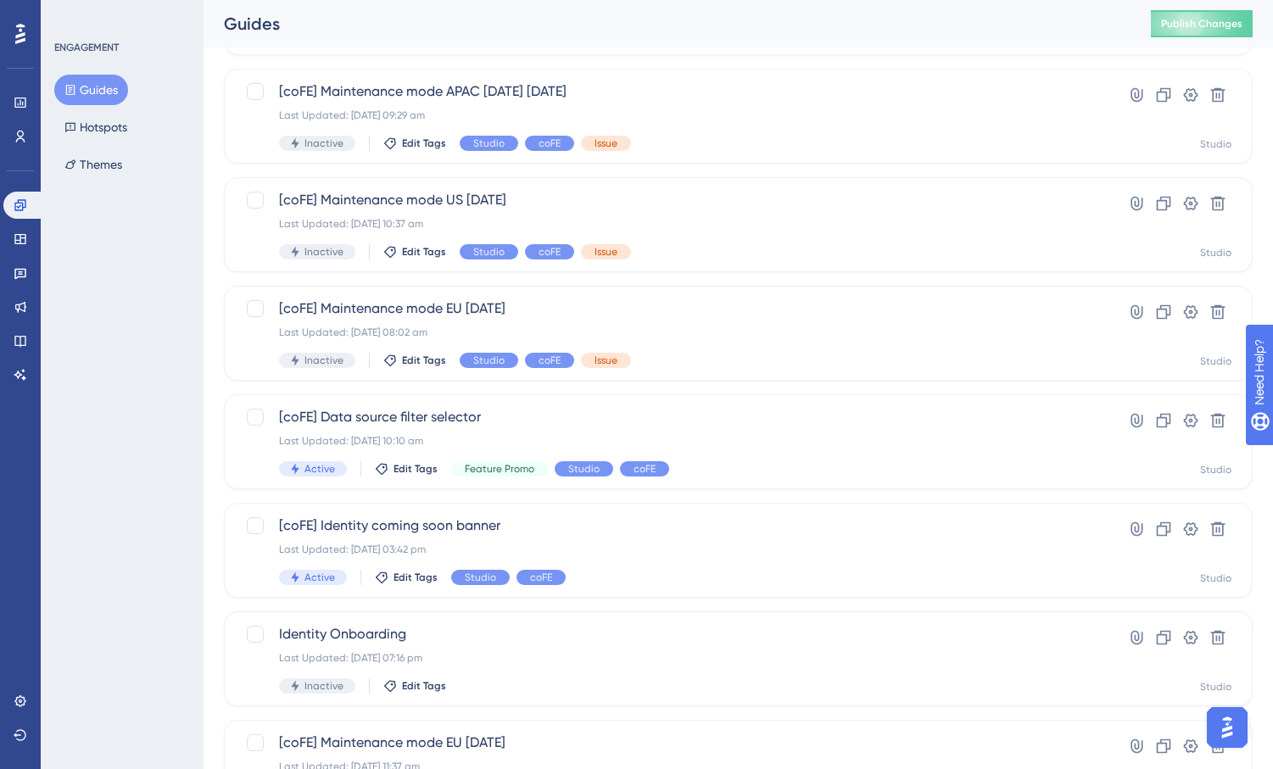
scroll to position [478, 0]
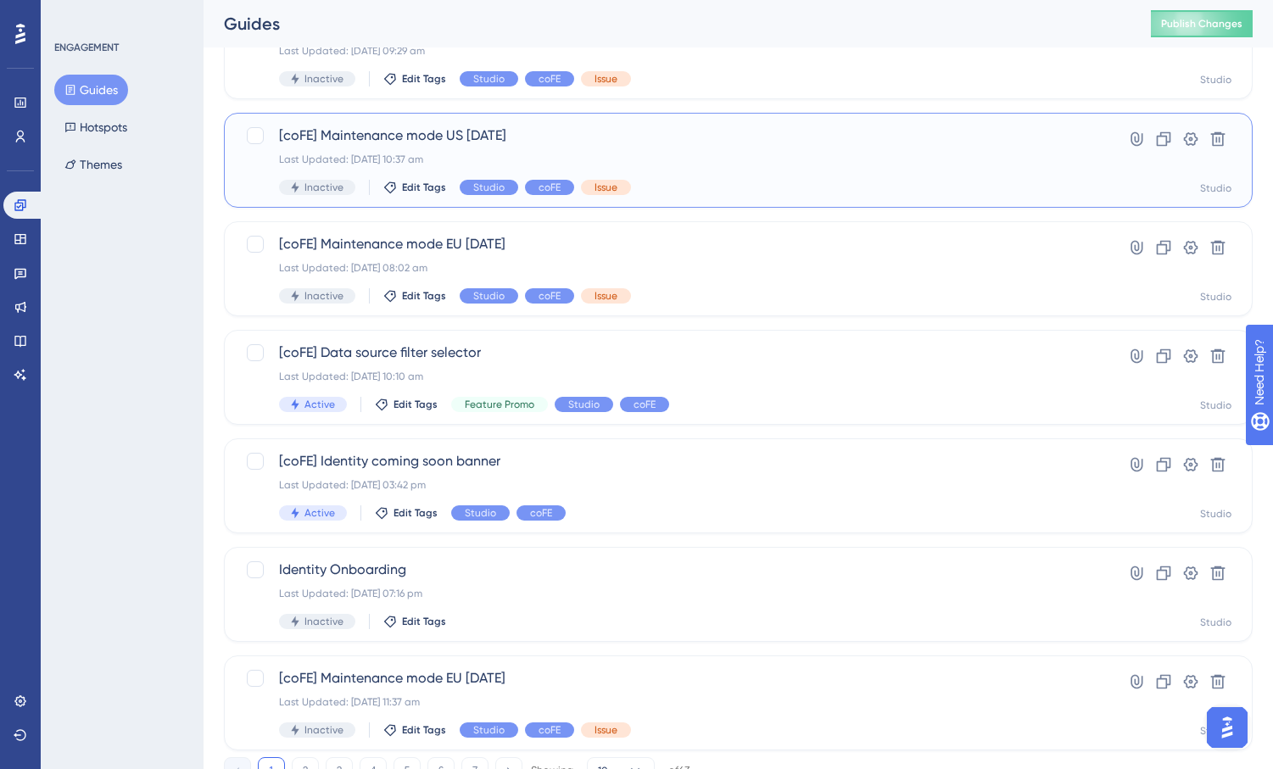
click at [446, 137] on span "[coFE] Maintenance mode US 5 Aug" at bounding box center [670, 136] width 783 height 20
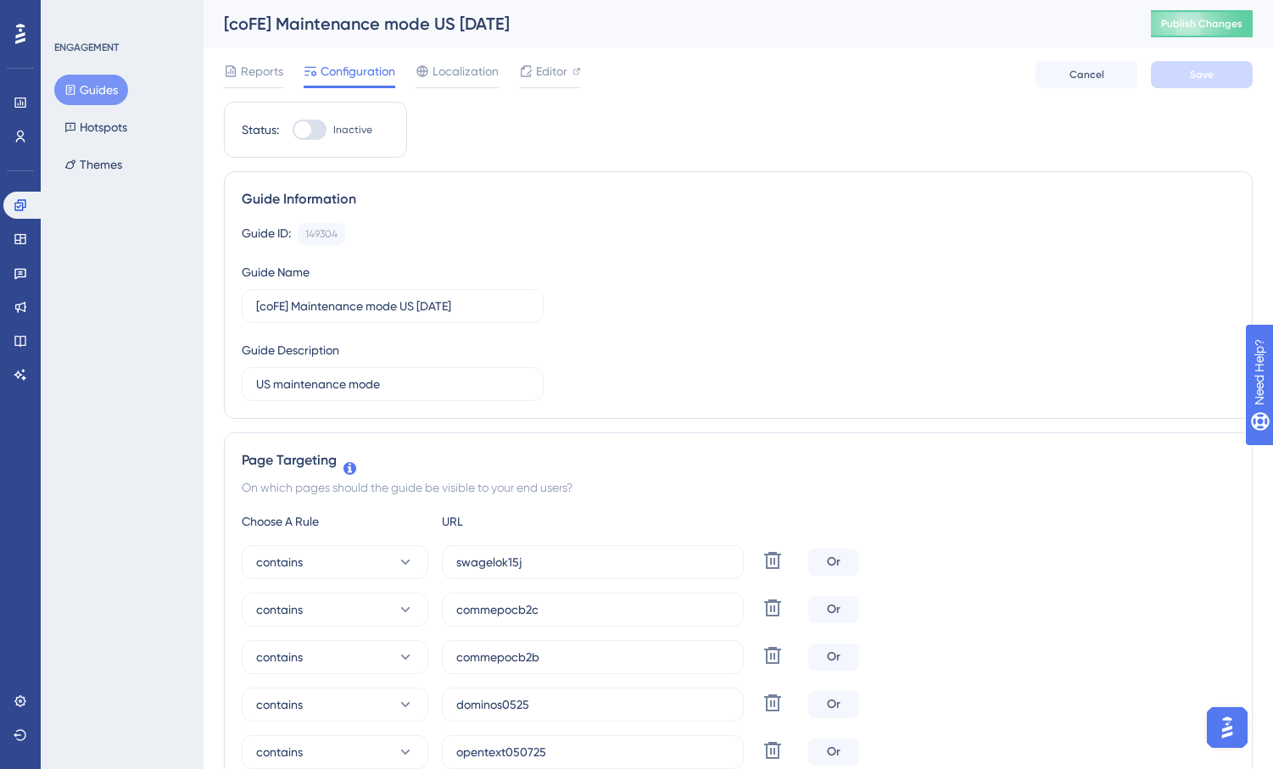
scroll to position [3, 0]
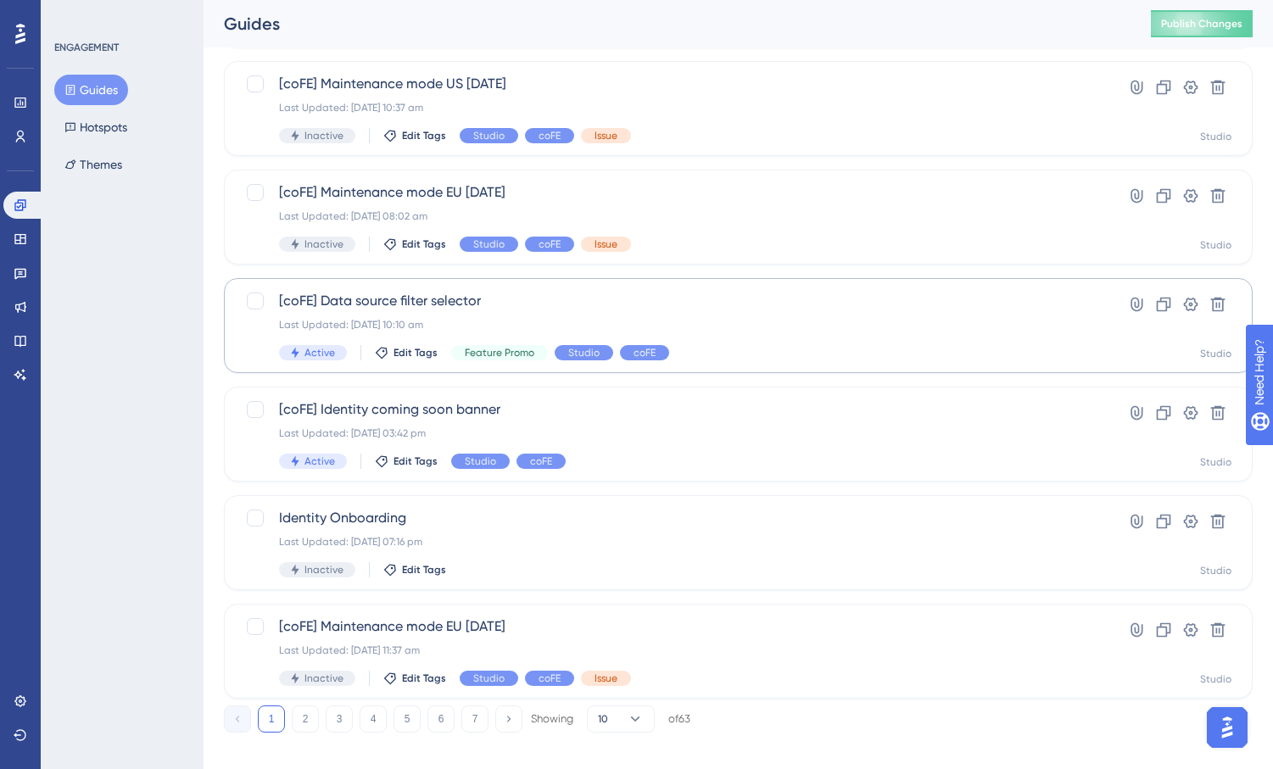
scroll to position [547, 0]
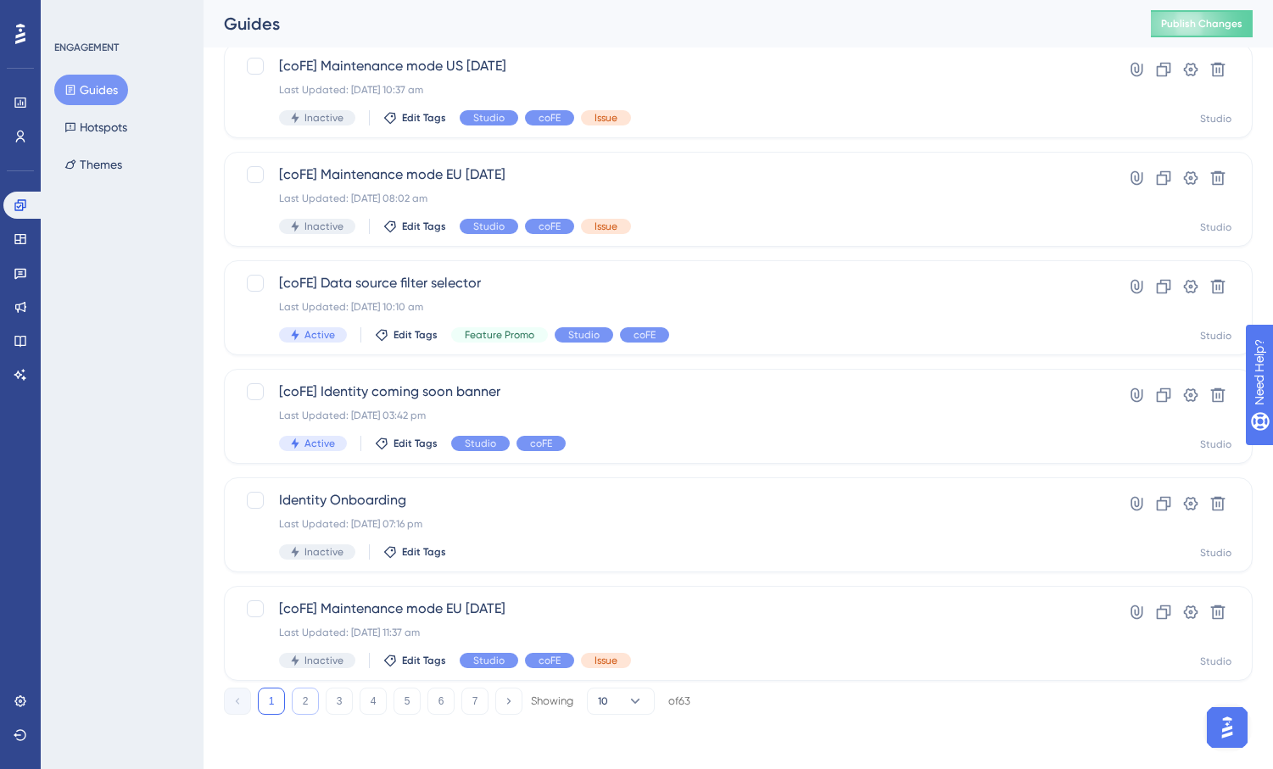
click at [301, 697] on button "2" at bounding box center [305, 701] width 27 height 27
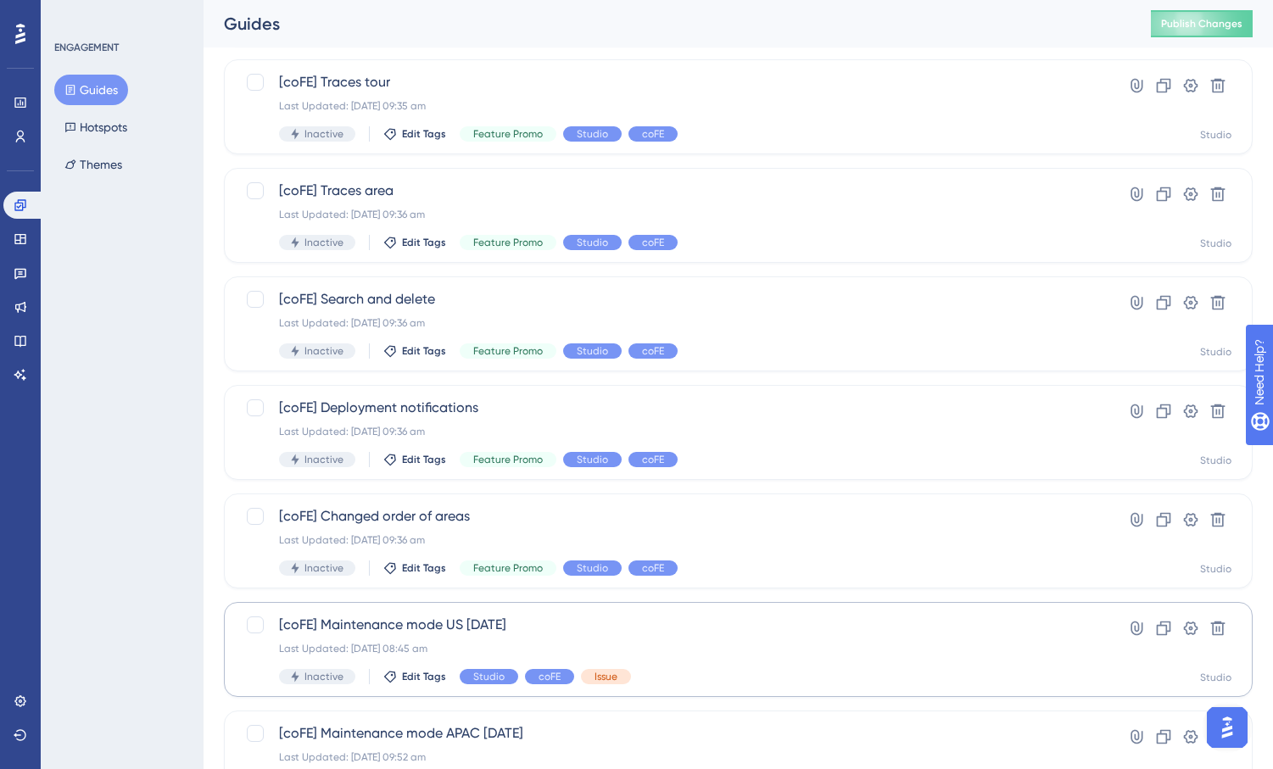
scroll to position [0, 0]
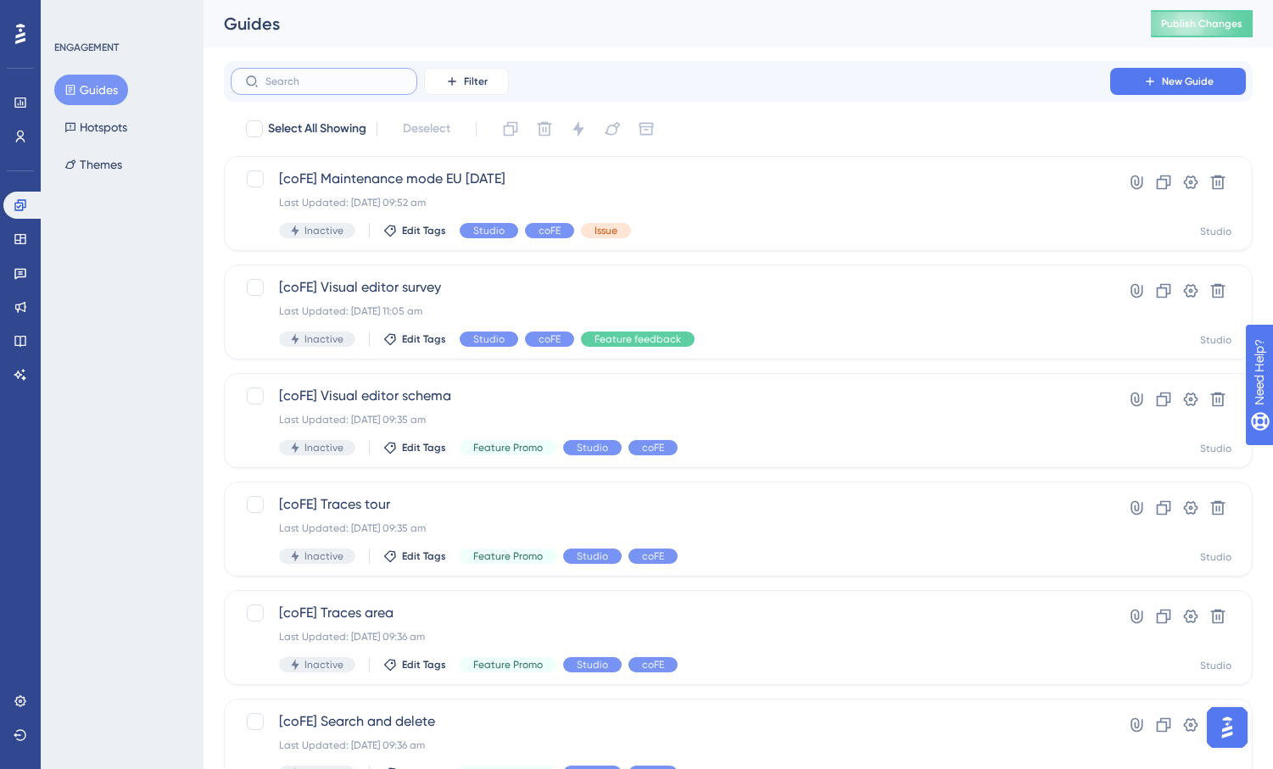
click at [285, 82] on input "text" at bounding box center [333, 81] width 137 height 12
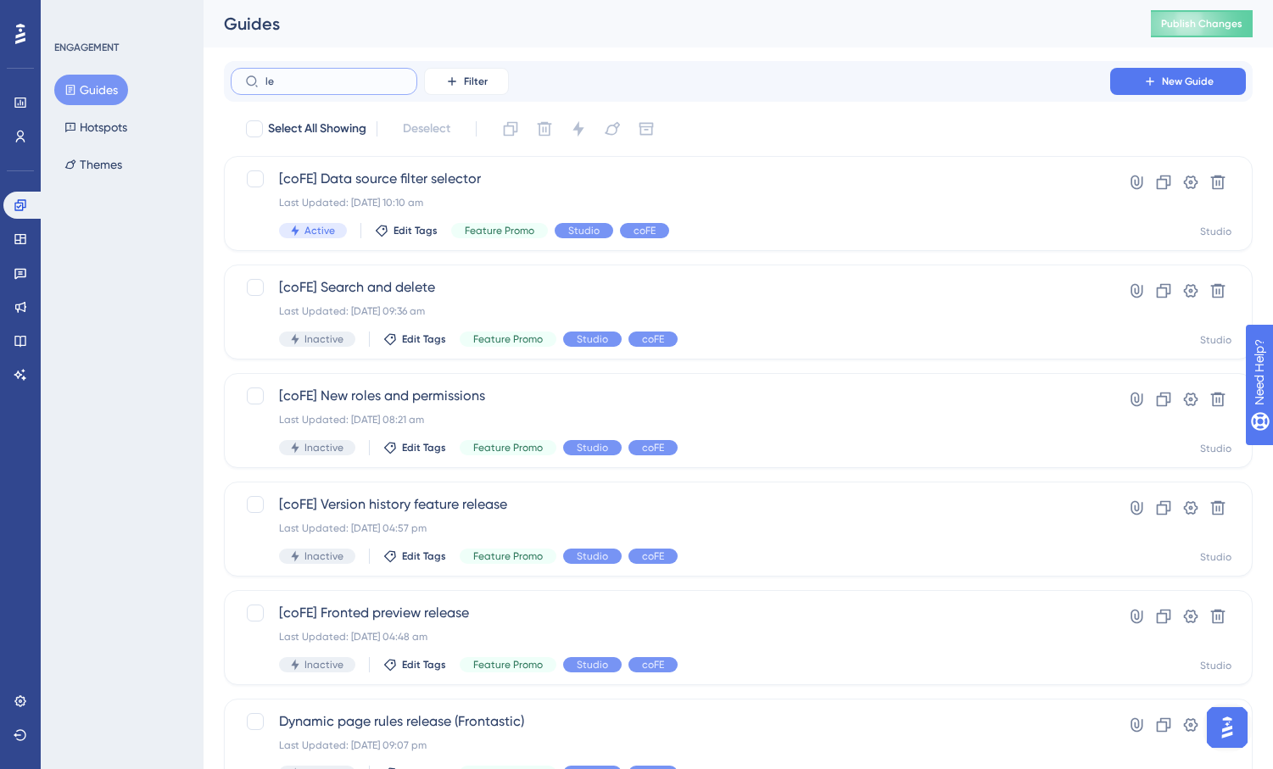
type input "leg"
checkbox input "true"
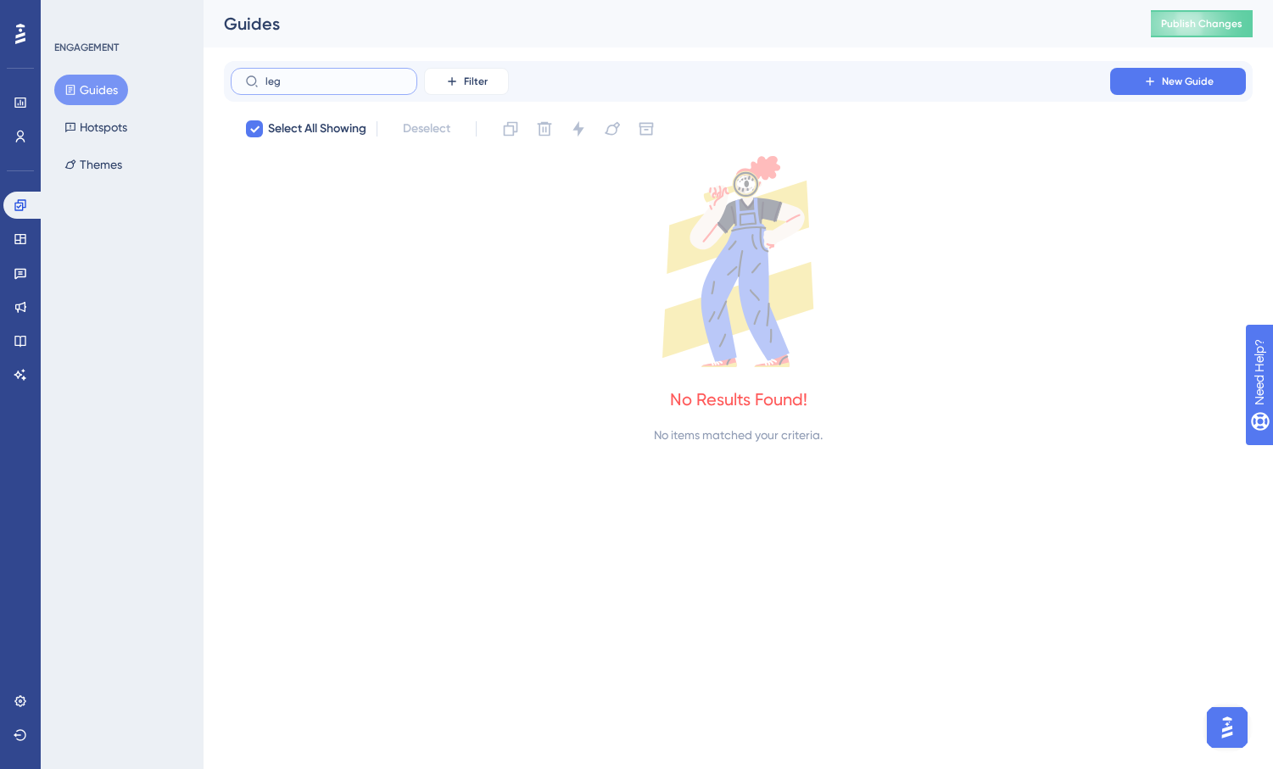
type input "le"
checkbox input "false"
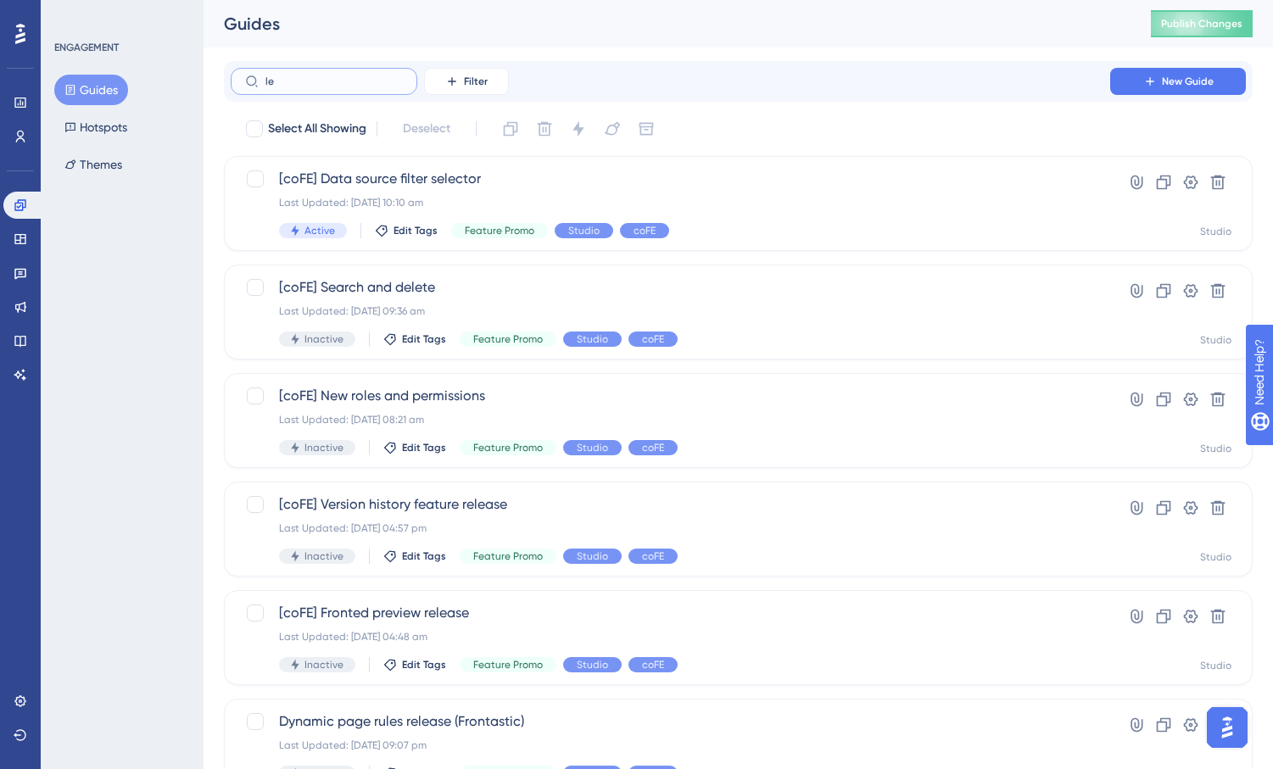
type input "l"
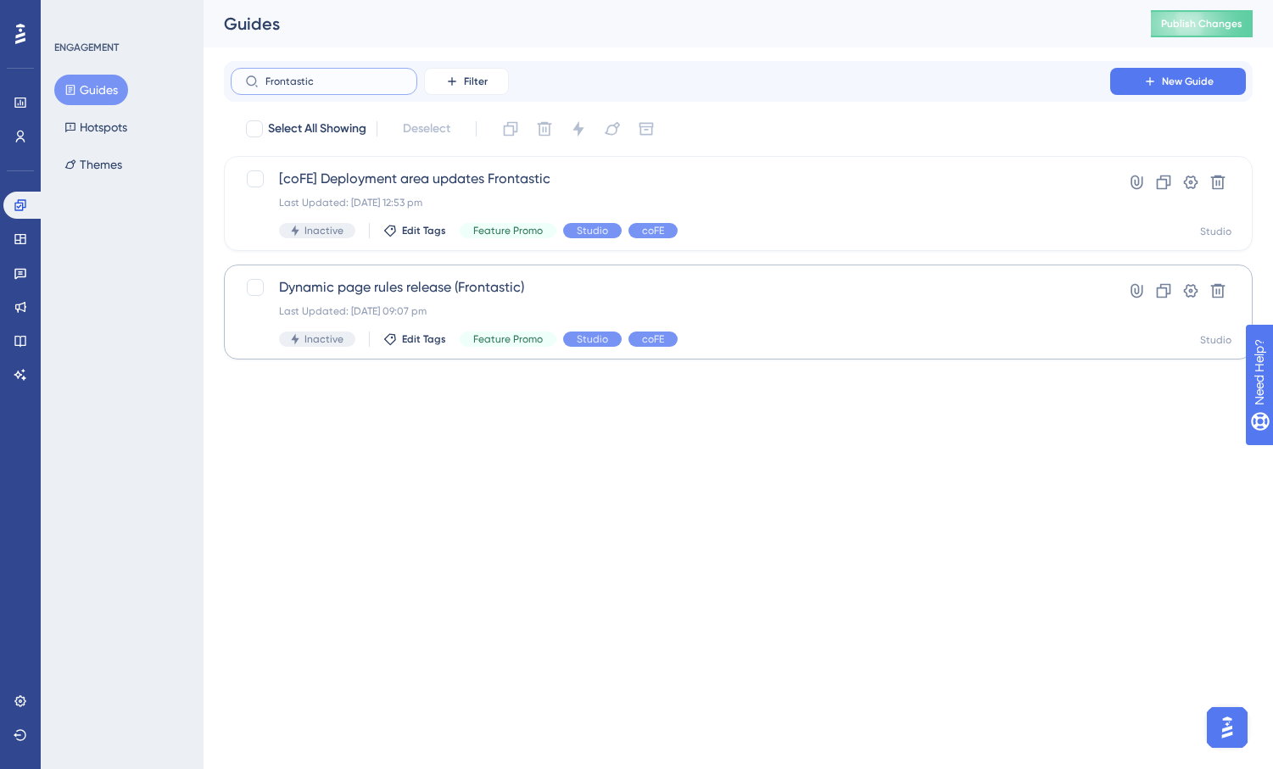
type input "Frontastic"
click at [428, 293] on span "Dynamic page rules release (Frontastic)" at bounding box center [670, 287] width 783 height 20
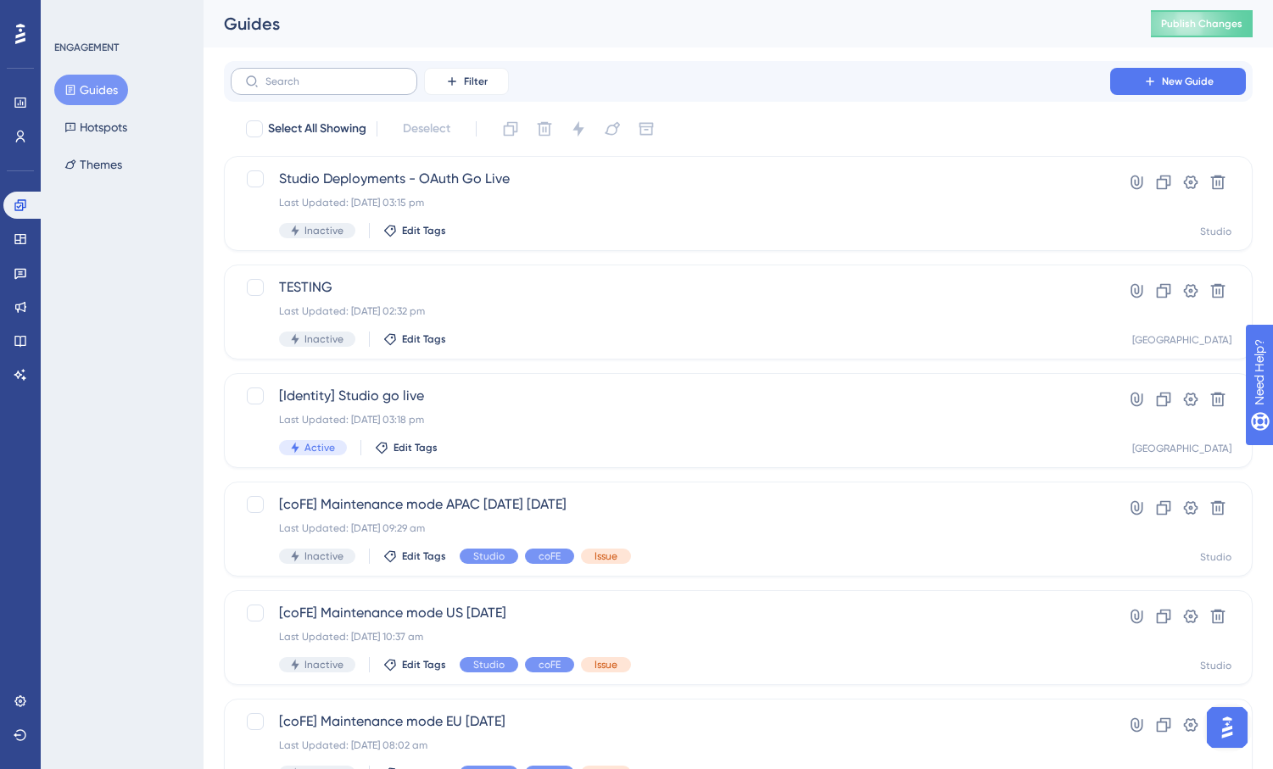
click at [293, 90] on label at bounding box center [324, 81] width 187 height 27
click at [293, 87] on input "text" at bounding box center [333, 81] width 137 height 12
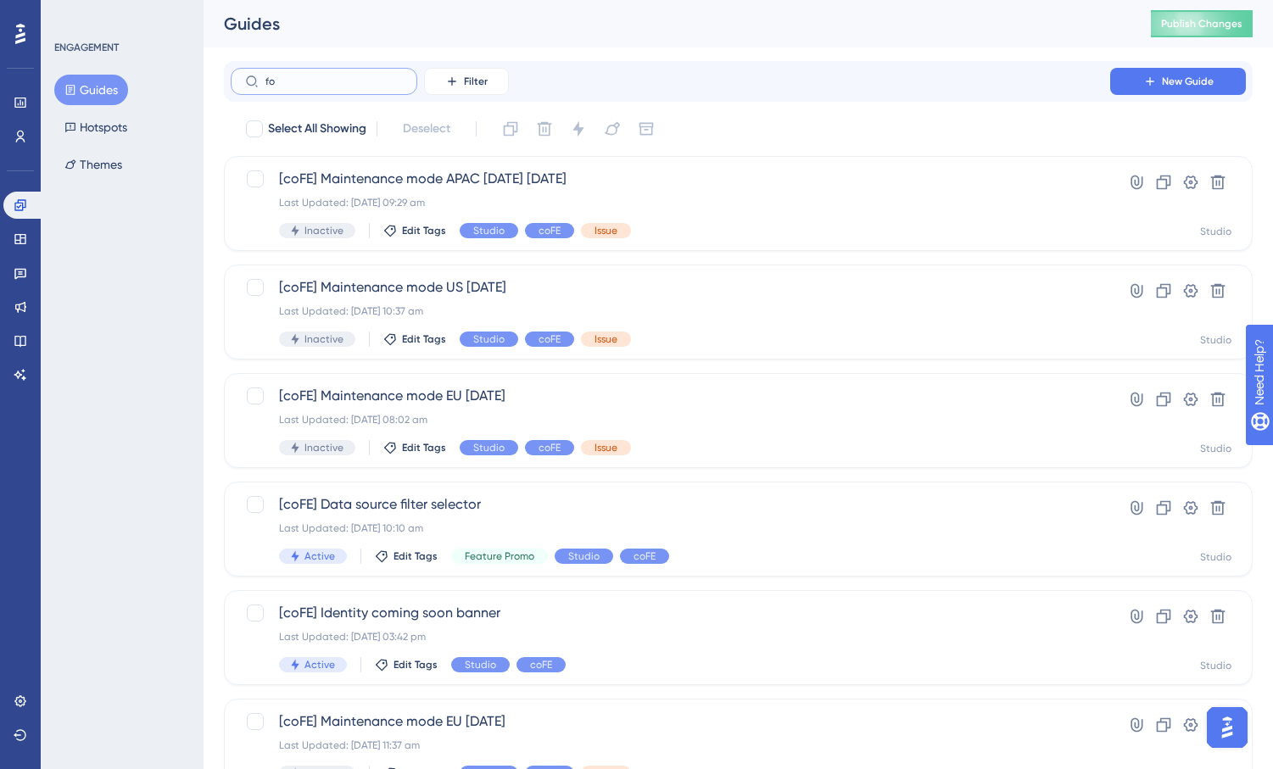
type input "fon"
checkbox input "true"
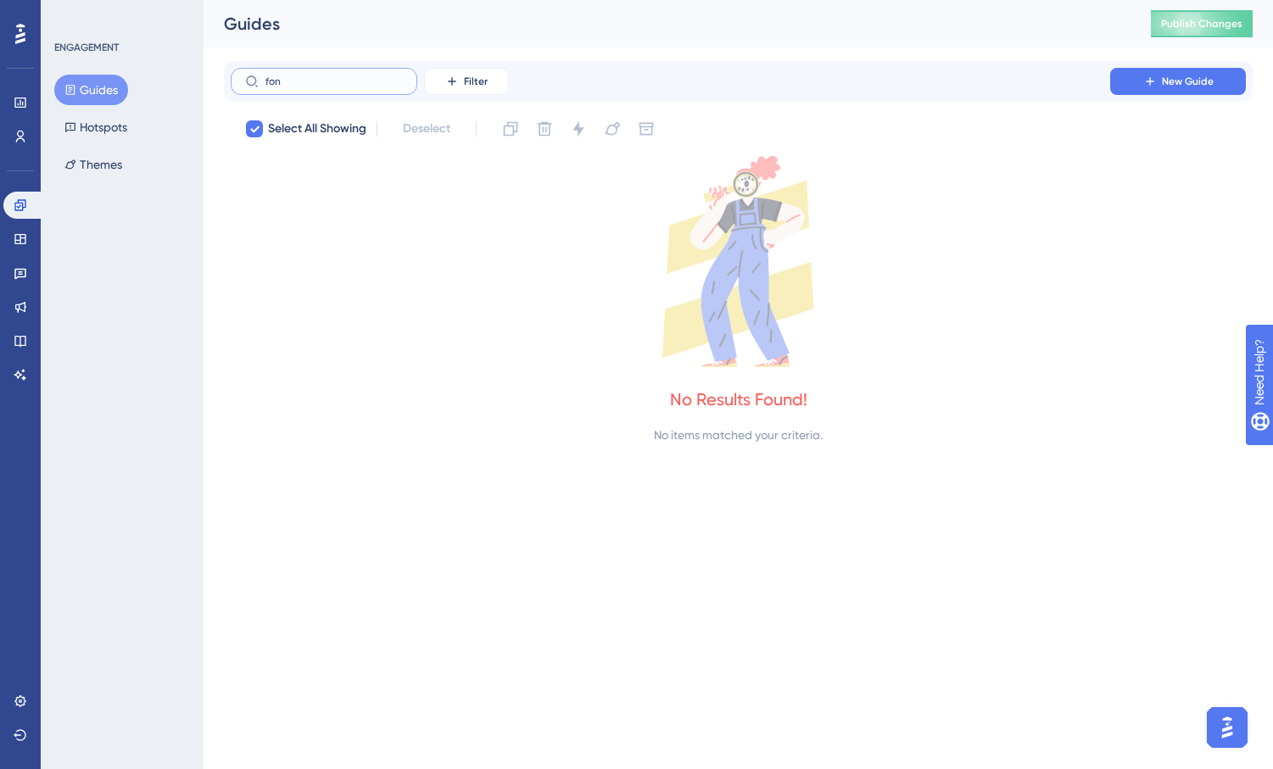
type input "fo"
checkbox input "false"
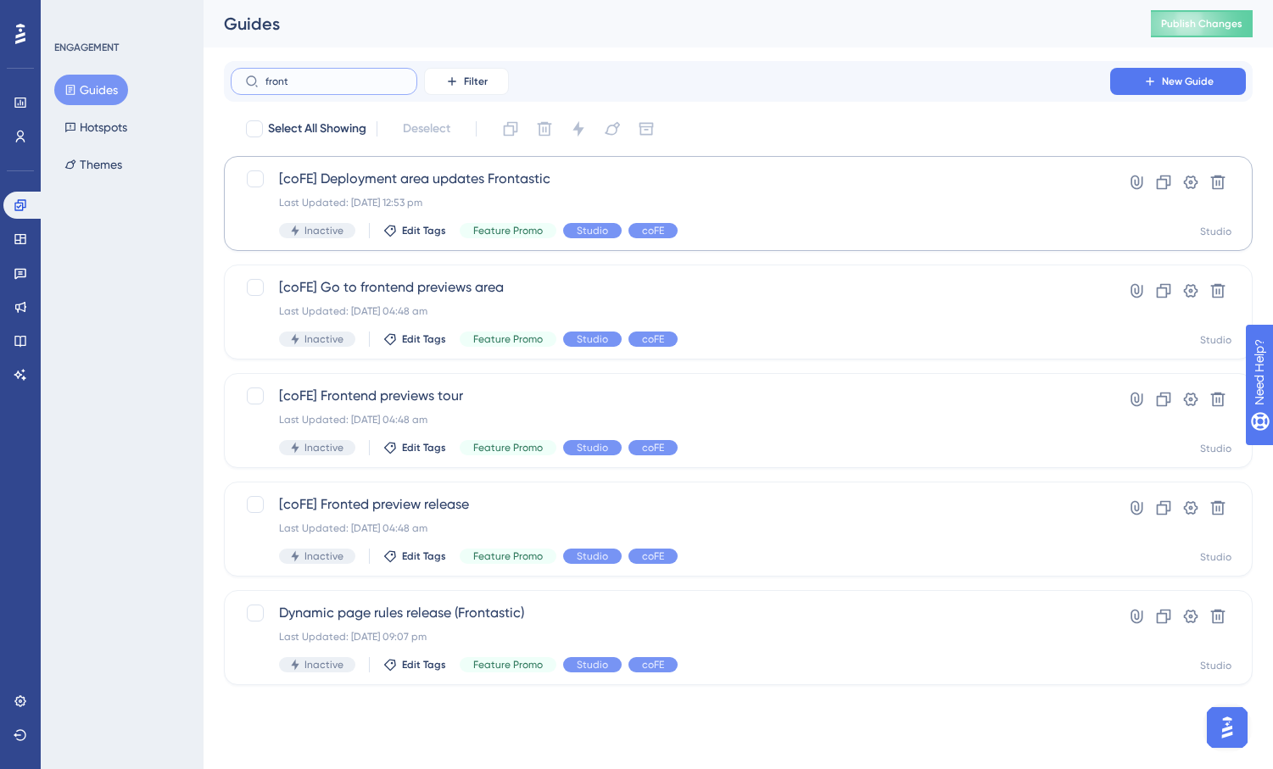
type input "front"
click at [445, 188] on span "[coFE] Deployment area updates Frontastic" at bounding box center [670, 179] width 783 height 20
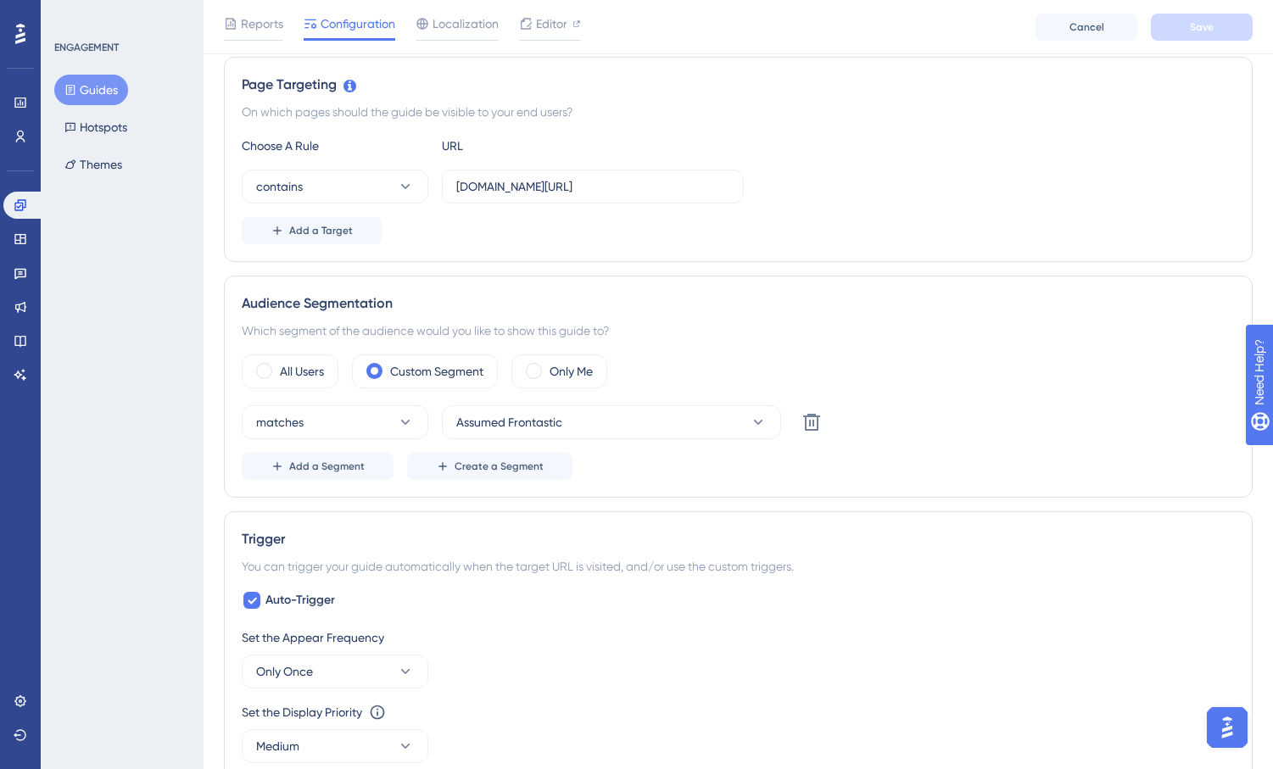
scroll to position [467, 0]
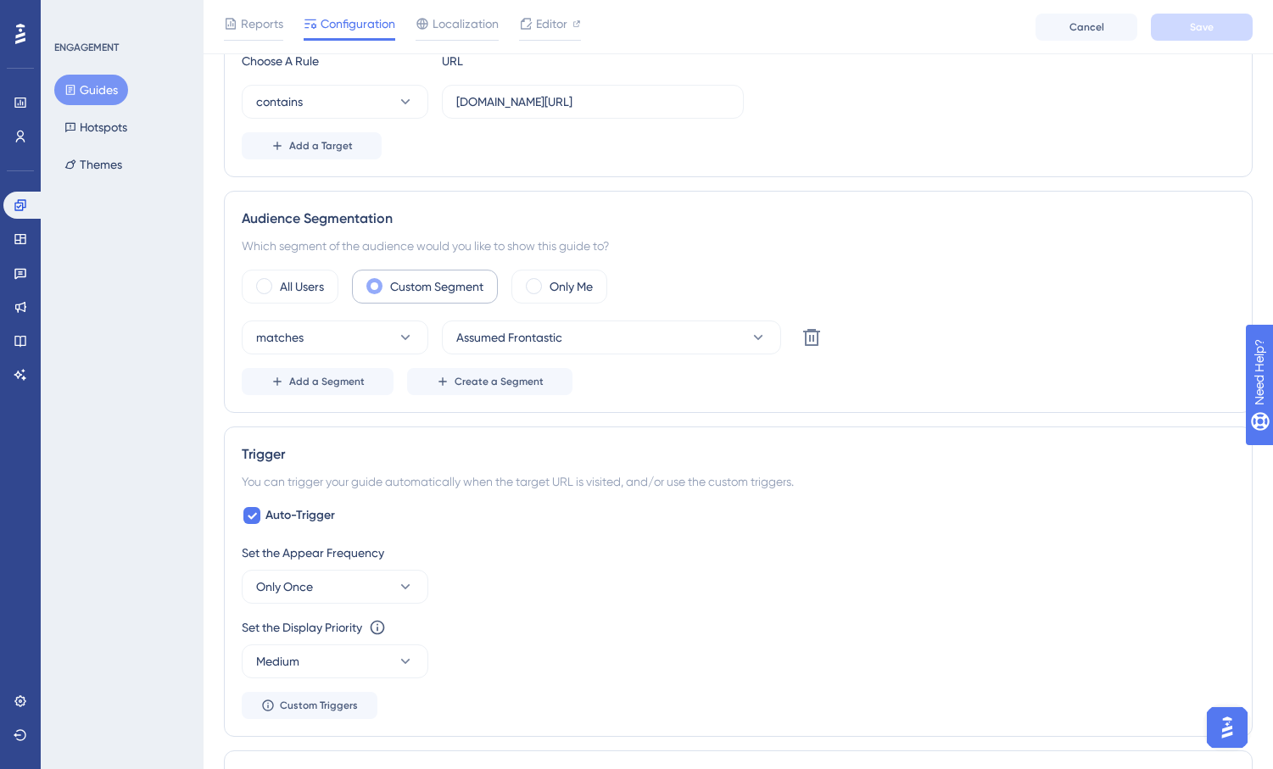
drag, startPoint x: 260, startPoint y: 286, endPoint x: 388, endPoint y: 275, distance: 129.4
click at [262, 286] on span at bounding box center [264, 286] width 16 height 16
click at [277, 281] on input "radio" at bounding box center [277, 281] width 0 height 0
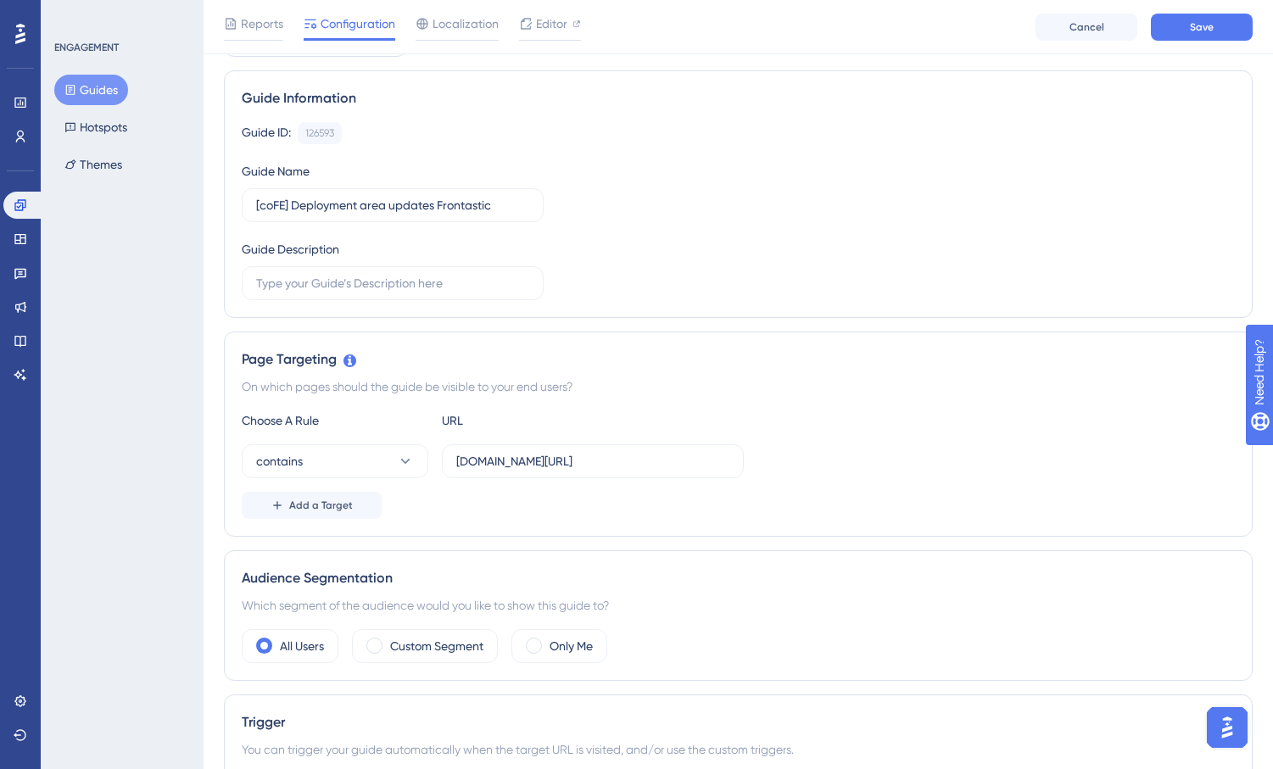
scroll to position [0, 0]
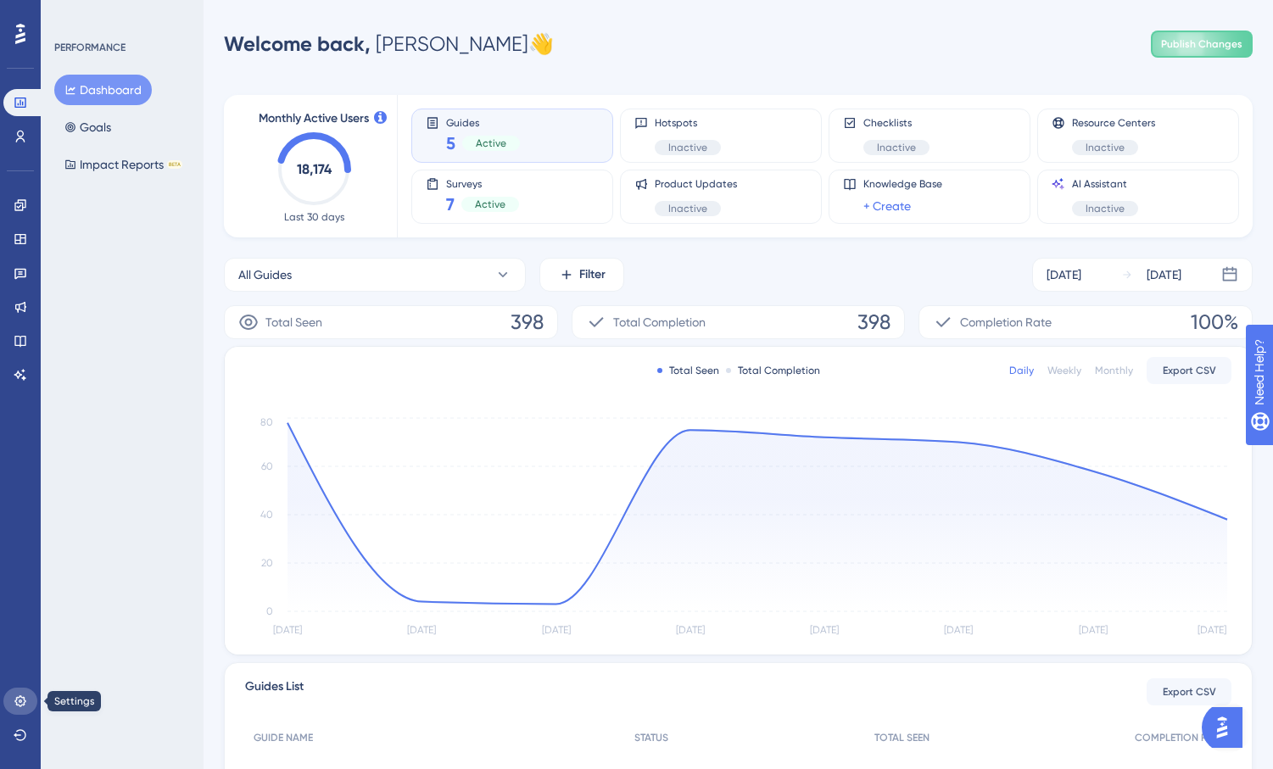
click at [21, 696] on icon at bounding box center [21, 702] width 14 height 14
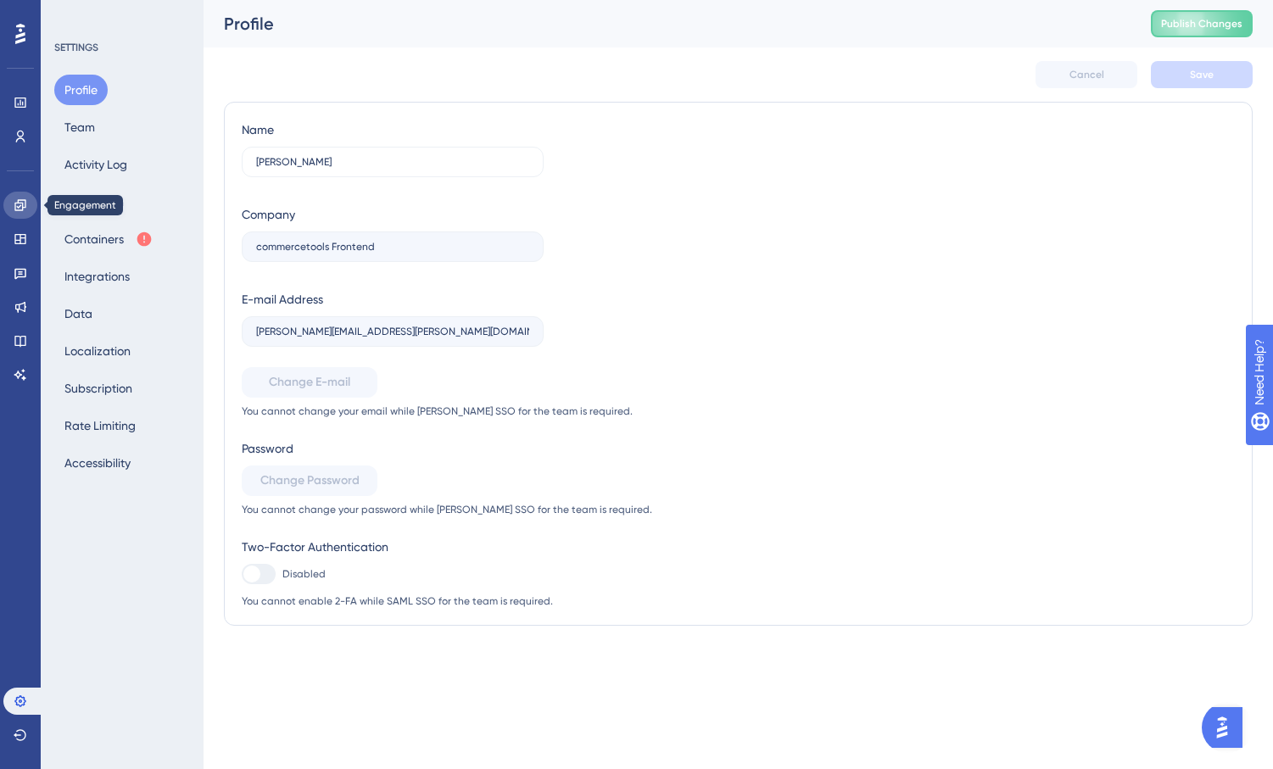
click at [27, 209] on link at bounding box center [20, 205] width 34 height 27
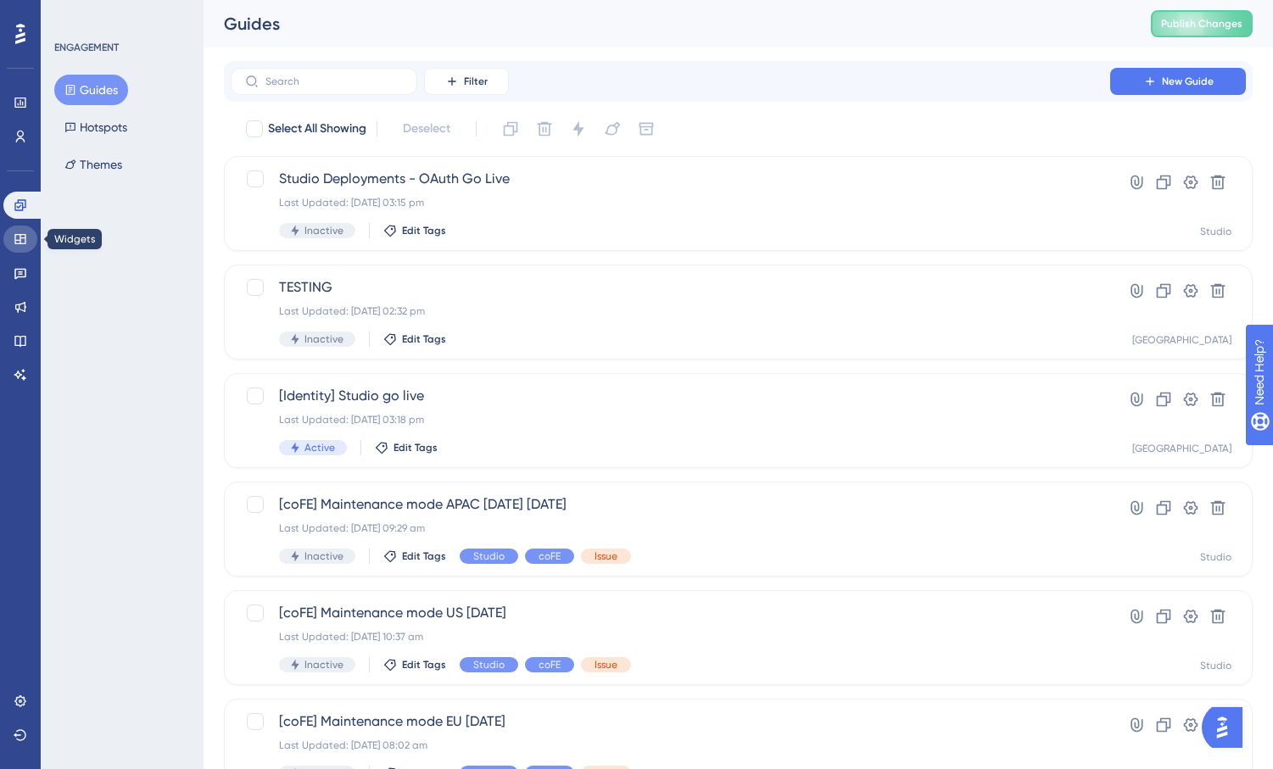
click at [23, 242] on icon at bounding box center [21, 239] width 14 height 14
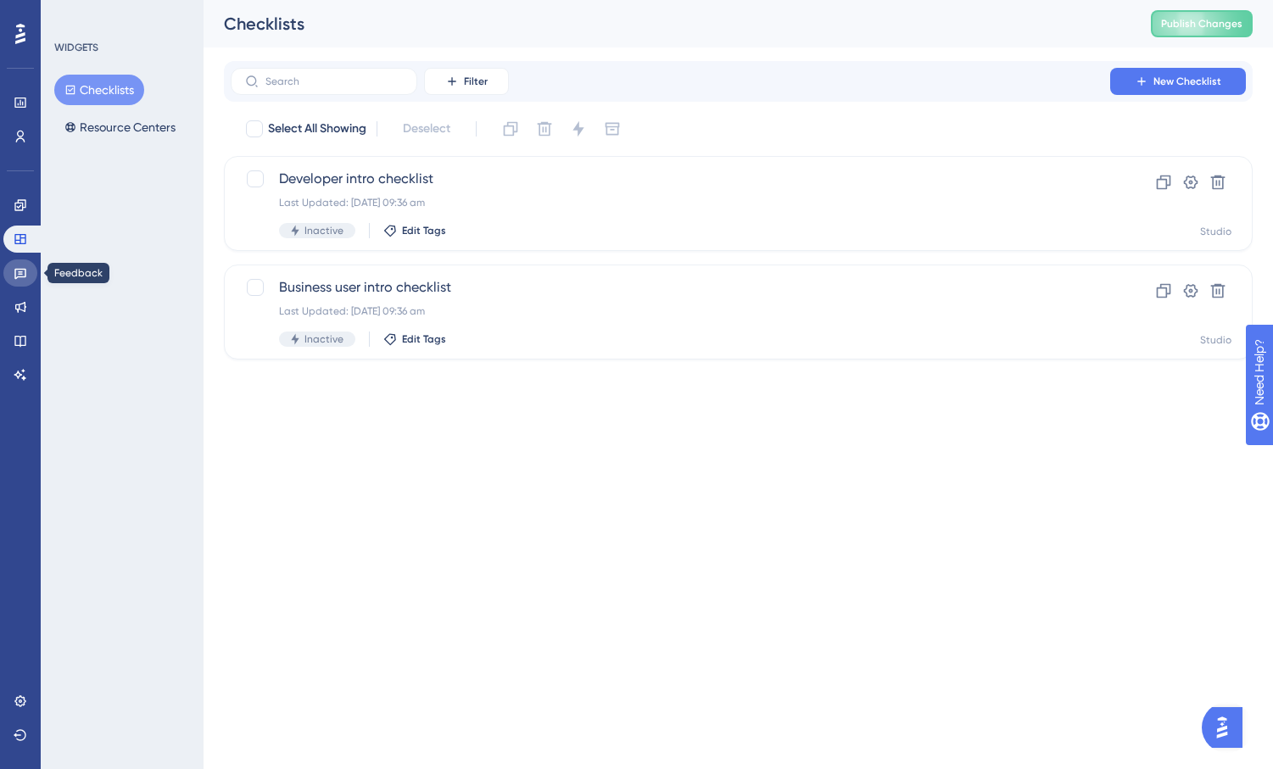
click at [20, 279] on icon at bounding box center [21, 273] width 14 height 14
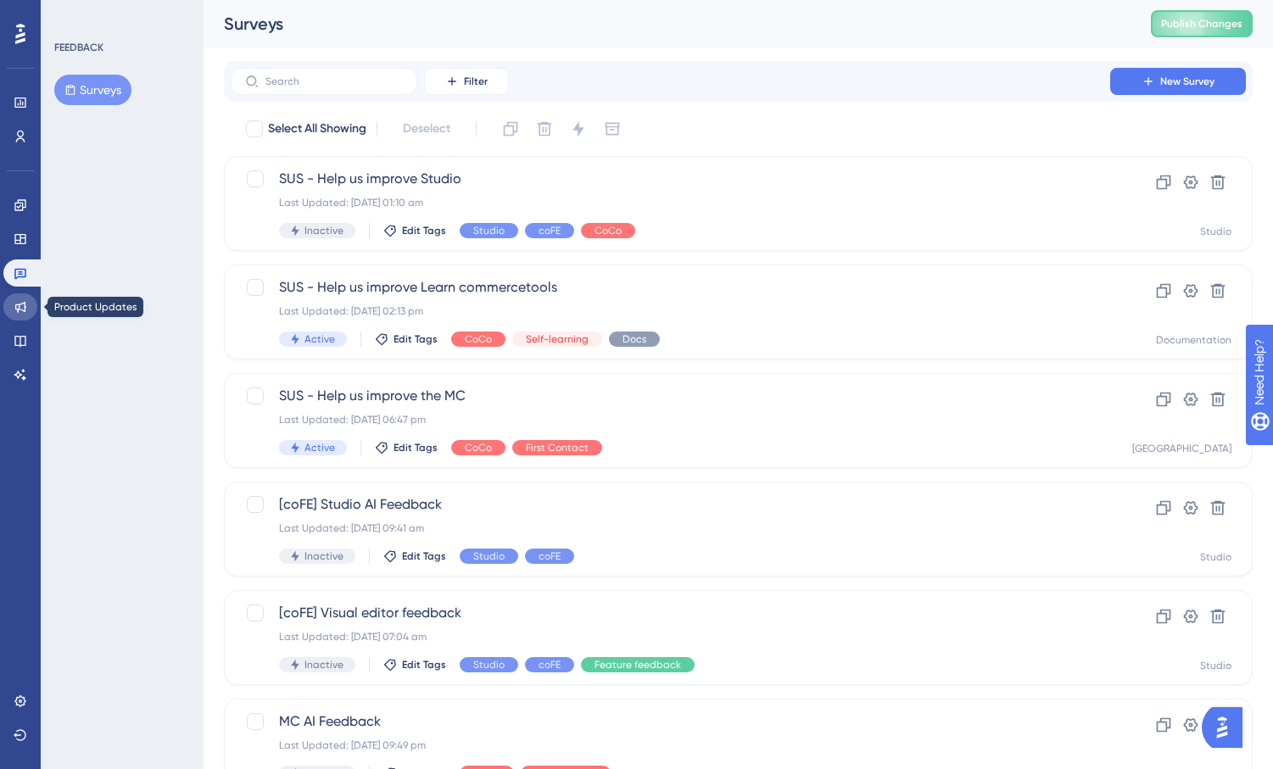
click at [23, 320] on link at bounding box center [20, 306] width 34 height 27
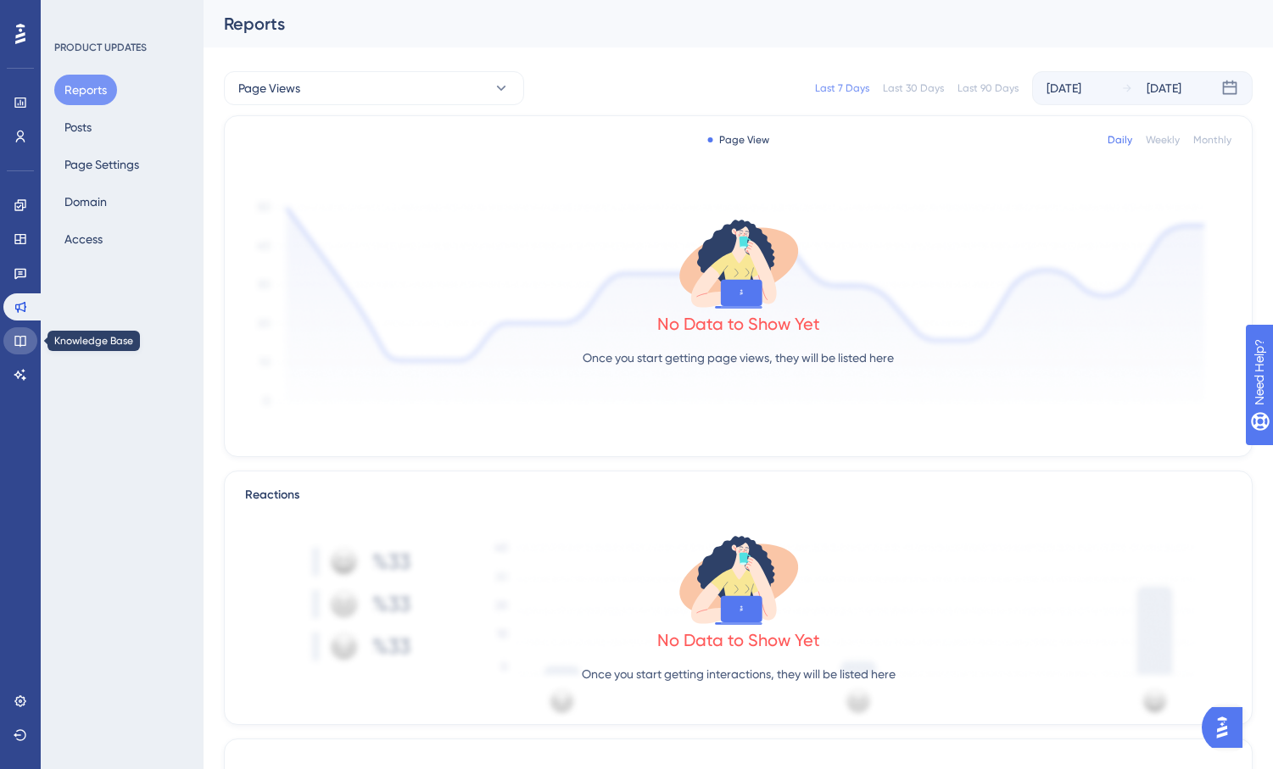
click at [22, 343] on icon at bounding box center [21, 341] width 14 height 14
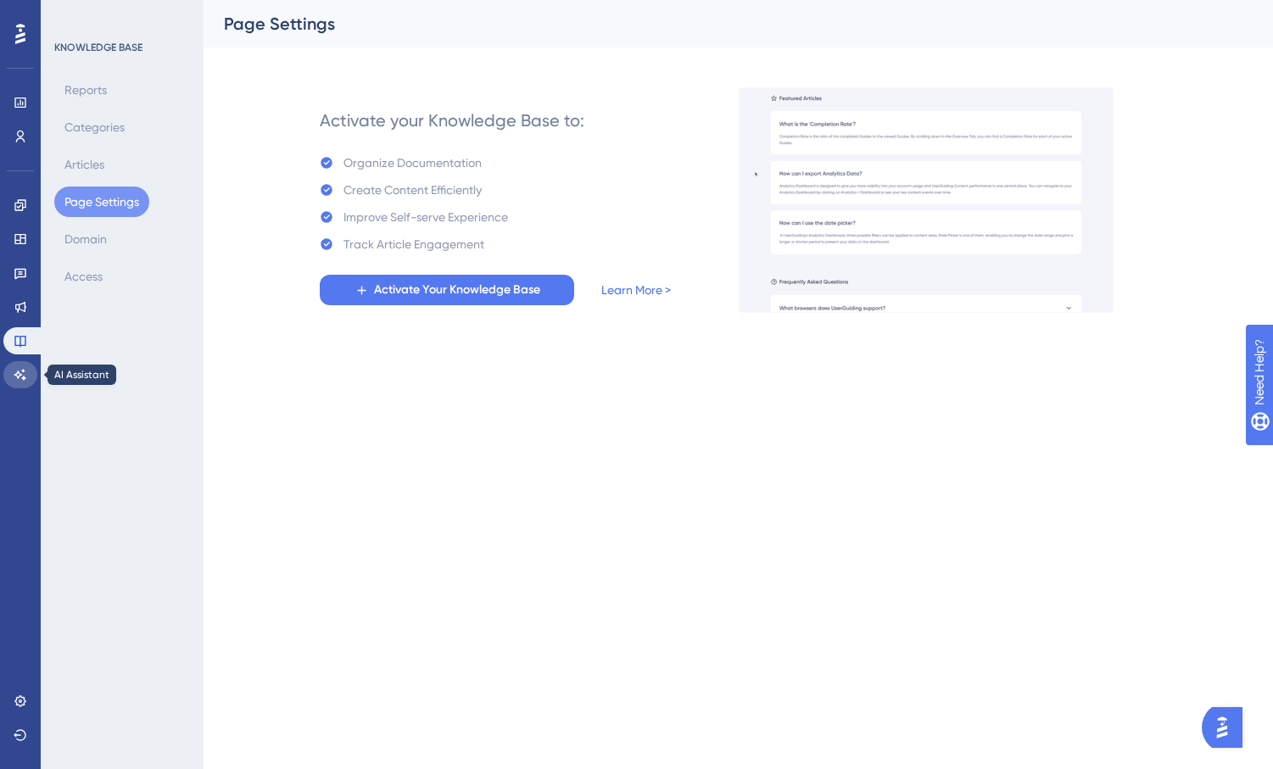
click at [21, 369] on icon at bounding box center [21, 375] width 14 height 14
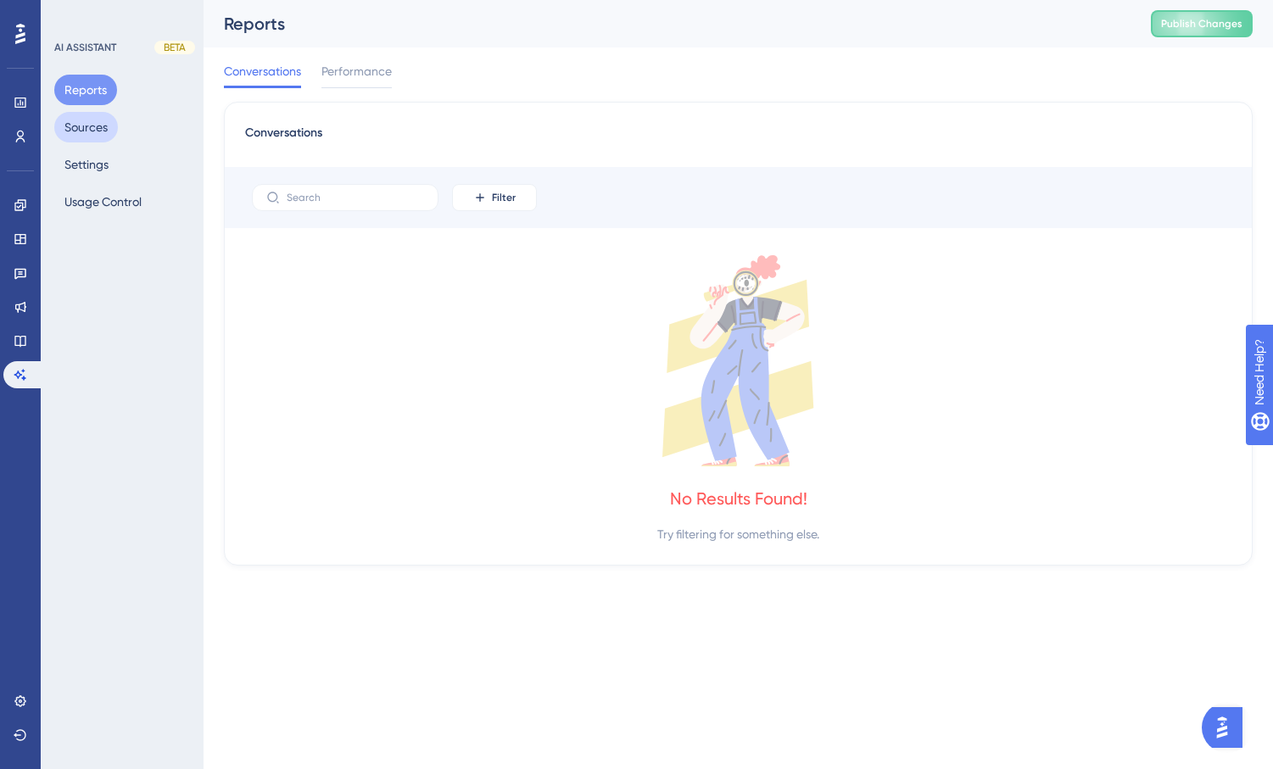
click at [90, 126] on button "Sources" at bounding box center [86, 127] width 64 height 31
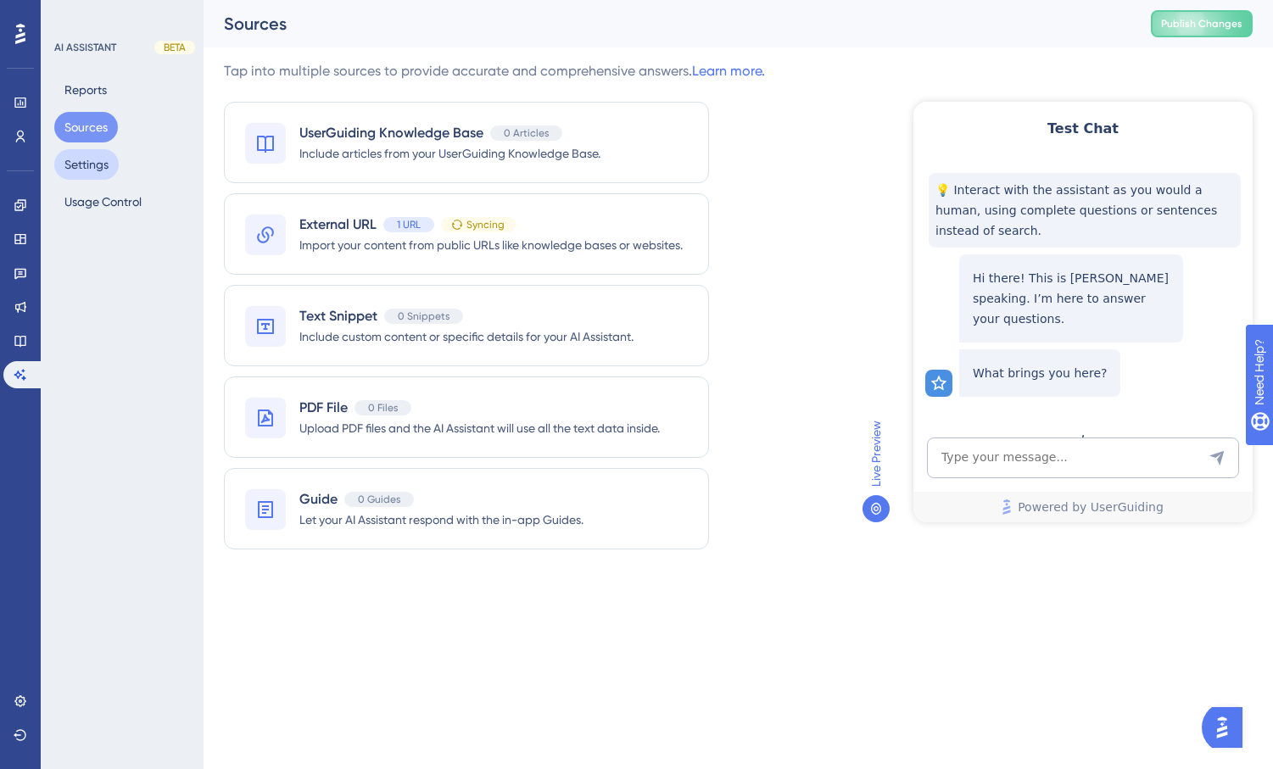
click at [92, 165] on button "Settings" at bounding box center [86, 164] width 64 height 31
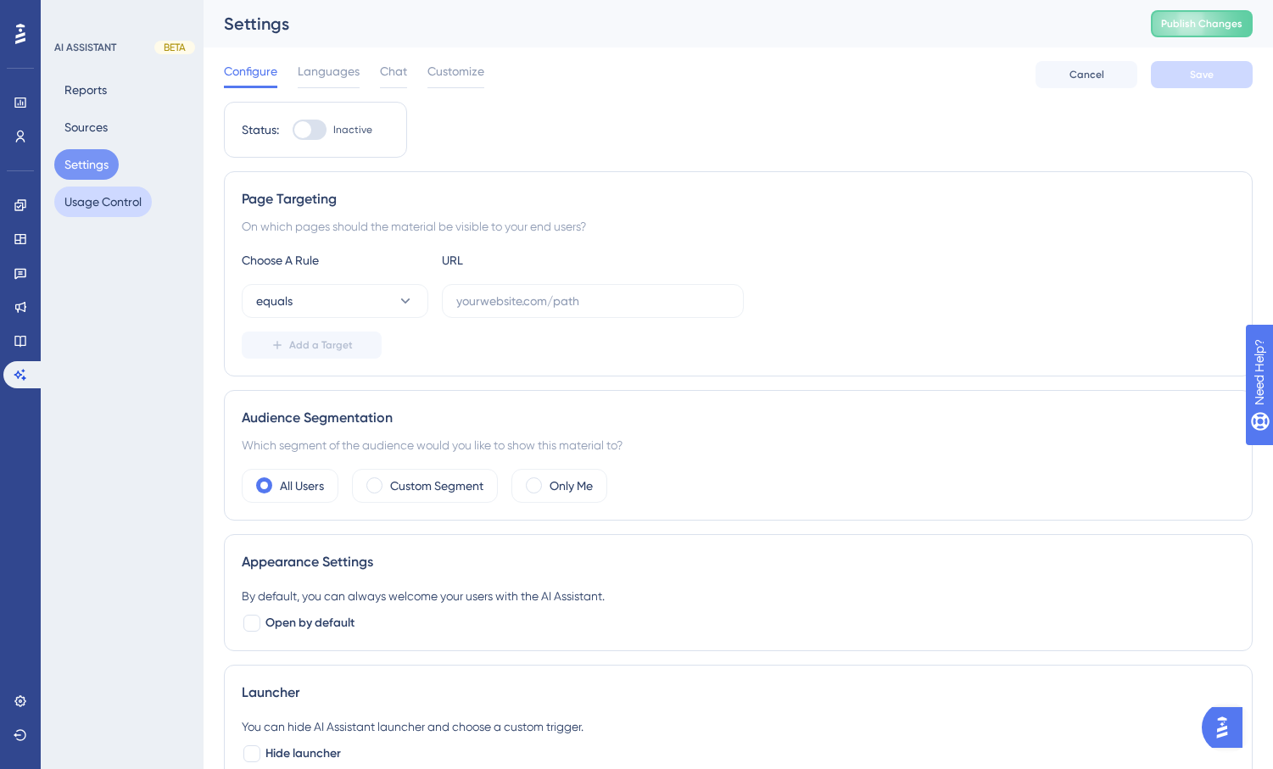
click at [92, 193] on button "Usage Control" at bounding box center [103, 202] width 98 height 31
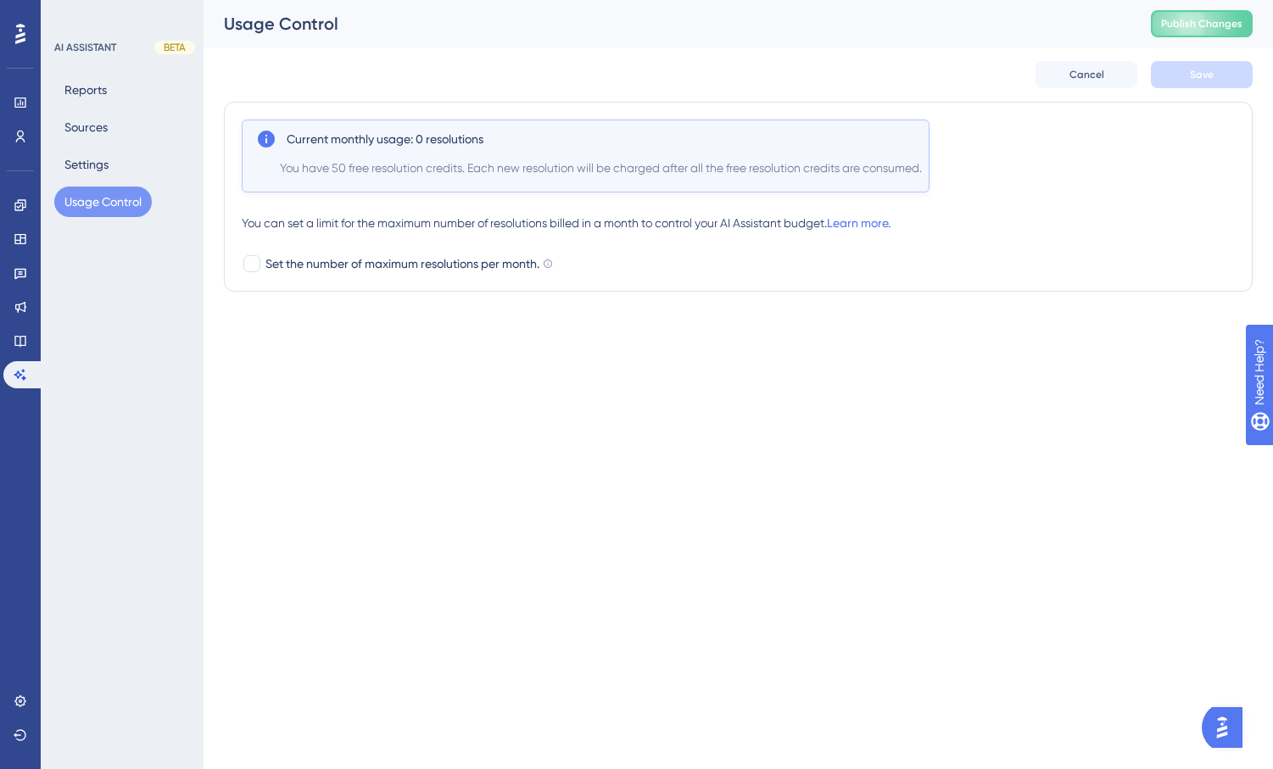
click at [25, 35] on div at bounding box center [20, 33] width 27 height 27
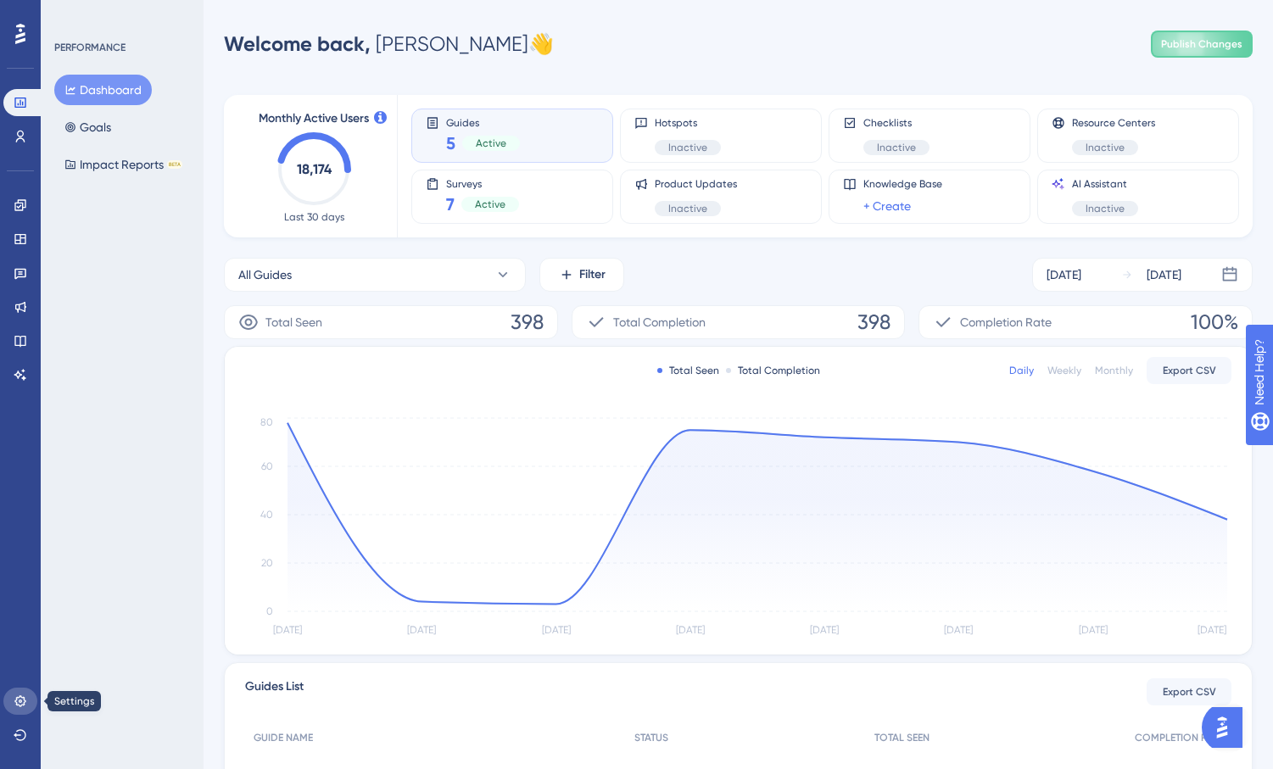
click at [16, 700] on icon at bounding box center [19, 701] width 11 height 11
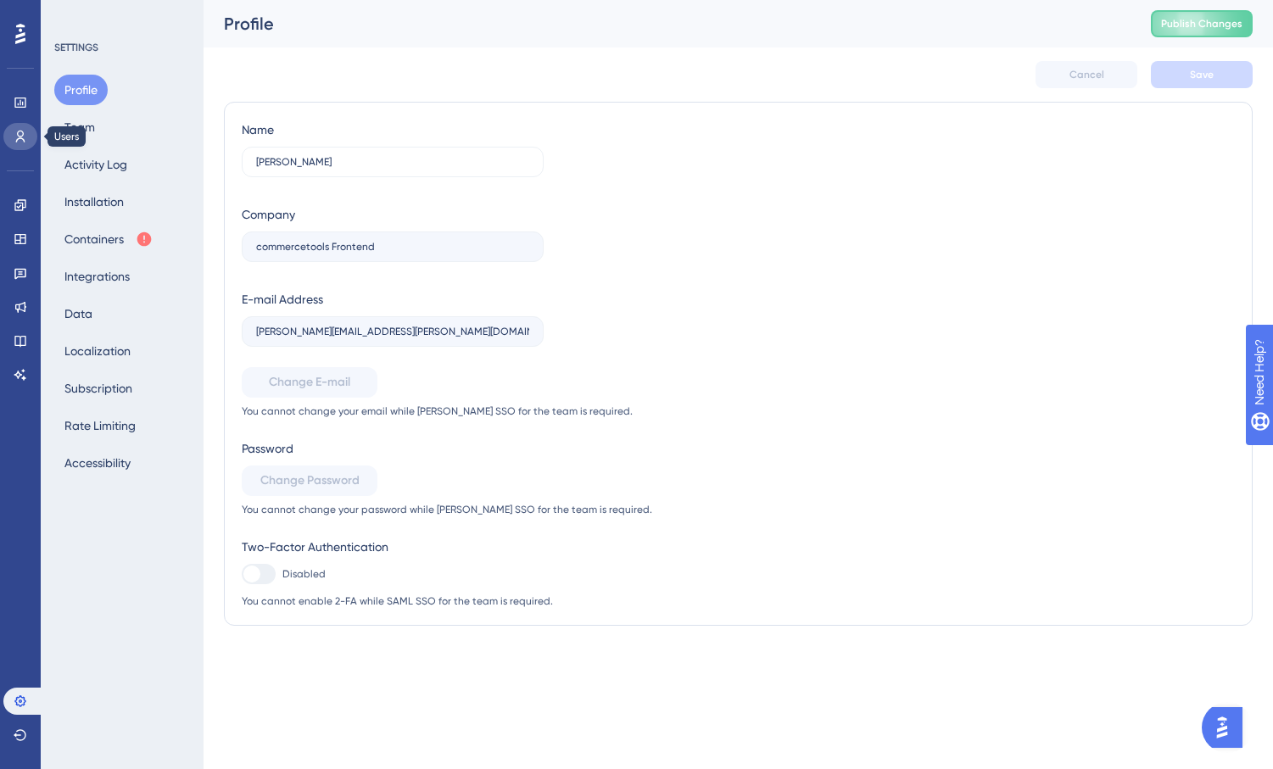
click at [22, 135] on icon at bounding box center [20, 137] width 9 height 12
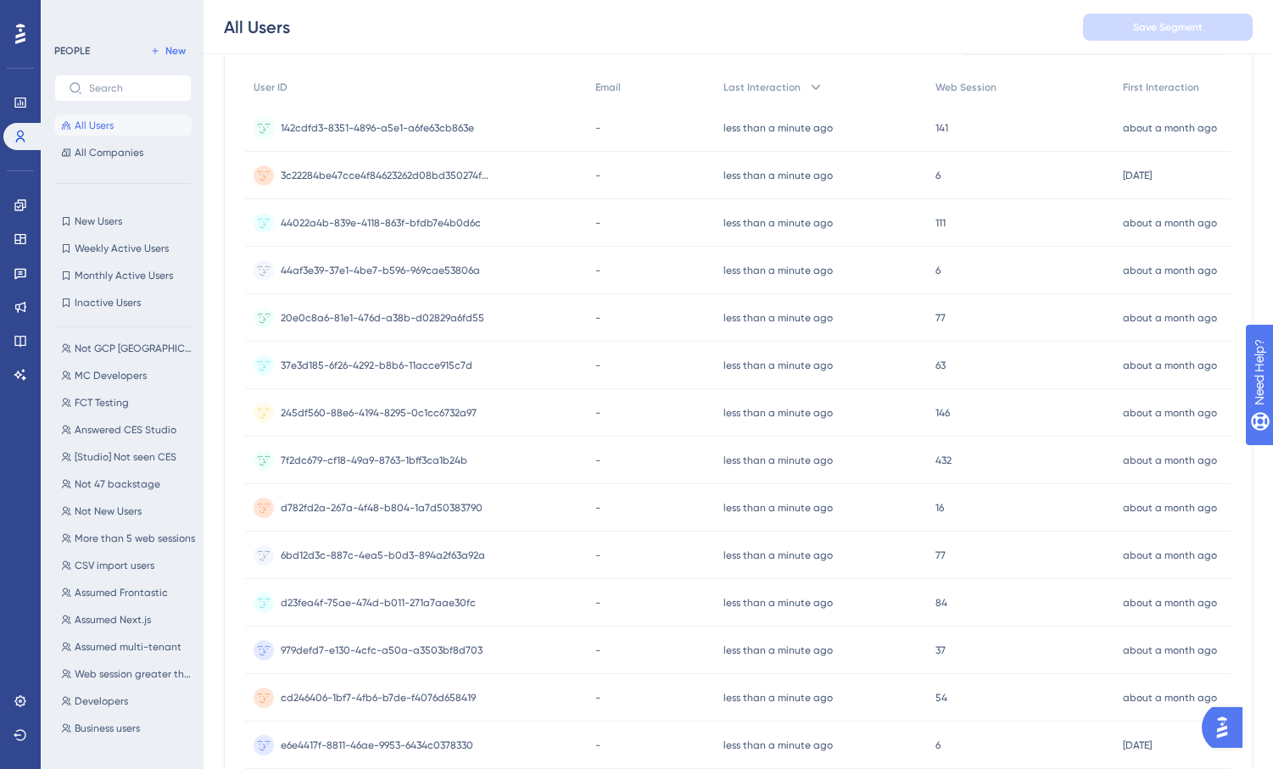
scroll to position [196, 0]
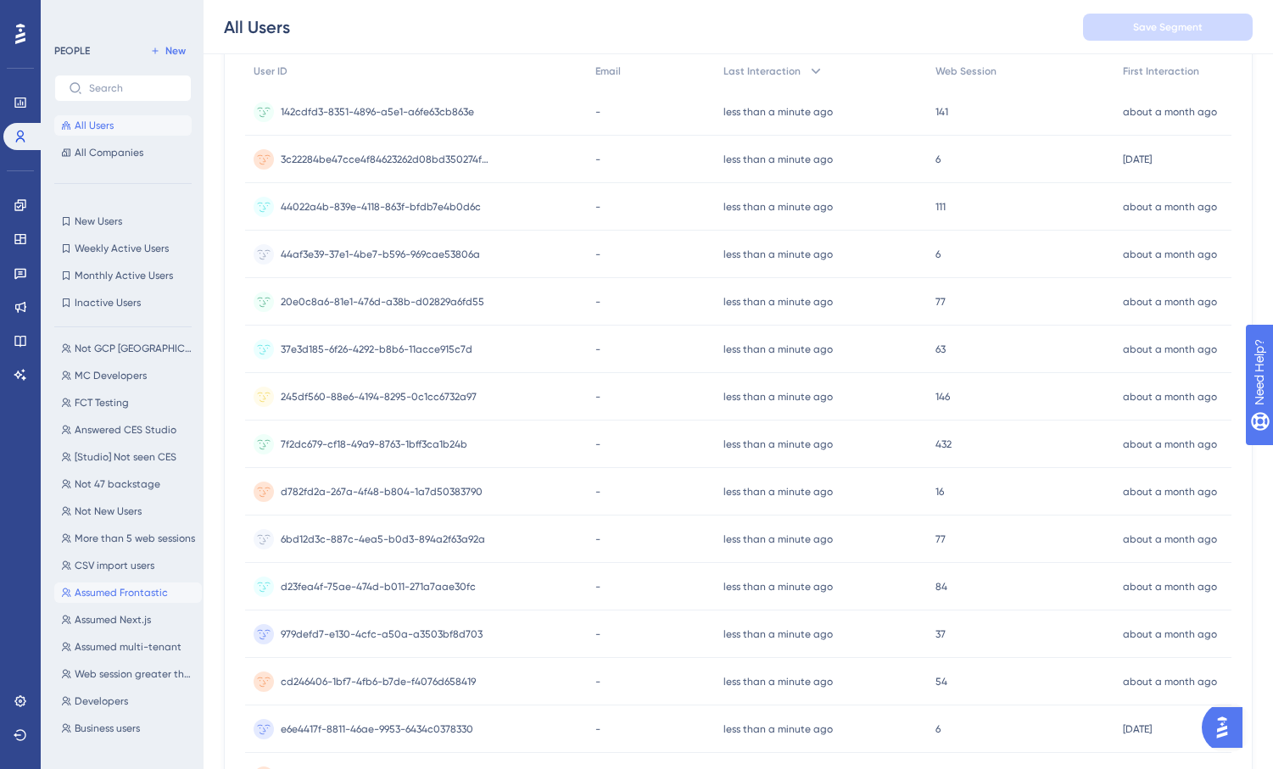
click at [131, 586] on span "Assumed Frontastic" at bounding box center [121, 593] width 93 height 14
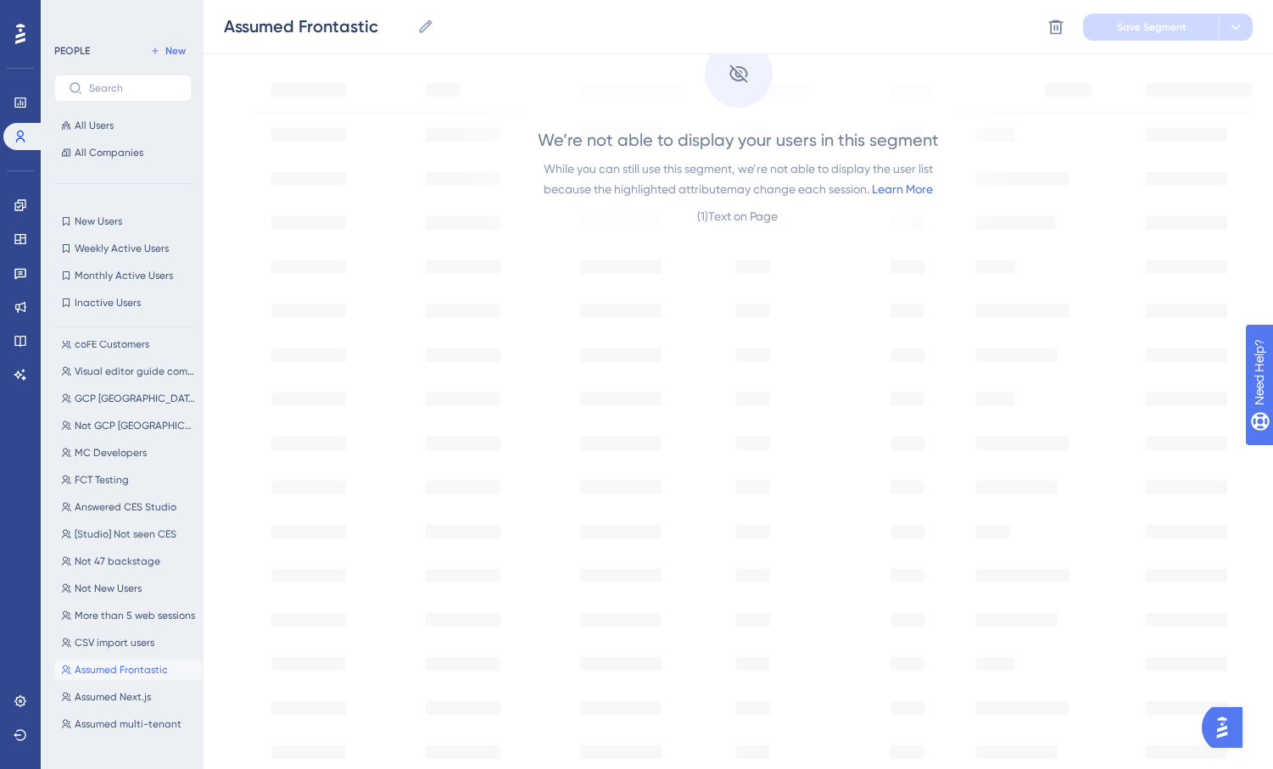
scroll to position [0, 0]
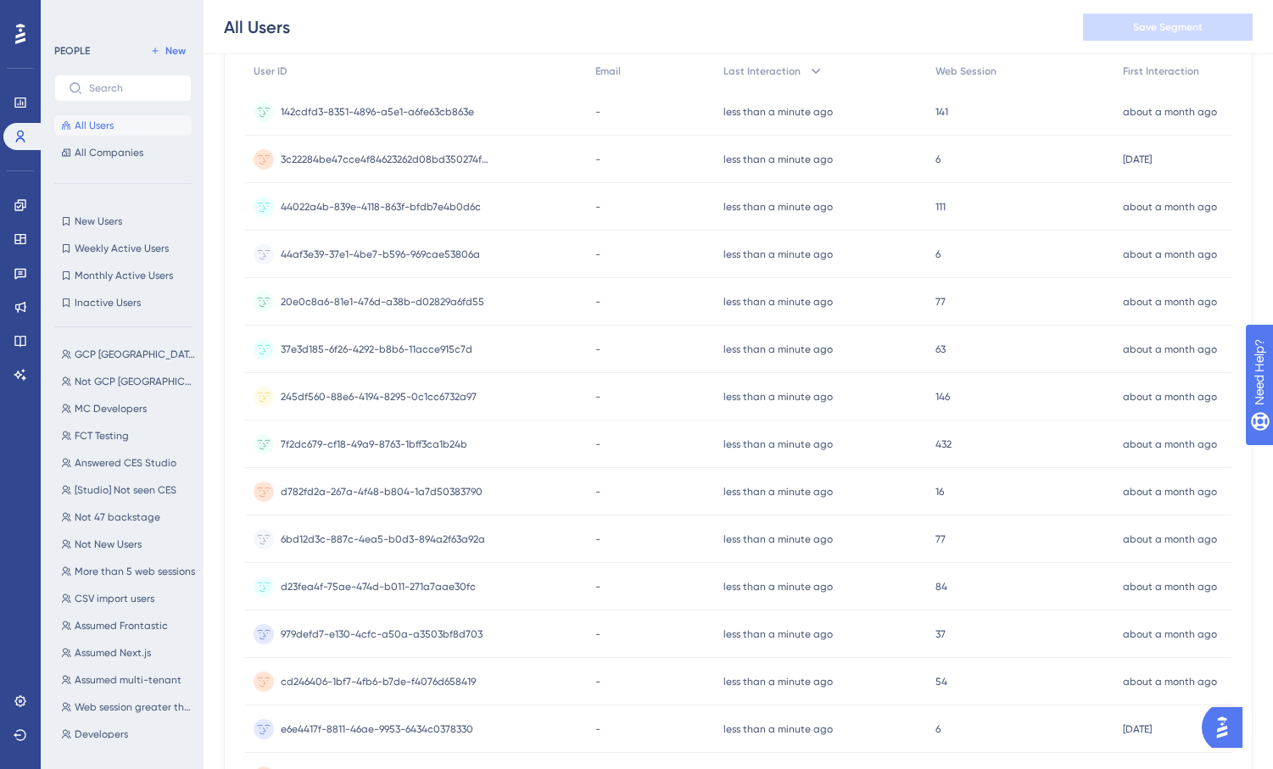
scroll to position [91, 0]
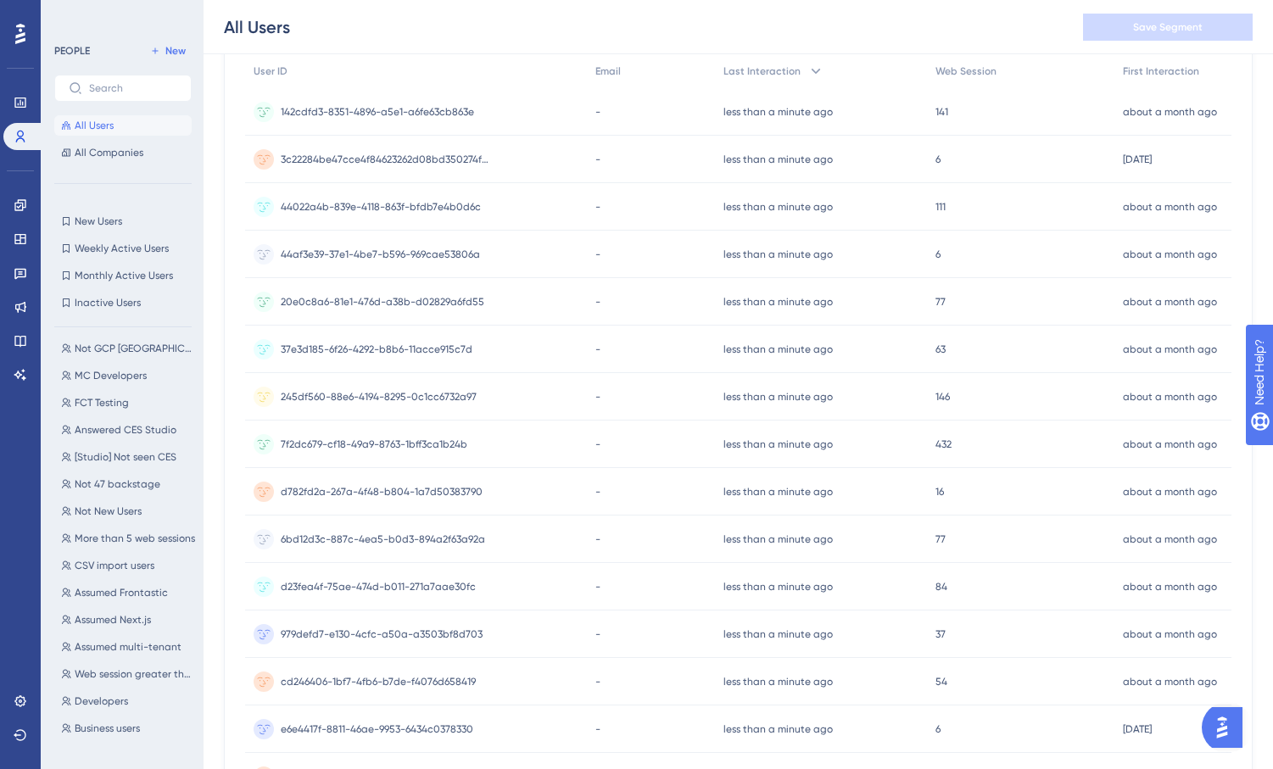
click at [135, 578] on div "coFE Customers coFE Customers Visual editor guide completed Visual editor guide…" at bounding box center [128, 540] width 148 height 398
click at [128, 597] on span "Assumed Frontastic" at bounding box center [121, 593] width 93 height 14
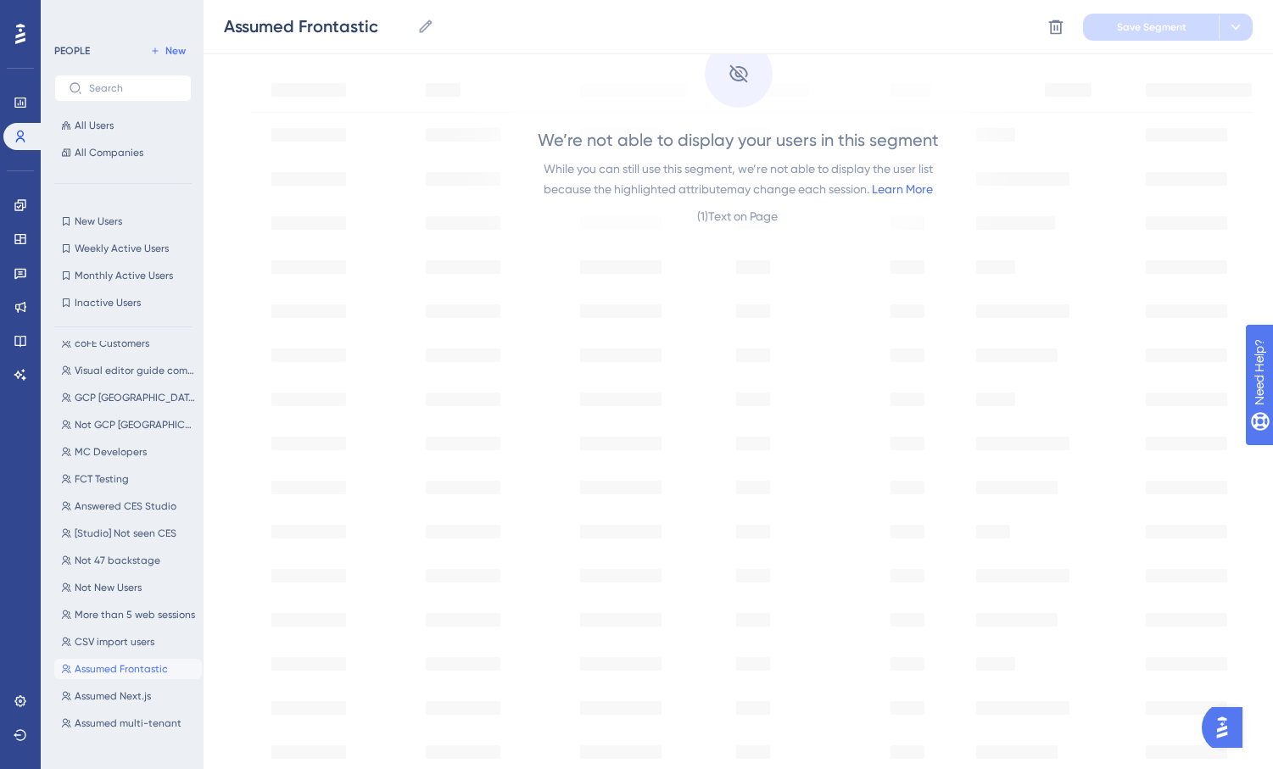
scroll to position [0, 0]
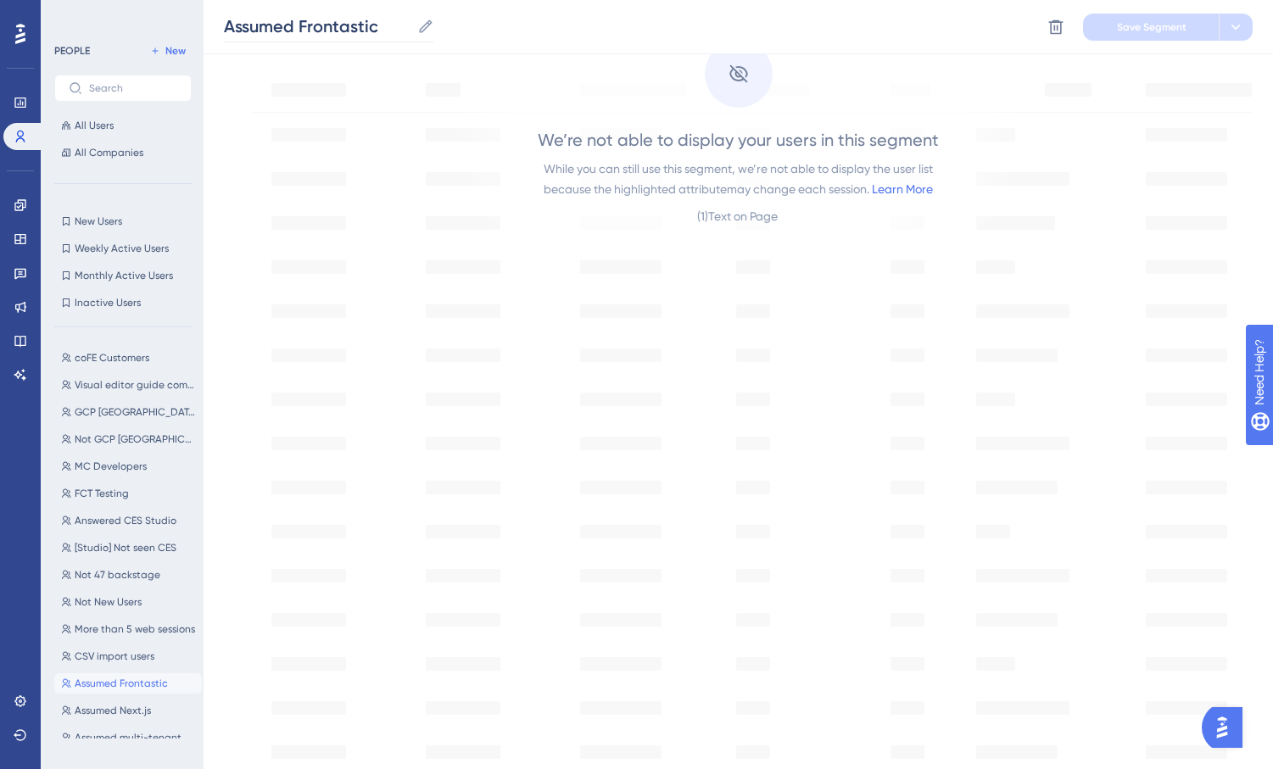
click at [422, 28] on icon at bounding box center [425, 26] width 13 height 13
click at [411, 28] on input "Assumed Frontastic" at bounding box center [317, 26] width 187 height 24
click at [846, 20] on div "Assumed Frontastic Assumed Frontastic Delete Segment Save Segment" at bounding box center [739, 27] width 1070 height 54
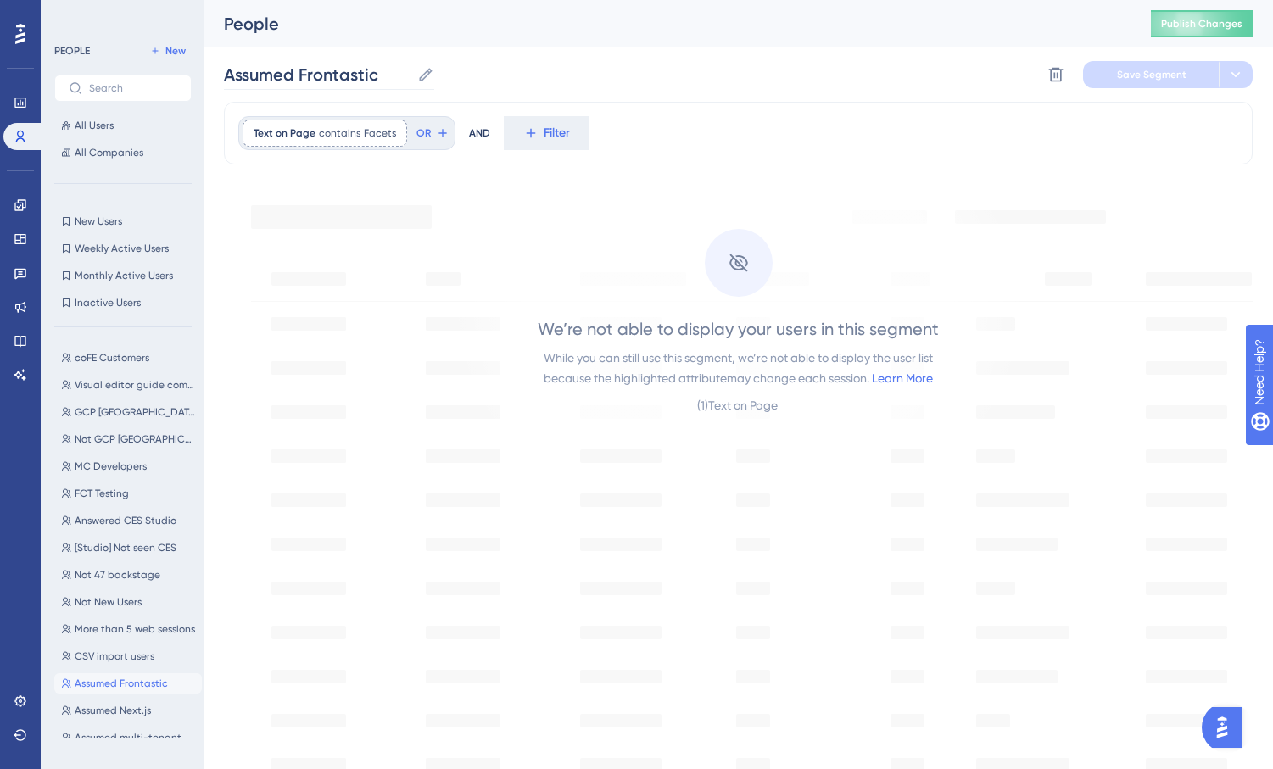
click at [433, 70] on icon at bounding box center [425, 74] width 17 height 17
click at [411, 70] on input "Assumed Frontastic" at bounding box center [317, 75] width 187 height 24
click at [746, 80] on div "Assumed Frontastic Assumed Frontastic Delete Segment Save Segment" at bounding box center [738, 75] width 1029 height 54
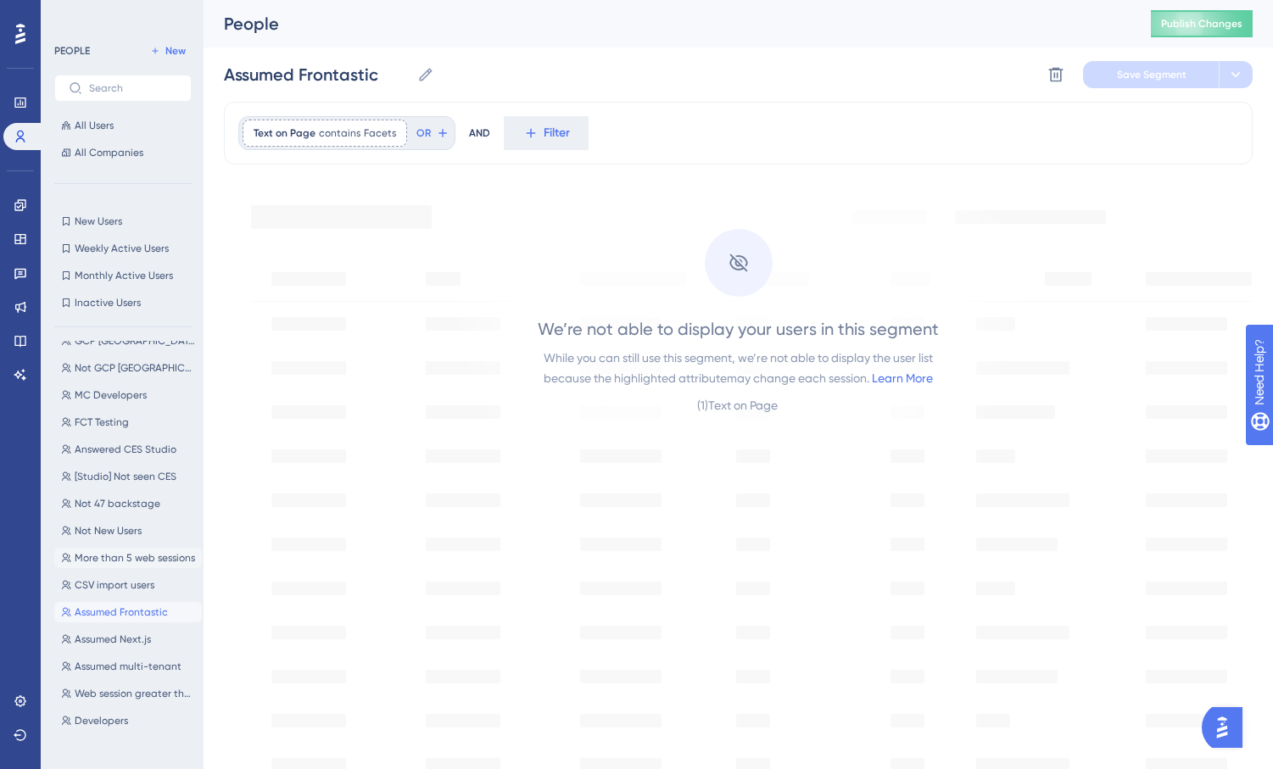
scroll to position [91, 0]
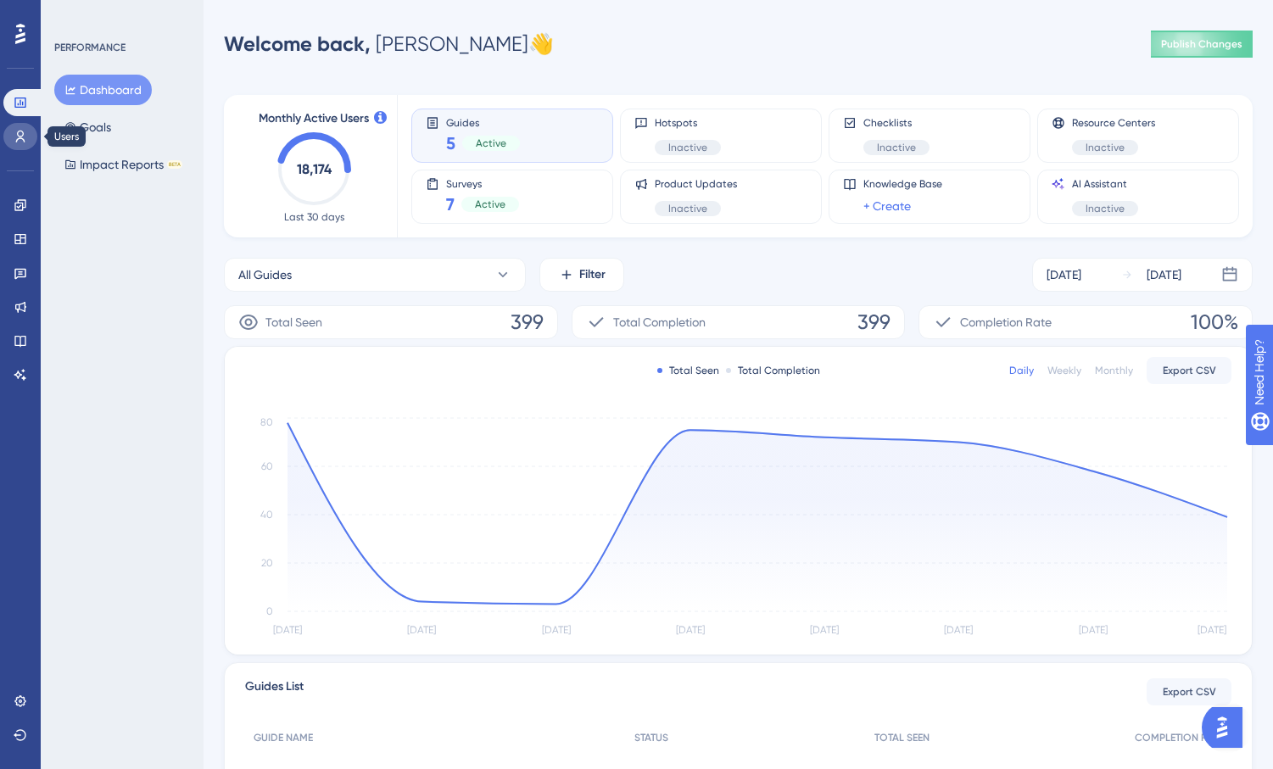
click at [33, 135] on link at bounding box center [20, 136] width 34 height 27
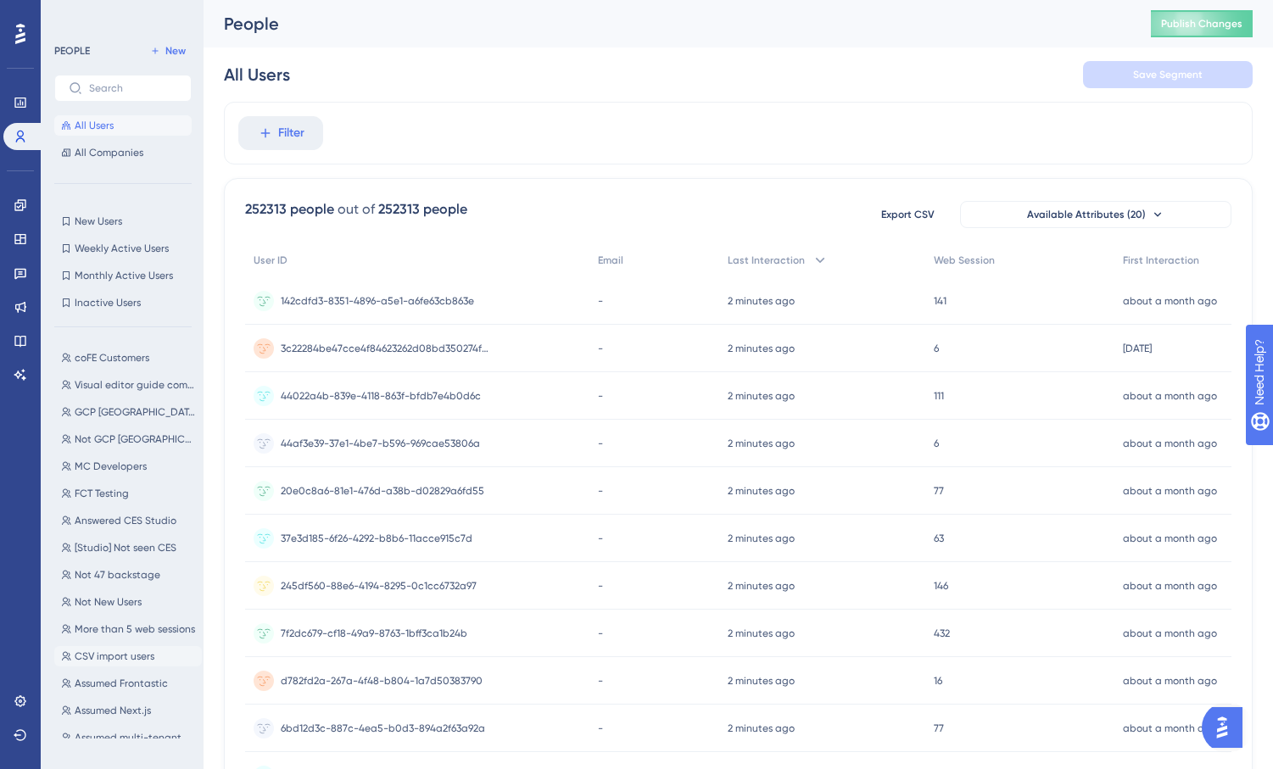
scroll to position [91, 0]
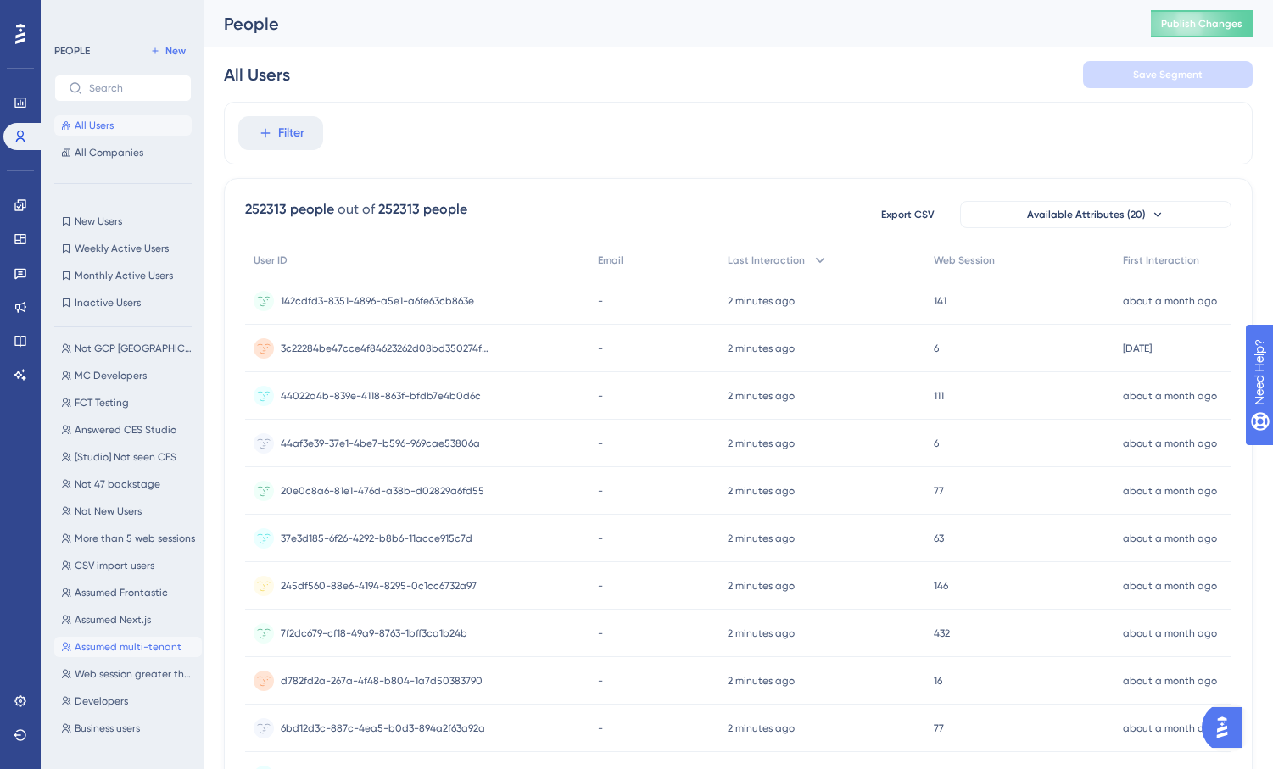
click at [131, 642] on span "Assumed multi-tenant" at bounding box center [128, 647] width 107 height 14
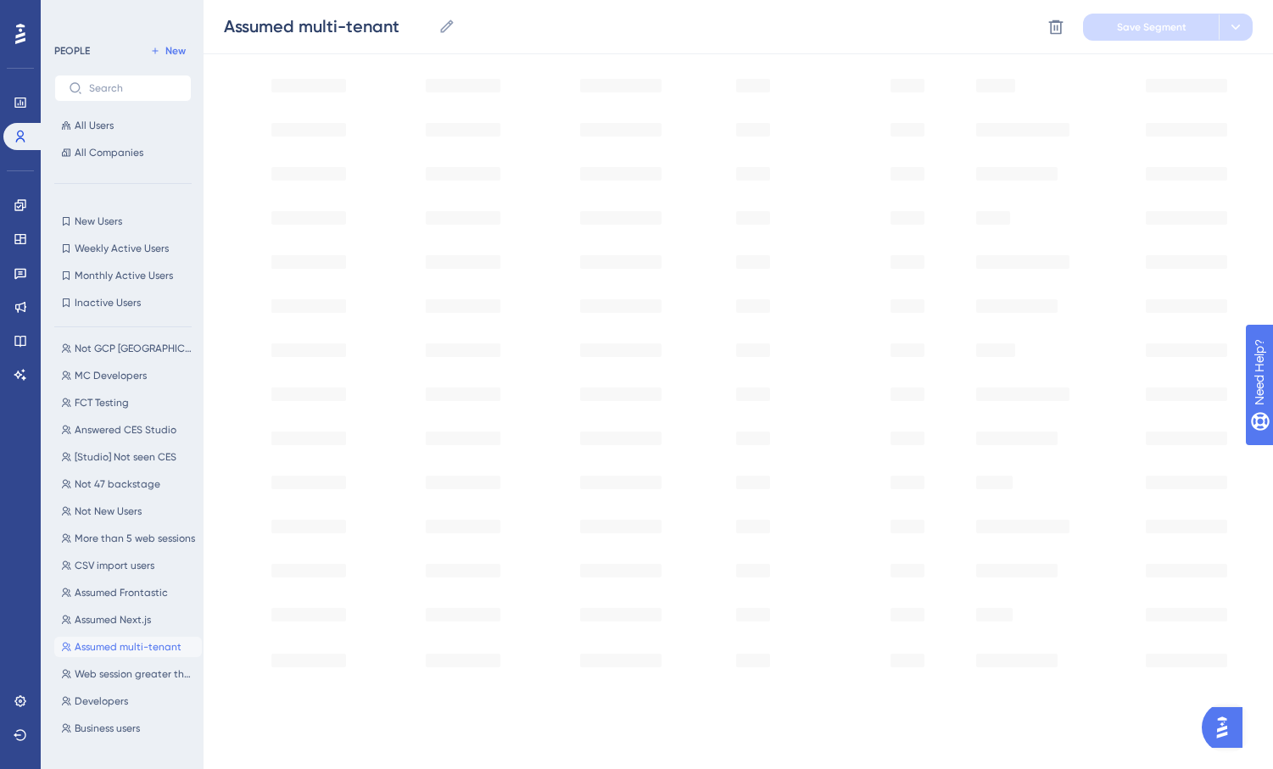
click at [113, 650] on span "Assumed multi-tenant" at bounding box center [128, 647] width 107 height 14
click at [113, 629] on button "Assumed Next.js Assumed Next.js" at bounding box center [128, 620] width 148 height 20
click at [134, 593] on span "Assumed Frontastic" at bounding box center [121, 593] width 93 height 14
type input "Assumed Frontastic"
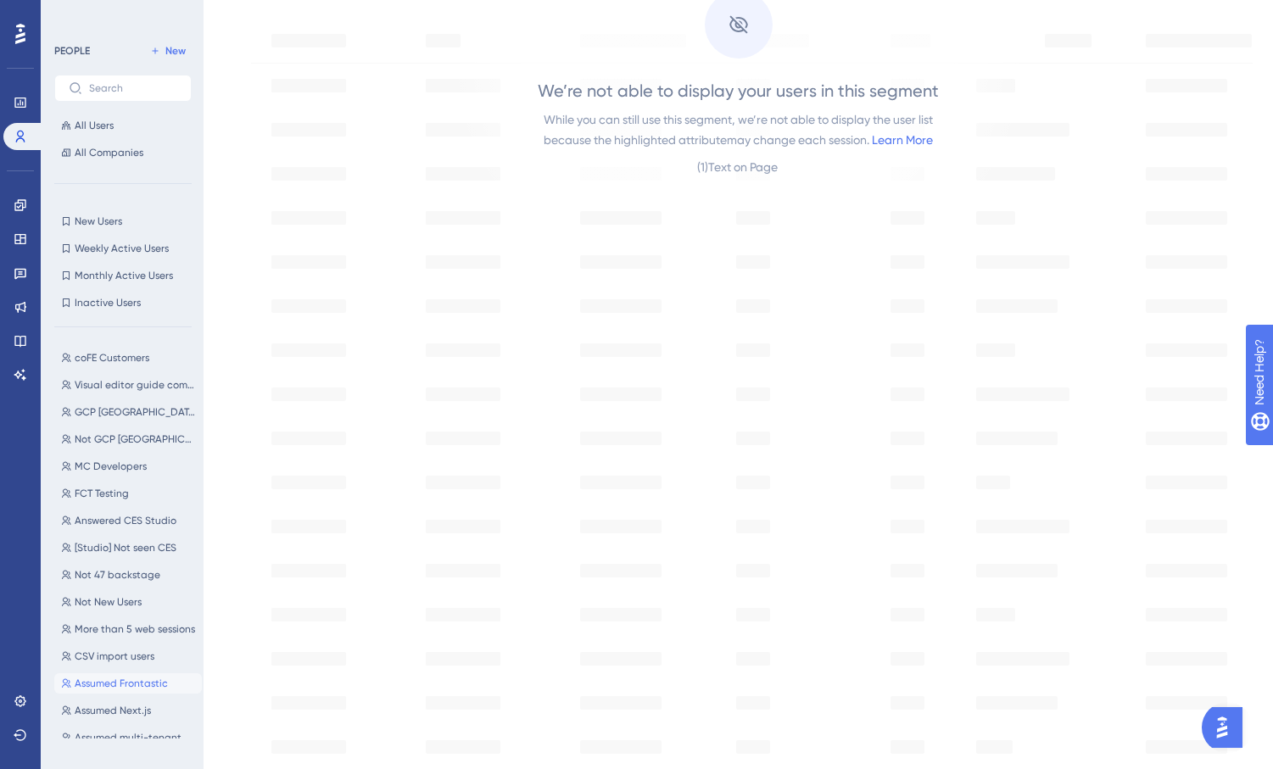
scroll to position [0, 0]
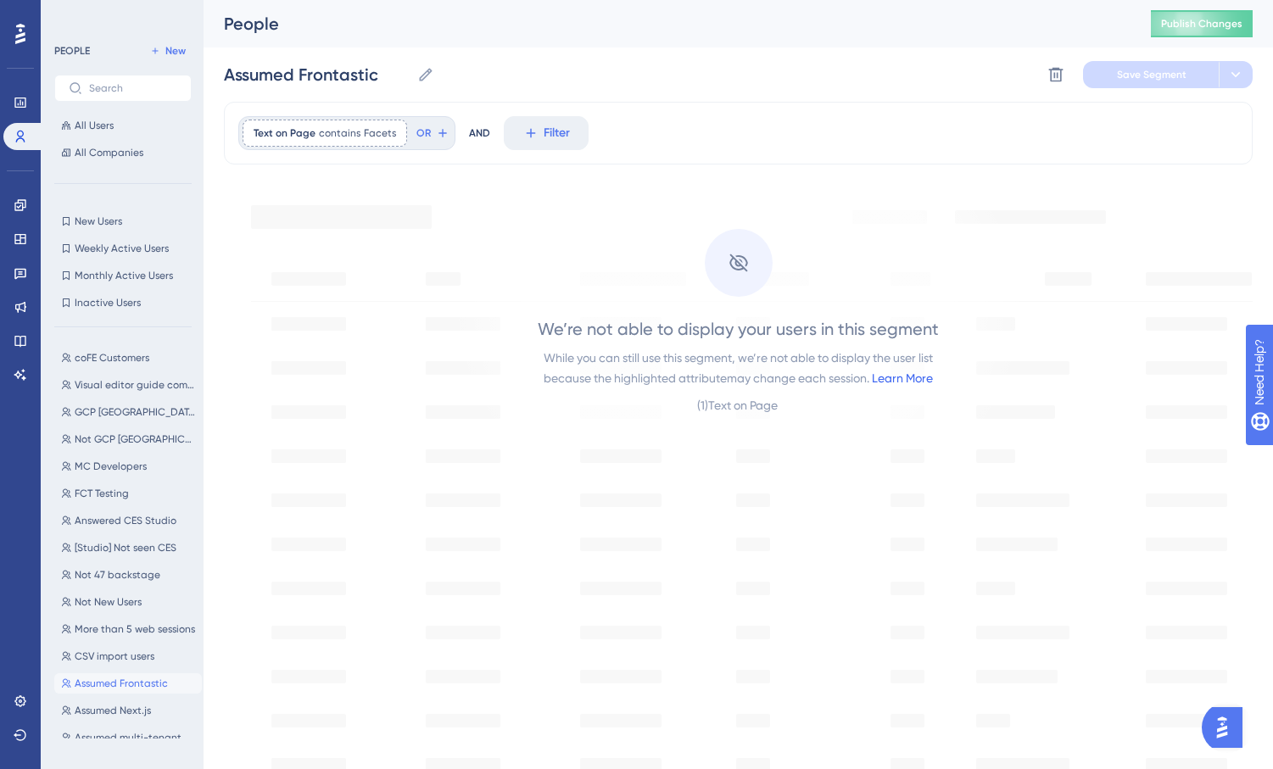
click at [911, 374] on link "Learn More" at bounding box center [902, 379] width 61 height 14
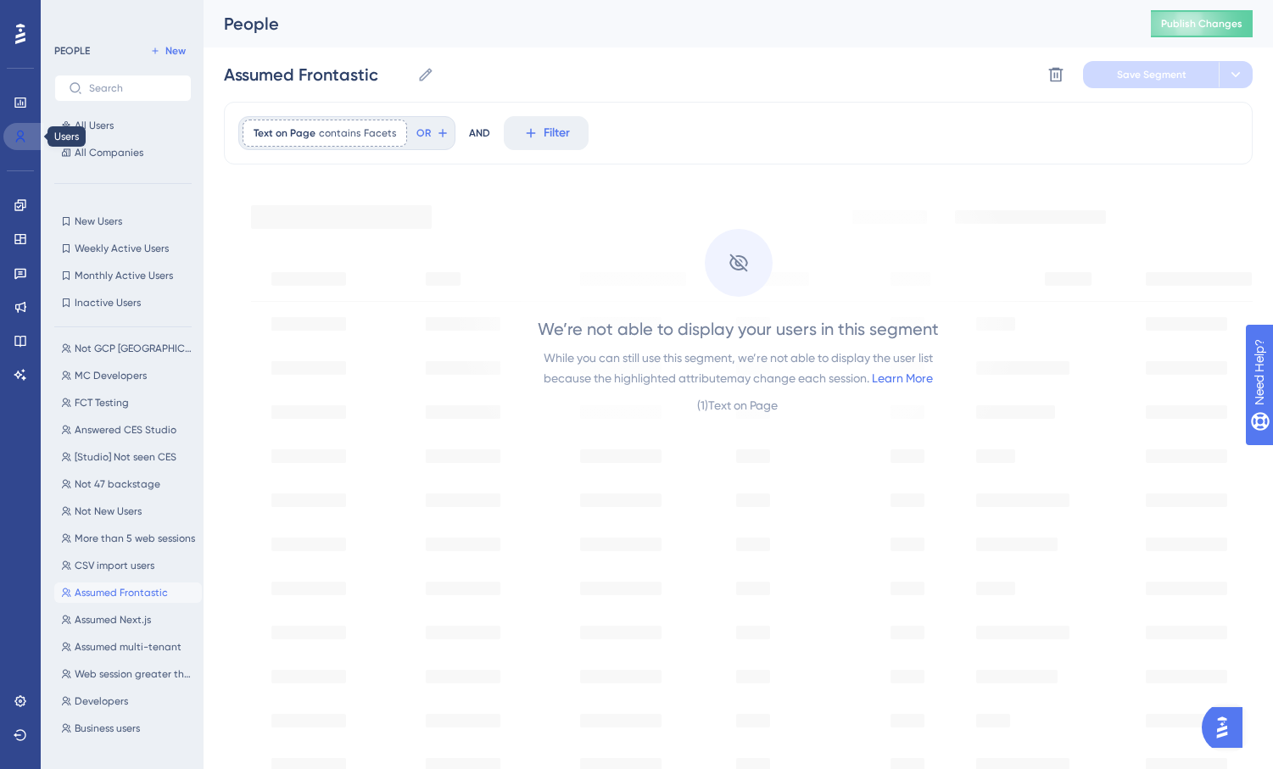
click at [20, 145] on link at bounding box center [23, 136] width 41 height 27
click at [23, 207] on icon at bounding box center [19, 204] width 11 height 11
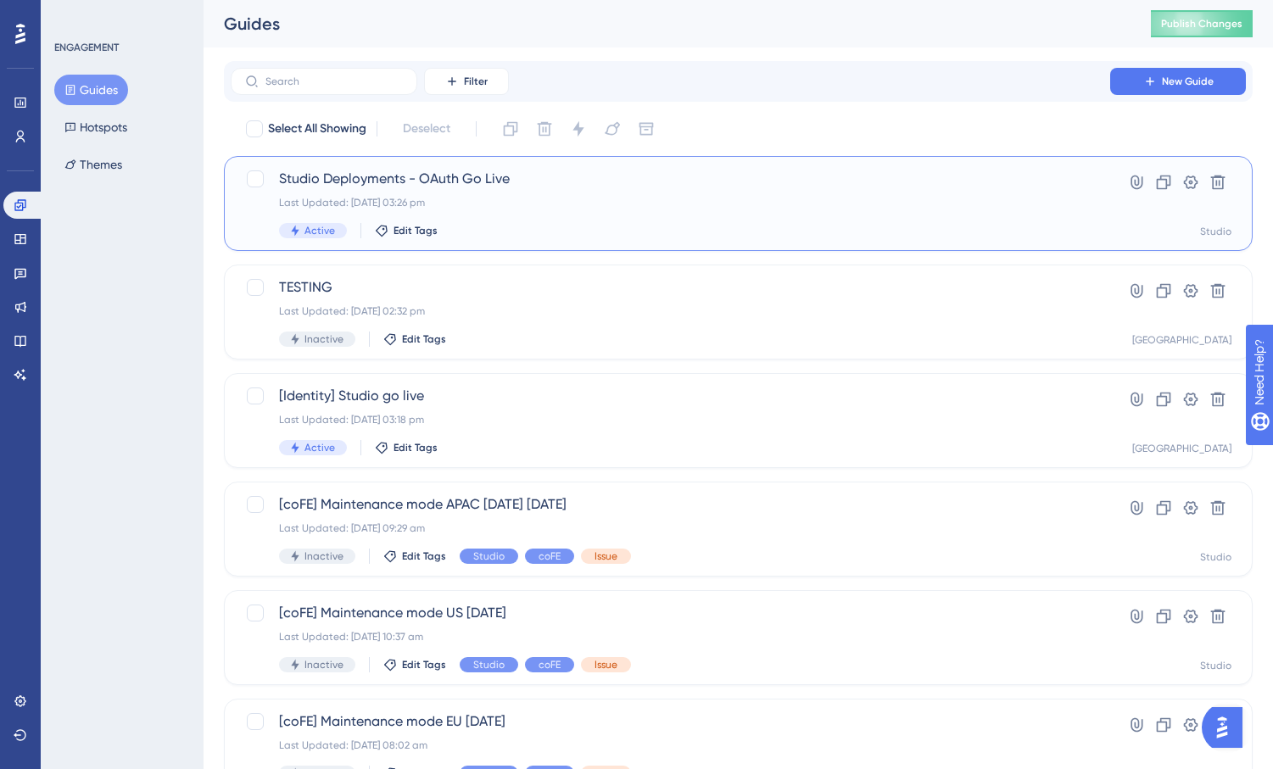
click at [576, 182] on span "Studio Deployments - OAuth Go Live" at bounding box center [670, 179] width 783 height 20
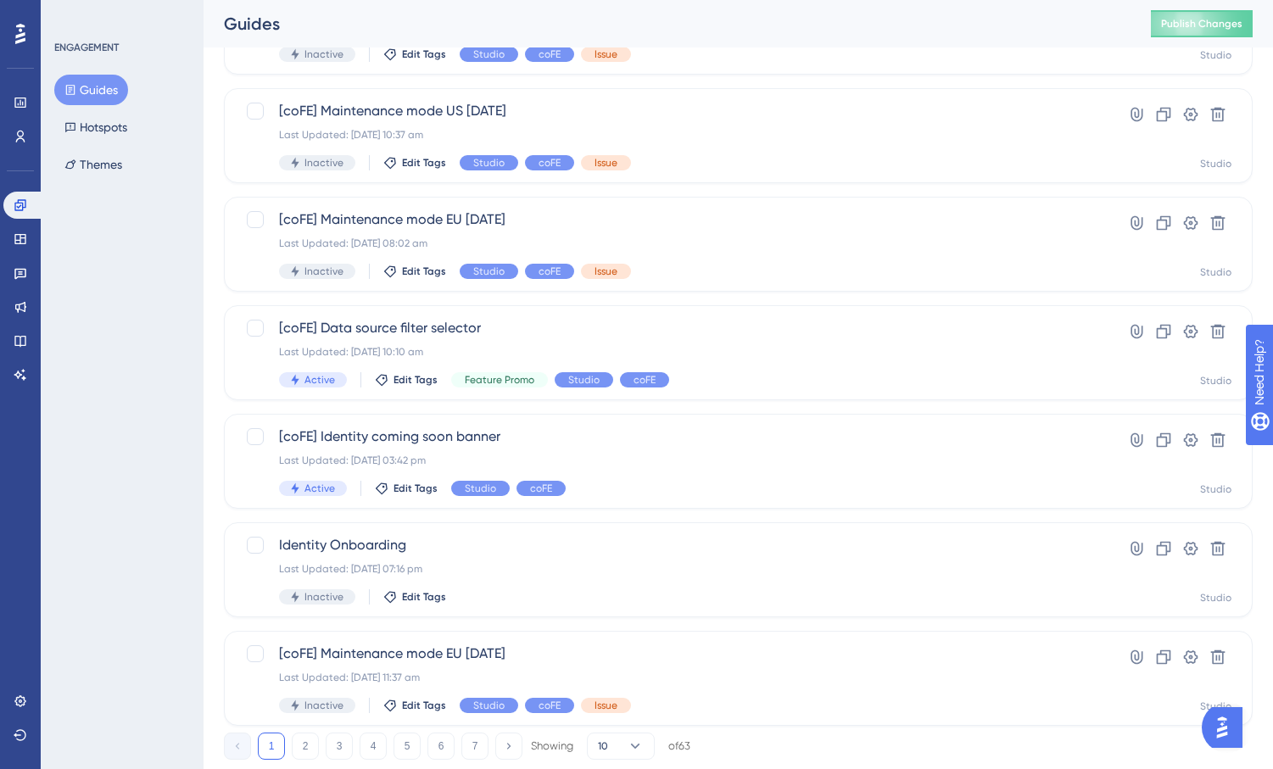
scroll to position [547, 0]
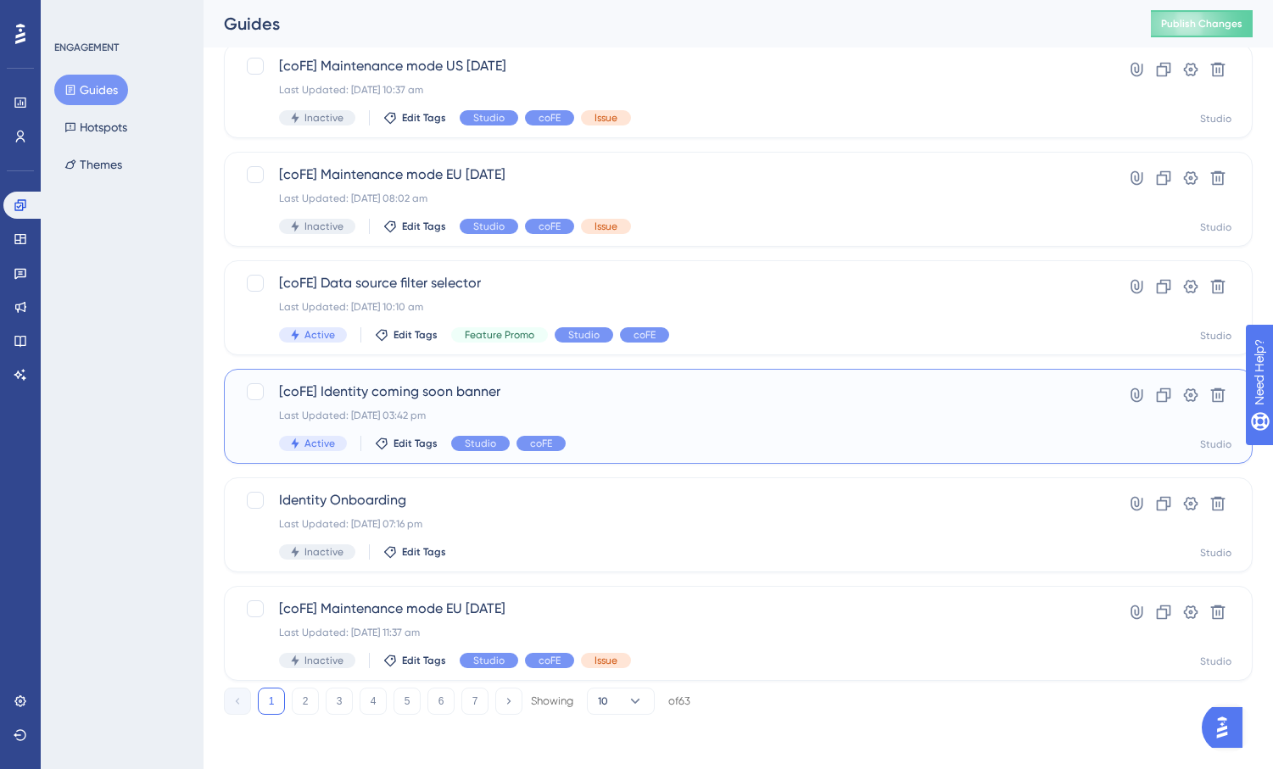
click at [561, 401] on span "[coFE] Identity coming soon banner" at bounding box center [670, 392] width 783 height 20
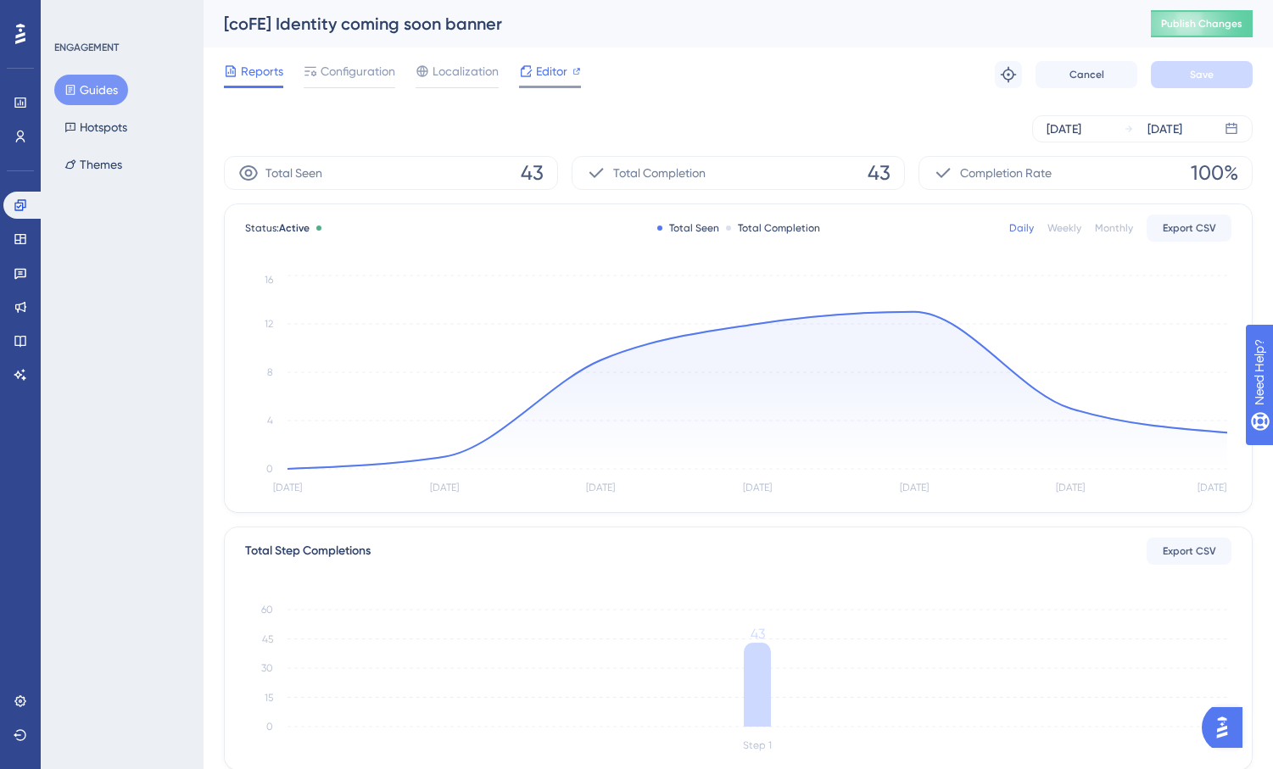
click at [537, 72] on span "Editor" at bounding box center [551, 71] width 31 height 20
click at [20, 36] on icon at bounding box center [20, 34] width 10 height 20
